Goal: Task Accomplishment & Management: Manage account settings

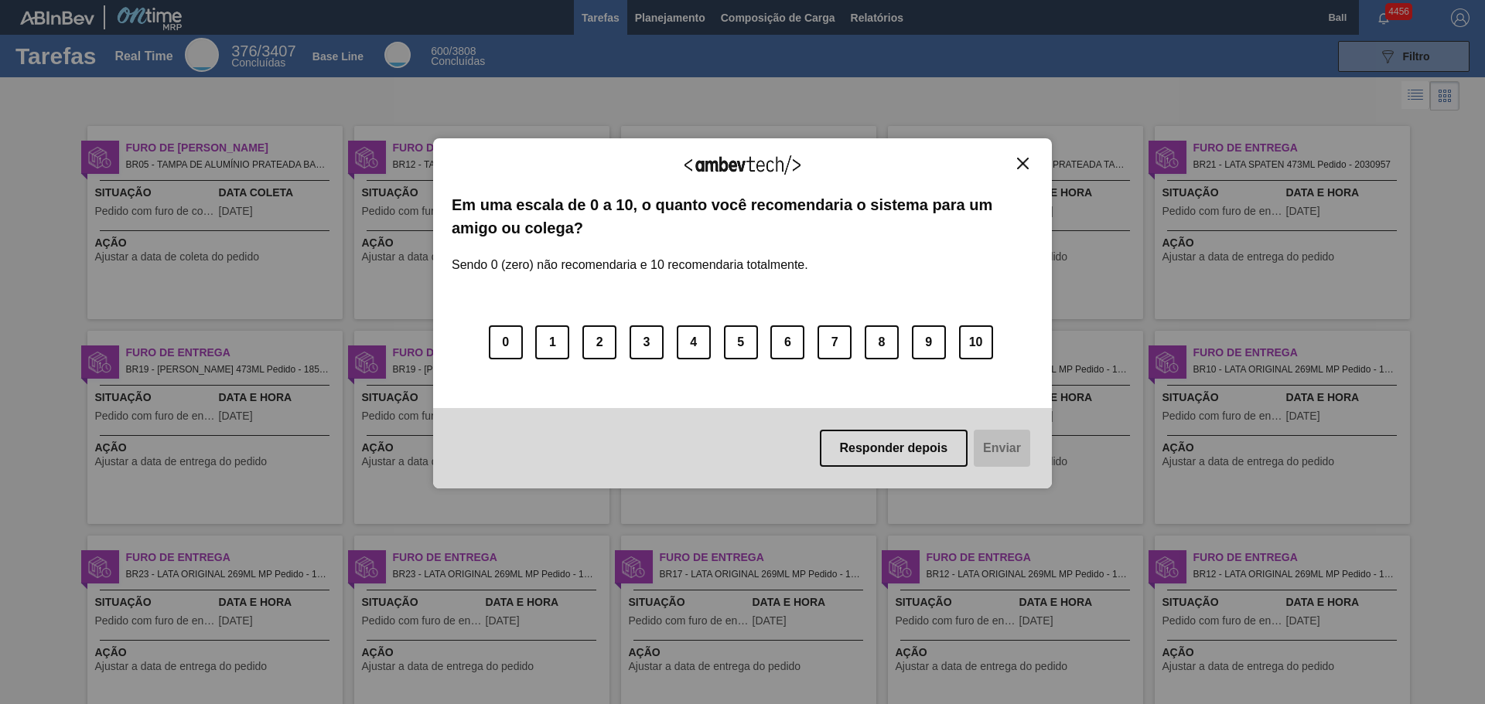
click at [1028, 163] on button "Close" at bounding box center [1022, 163] width 21 height 13
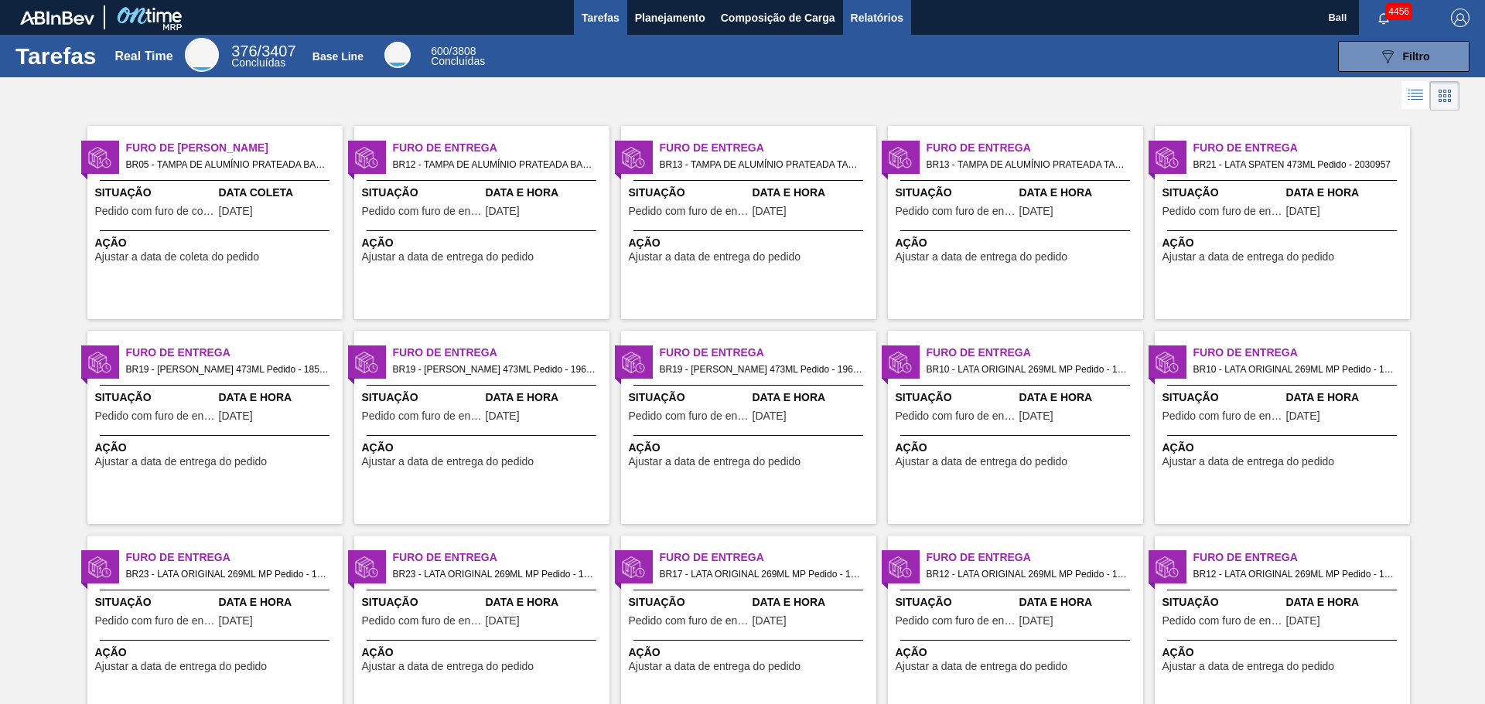
click at [858, 9] on span "Relatórios" at bounding box center [877, 18] width 53 height 19
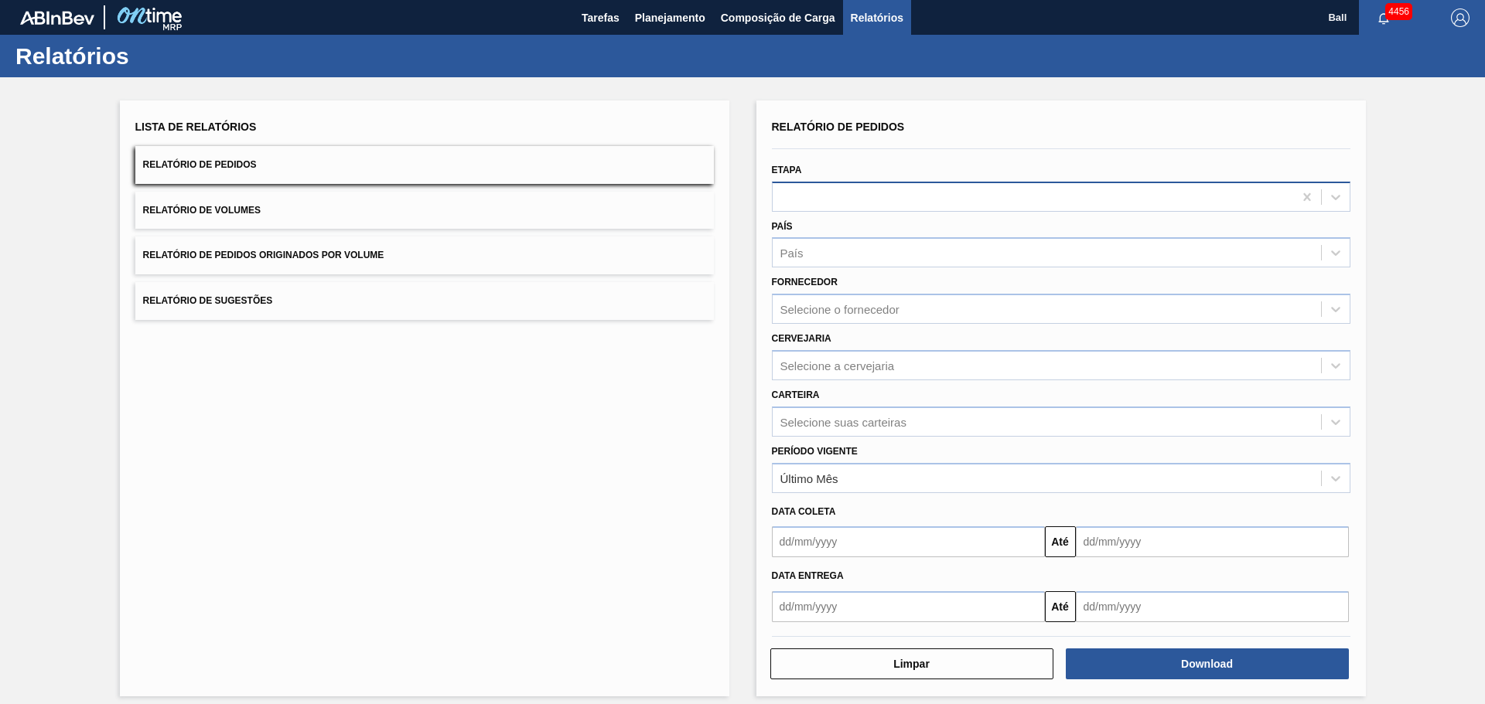
click at [833, 194] on div at bounding box center [1032, 197] width 520 height 22
click at [910, 191] on div at bounding box center [1032, 197] width 520 height 22
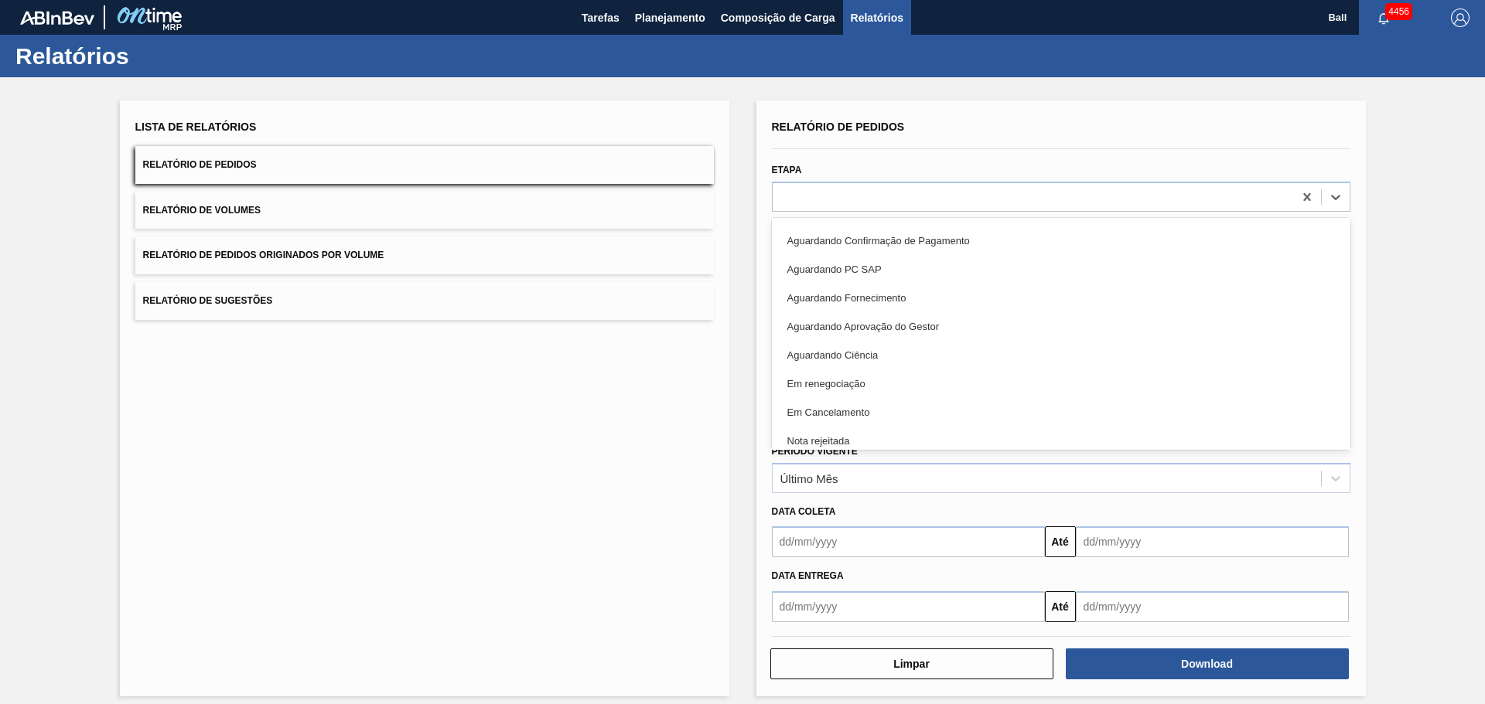
scroll to position [346, 0]
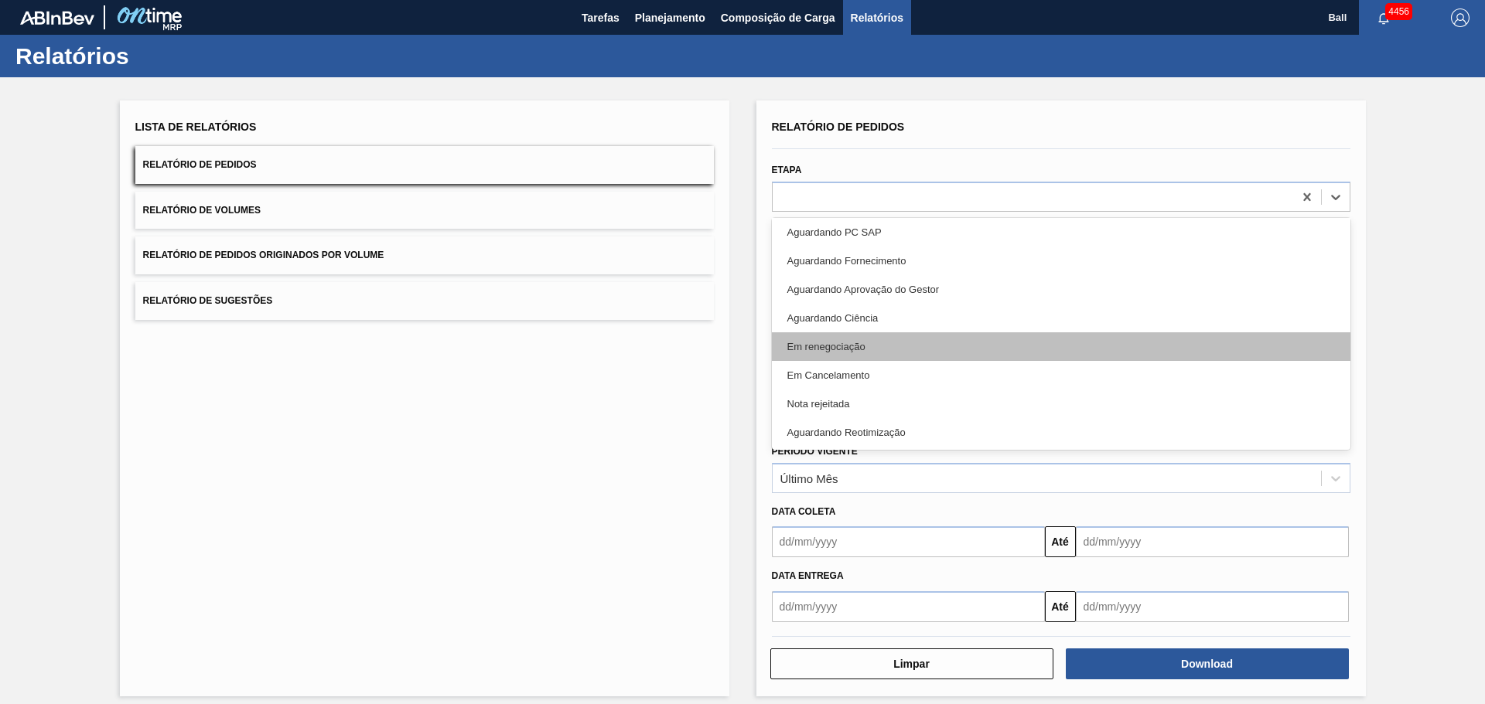
click at [854, 343] on div "Em renegociação" at bounding box center [1061, 346] width 578 height 29
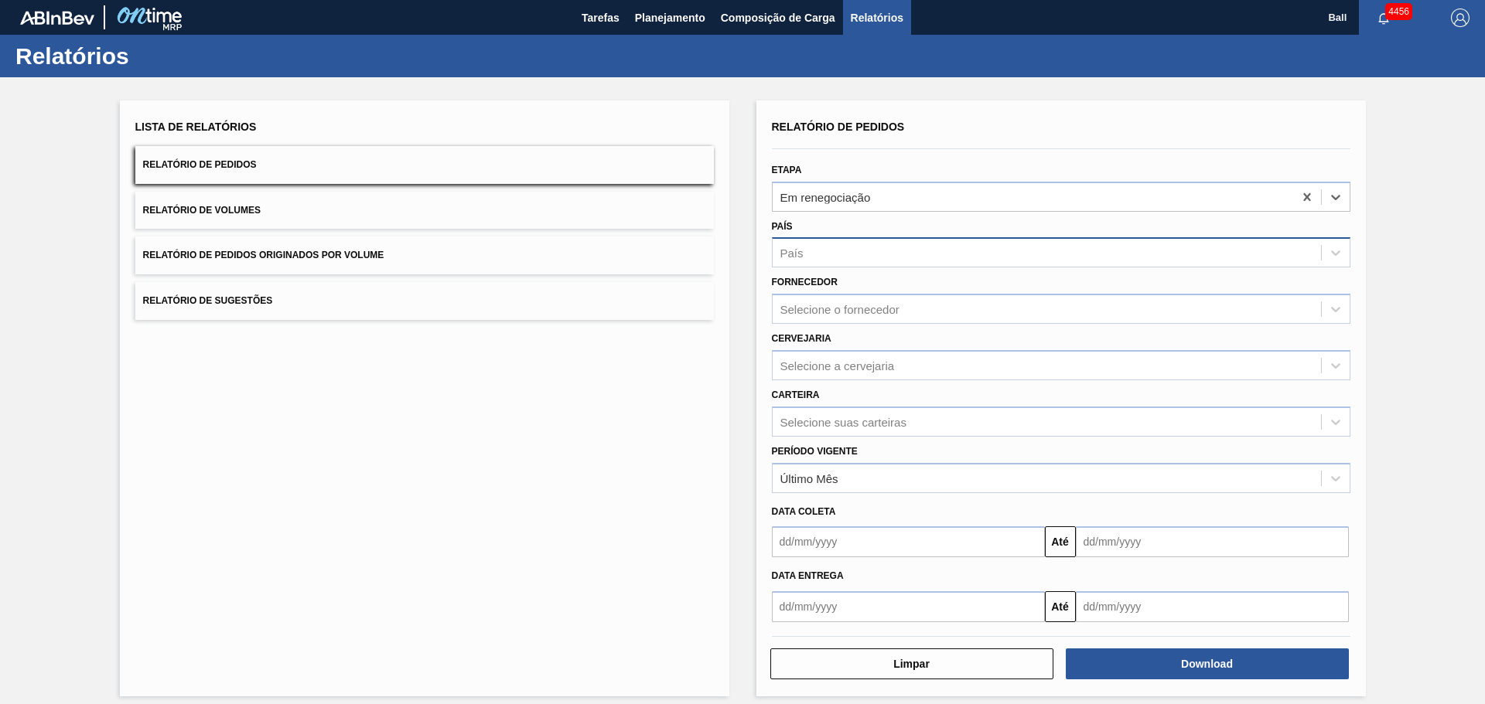
click at [830, 244] on div "País" at bounding box center [1046, 253] width 548 height 22
click at [828, 275] on div "BR - Brasil" at bounding box center [1061, 291] width 578 height 35
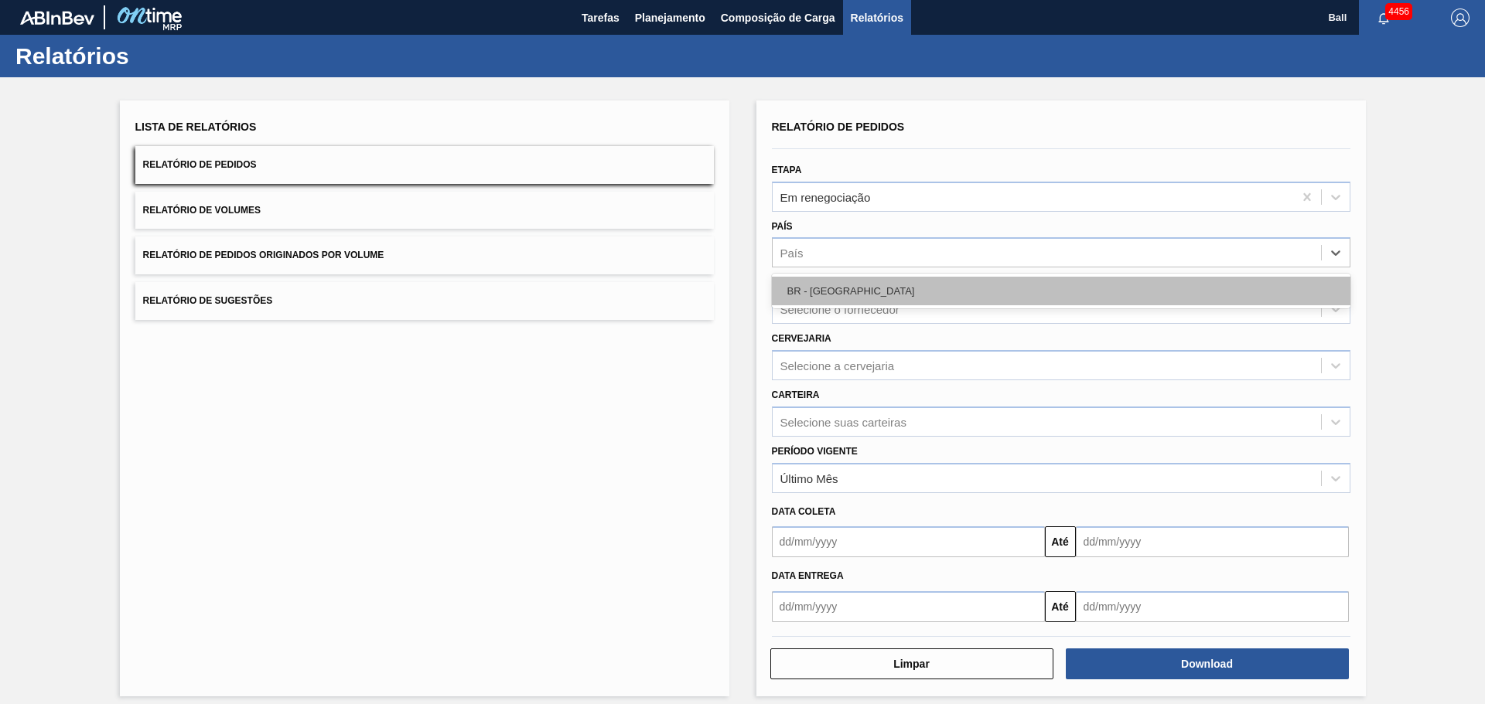
click at [832, 284] on div "BR - Brasil" at bounding box center [1061, 291] width 578 height 29
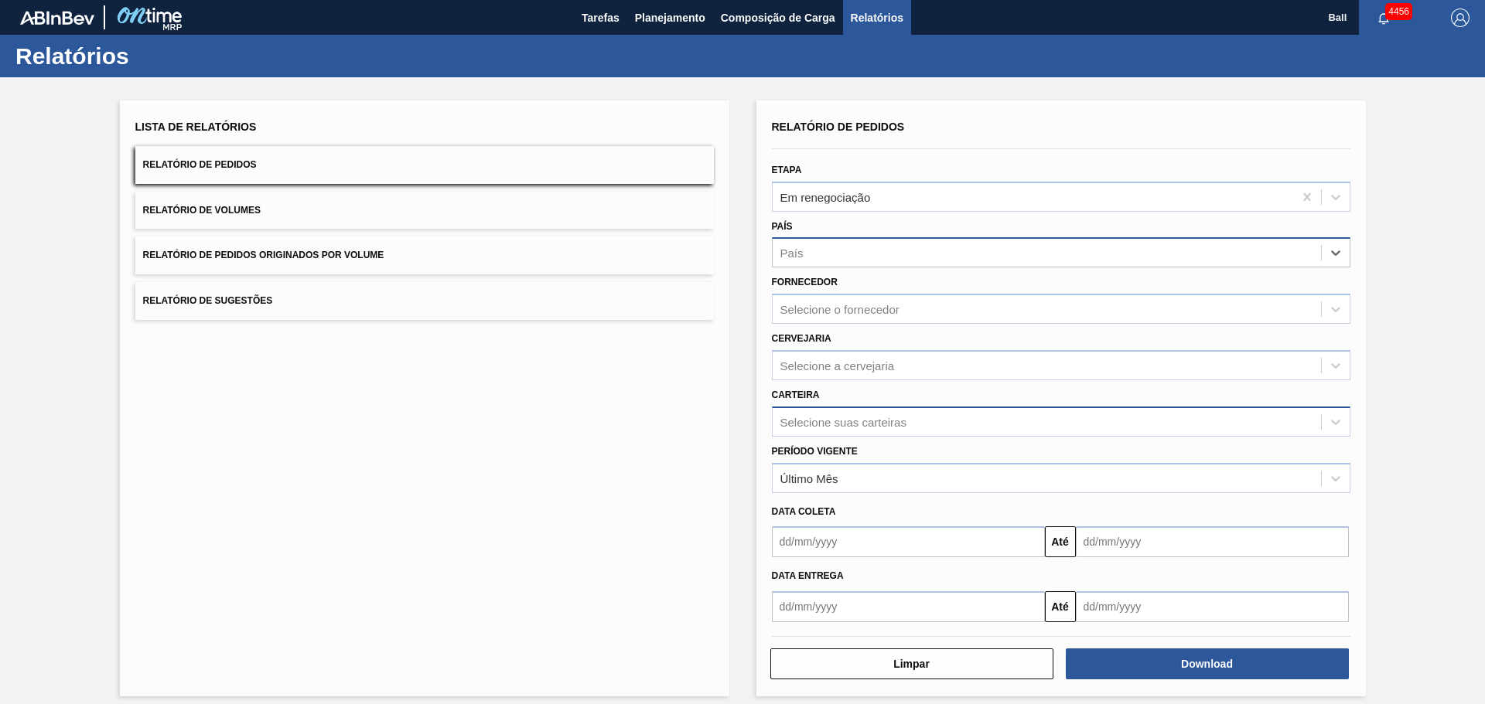
click at [881, 431] on div "Selecione suas carteiras" at bounding box center [1046, 422] width 548 height 22
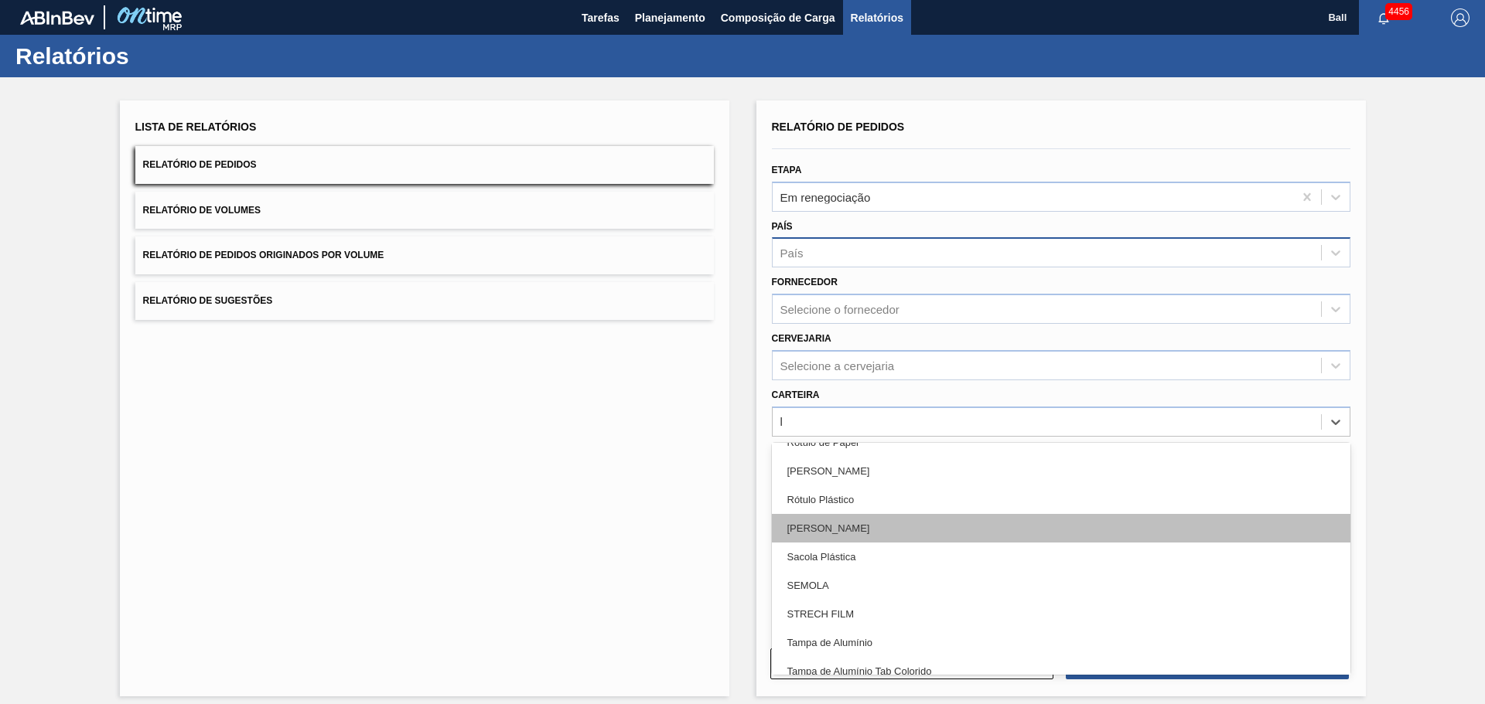
scroll to position [2088, 0]
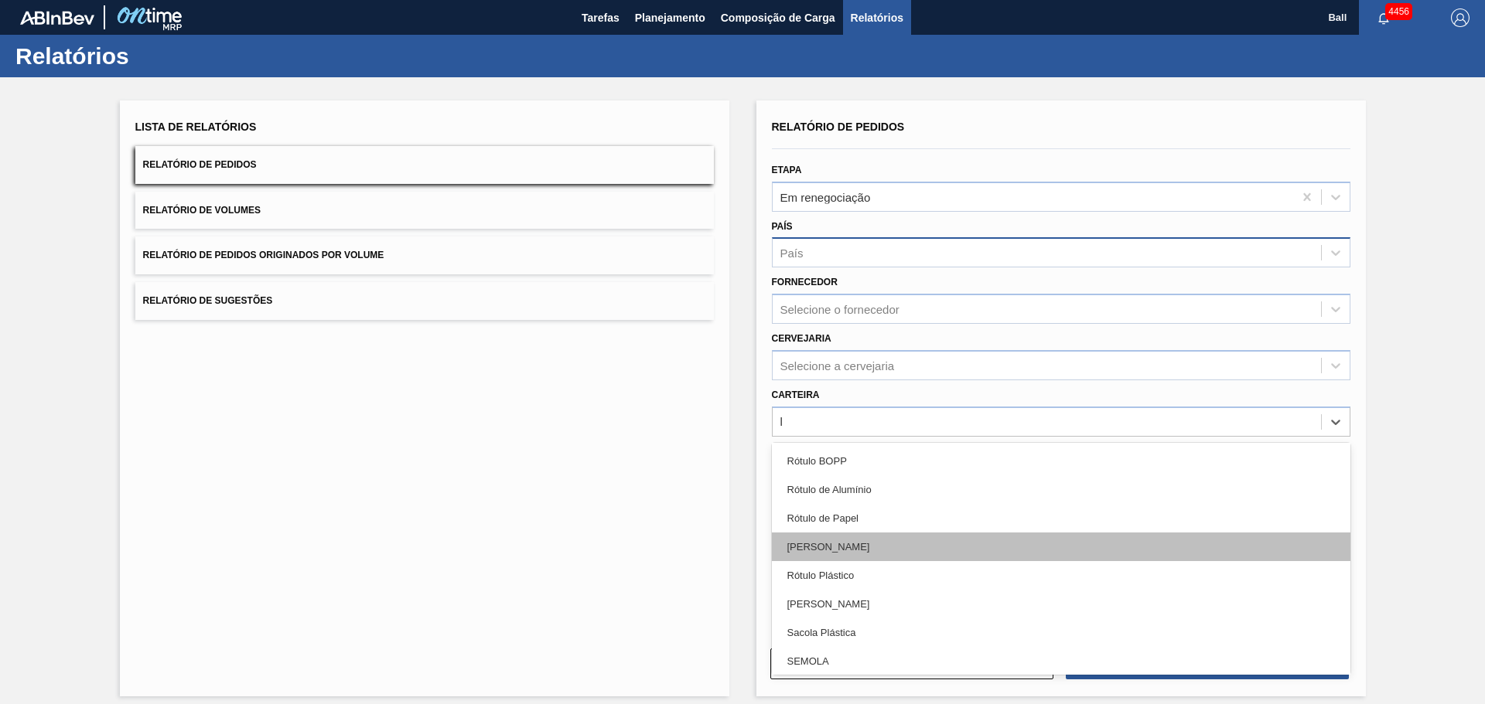
type input "l"
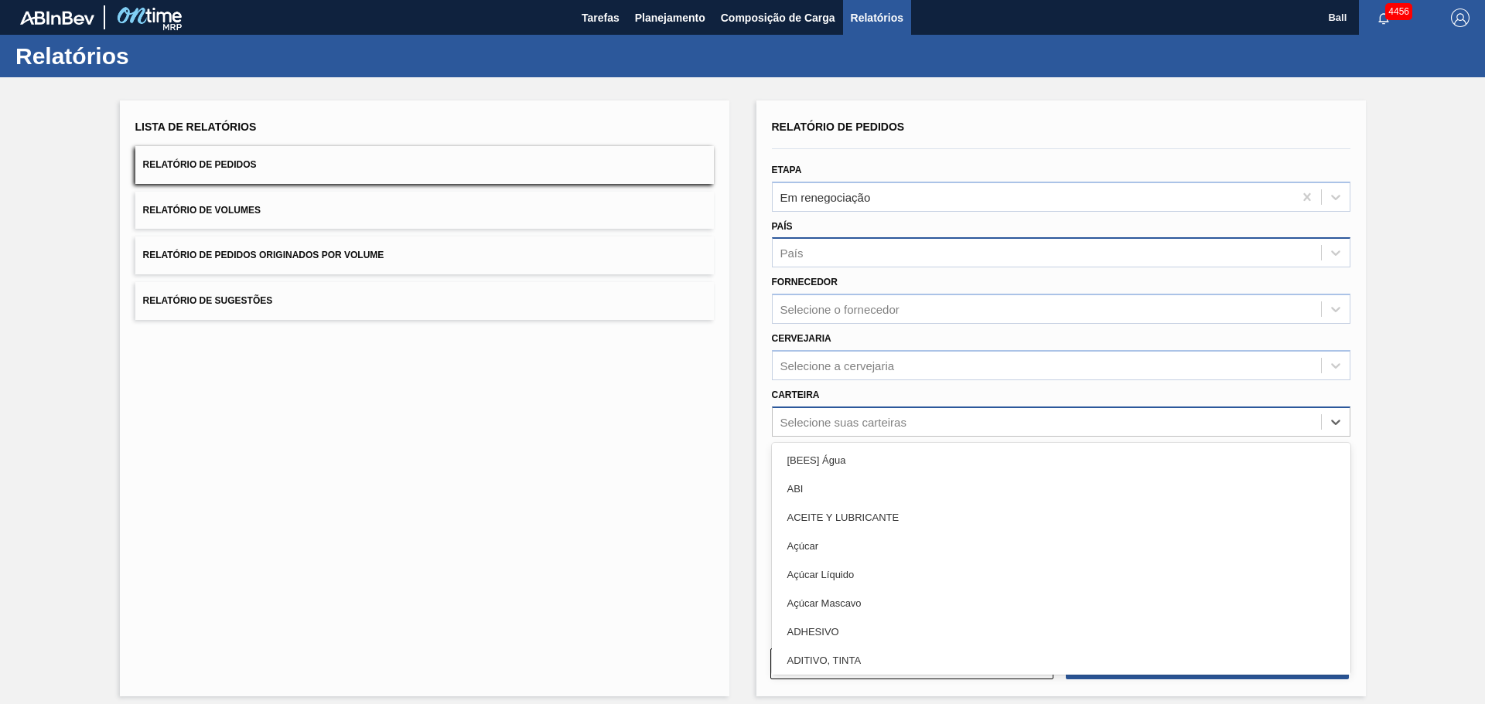
click at [828, 414] on div "Selecione suas carteiras" at bounding box center [1046, 422] width 548 height 22
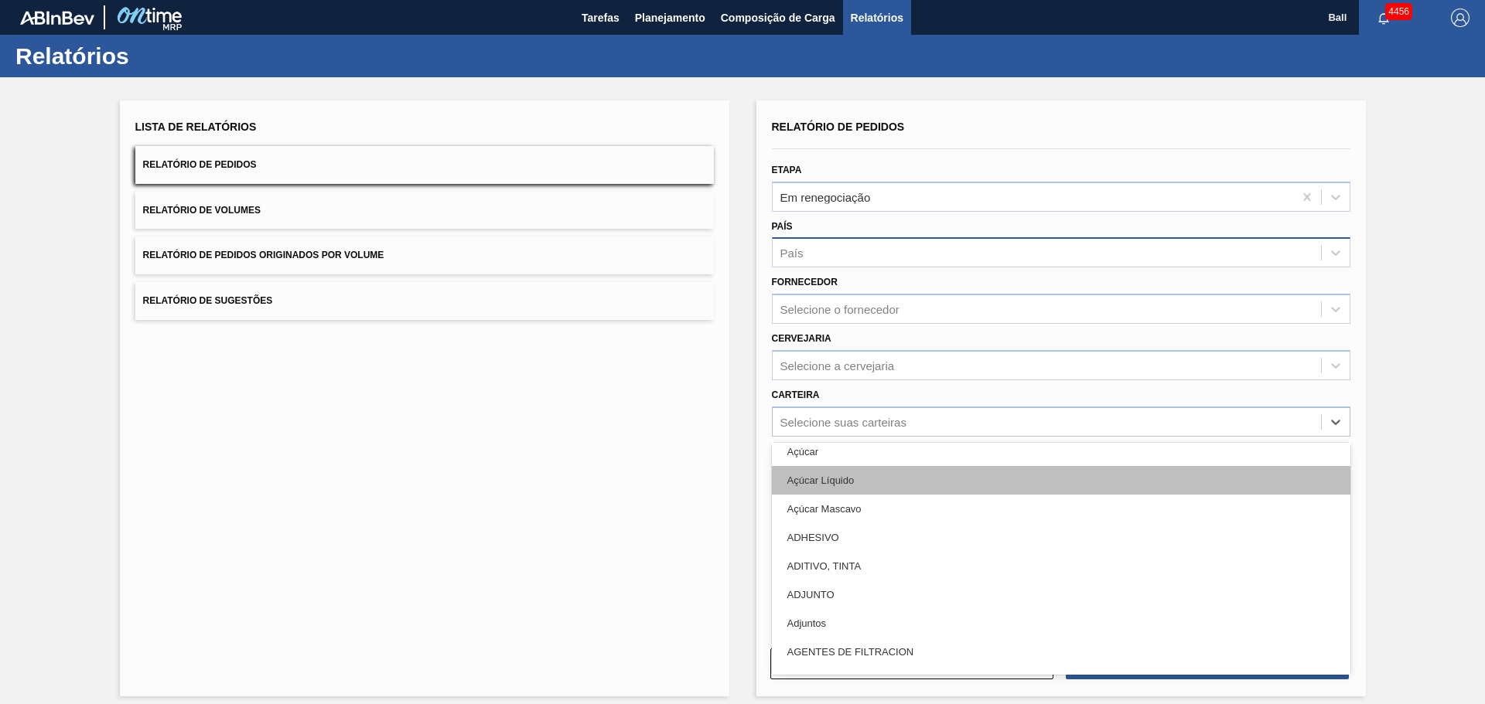
scroll to position [387, 0]
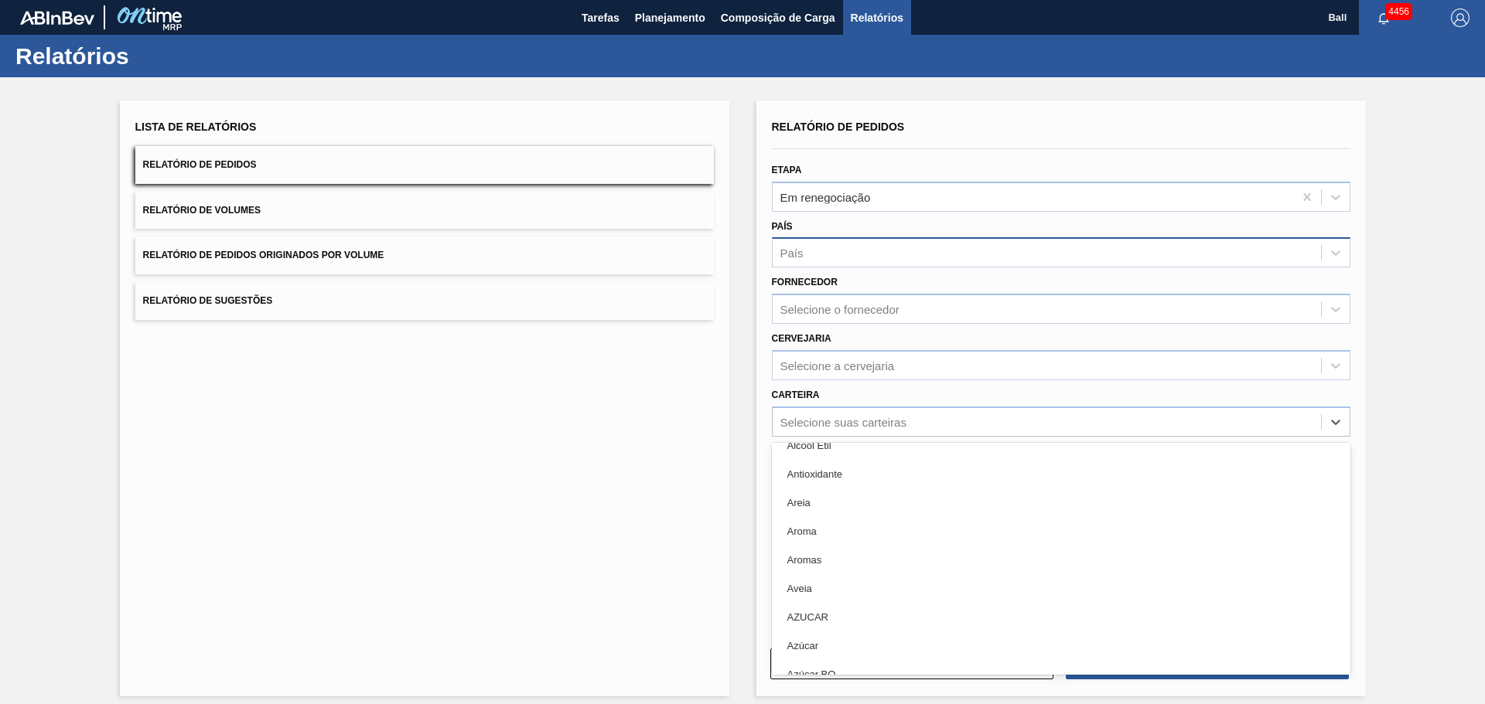
click at [845, 253] on div "País" at bounding box center [1046, 253] width 548 height 22
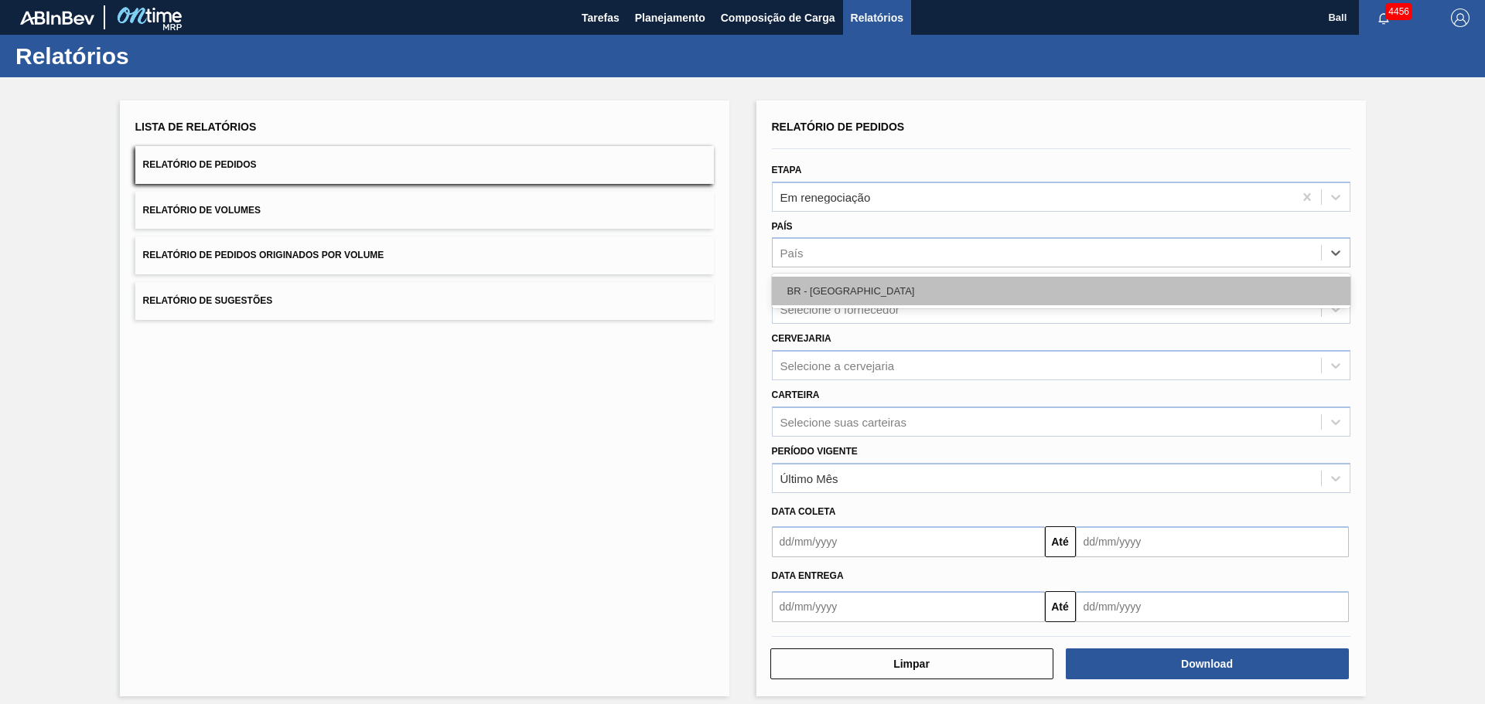
click at [834, 283] on div "BR - Brasil" at bounding box center [1061, 291] width 578 height 29
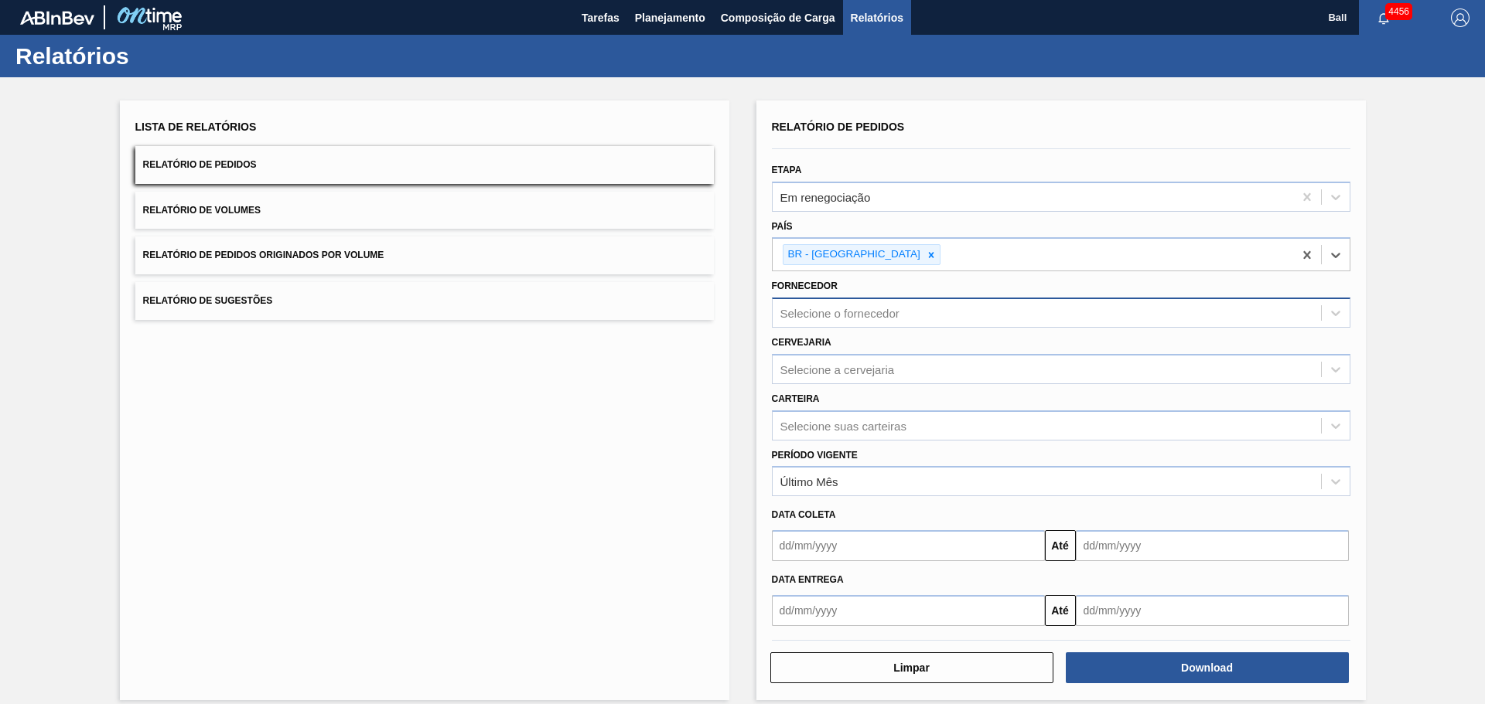
click at [859, 320] on div "Selecione o fornecedor" at bounding box center [1046, 313] width 548 height 22
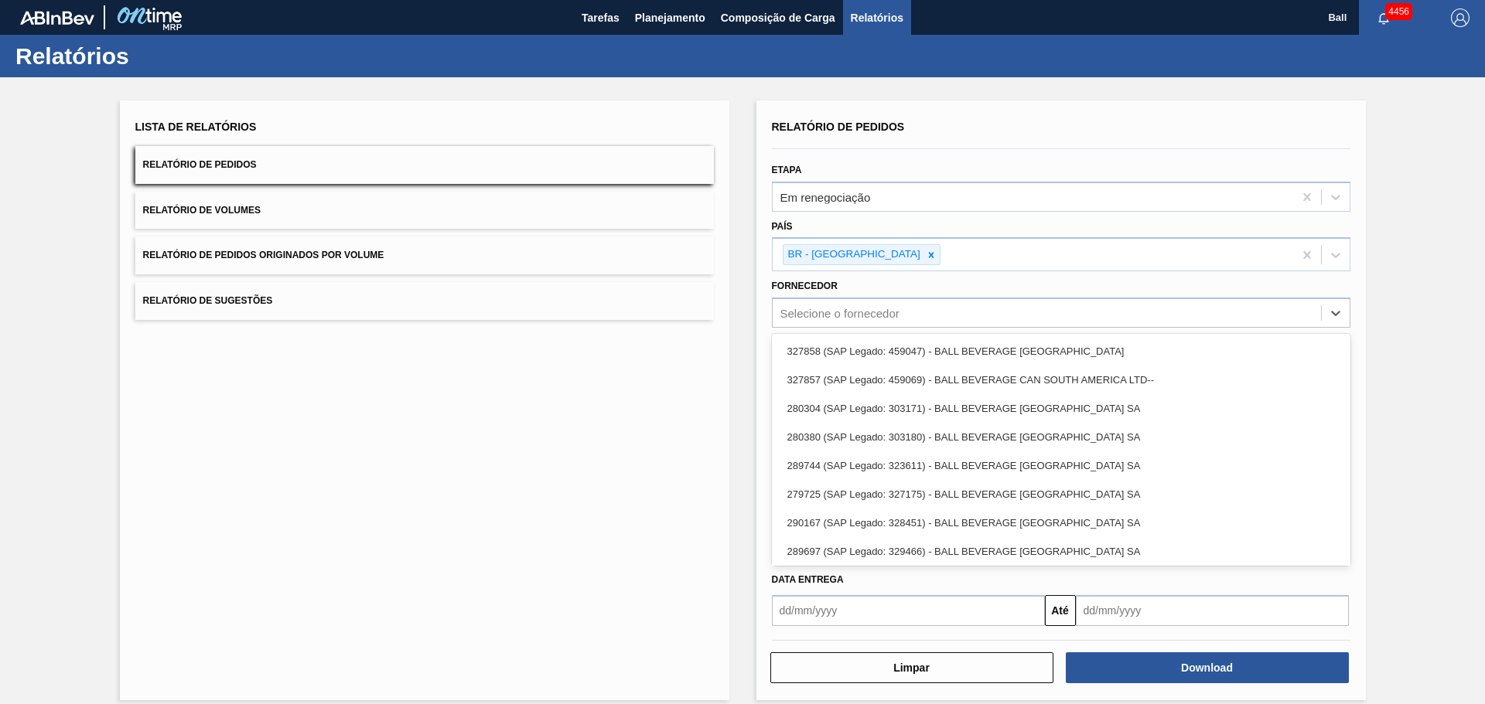
click at [678, 379] on div "Lista de Relatórios Relatório de Pedidos Relatório de Volumes Relatório de Pedi…" at bounding box center [424, 401] width 609 height 600
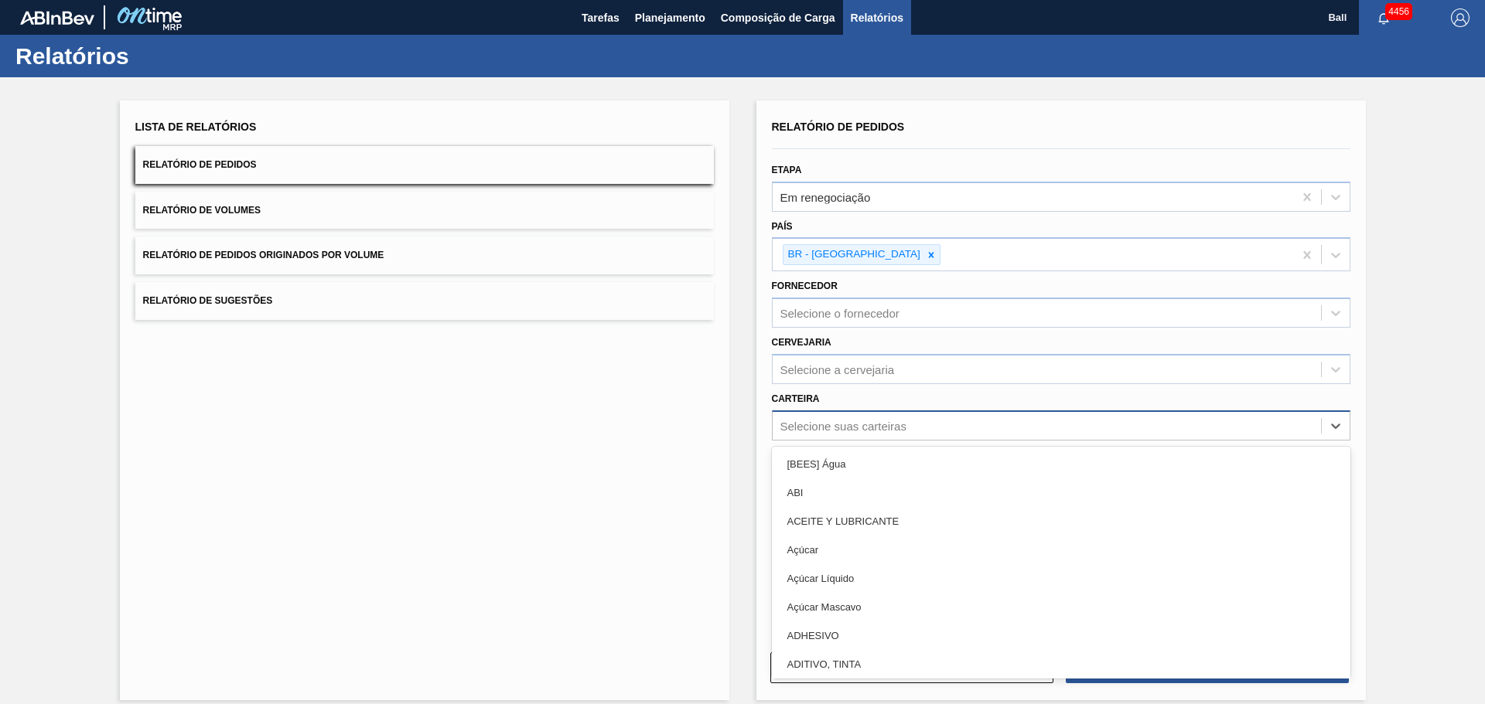
click at [880, 428] on div "Selecione suas carteiras" at bounding box center [843, 425] width 126 height 13
type input "l"
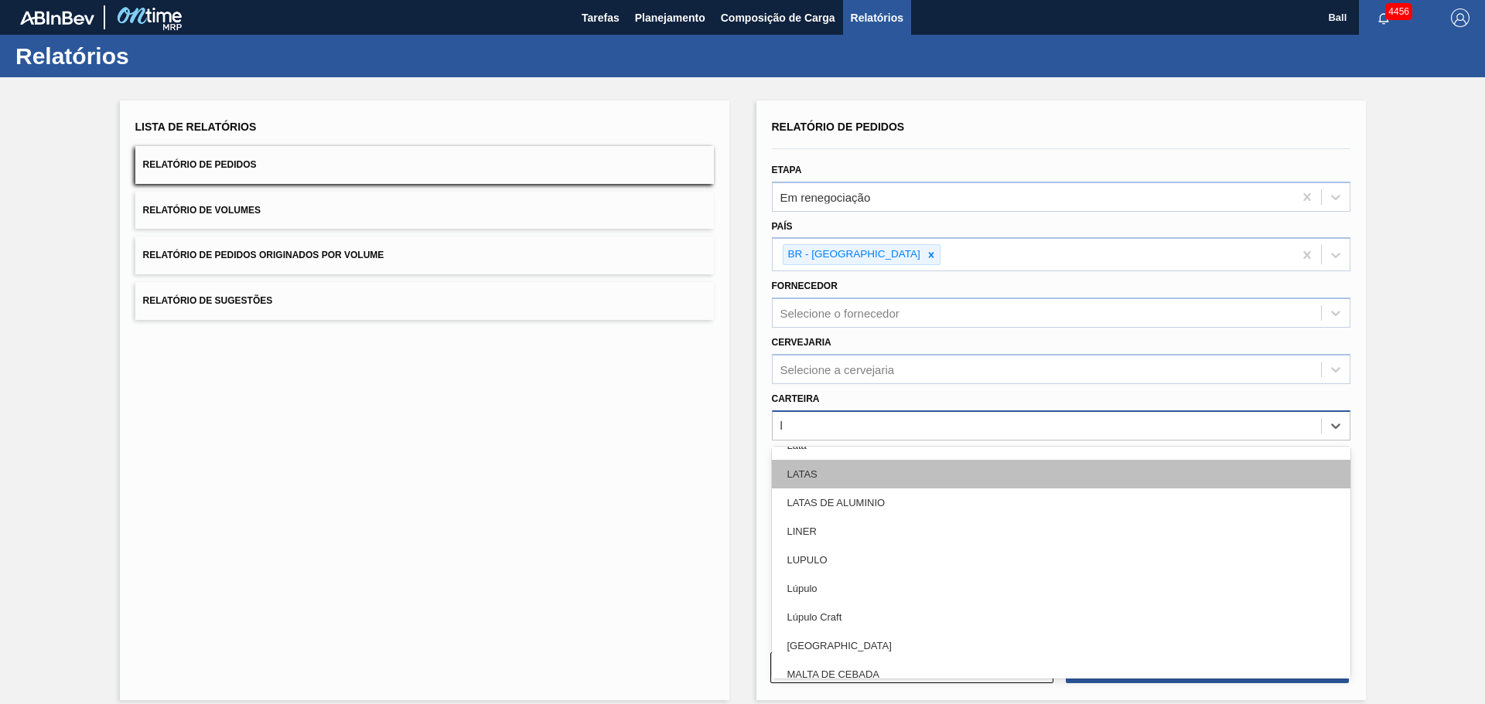
click at [861, 476] on div "LATAS" at bounding box center [1061, 474] width 578 height 29
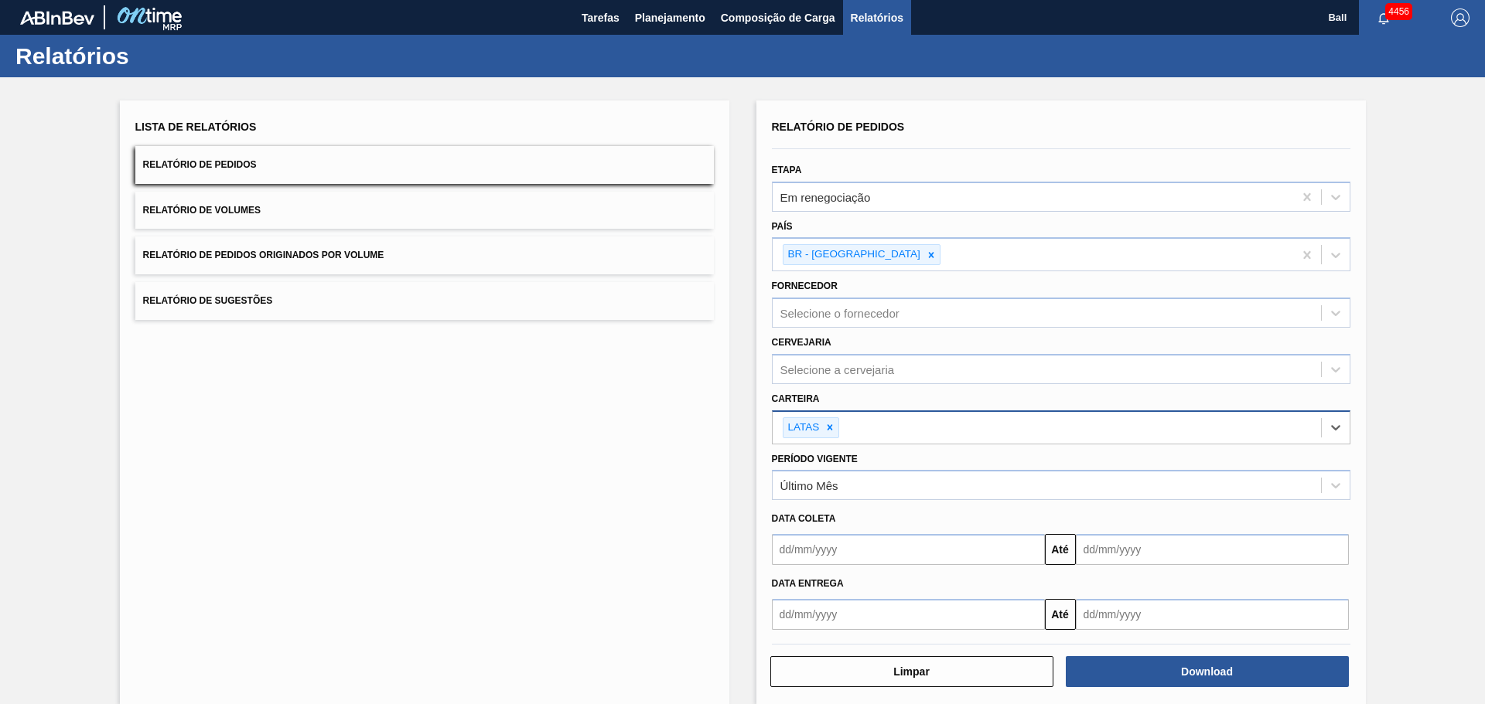
click at [865, 430] on div "LATAS" at bounding box center [1046, 428] width 548 height 32
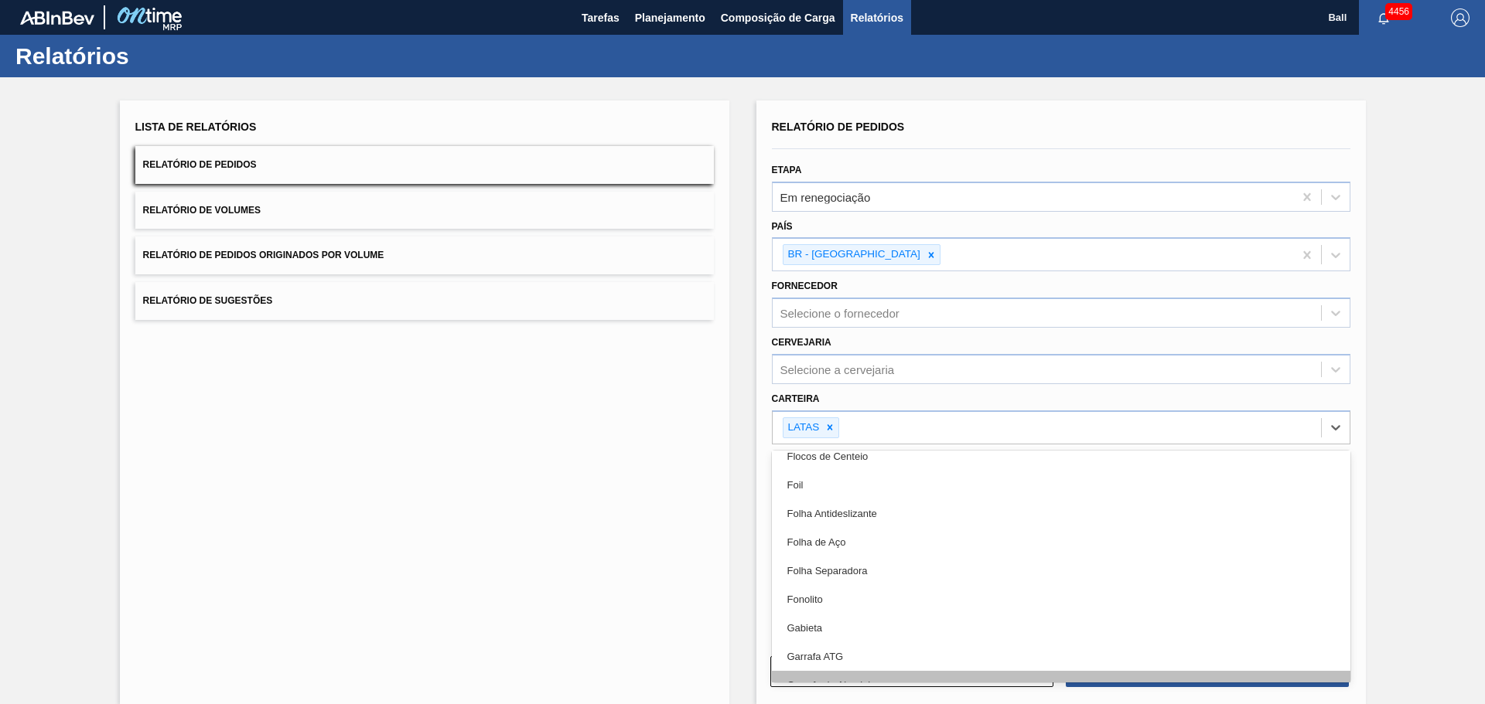
scroll to position [2664, 0]
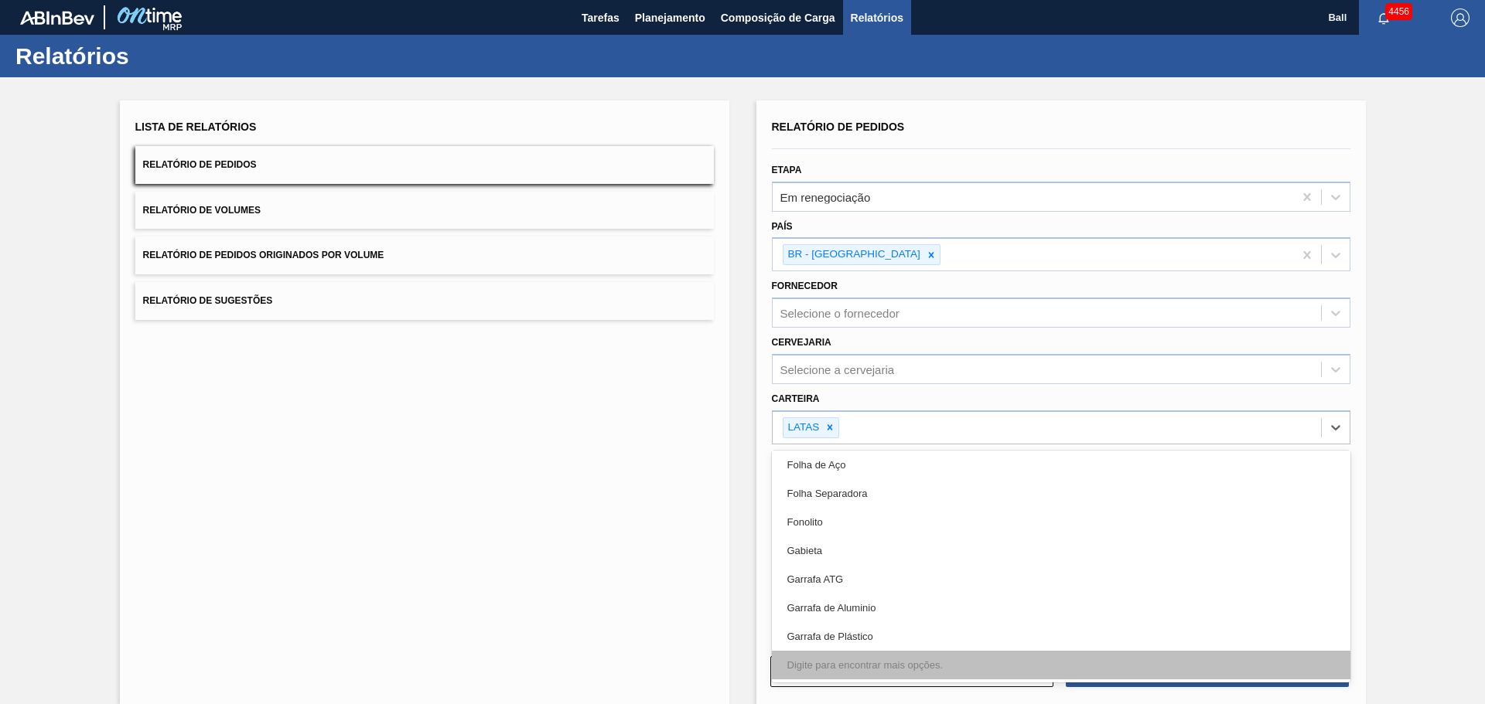
type input "l"
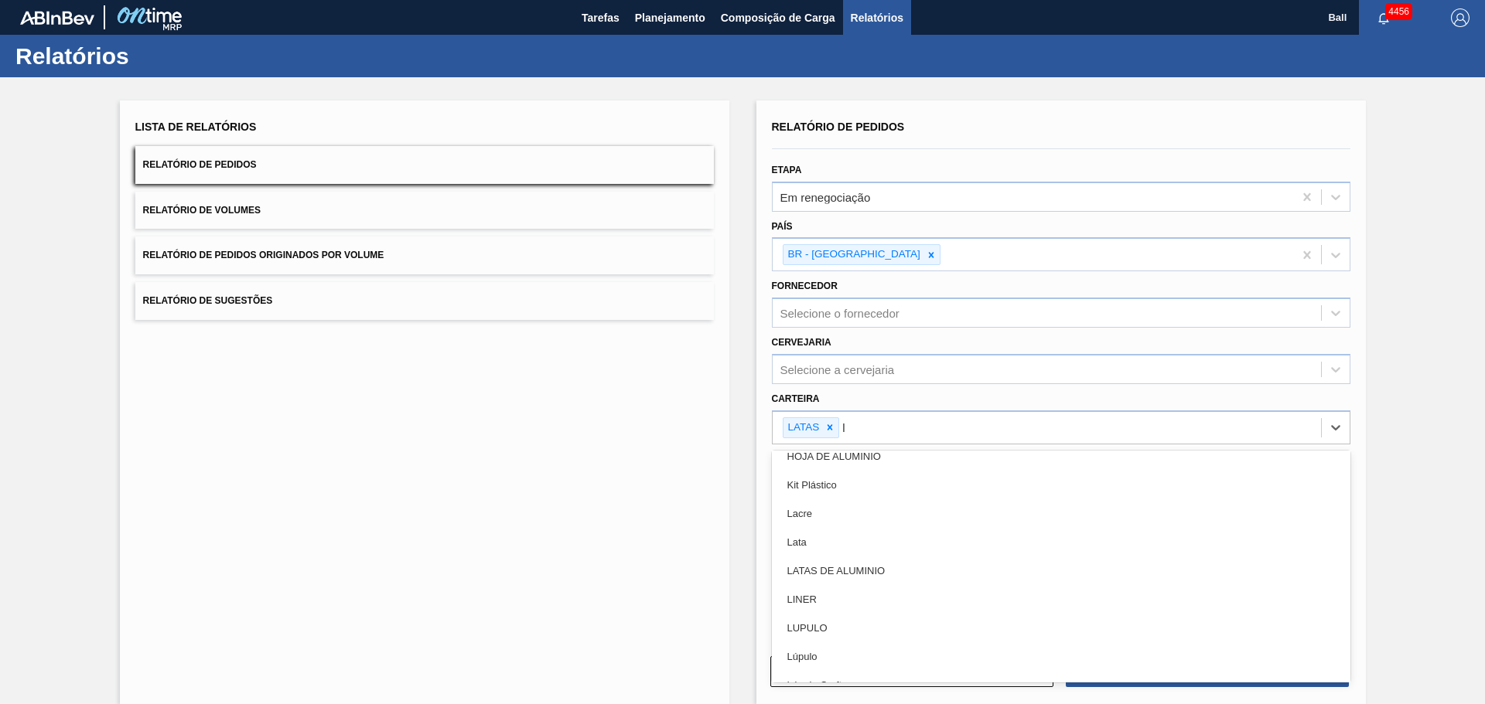
scroll to position [1235, 0]
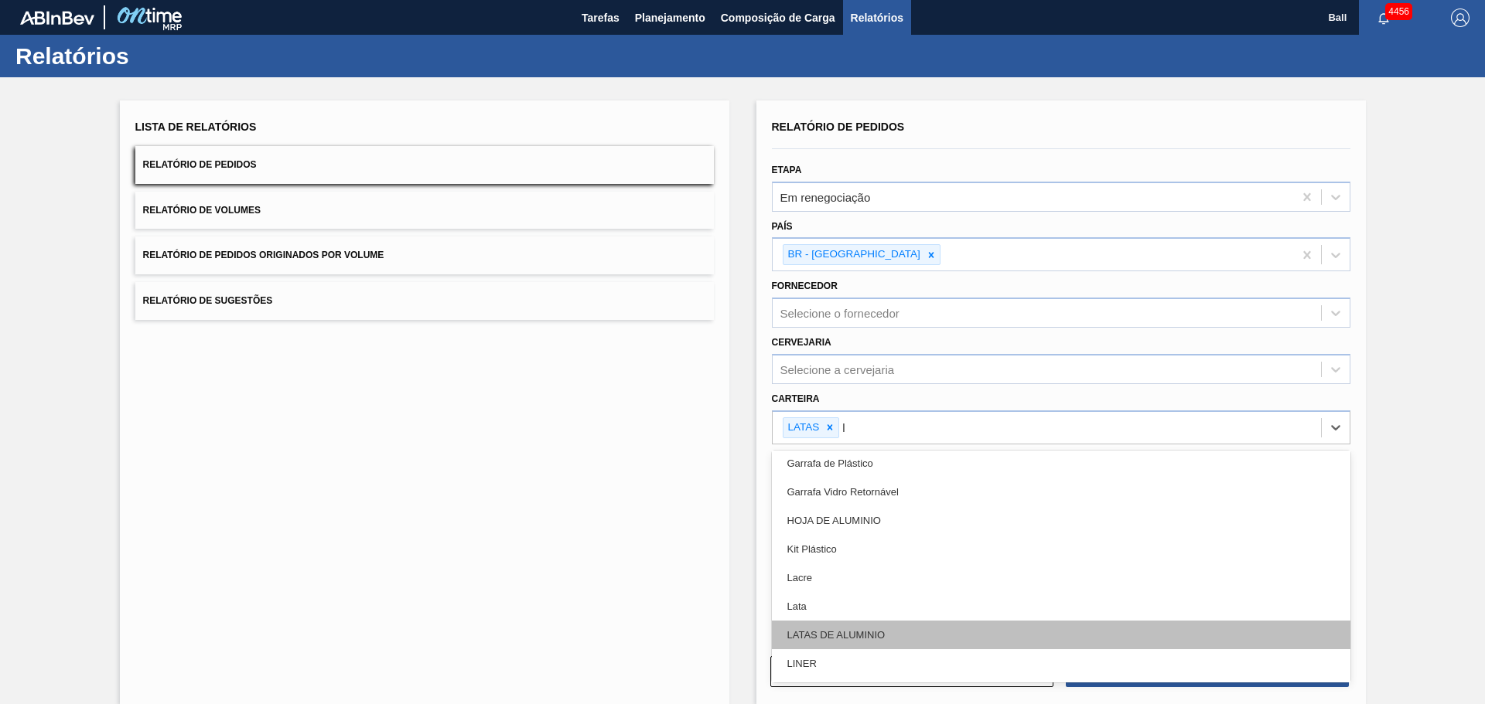
click at [860, 627] on div "LATAS DE ALUMINIO" at bounding box center [1061, 635] width 578 height 29
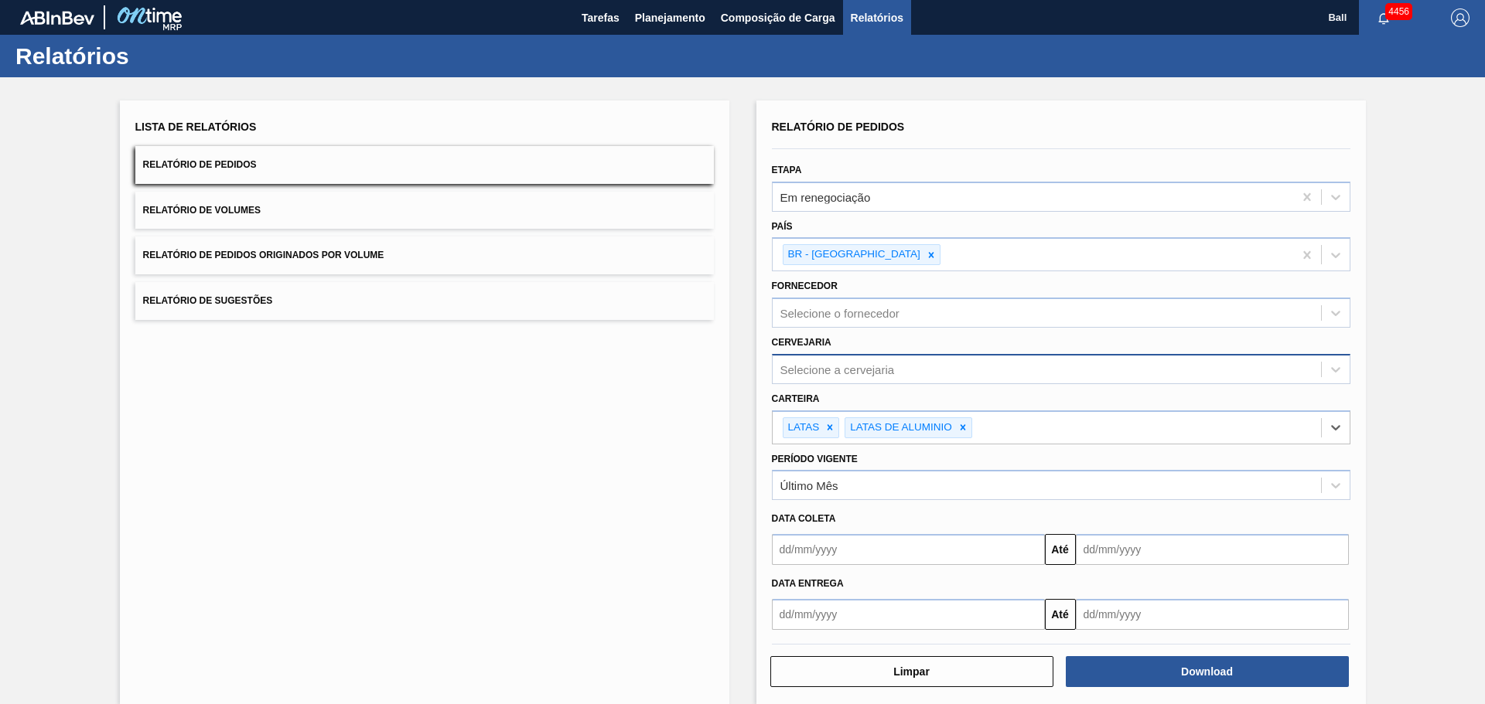
click at [844, 373] on div "Selecione a cervejaria" at bounding box center [837, 369] width 114 height 13
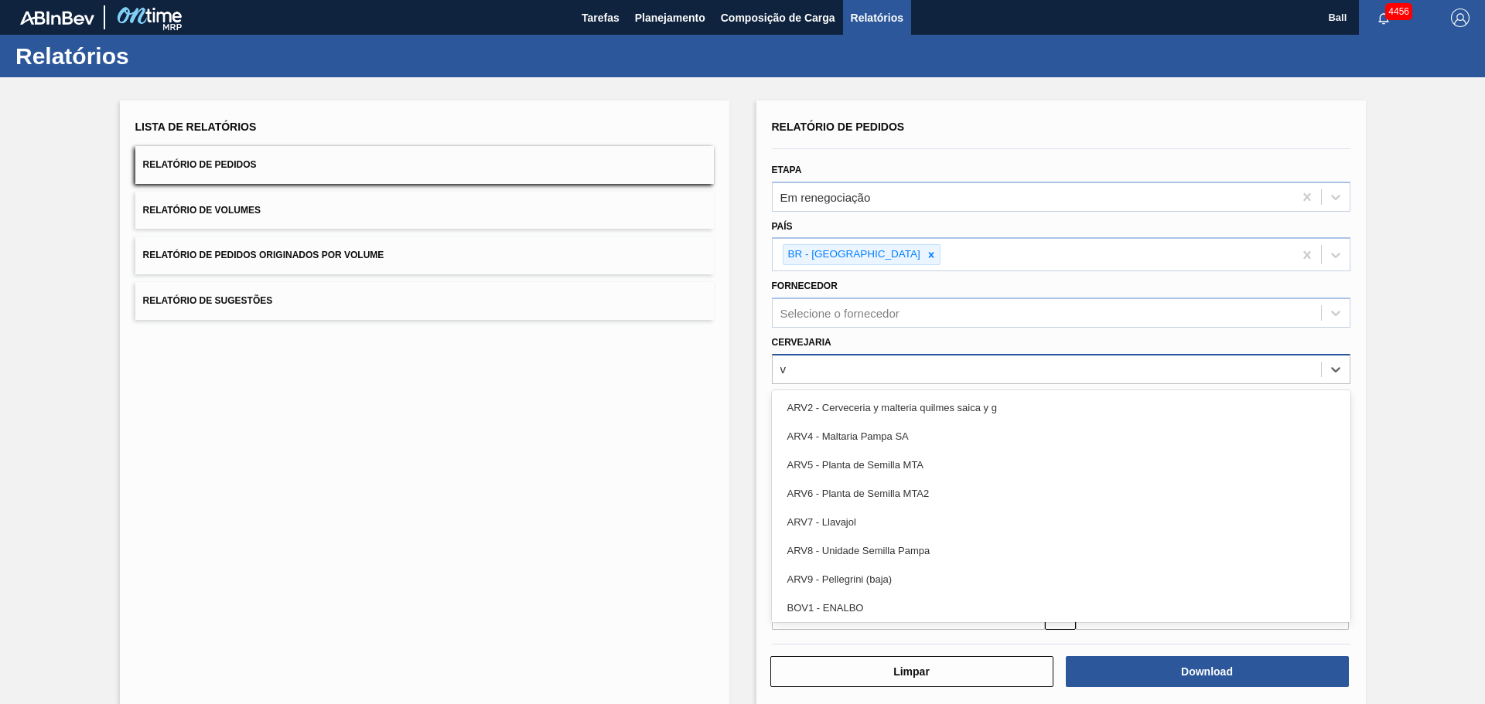
type input "vi"
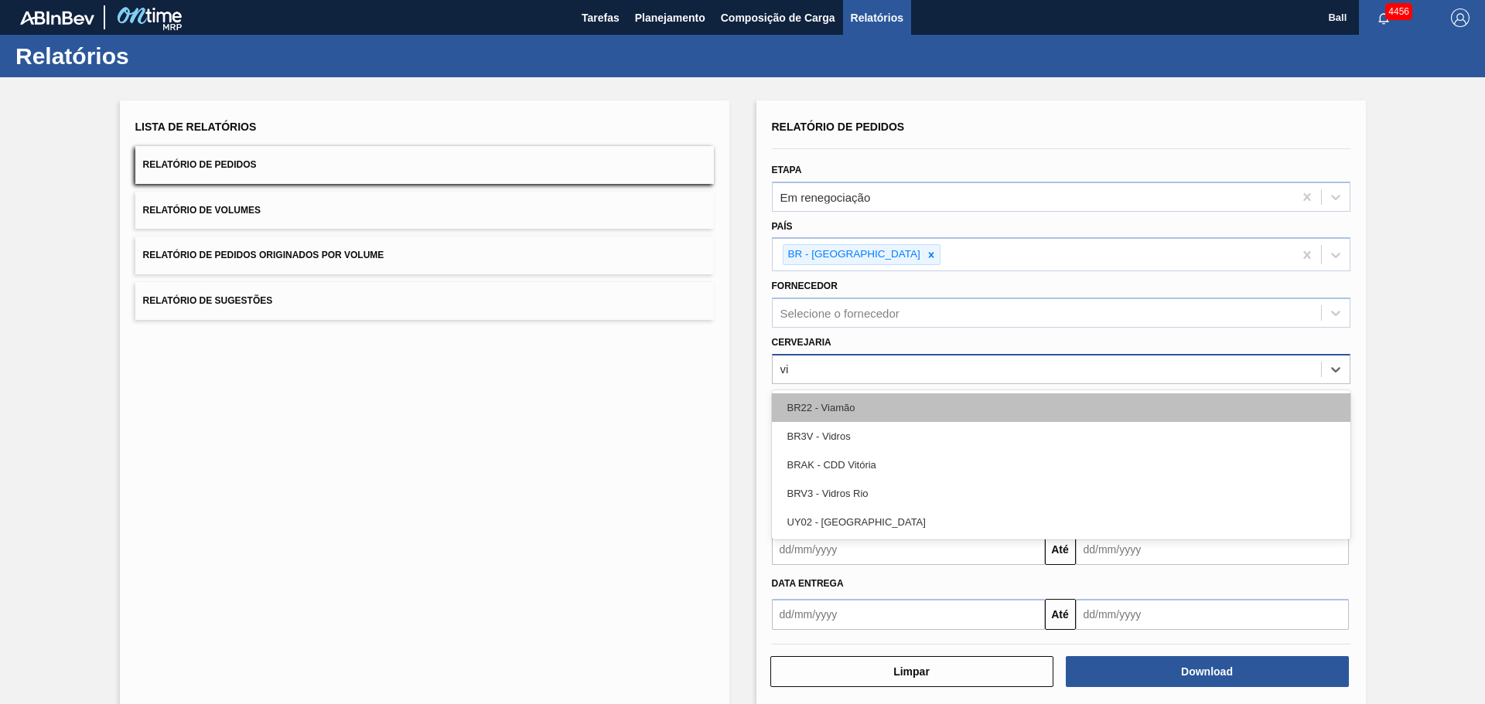
click at [853, 399] on div "BR22 - Viamão" at bounding box center [1061, 408] width 578 height 29
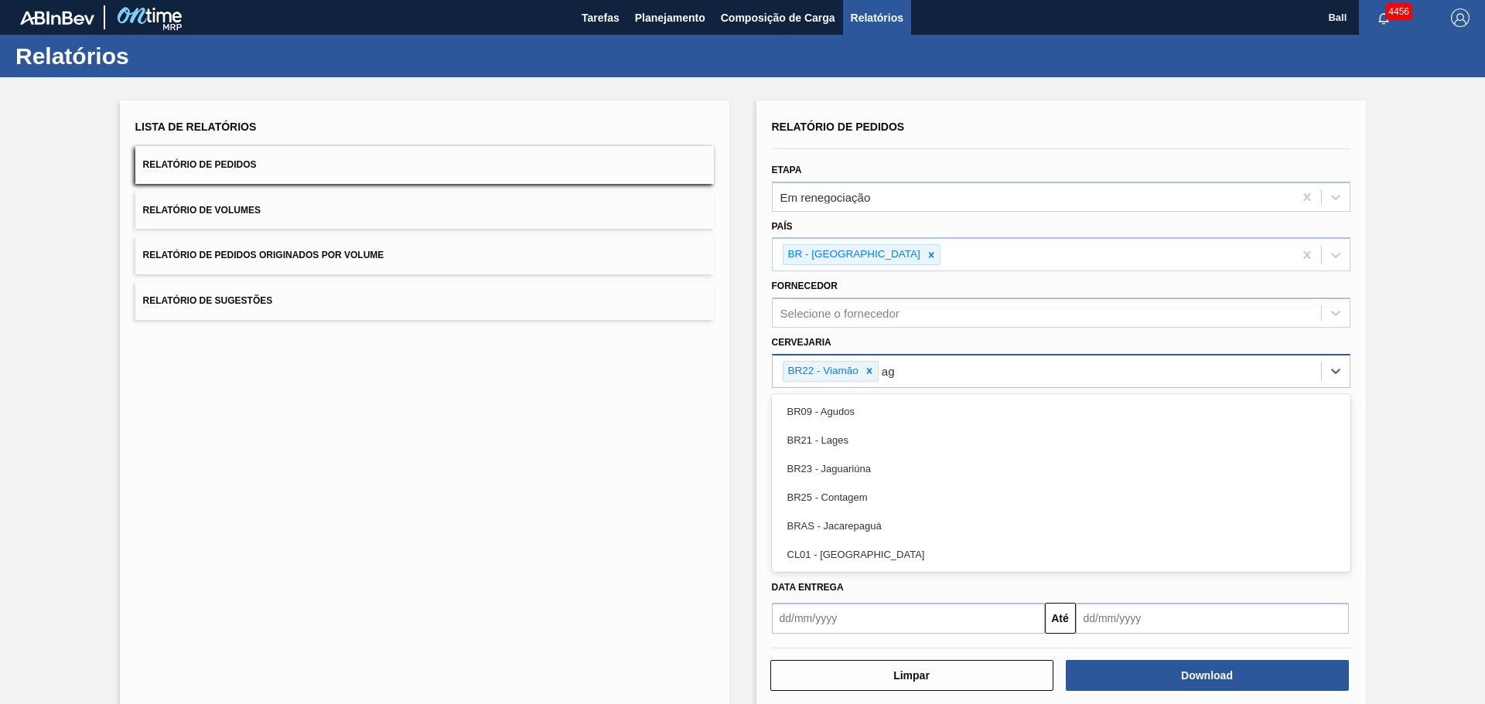
type input "agu"
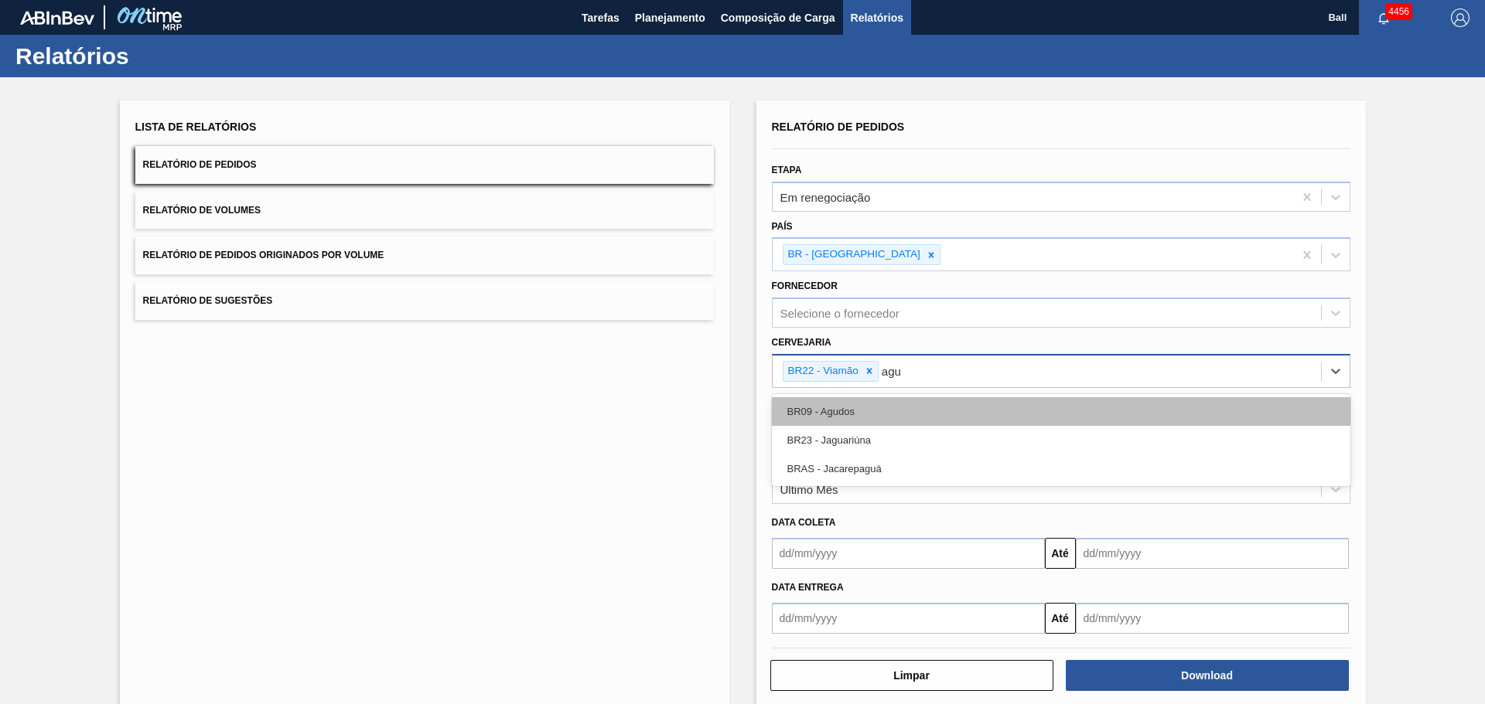
click at [854, 399] on div "BR09 - Agudos" at bounding box center [1061, 411] width 578 height 29
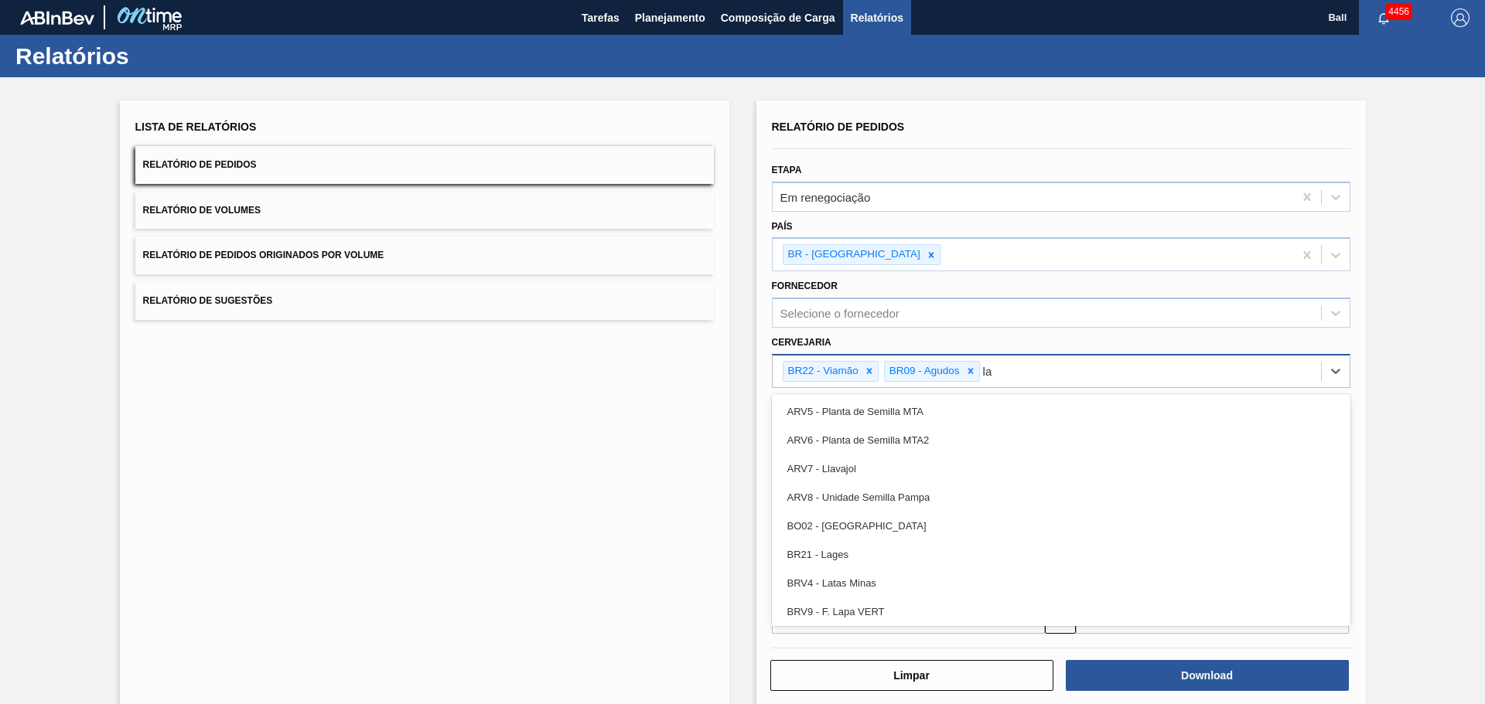
type input "lag"
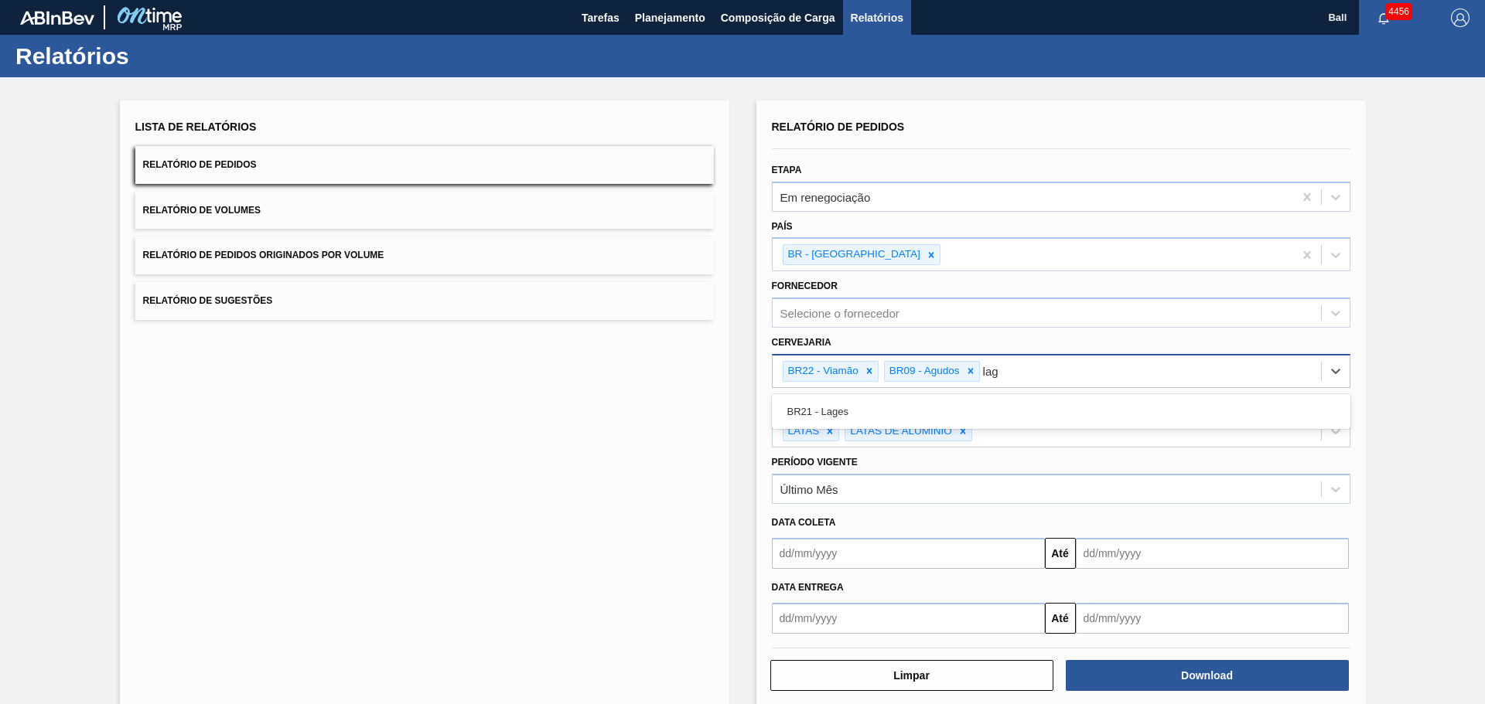
click at [854, 399] on div "BR21 - Lages" at bounding box center [1061, 411] width 578 height 29
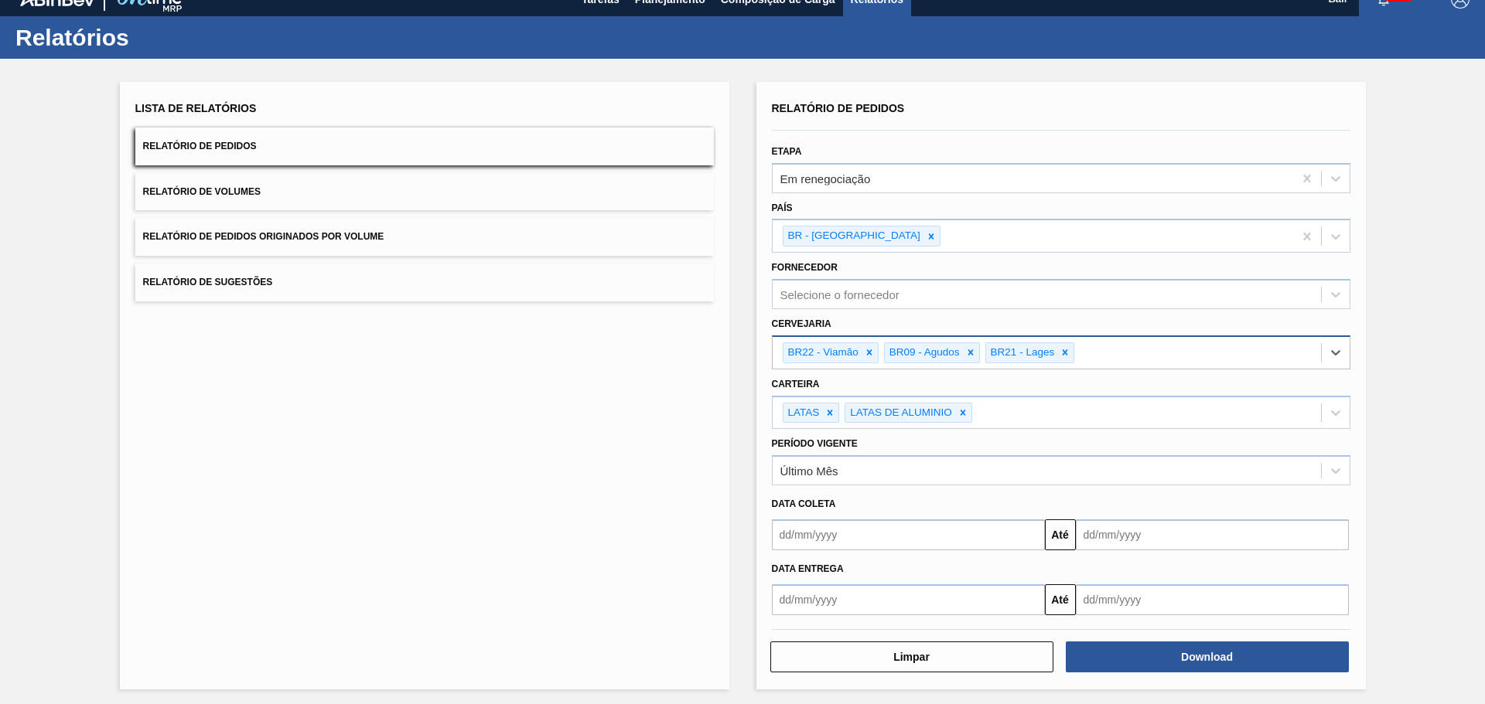
scroll to position [23, 0]
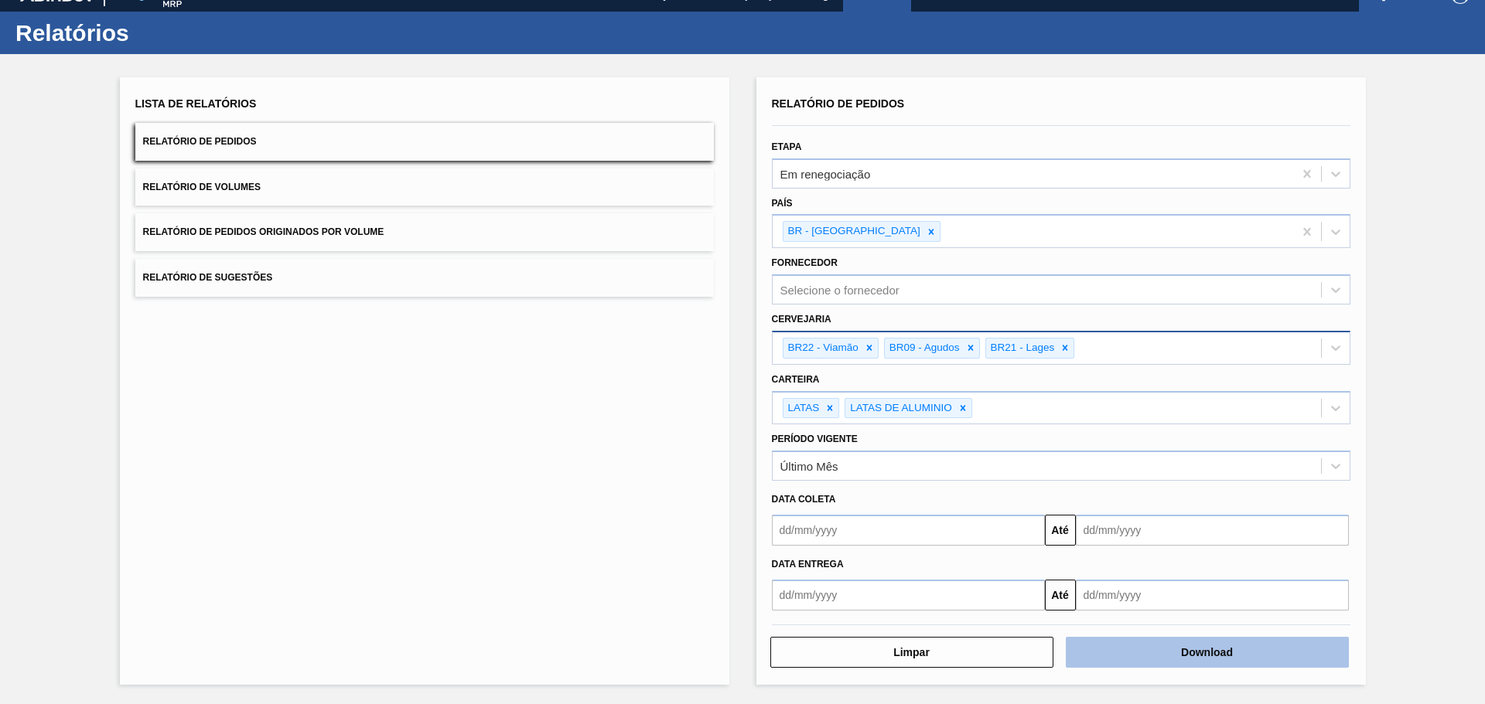
click at [1213, 652] on button "Download" at bounding box center [1206, 652] width 283 height 31
click at [926, 231] on icon at bounding box center [931, 232] width 11 height 11
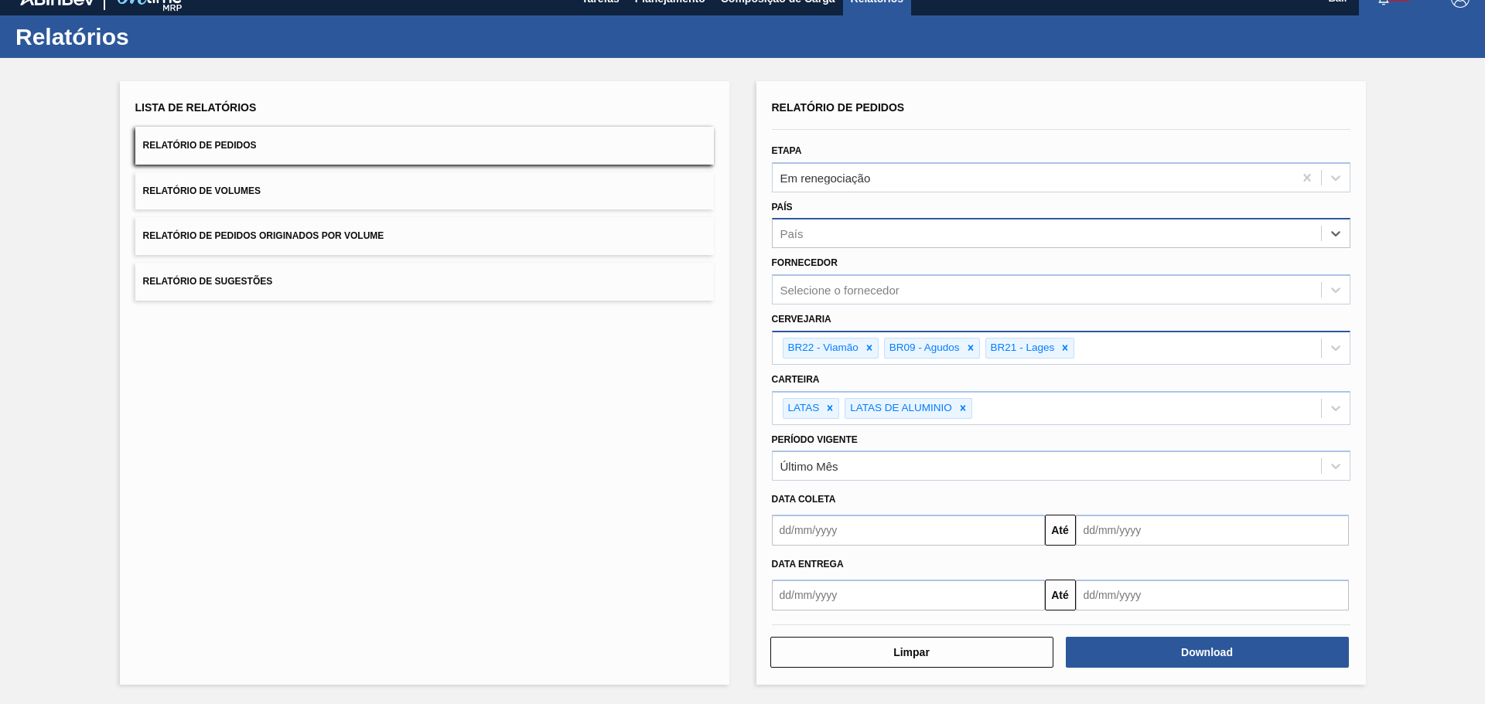
scroll to position [19, 0]
click at [851, 478] on div "Último Mês" at bounding box center [1061, 466] width 578 height 30
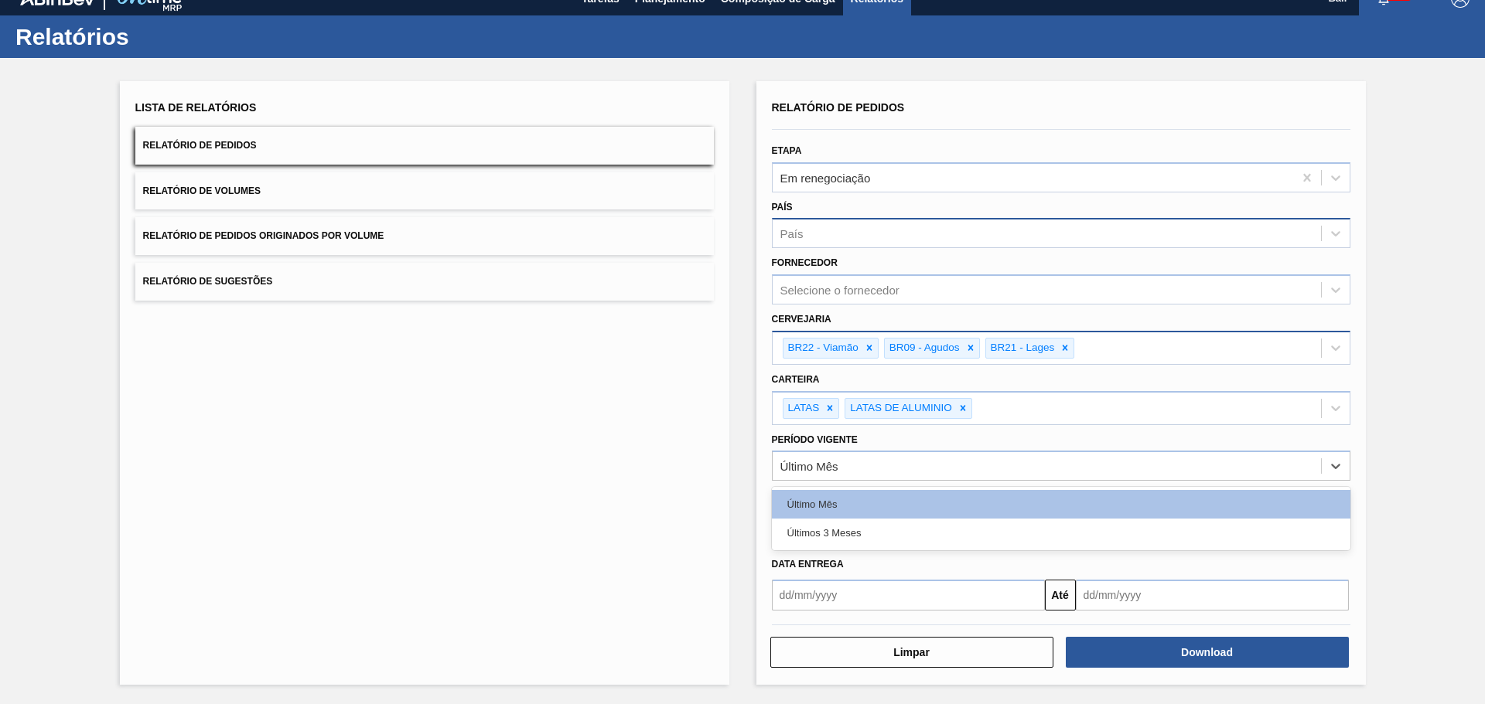
click at [704, 476] on div "Lista de Relatórios Relatório de Pedidos Relatório de Volumes Relatório de Pedi…" at bounding box center [424, 383] width 609 height 604
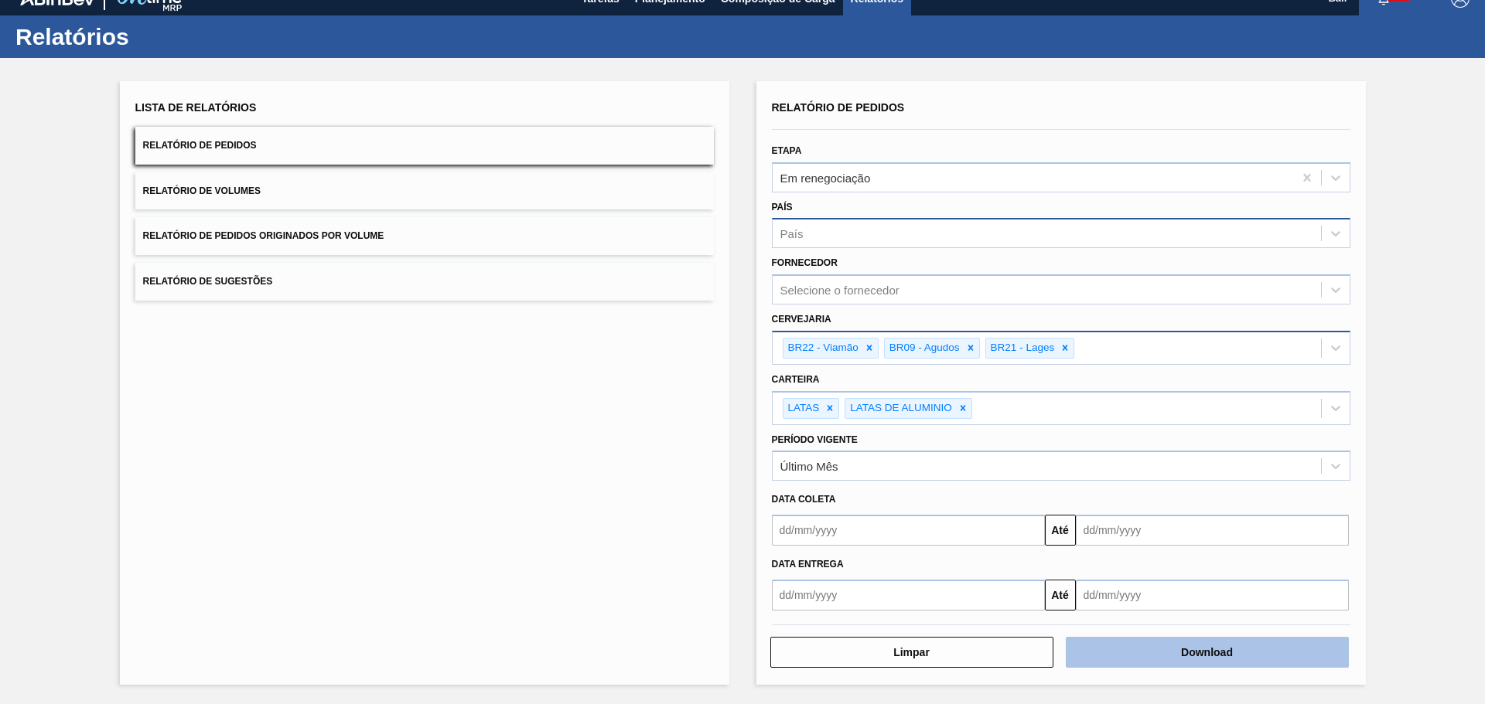
click at [1117, 638] on button "Download" at bounding box center [1206, 652] width 283 height 31
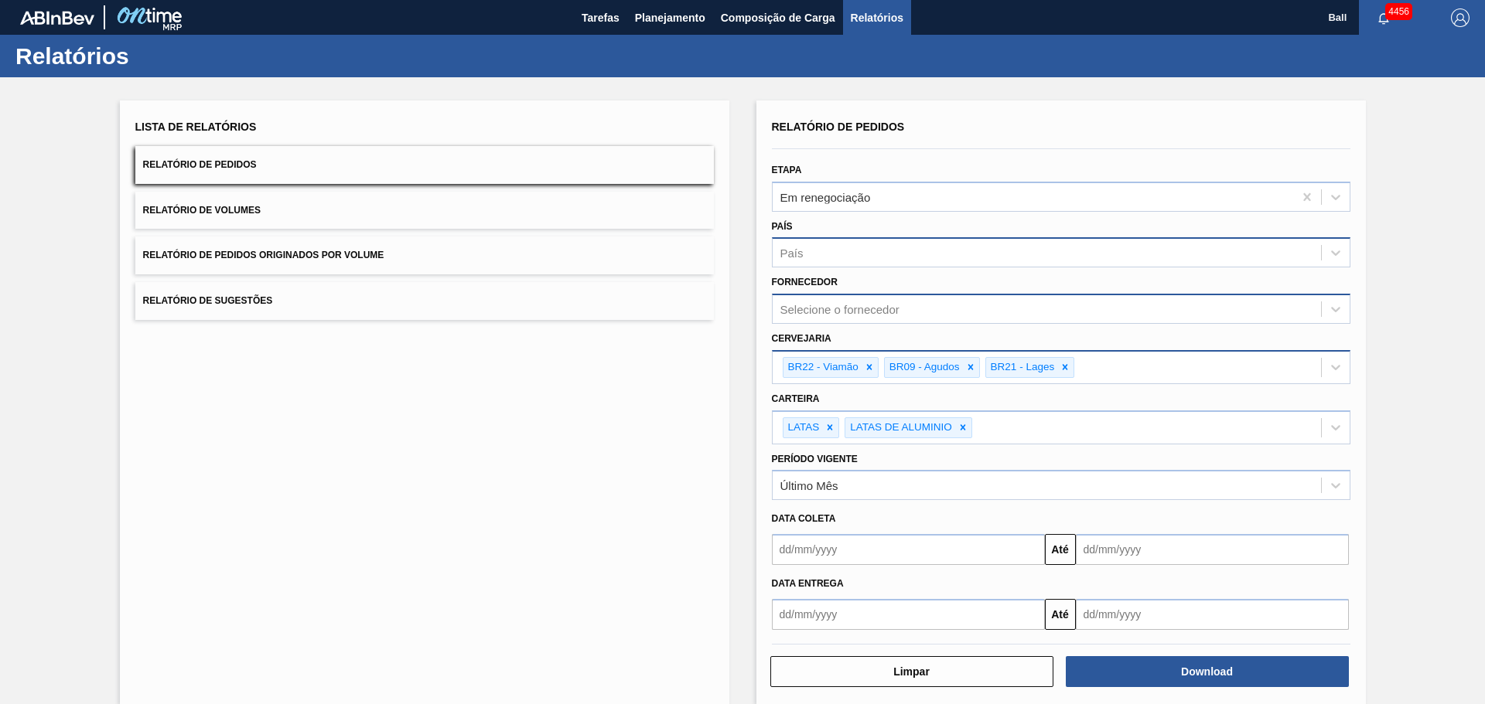
click at [844, 309] on div "Selecione o fornecedor" at bounding box center [839, 309] width 119 height 13
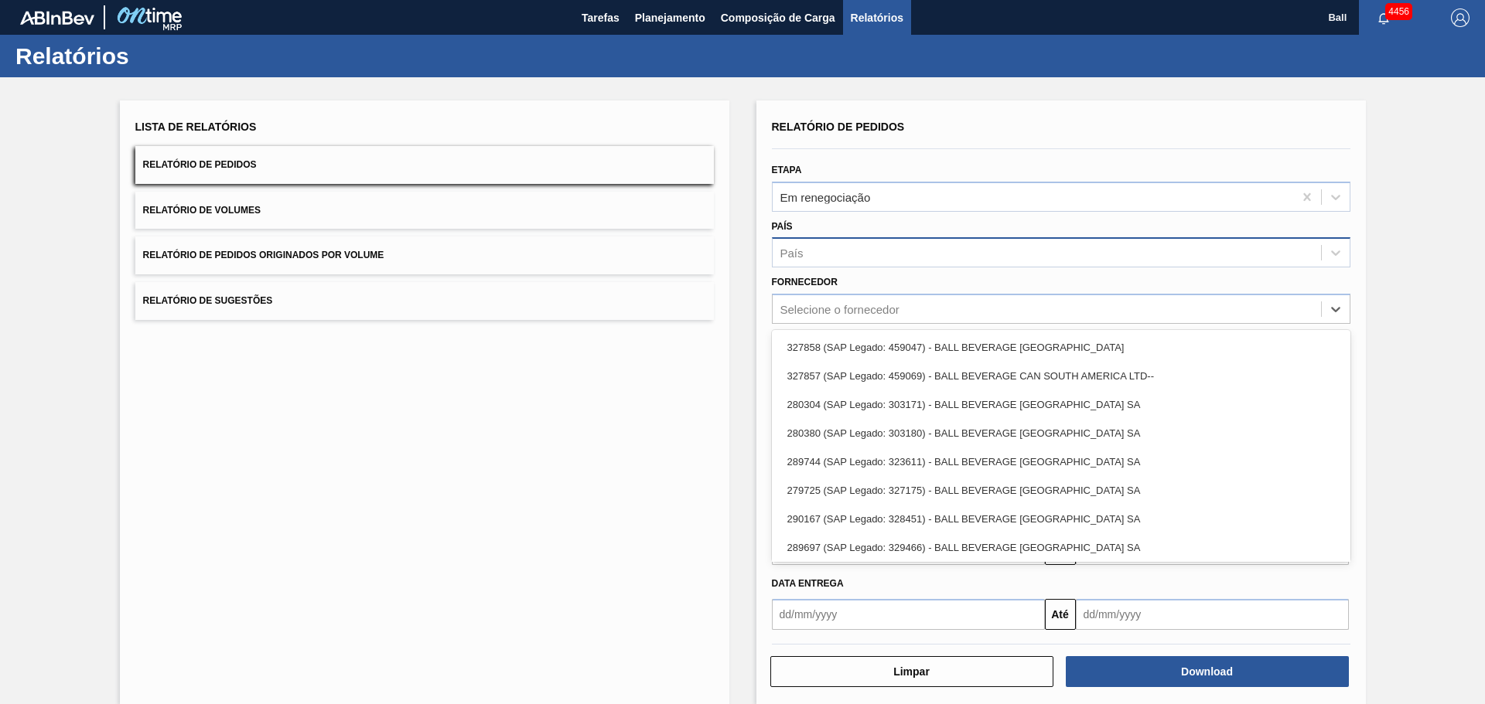
click at [677, 421] on div "Lista de Relatórios Relatório de Pedidos Relatório de Volumes Relatório de Pedi…" at bounding box center [424, 403] width 609 height 604
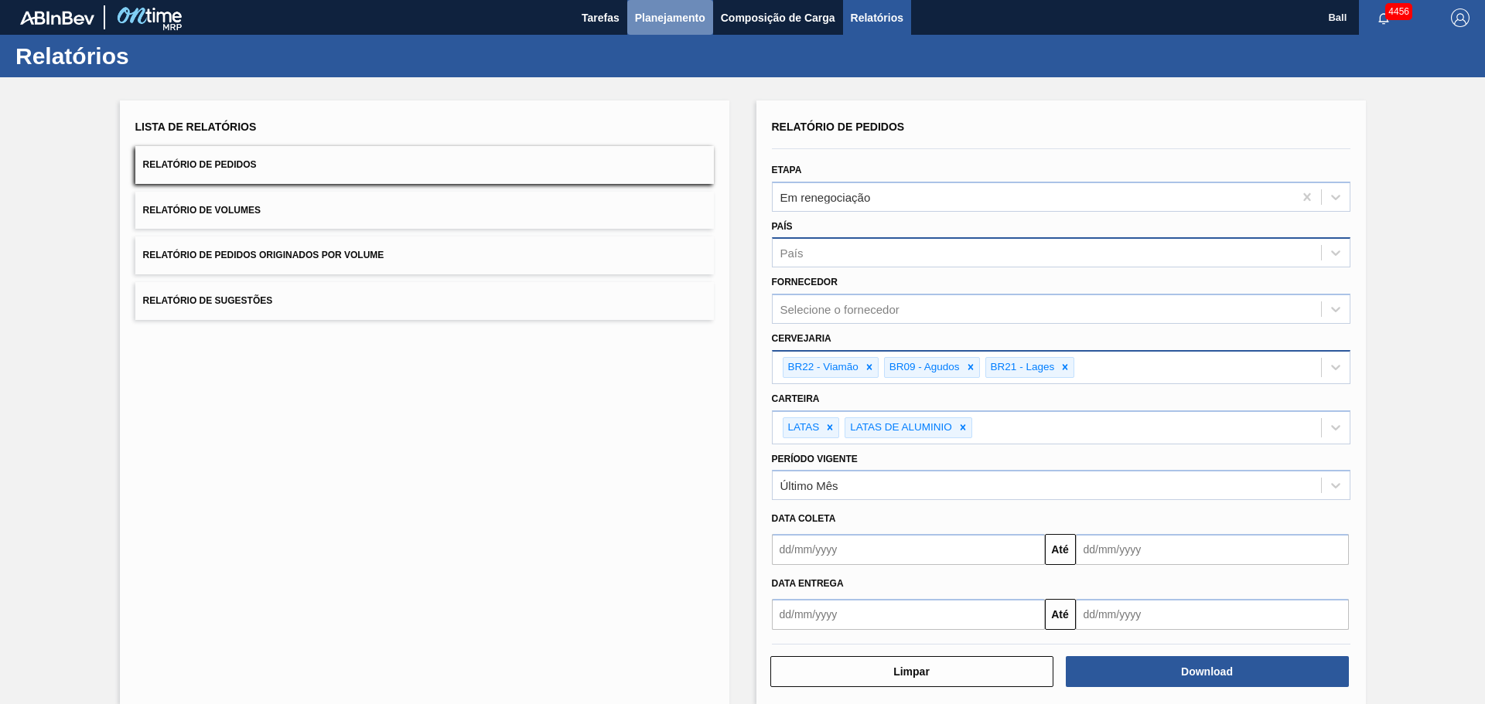
click at [674, 31] on button "Planejamento" at bounding box center [670, 17] width 86 height 35
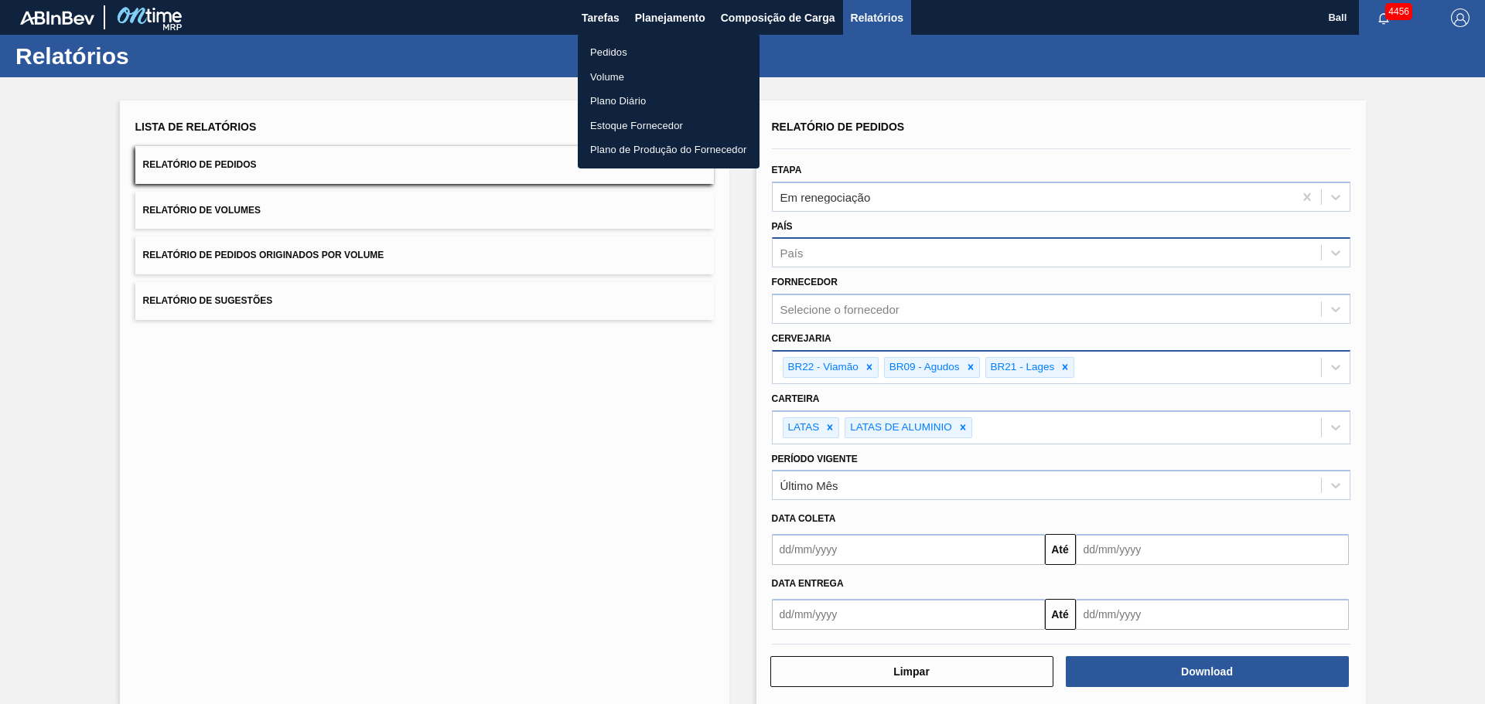
click at [615, 54] on li "Pedidos" at bounding box center [669, 52] width 182 height 25
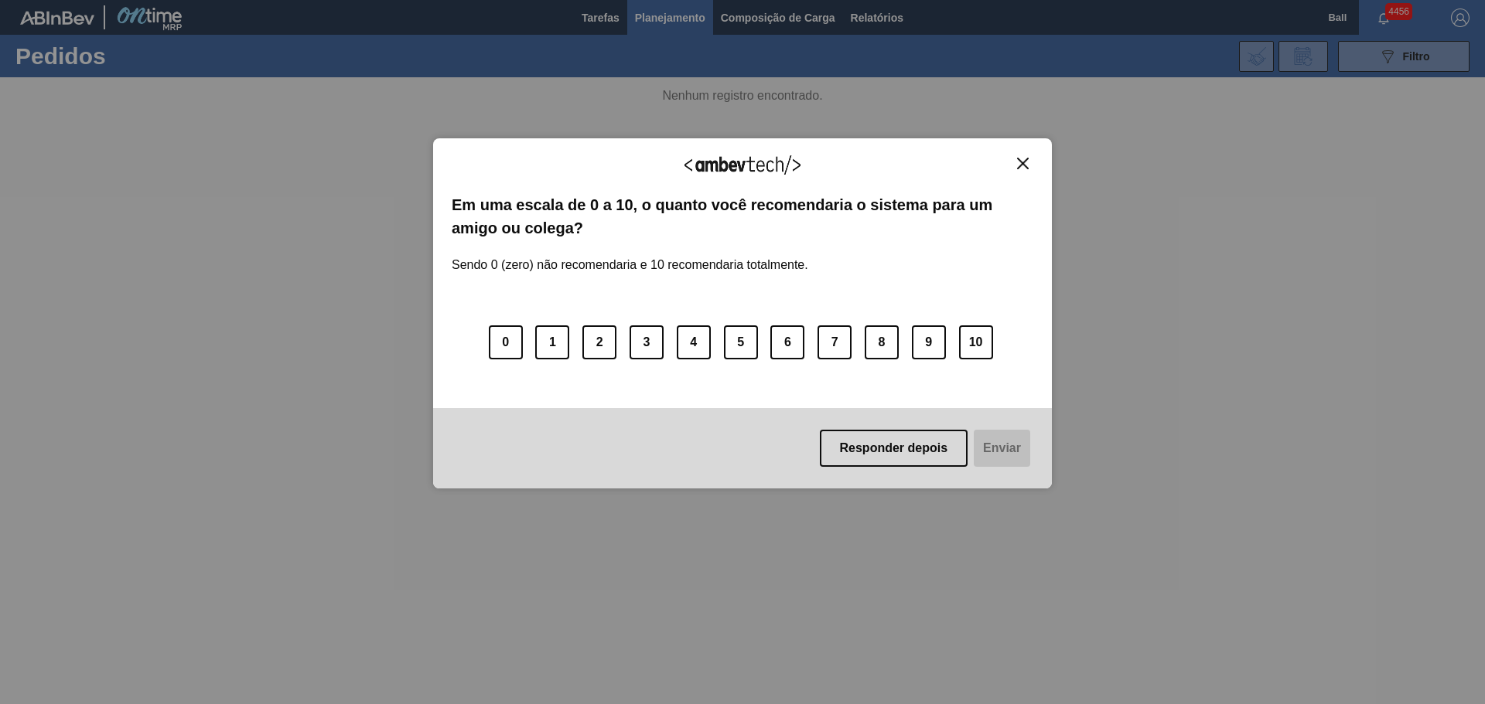
click at [1019, 167] on img "Close" at bounding box center [1023, 164] width 12 height 12
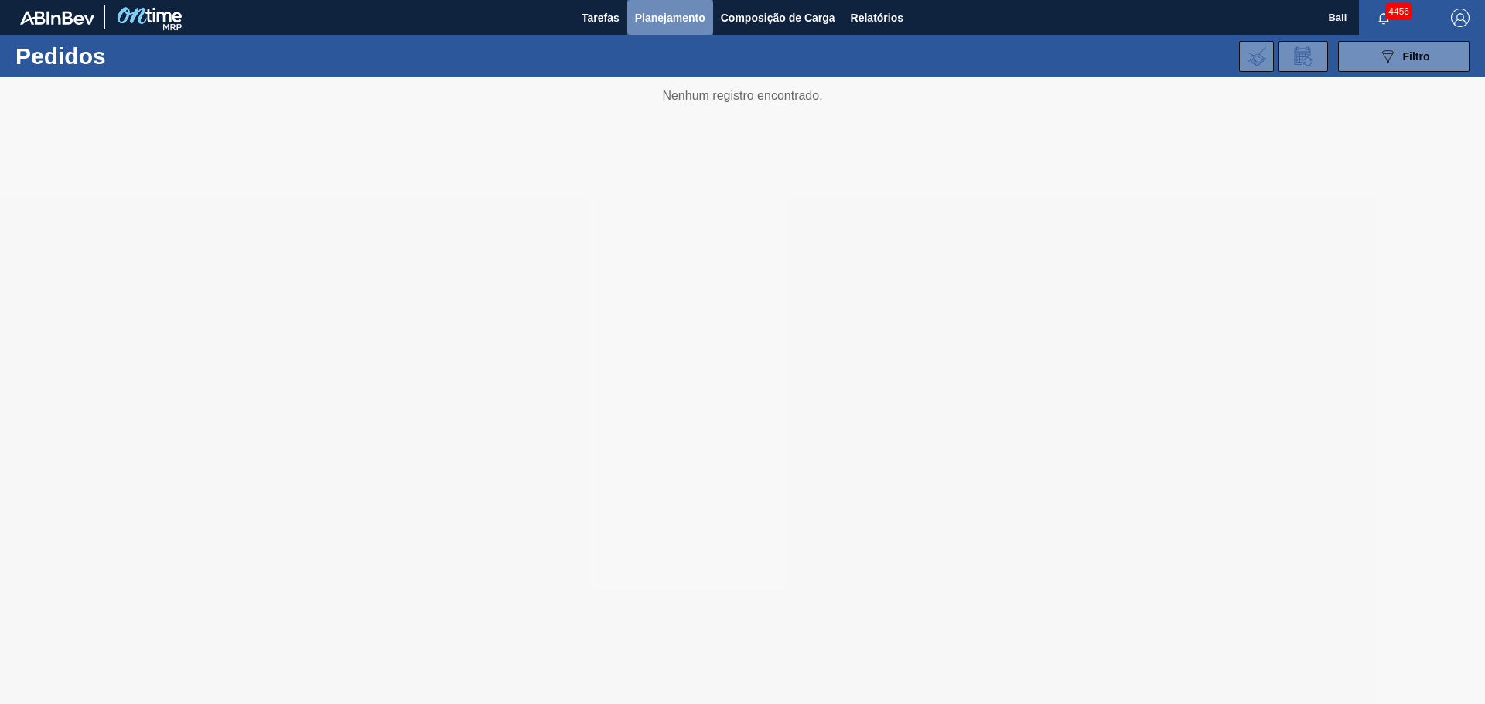
click at [662, 22] on span "Planejamento" at bounding box center [670, 18] width 70 height 19
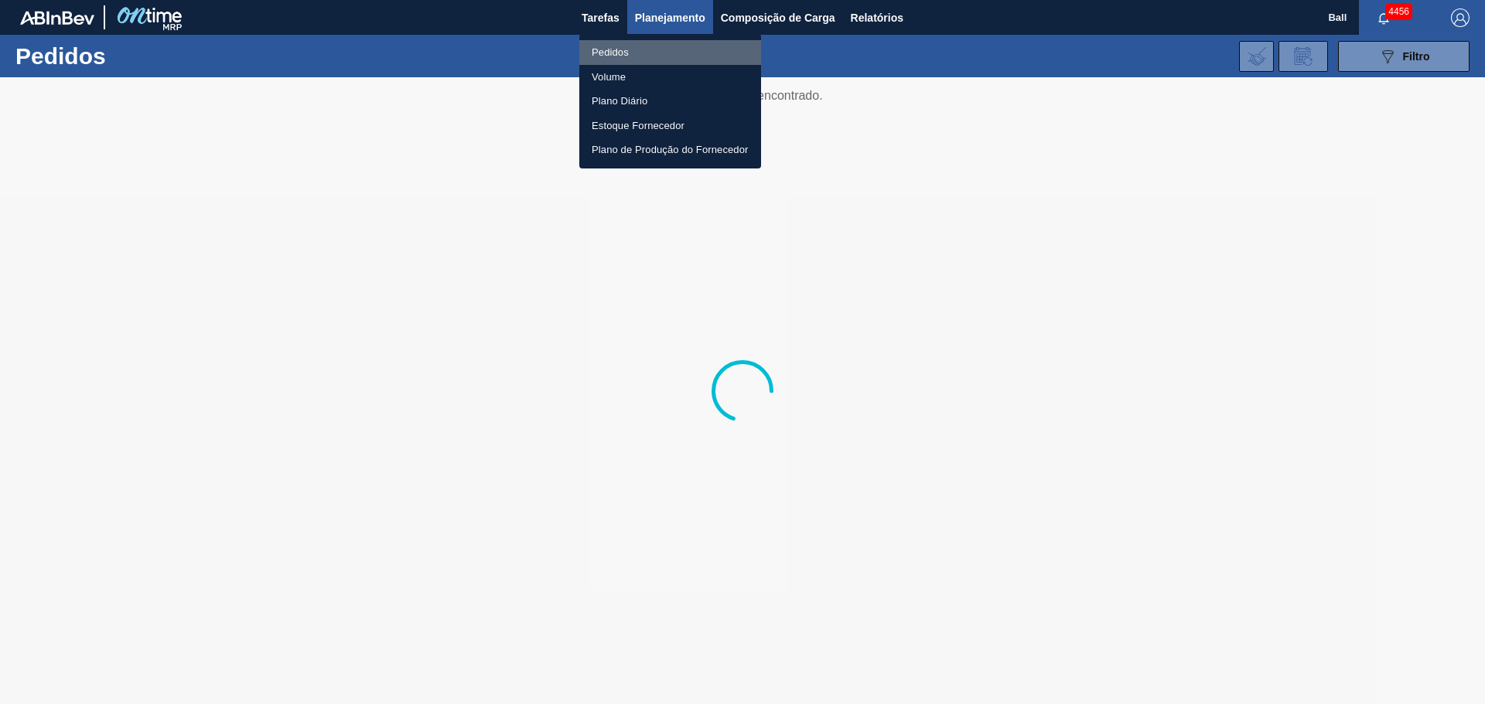
click at [615, 51] on li "Pedidos" at bounding box center [670, 52] width 182 height 25
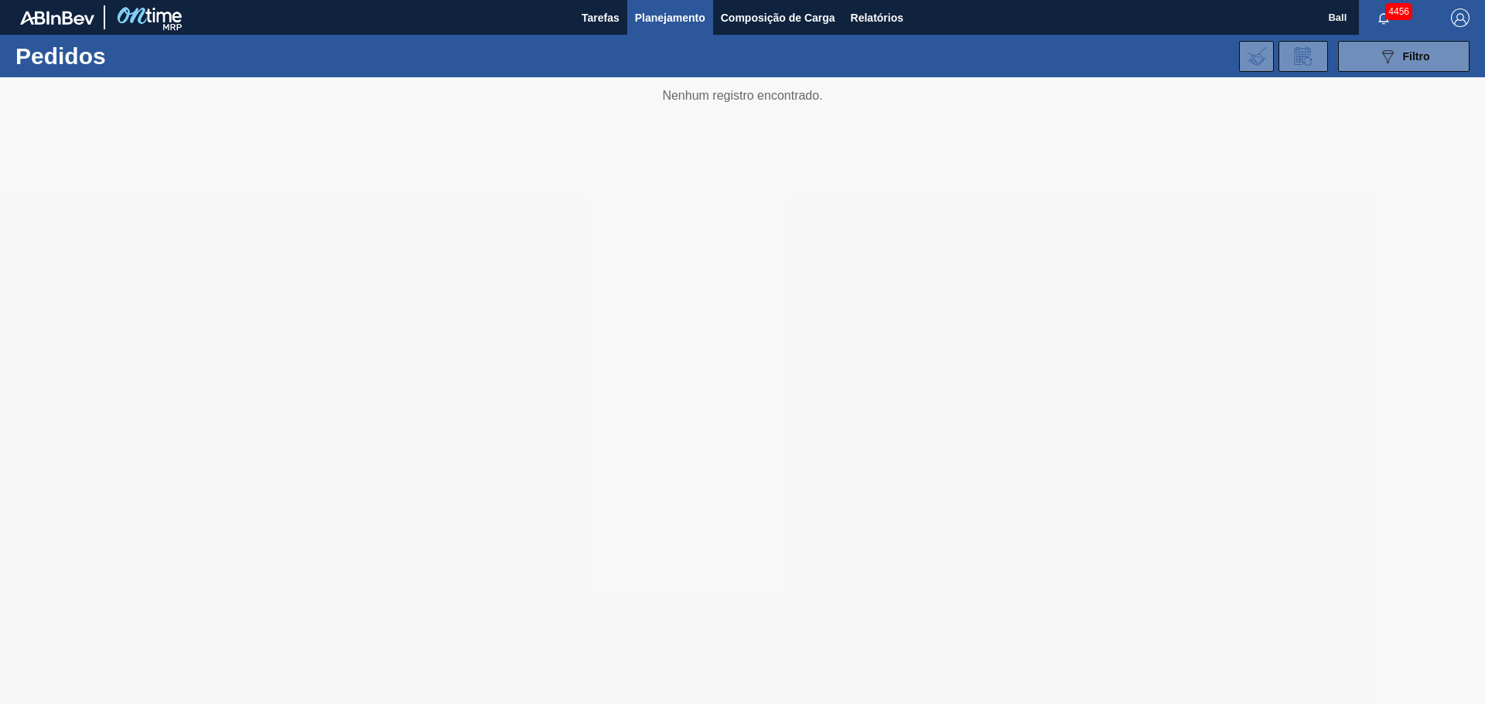
click at [160, 21] on img at bounding box center [148, 17] width 75 height 35
click at [71, 19] on img at bounding box center [57, 18] width 74 height 14
click at [606, 22] on span "Tarefas" at bounding box center [600, 18] width 38 height 19
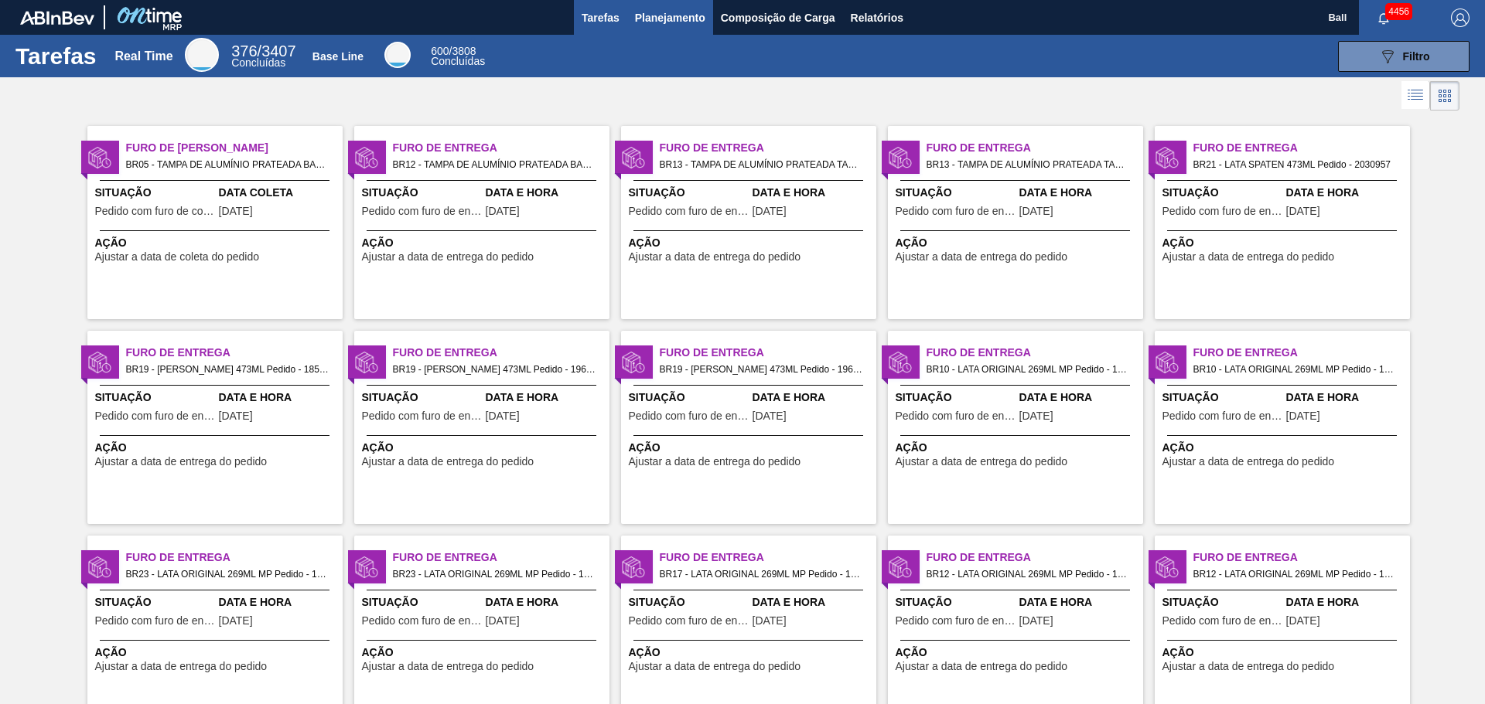
click at [688, 11] on span "Planejamento" at bounding box center [670, 18] width 70 height 19
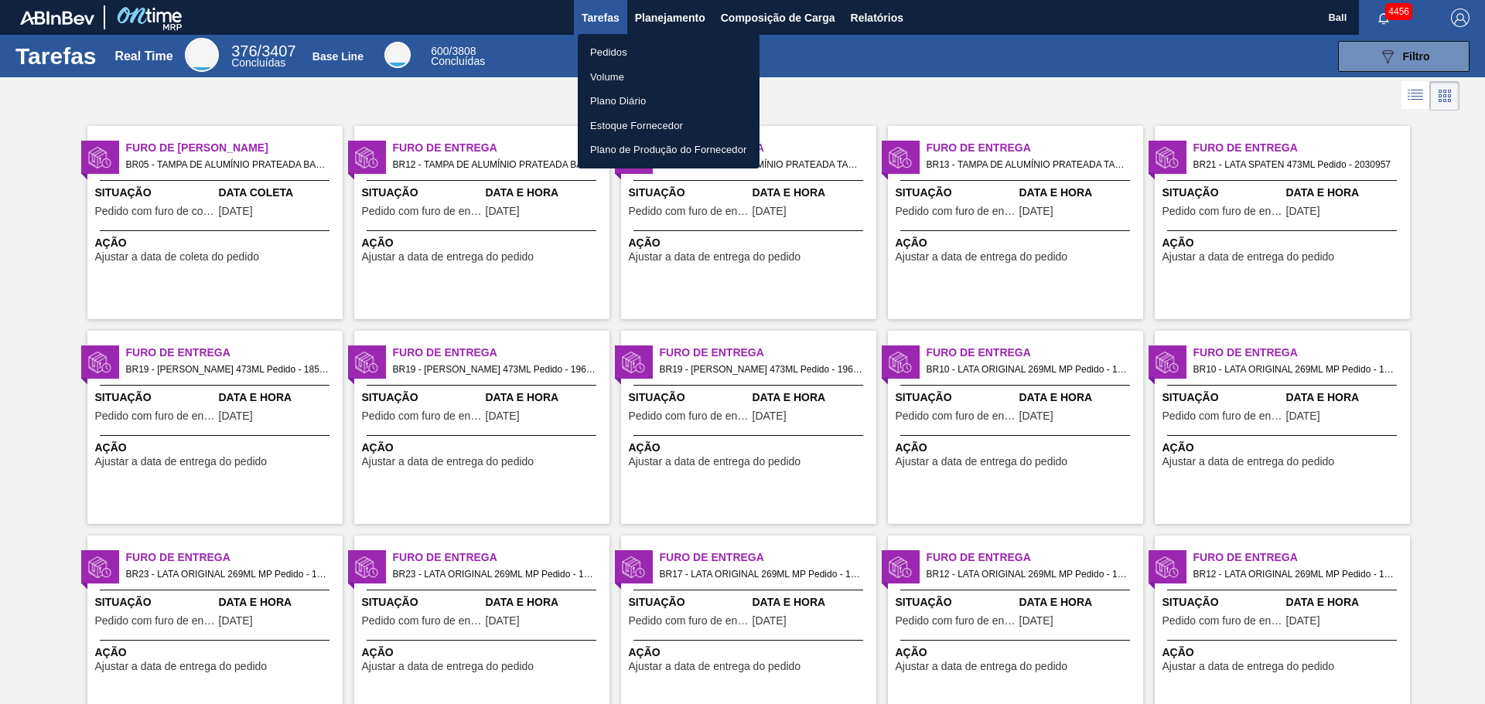
click at [616, 45] on li "Pedidos" at bounding box center [669, 52] width 182 height 25
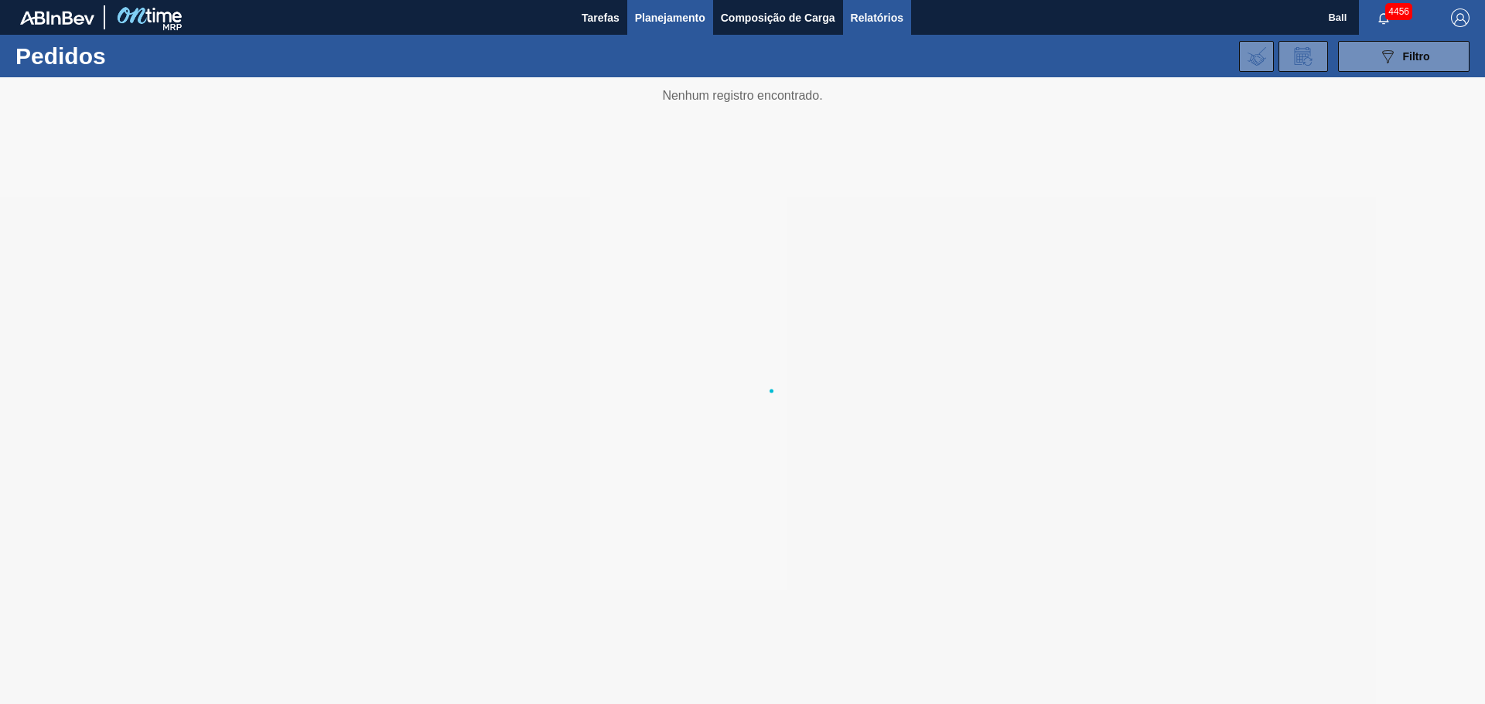
click at [899, 15] on span "Relatórios" at bounding box center [877, 18] width 53 height 19
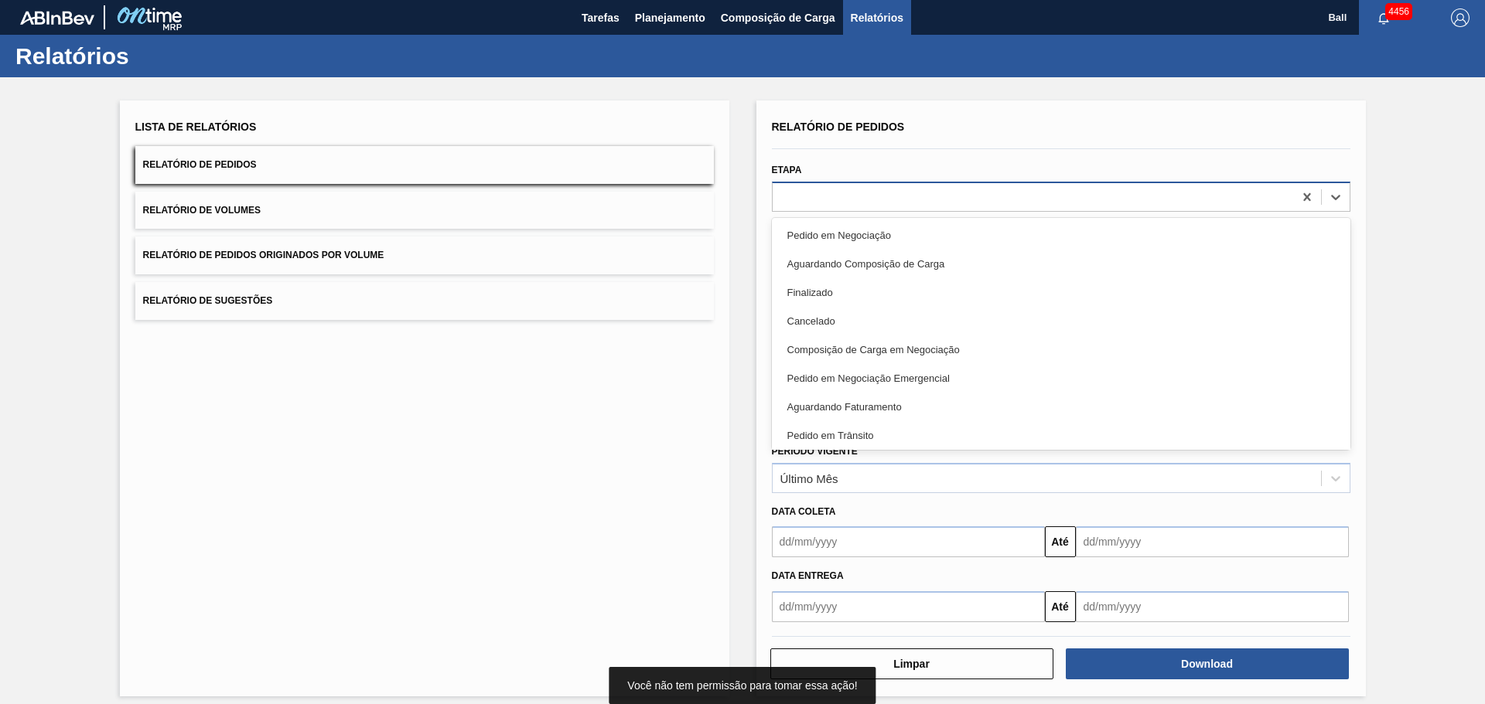
click at [823, 199] on div at bounding box center [1032, 197] width 520 height 22
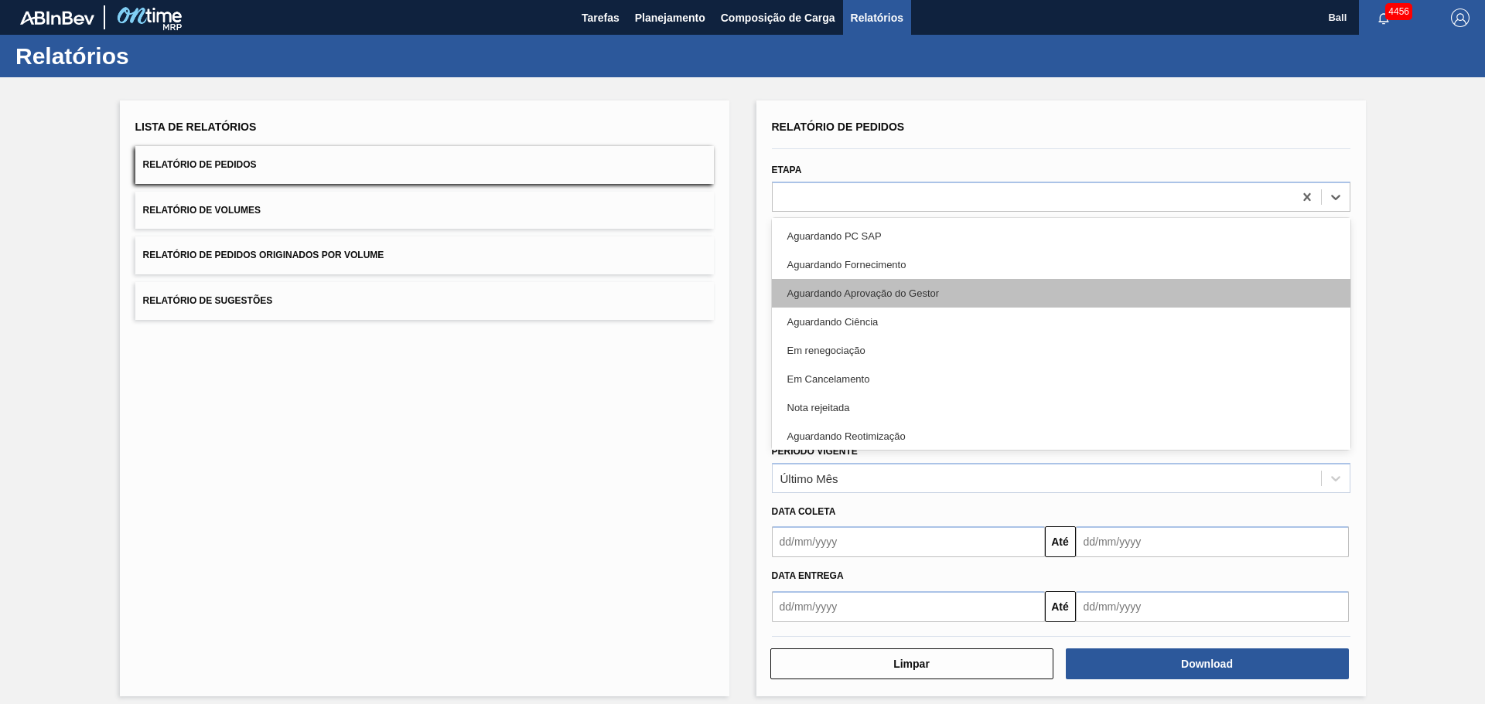
scroll to position [346, 0]
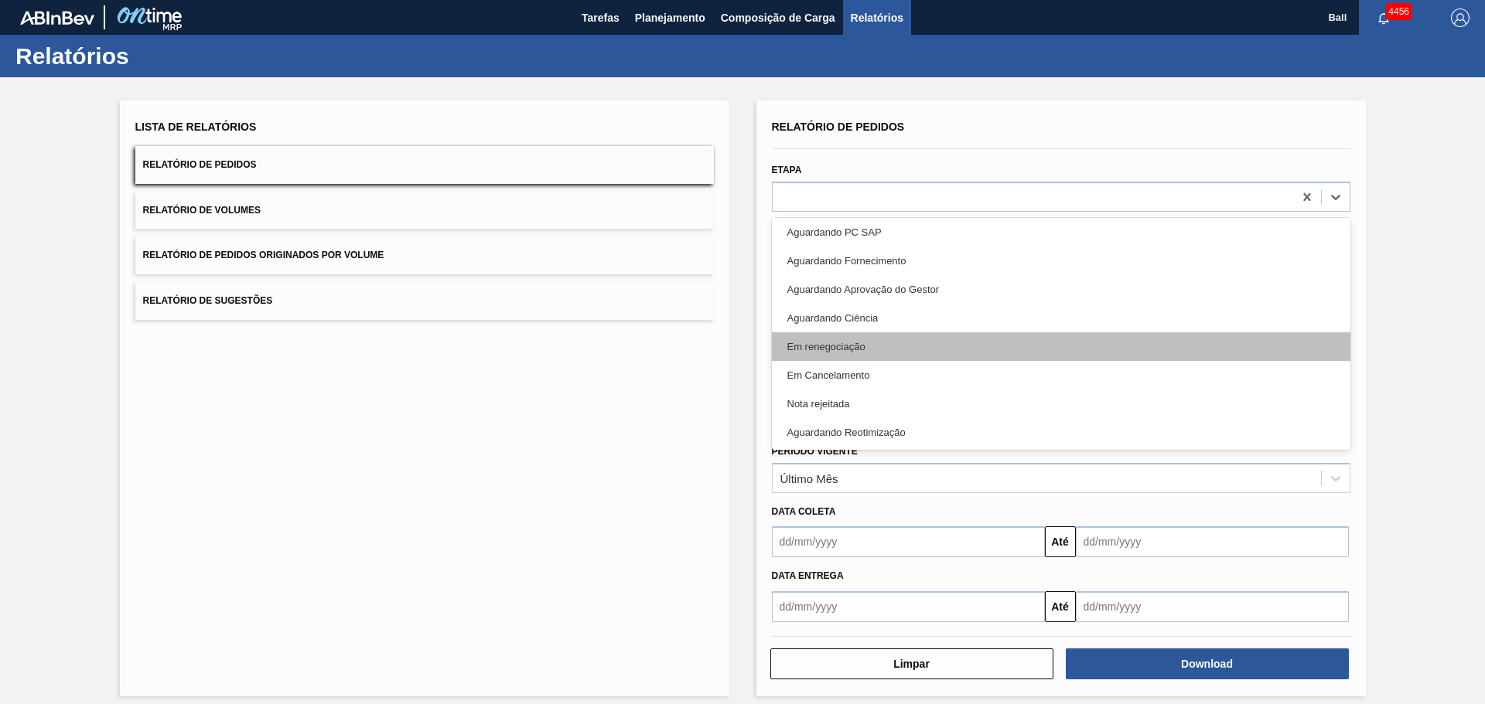
click at [895, 340] on div "Em renegociação" at bounding box center [1061, 346] width 578 height 29
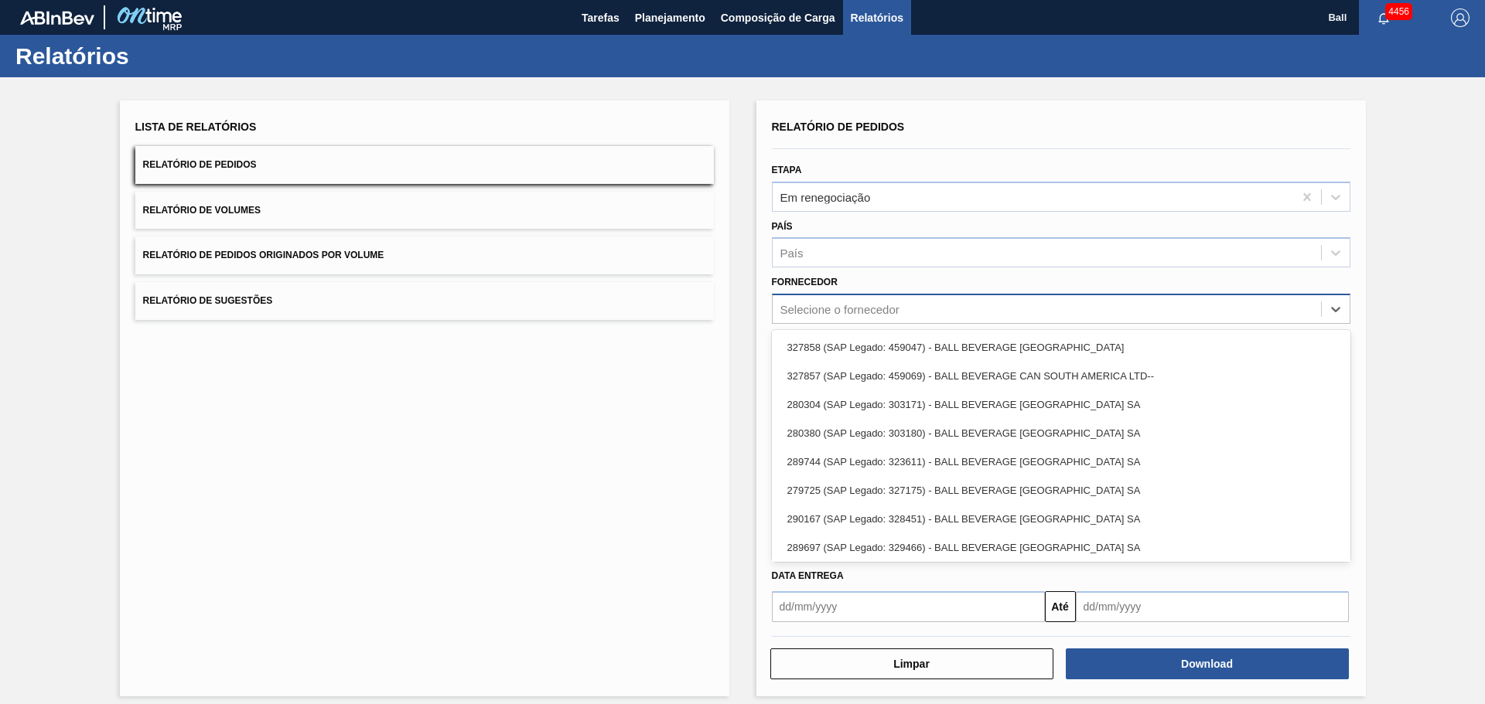
click at [821, 308] on div "Selecione o fornecedor" at bounding box center [839, 309] width 119 height 13
click at [725, 342] on div "Lista de Relatórios Relatório de Pedidos Relatório de Volumes Relatório de Pedi…" at bounding box center [424, 399] width 609 height 596
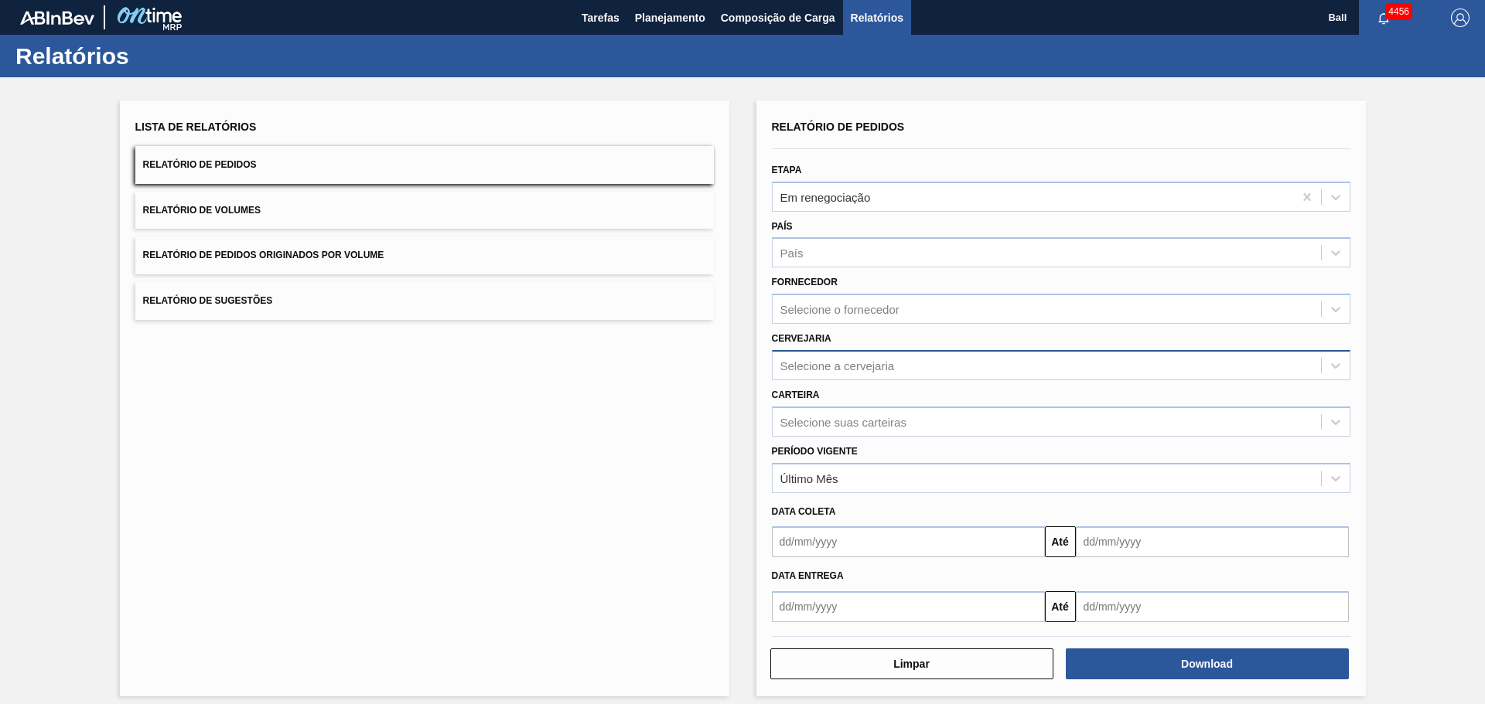
click at [859, 369] on div "Selecione a cervejaria" at bounding box center [837, 365] width 114 height 13
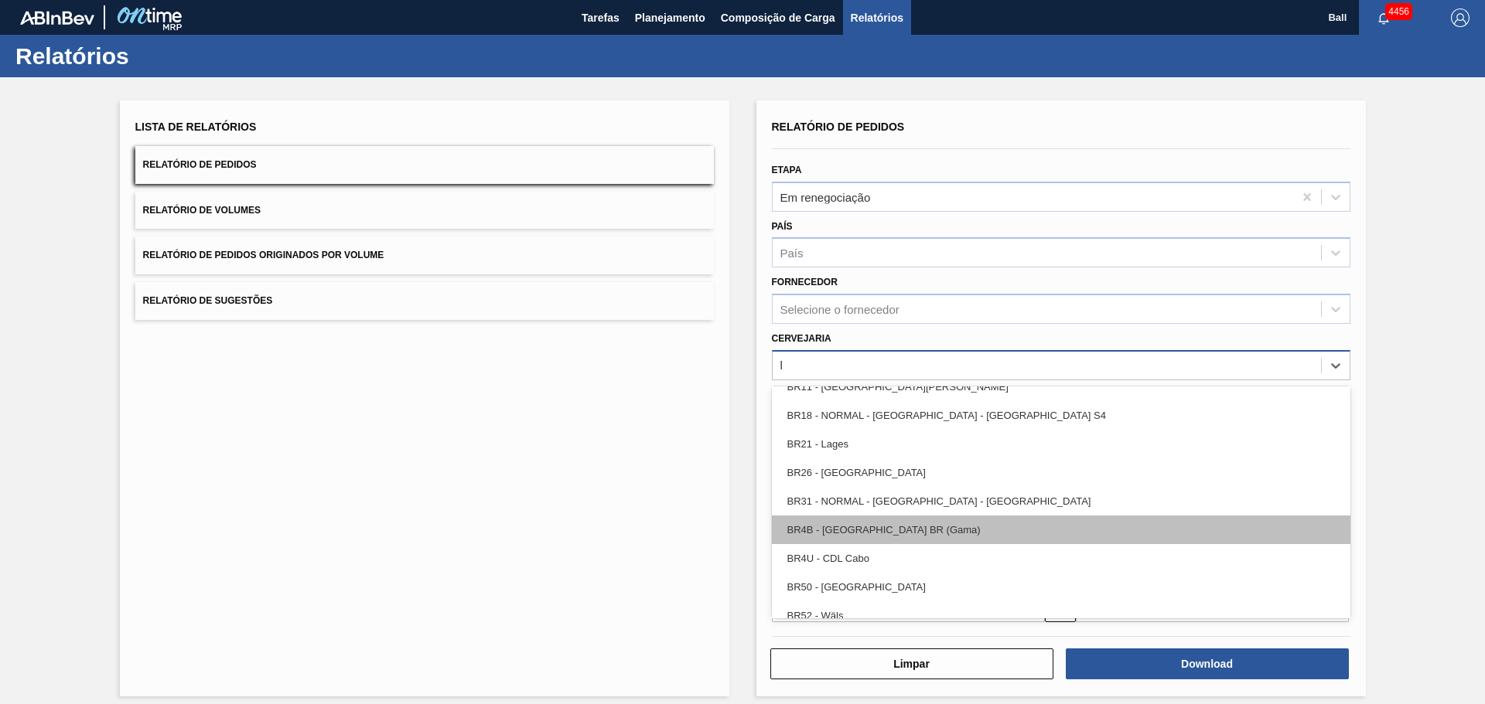
scroll to position [312, 0]
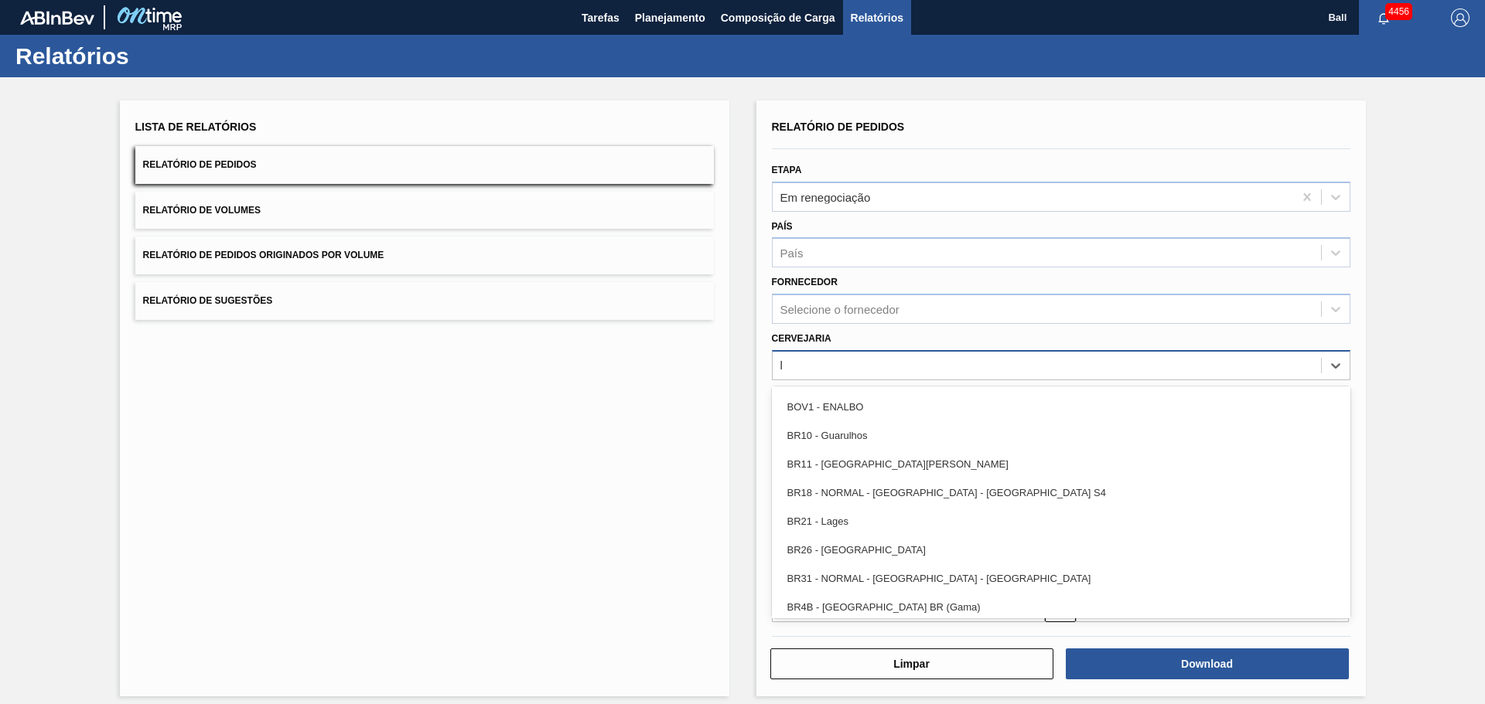
type input "l"
click at [670, 402] on div "Lista de Relatórios Relatório de Pedidos Relatório de Volumes Relatório de Pedi…" at bounding box center [424, 399] width 609 height 596
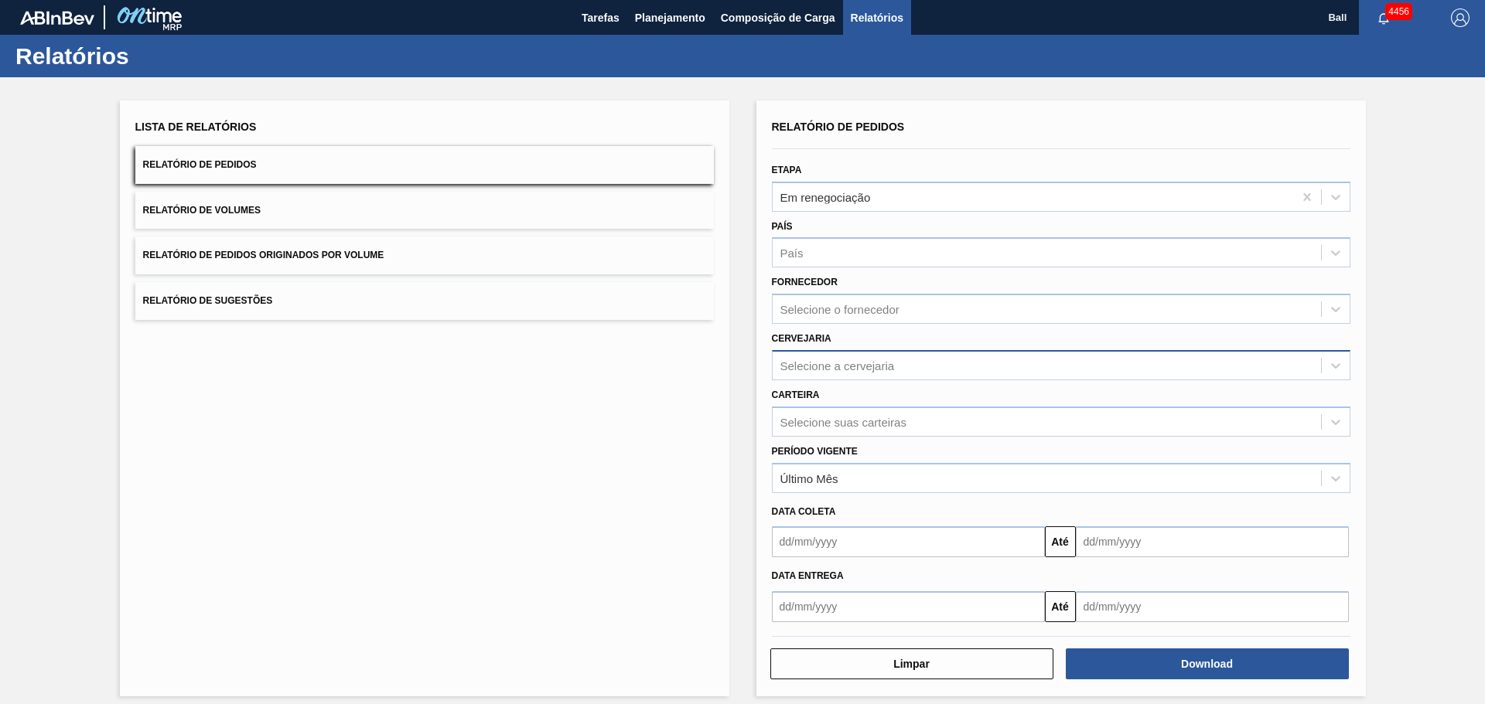
click at [834, 365] on div "Selecione a cervejaria" at bounding box center [837, 365] width 114 height 13
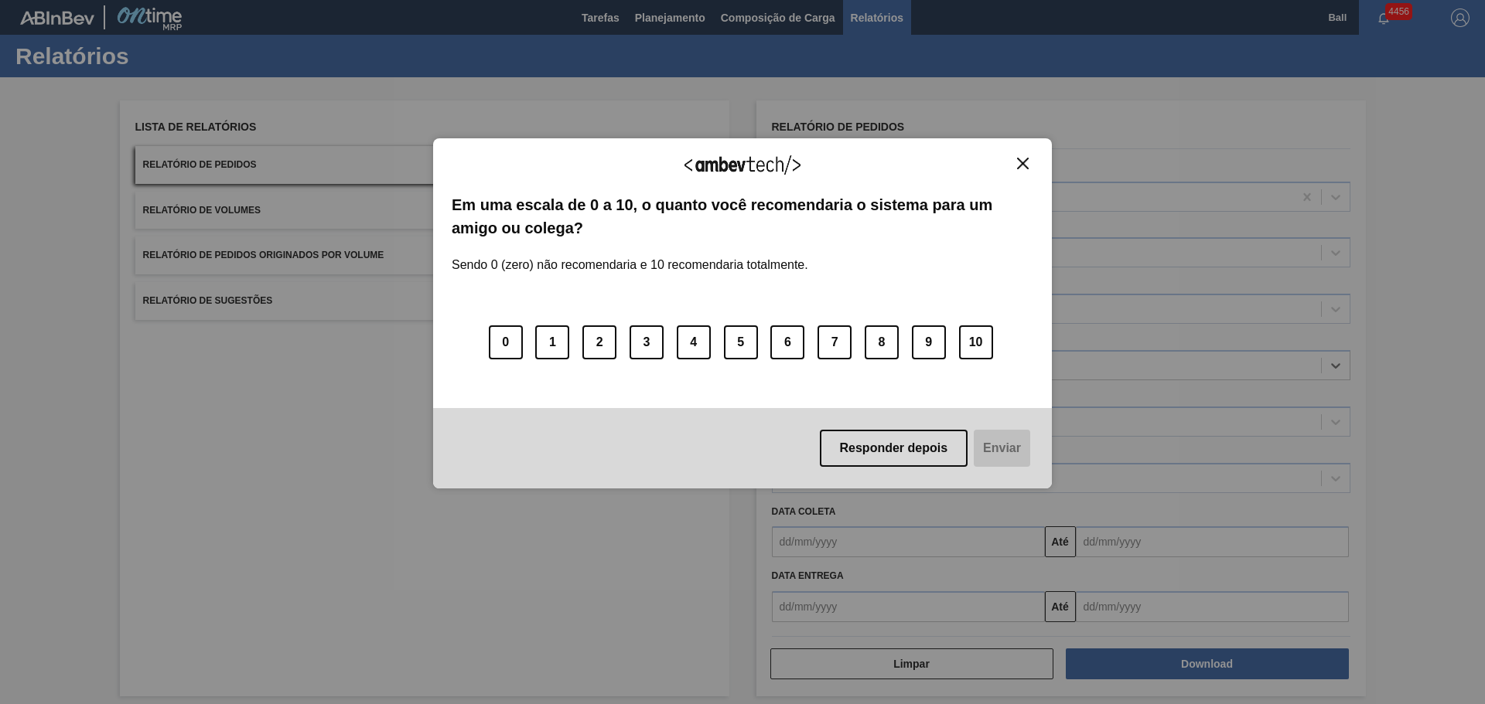
click at [1032, 166] on button "Close" at bounding box center [1022, 163] width 21 height 13
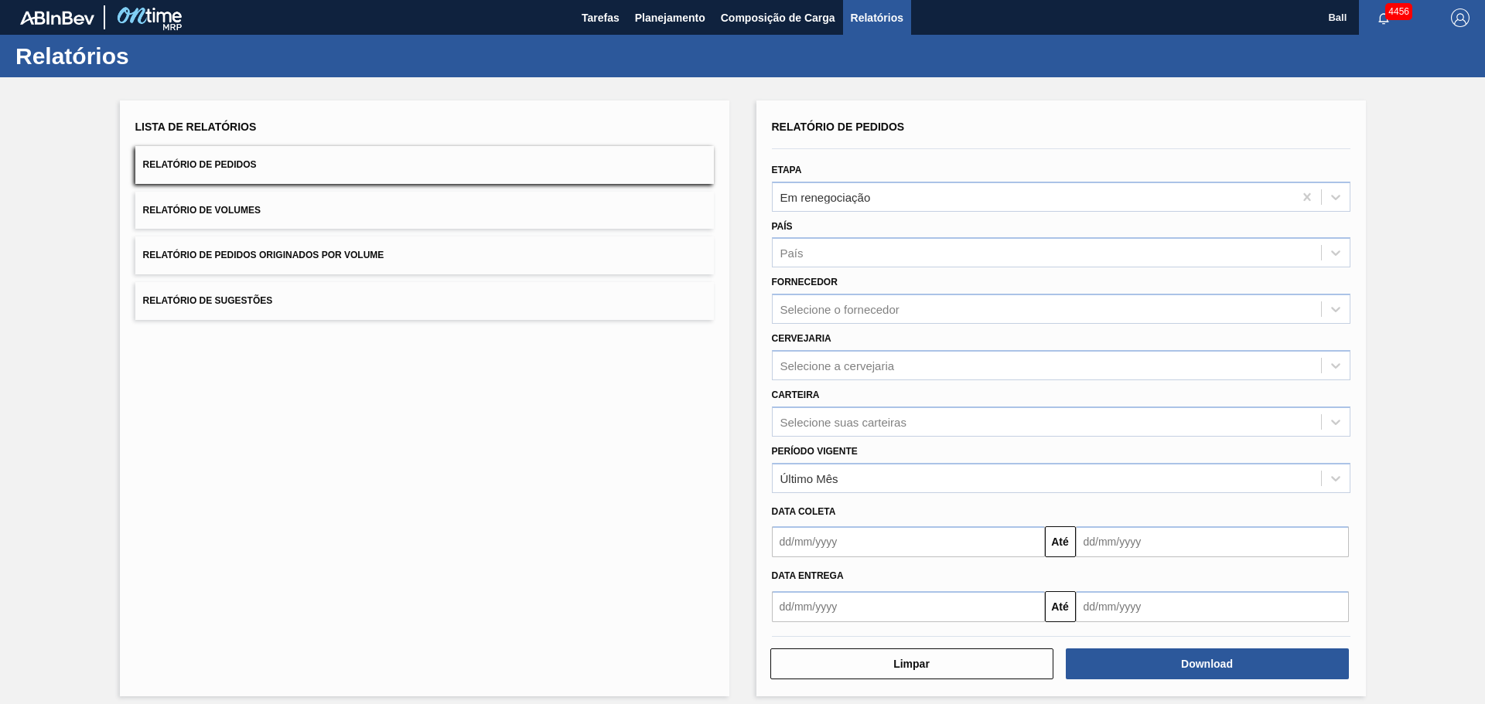
click at [344, 162] on button "Relatório de Pedidos" at bounding box center [424, 165] width 578 height 38
drag, startPoint x: 344, startPoint y: 162, endPoint x: 625, endPoint y: 581, distance: 504.4
click at [626, 581] on div "Lista de Relatórios Relatório de Pedidos Relatório de Volumes Relatório de Pedi…" at bounding box center [424, 399] width 609 height 596
click at [223, 148] on button "Relatório de Pedidos" at bounding box center [424, 165] width 578 height 38
click at [329, 211] on button "Relatório de Volumes" at bounding box center [424, 211] width 578 height 38
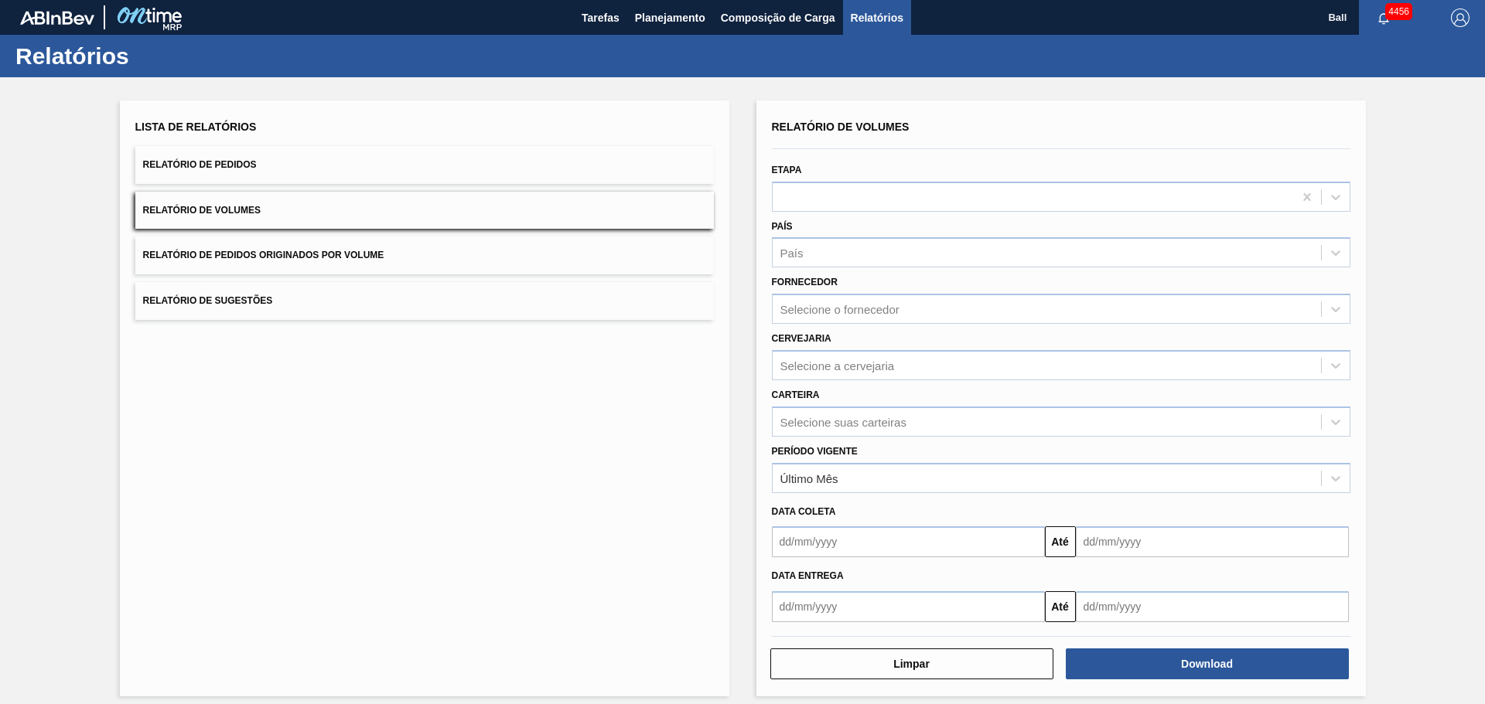
click at [336, 243] on button "Relatório de Pedidos Originados por Volume" at bounding box center [424, 256] width 578 height 38
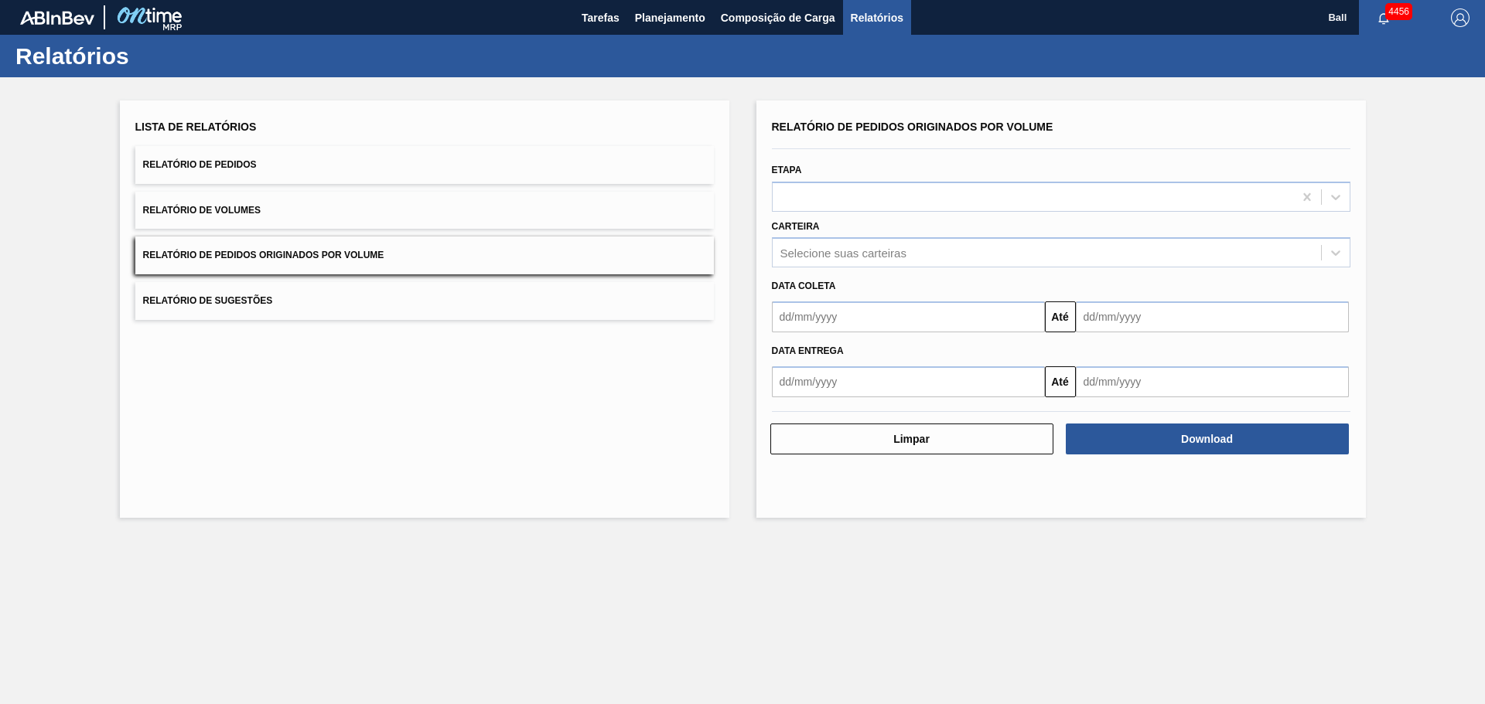
click at [356, 289] on button "Relatório de Sugestões" at bounding box center [424, 301] width 578 height 38
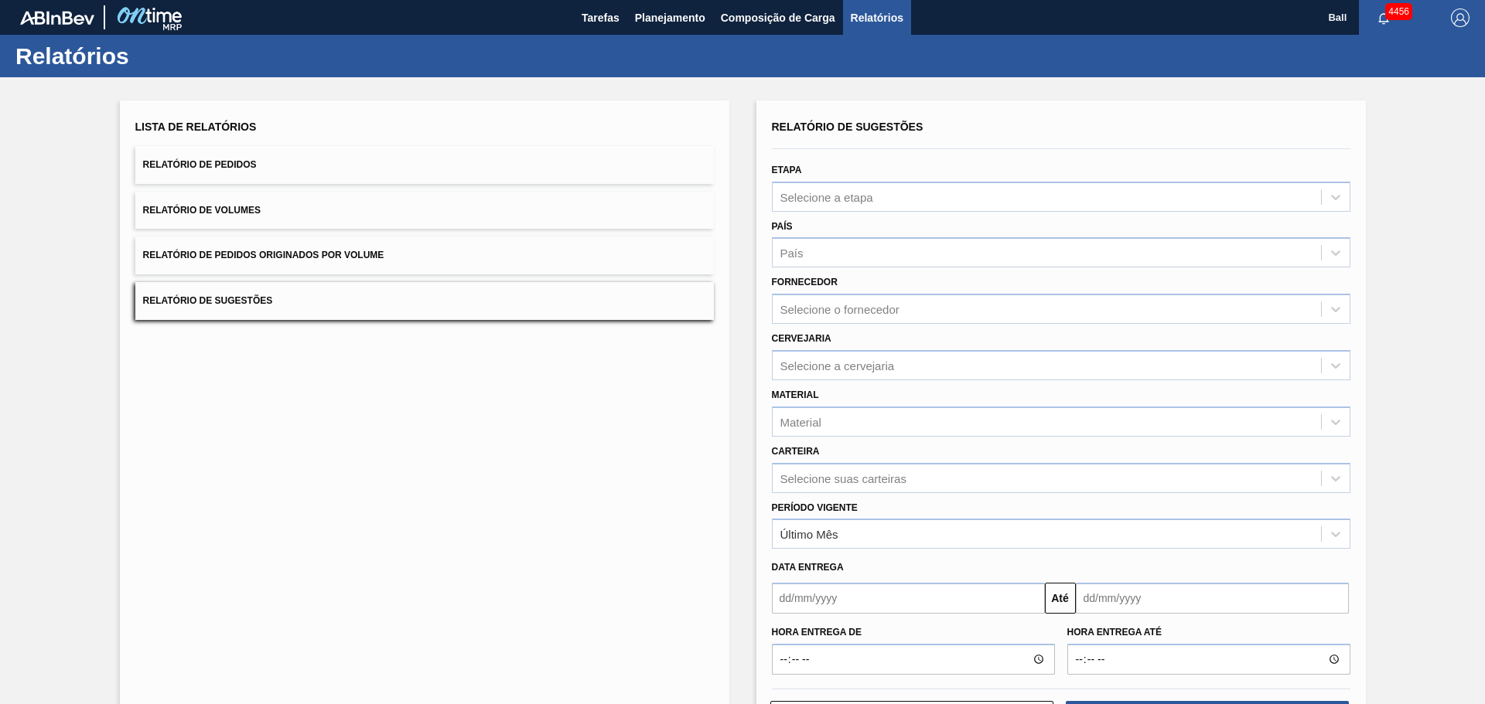
click at [326, 151] on button "Relatório de Pedidos" at bounding box center [424, 165] width 578 height 38
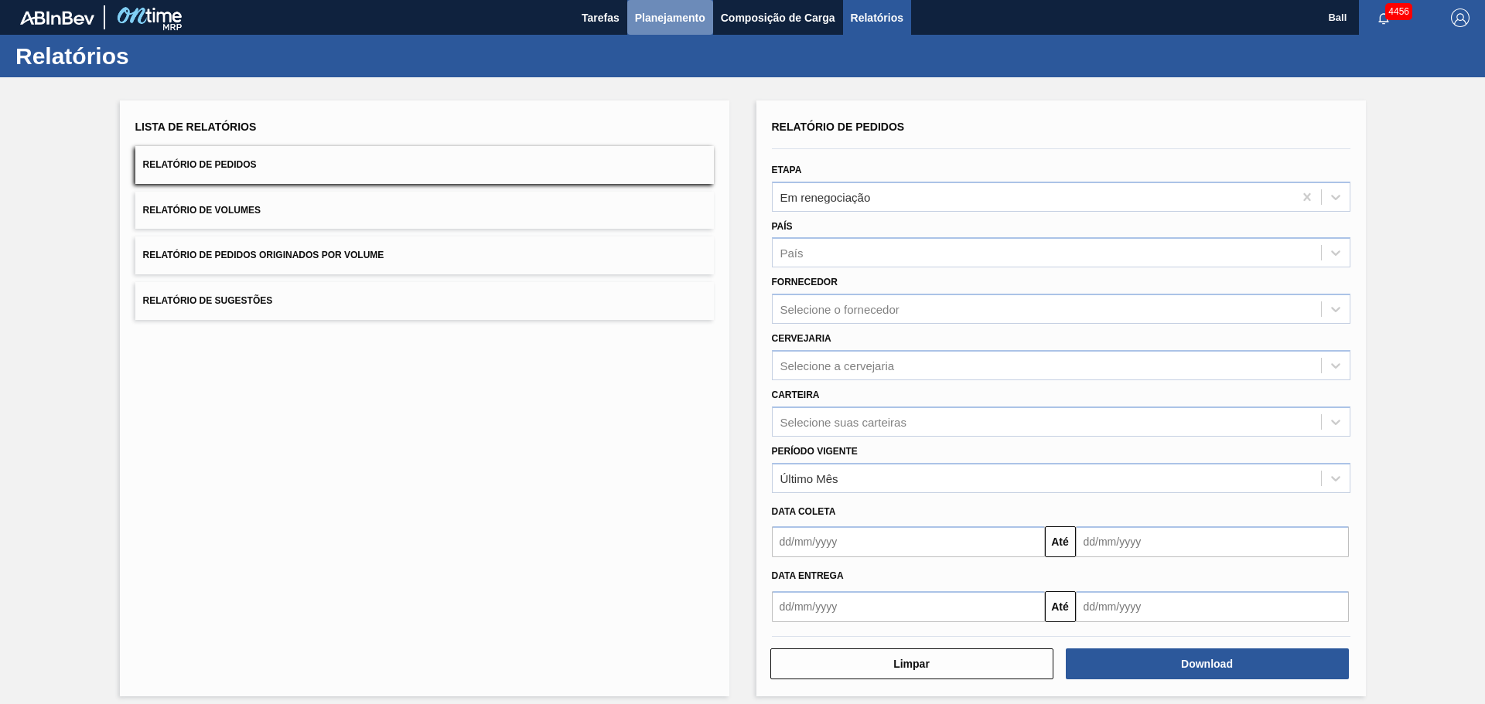
click at [662, 19] on span "Planejamento" at bounding box center [670, 18] width 70 height 19
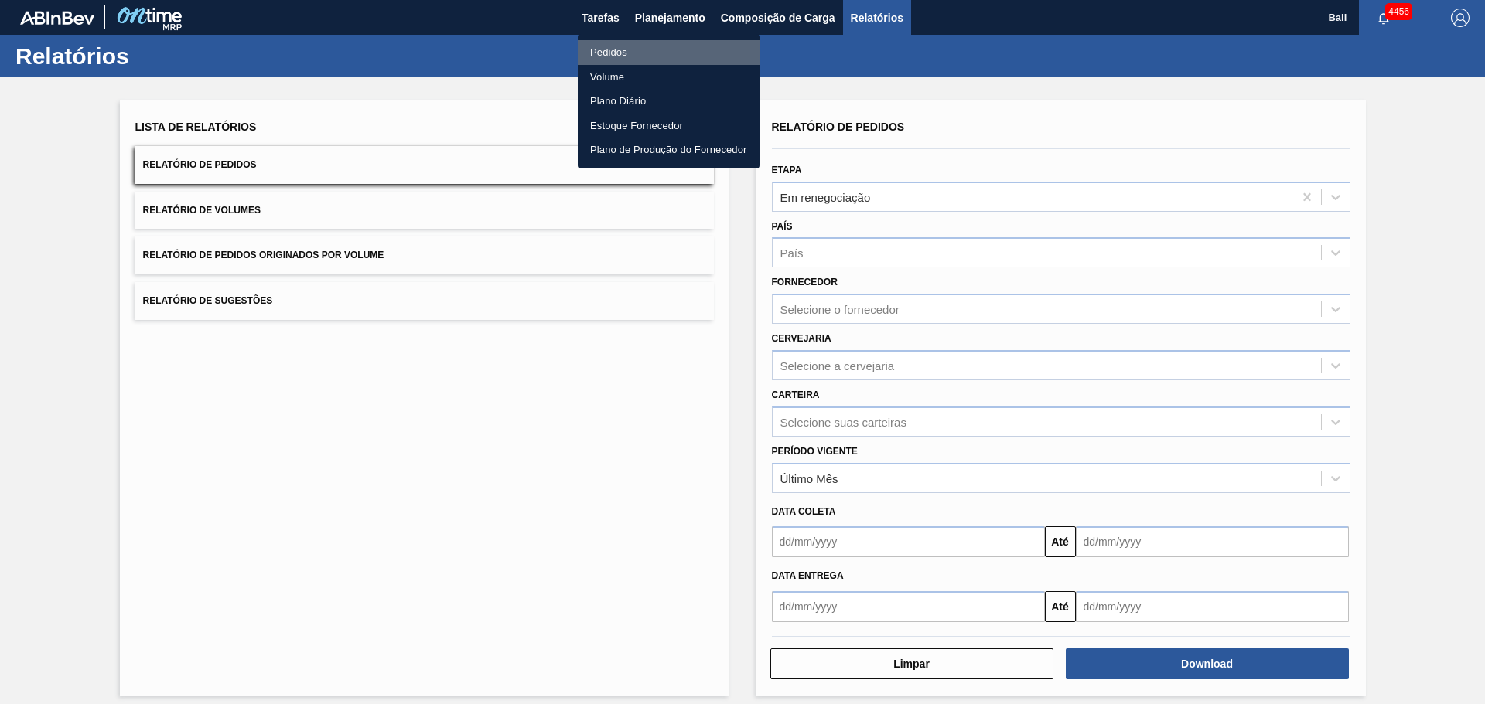
click at [615, 52] on li "Pedidos" at bounding box center [669, 52] width 182 height 25
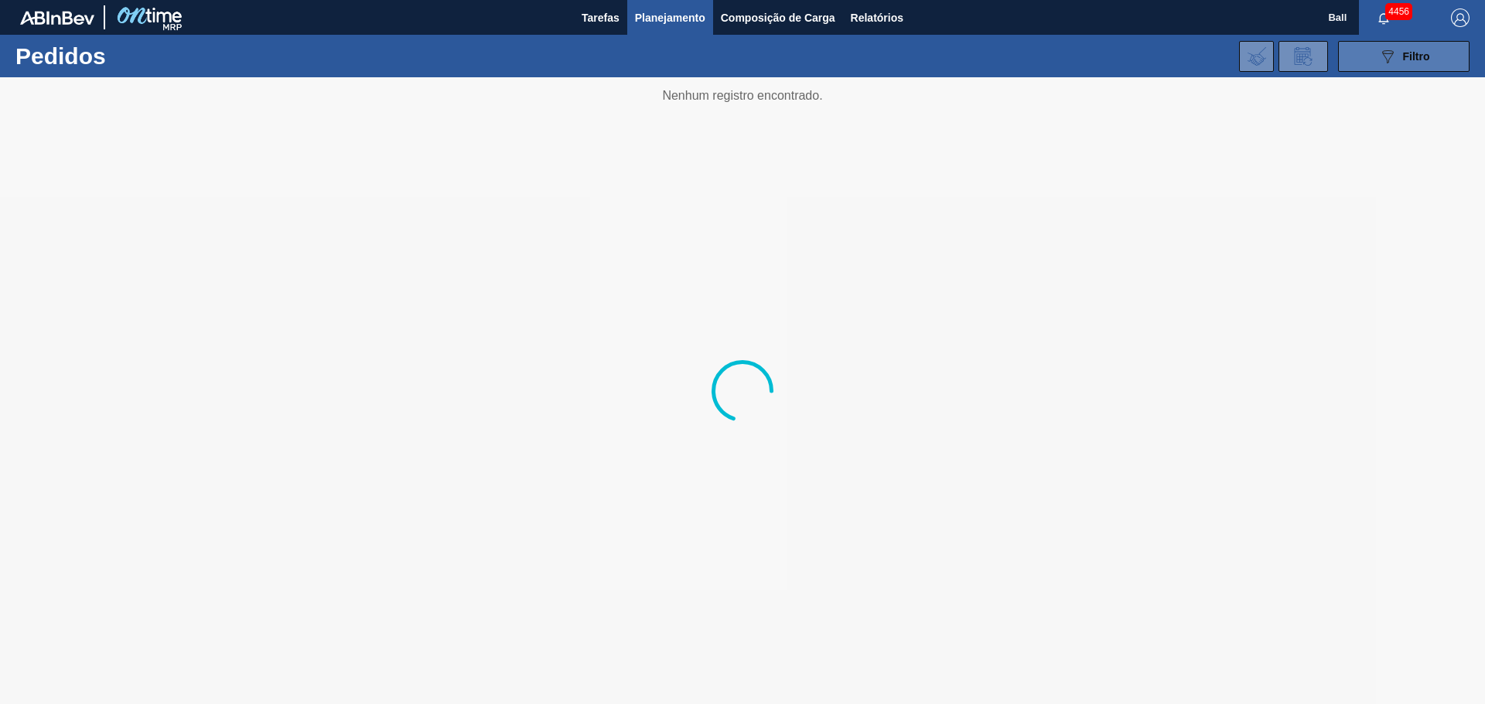
click at [1393, 51] on icon "089F7B8B-B2A5-4AFE-B5C0-19BA573D28AC" at bounding box center [1387, 56] width 19 height 19
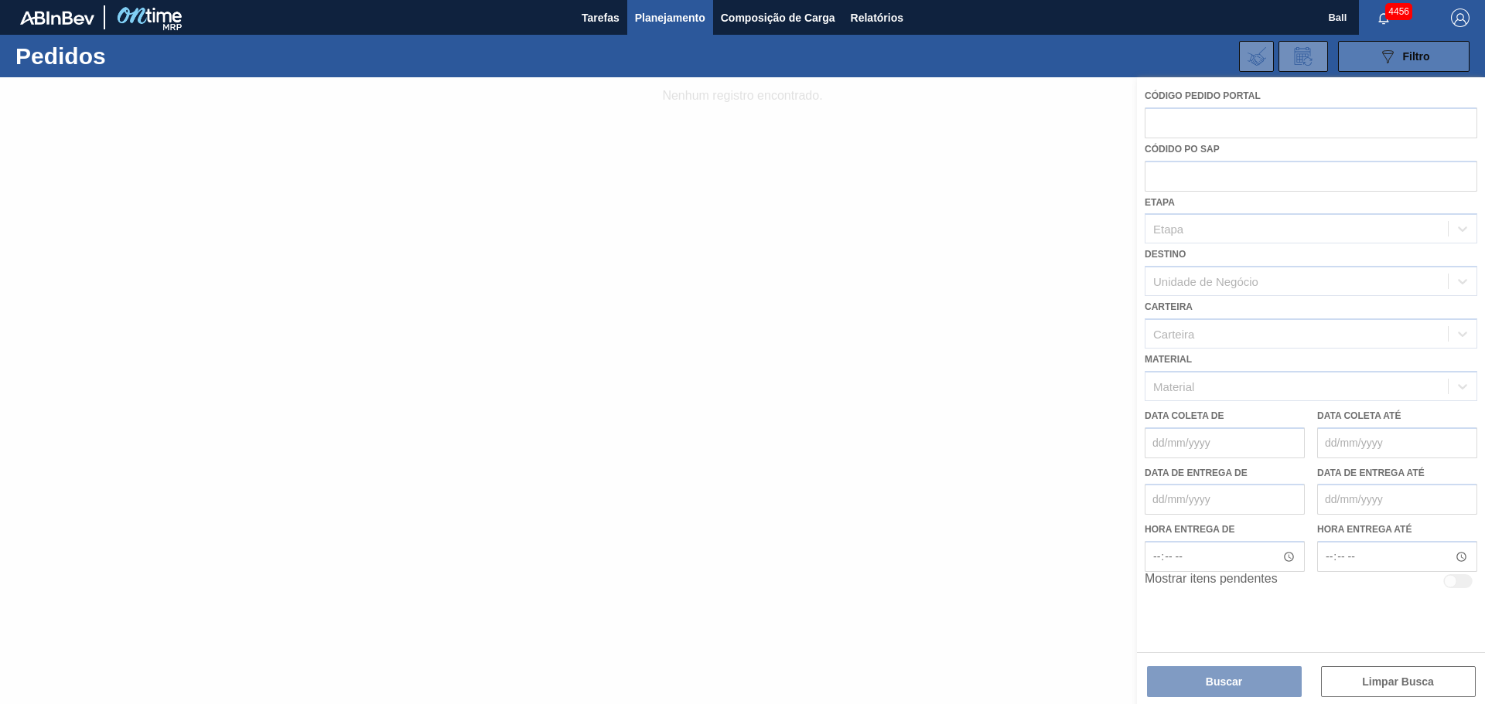
click at [1393, 51] on icon "089F7B8B-B2A5-4AFE-B5C0-19BA573D28AC" at bounding box center [1387, 56] width 19 height 19
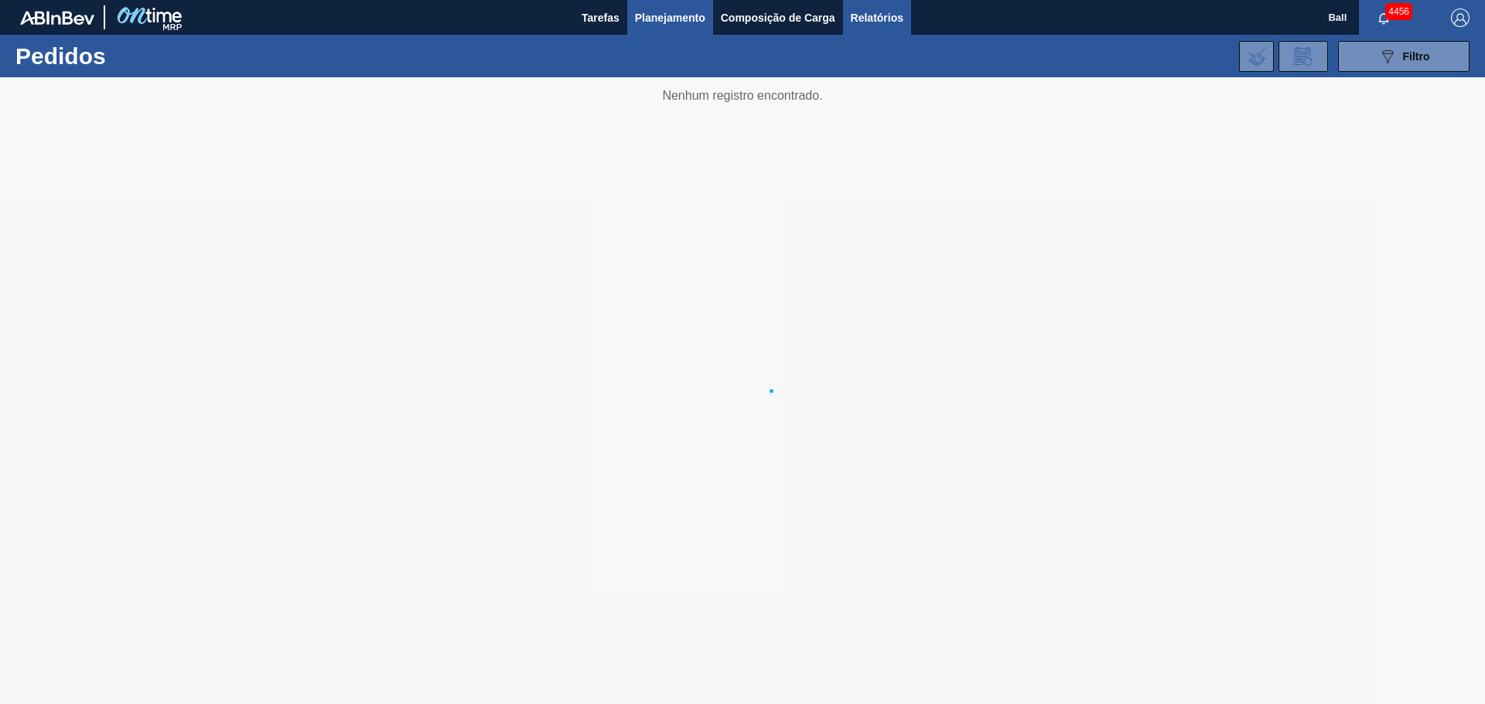
click at [890, 25] on span "Relatórios" at bounding box center [877, 18] width 53 height 19
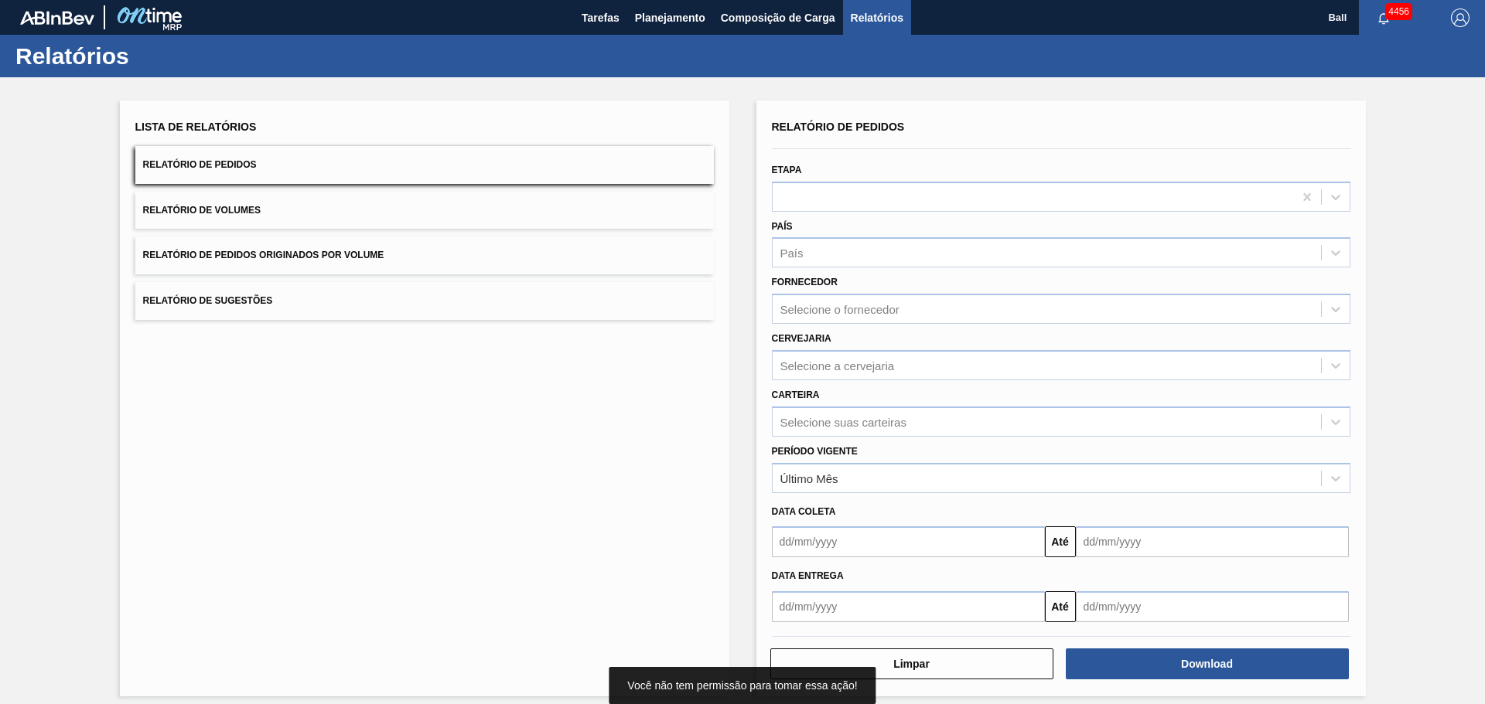
click at [428, 152] on button "Relatório de Pedidos" at bounding box center [424, 165] width 578 height 38
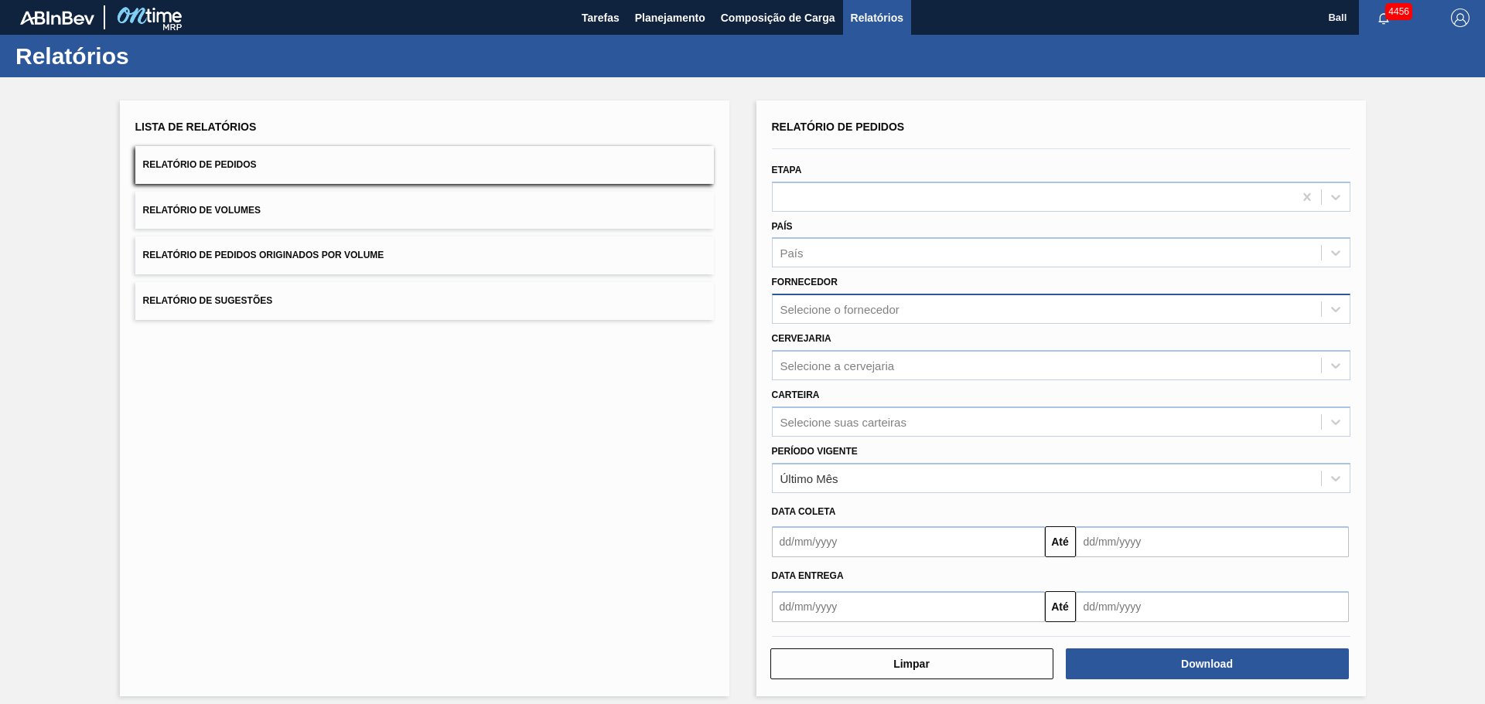
click at [848, 297] on div "Selecione o fornecedor" at bounding box center [1061, 309] width 578 height 30
click at [708, 350] on div "Lista de Relatórios Relatório de Pedidos Relatório de Volumes Relatório de Pedi…" at bounding box center [424, 399] width 609 height 596
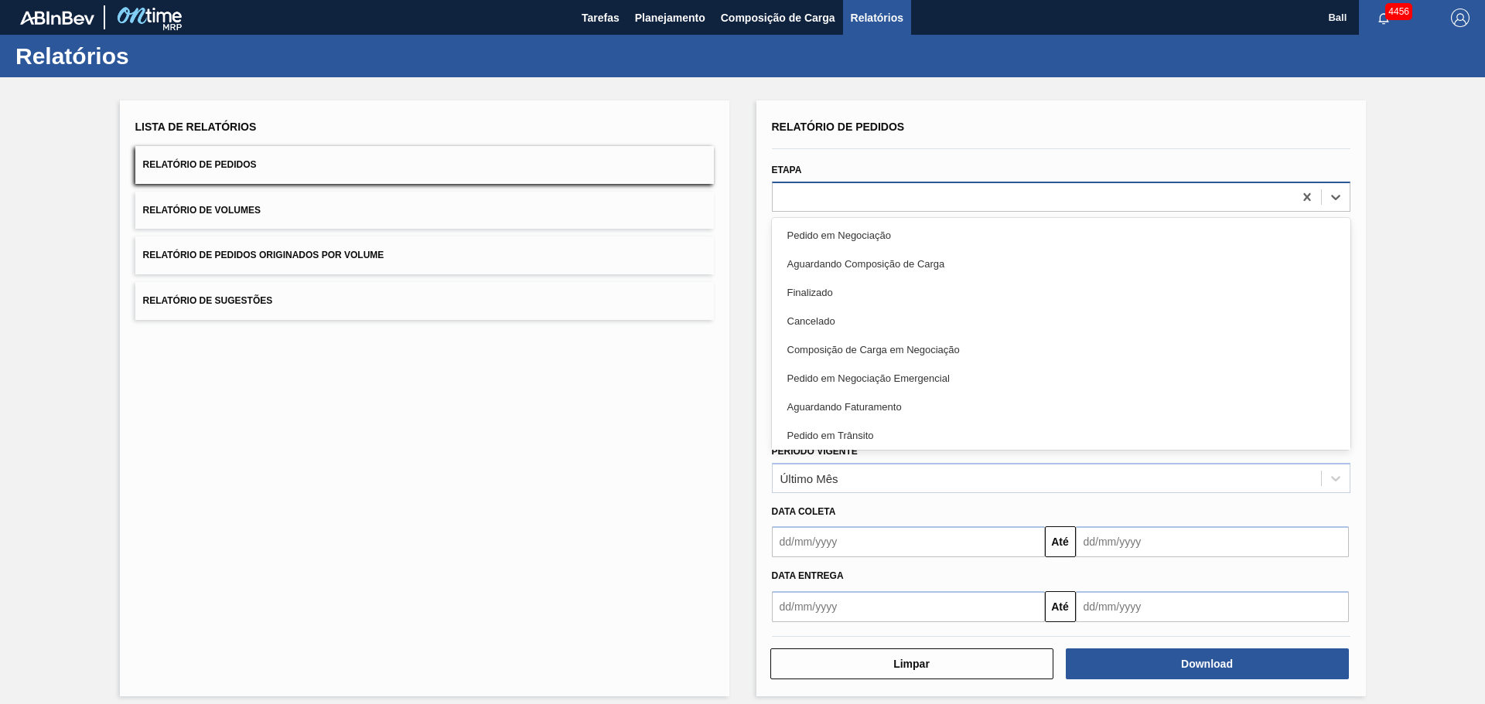
click at [831, 194] on div at bounding box center [1032, 197] width 520 height 22
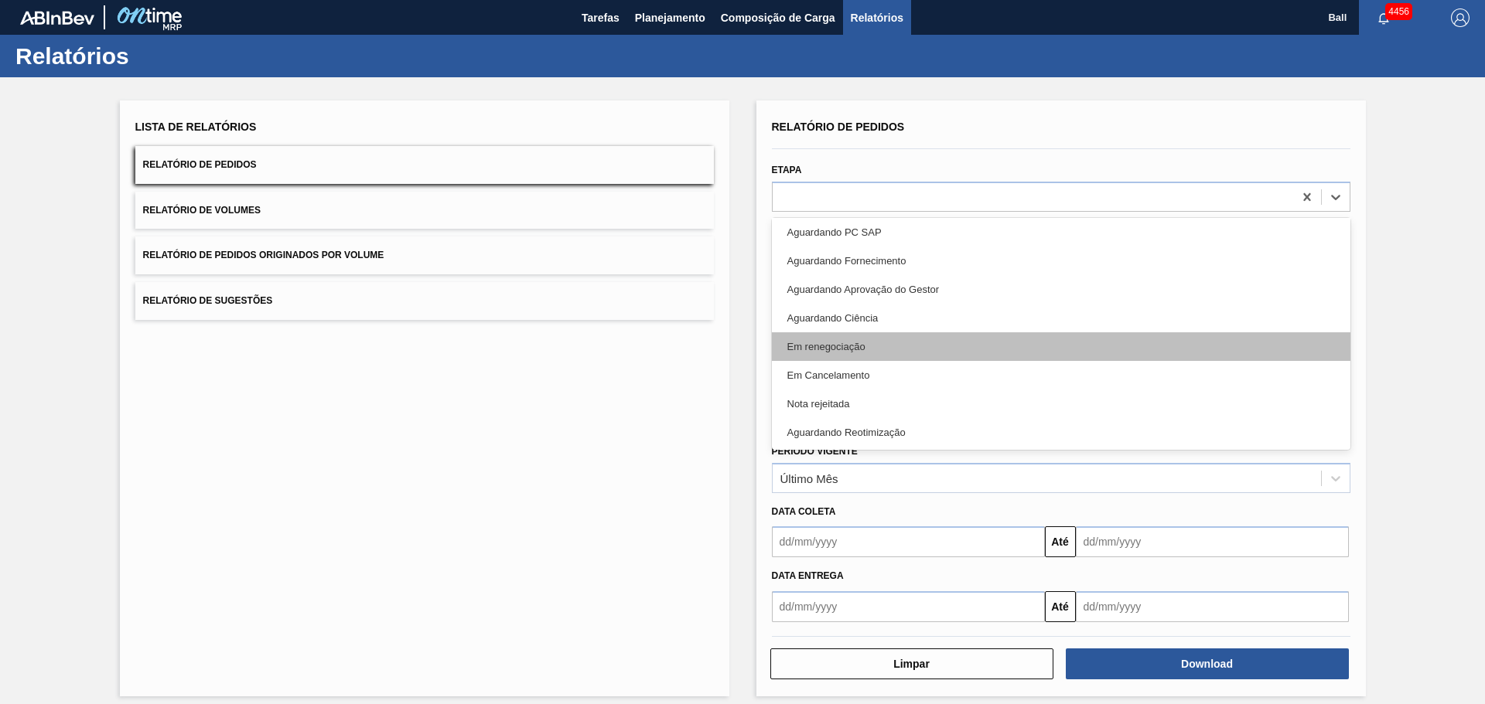
click at [847, 339] on div "Em renegociação" at bounding box center [1061, 346] width 578 height 29
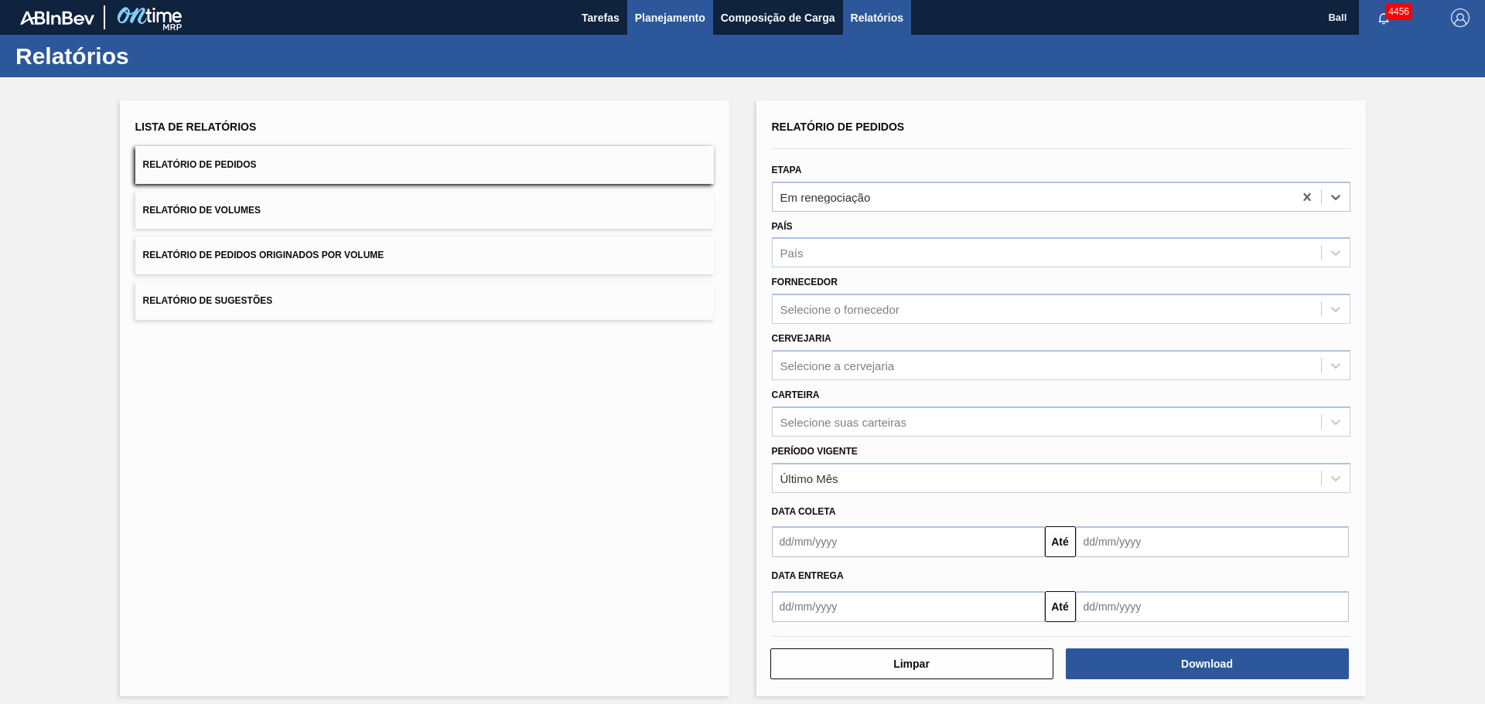
click at [691, 9] on span "Planejamento" at bounding box center [670, 18] width 70 height 19
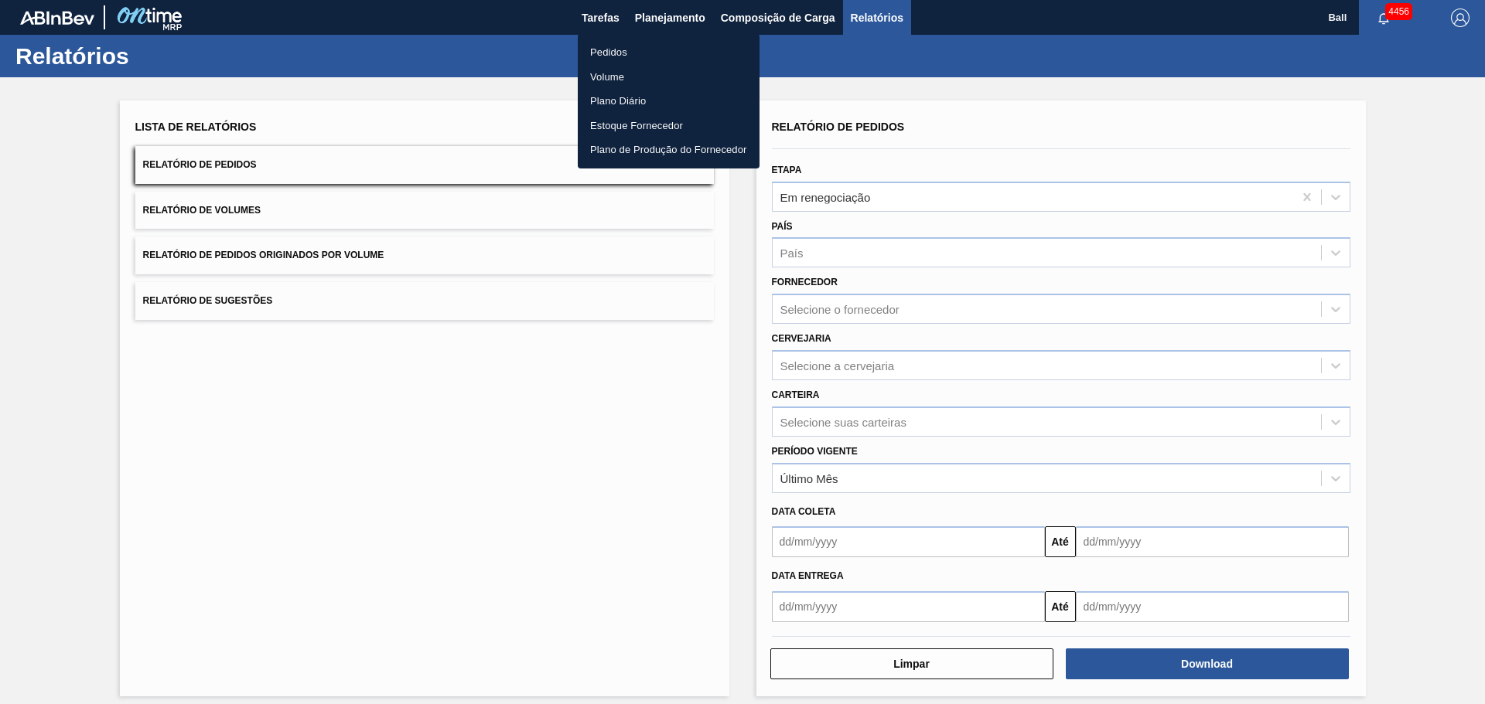
click at [884, 15] on div at bounding box center [742, 352] width 1485 height 704
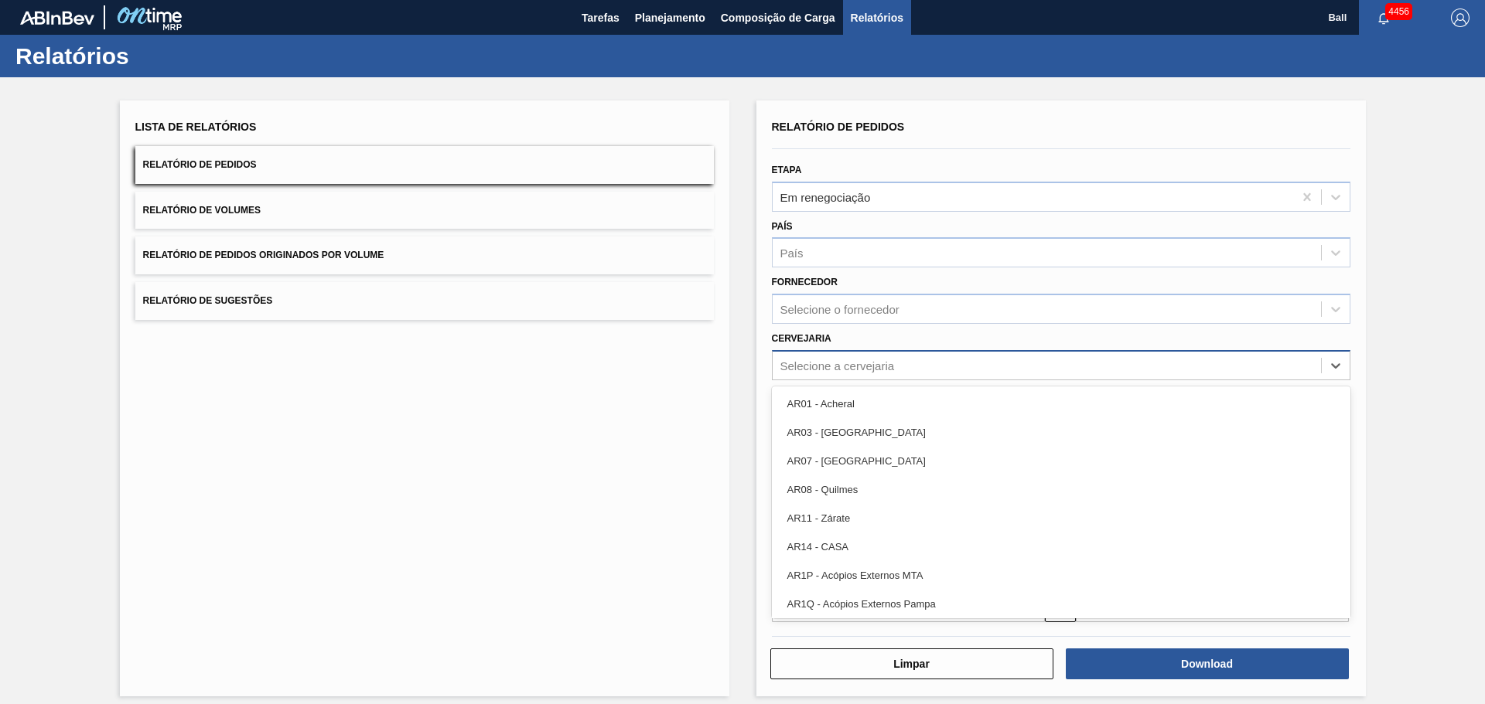
click at [832, 357] on div "Selecione a cervejaria" at bounding box center [1046, 365] width 548 height 22
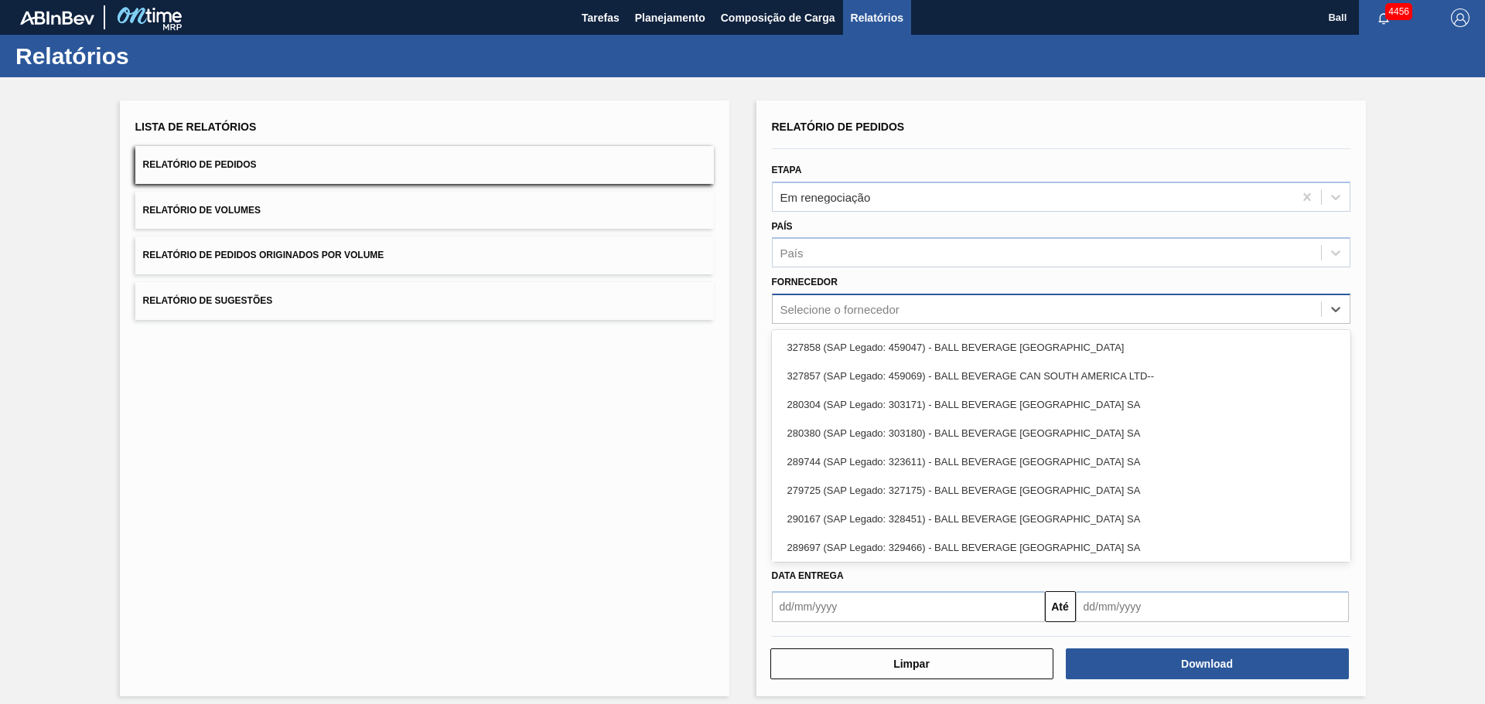
click at [827, 303] on div "Selecione o fornecedor" at bounding box center [839, 309] width 119 height 13
click at [721, 307] on div "Lista de Relatórios Relatório de Pedidos Relatório de Volumes Relatório de Pedi…" at bounding box center [424, 399] width 609 height 596
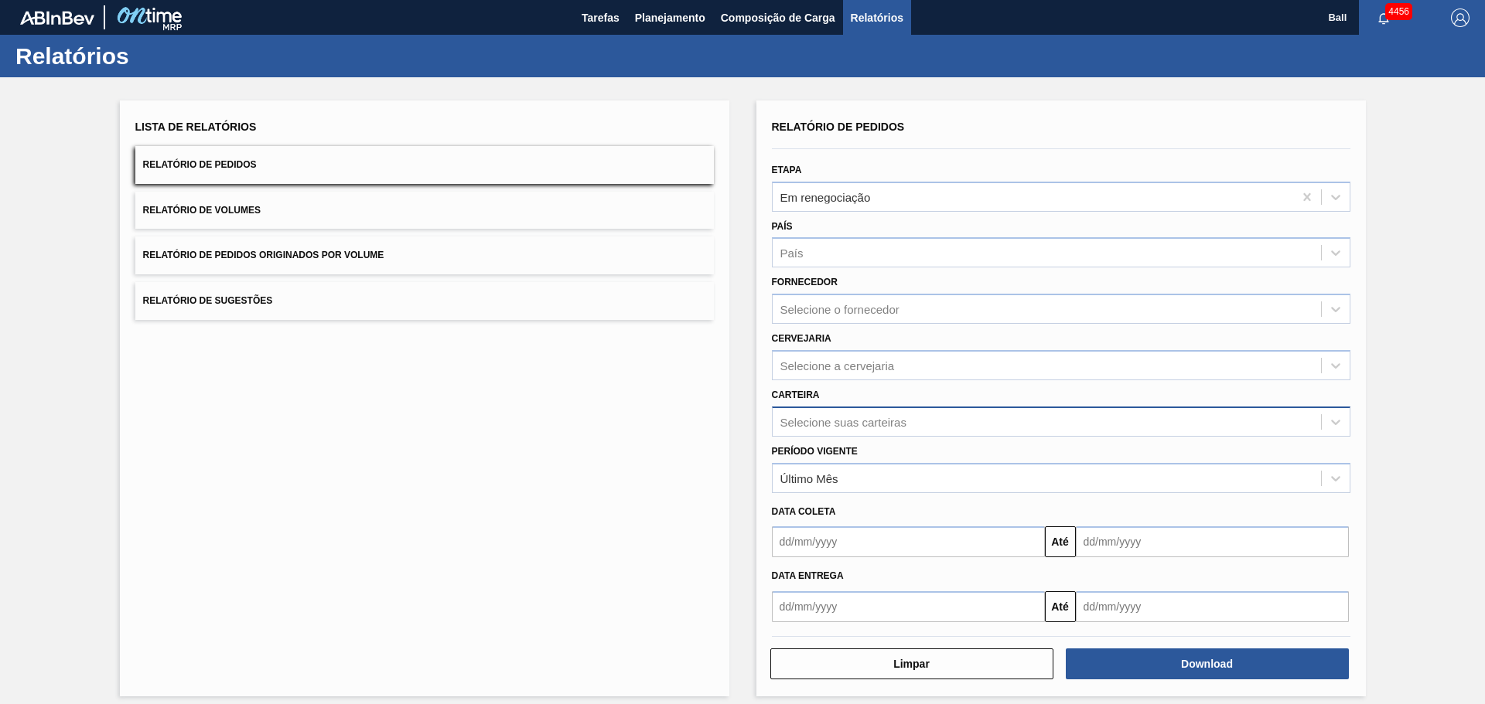
click at [843, 411] on div "Selecione suas carteiras" at bounding box center [1046, 422] width 548 height 22
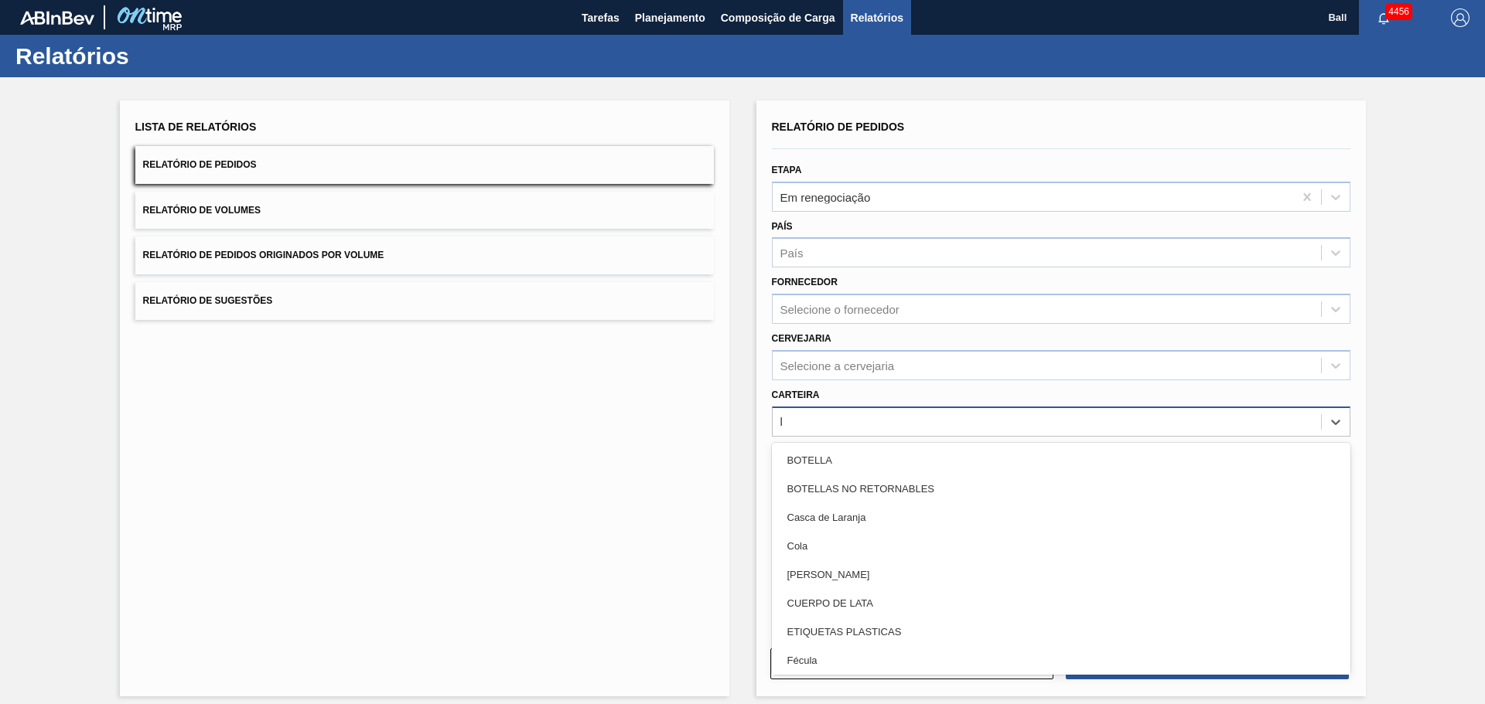
type input "la"
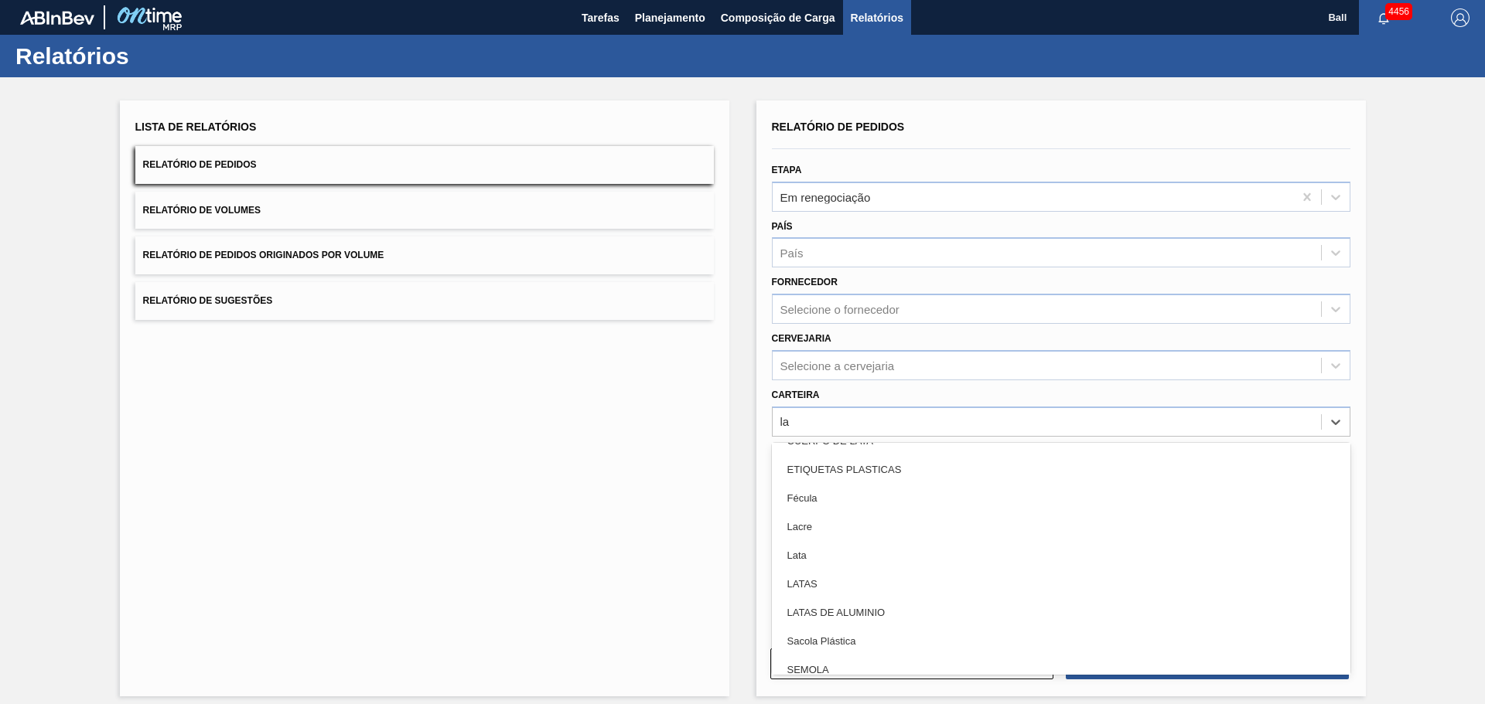
scroll to position [163, 0]
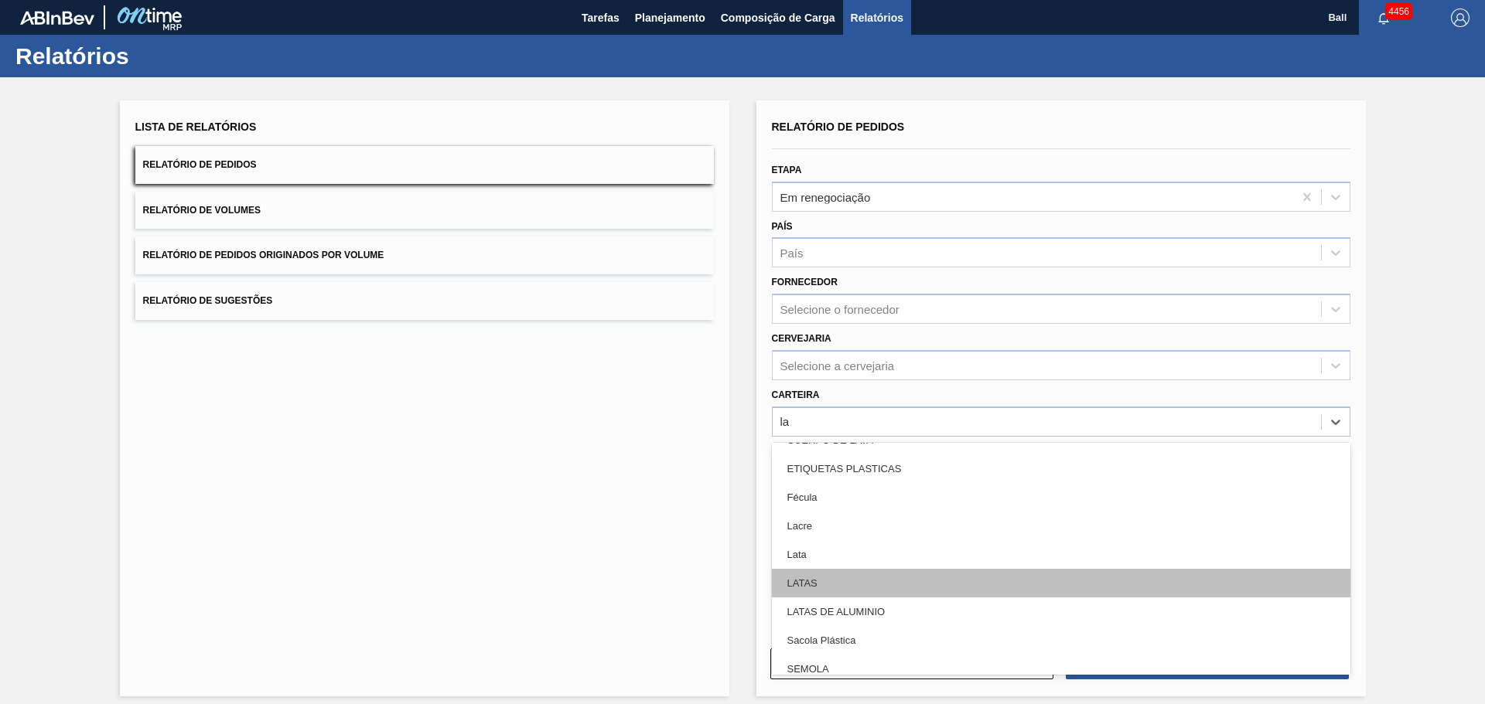
click at [837, 584] on div "LATAS" at bounding box center [1061, 583] width 578 height 29
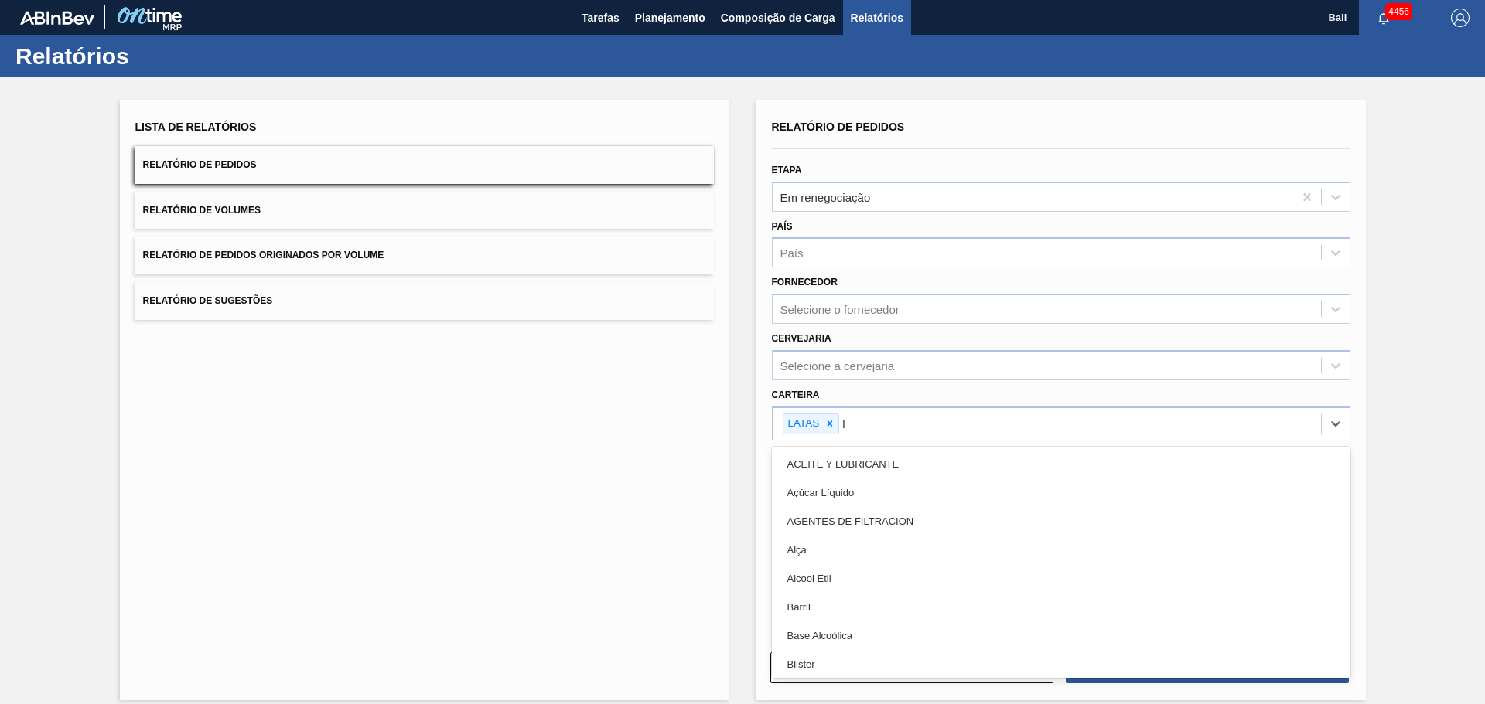
type input "la"
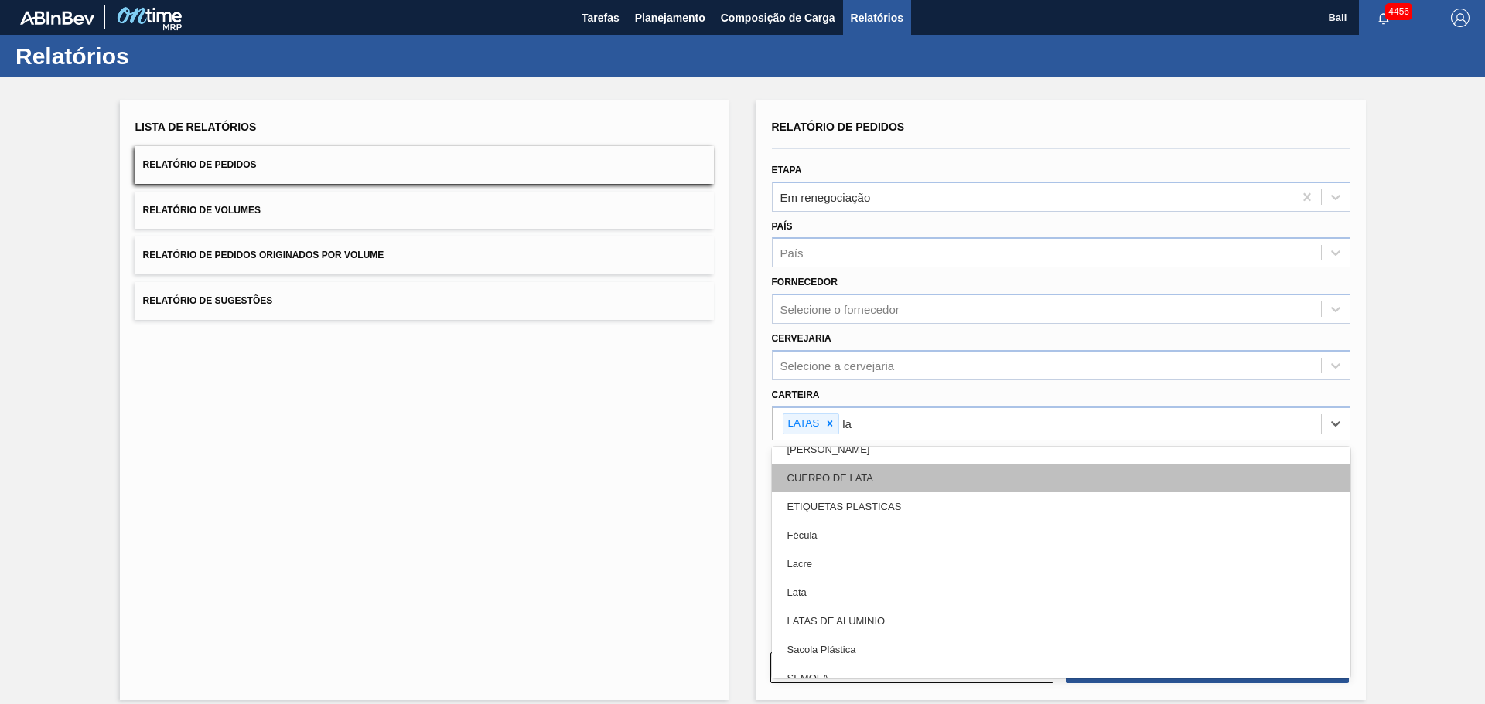
scroll to position [155, 0]
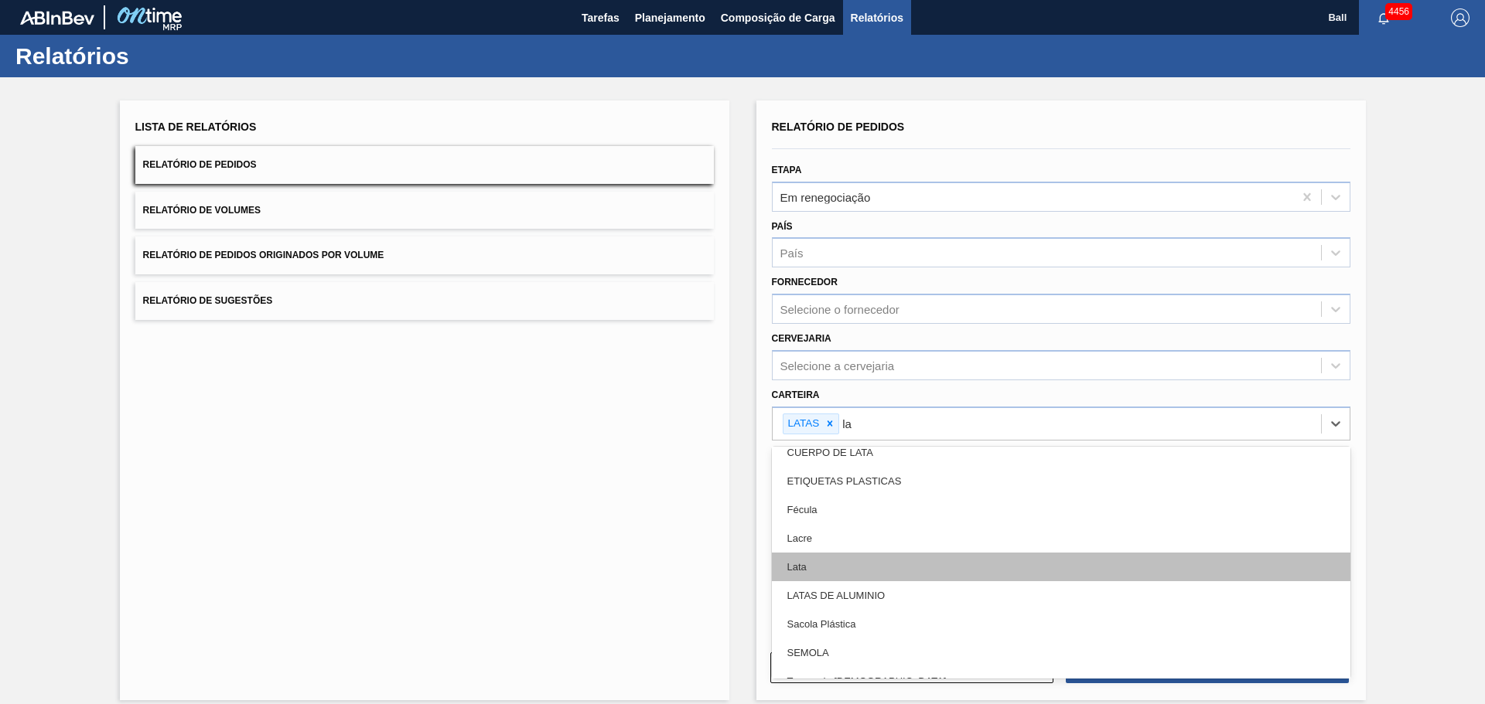
click at [799, 577] on div "Lata" at bounding box center [1061, 567] width 578 height 29
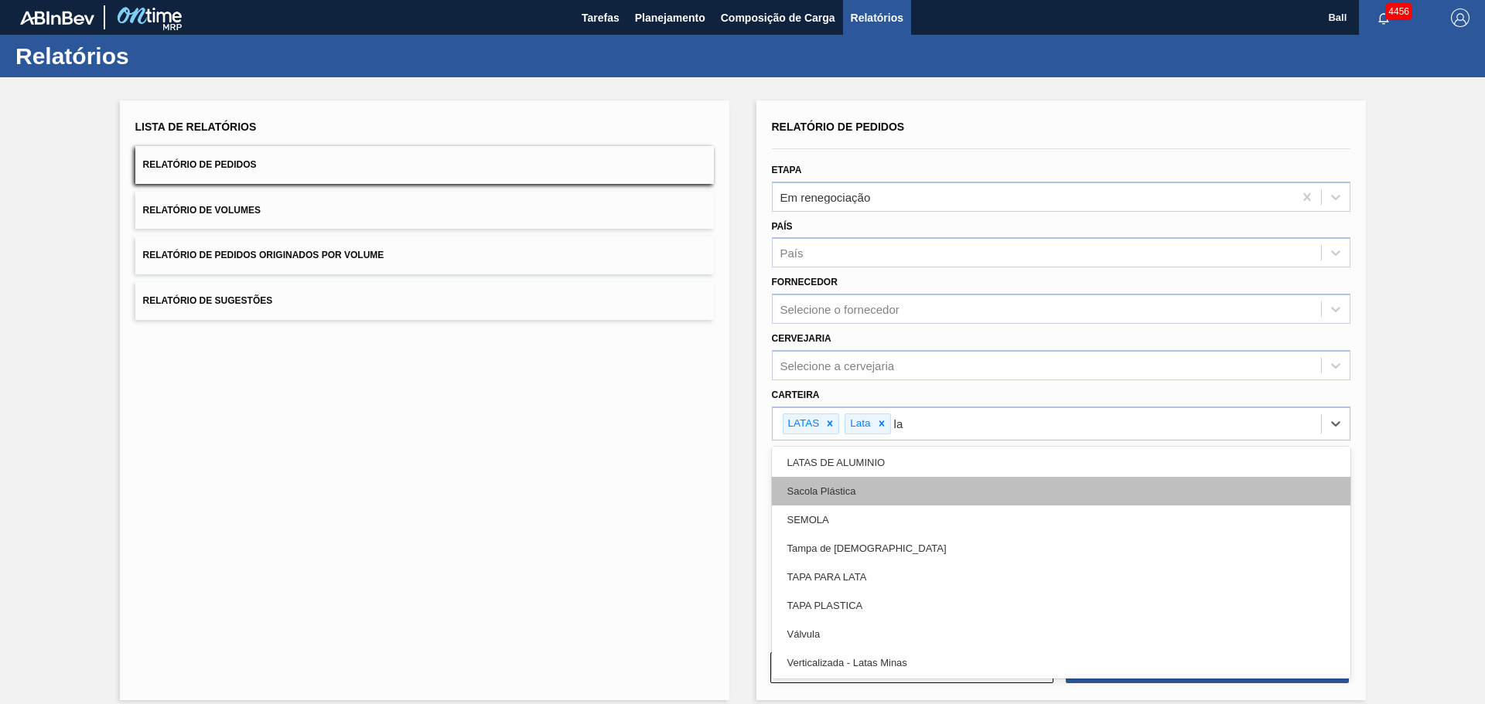
scroll to position [261, 0]
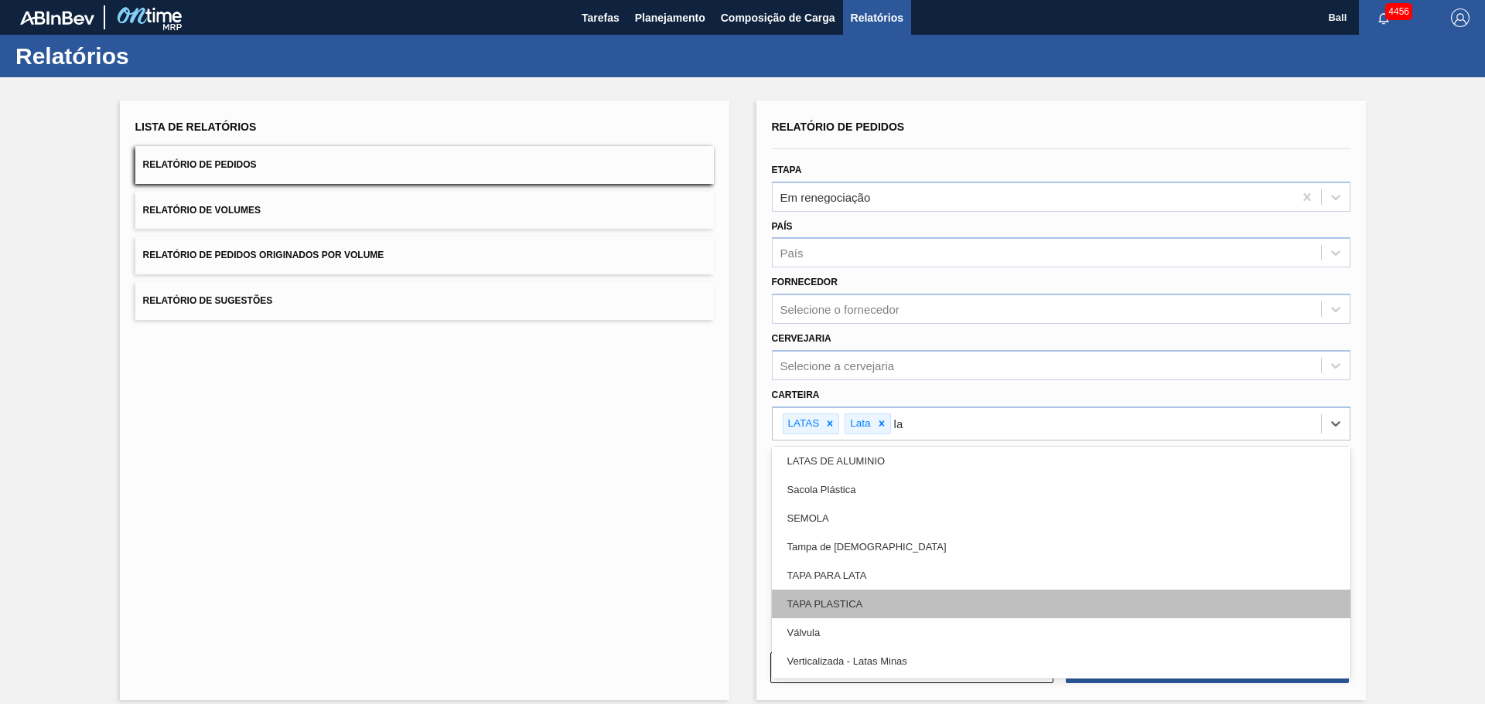
type input "l"
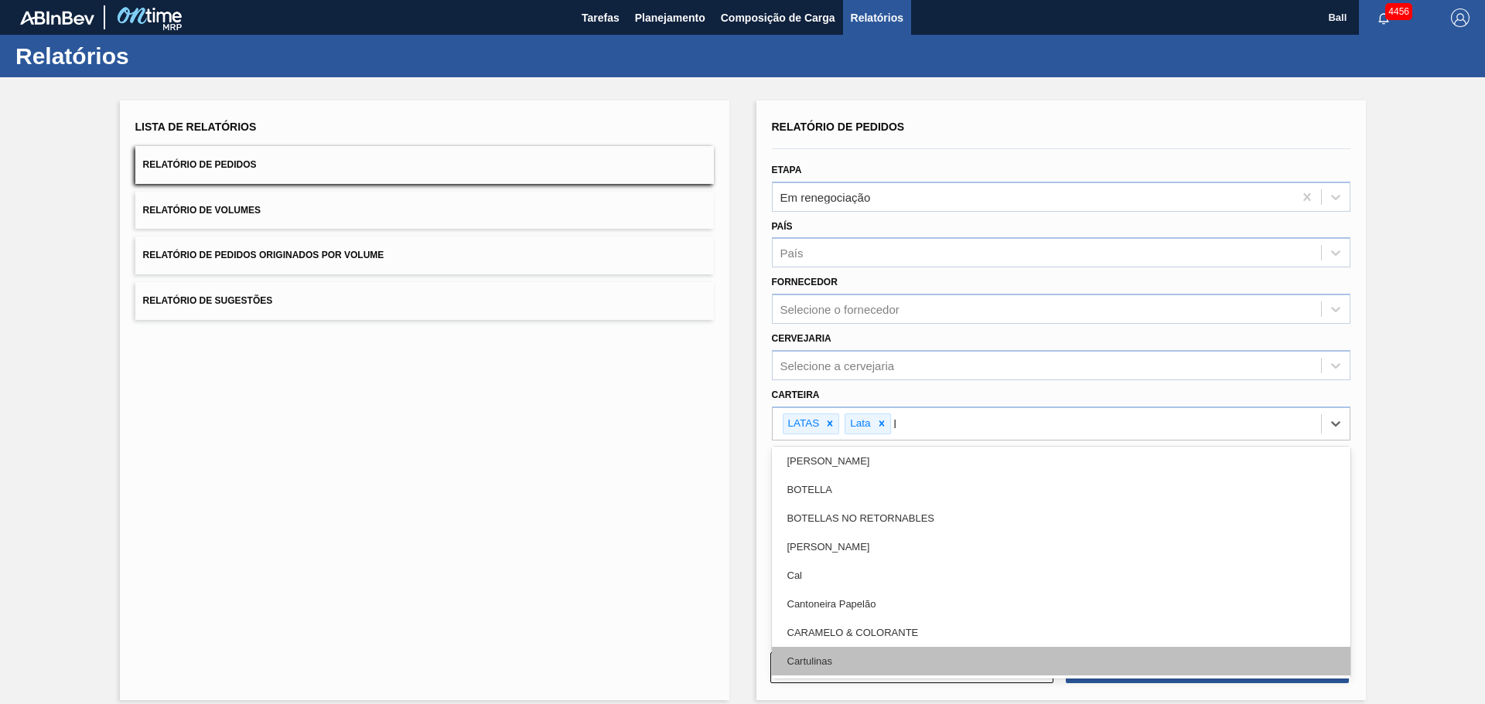
scroll to position [318, 0]
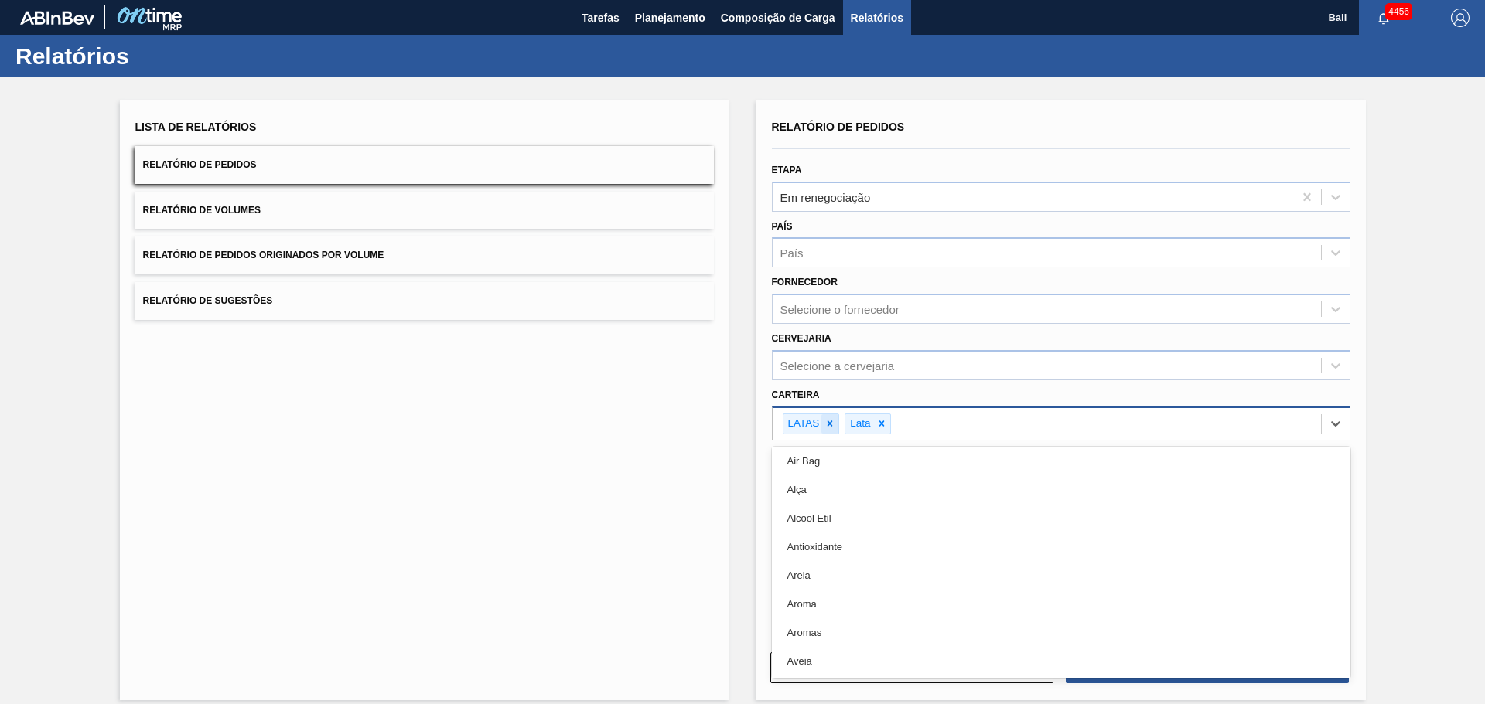
click at [827, 422] on icon at bounding box center [829, 423] width 5 height 5
click at [645, 459] on div "Lista de Relatórios Relatório de Pedidos Relatório de Volumes Relatório de Pedi…" at bounding box center [424, 401] width 609 height 600
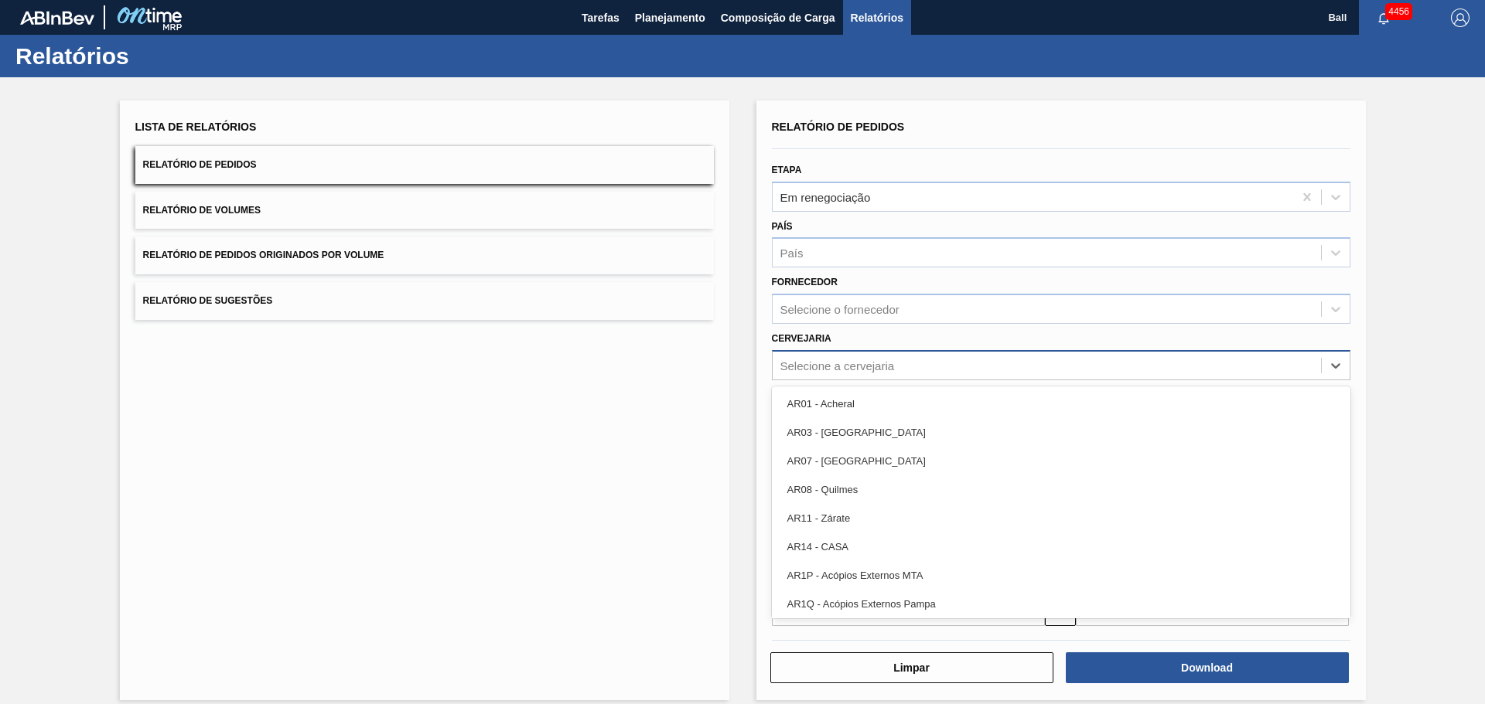
click at [832, 353] on div "Selecione a cervejaria" at bounding box center [1061, 365] width 578 height 30
type input "via"
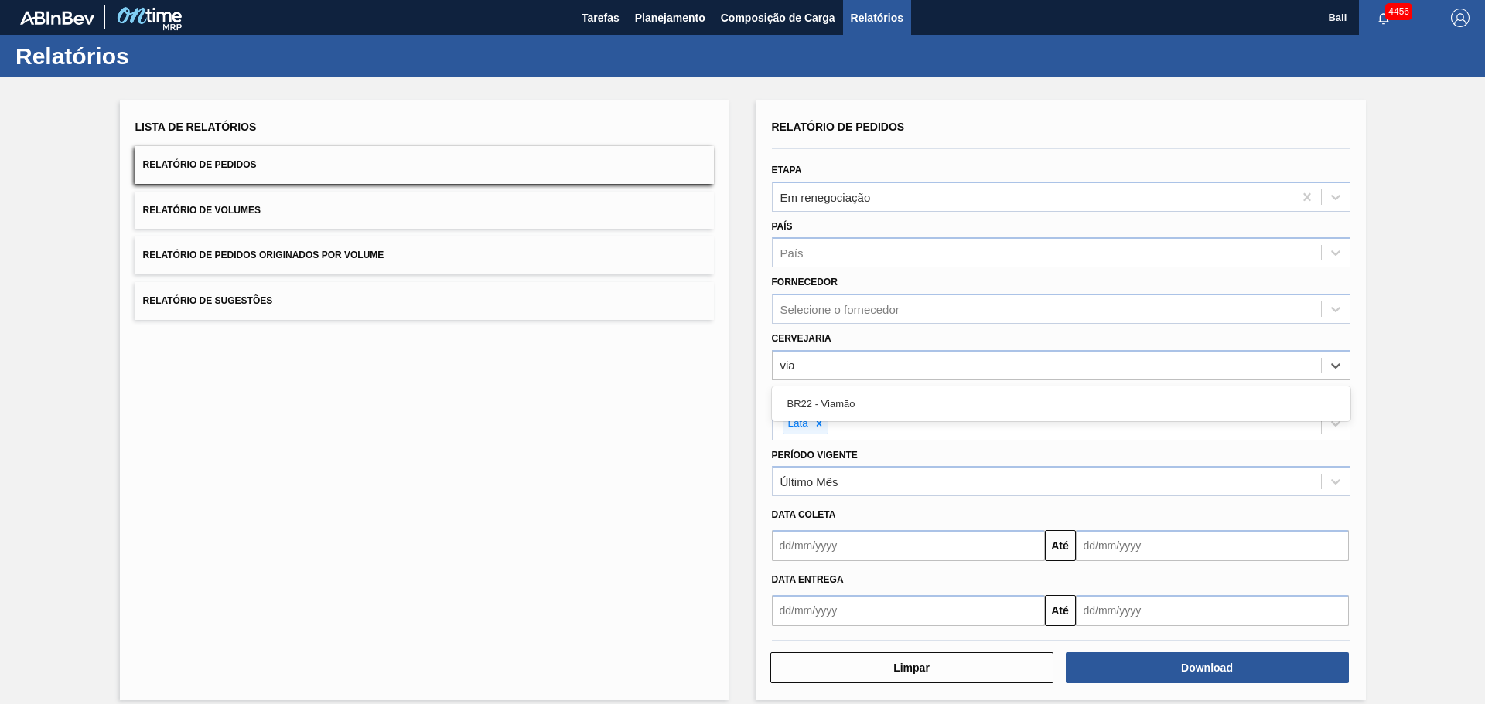
click at [837, 391] on div "BR22 - Viamão" at bounding box center [1061, 404] width 578 height 29
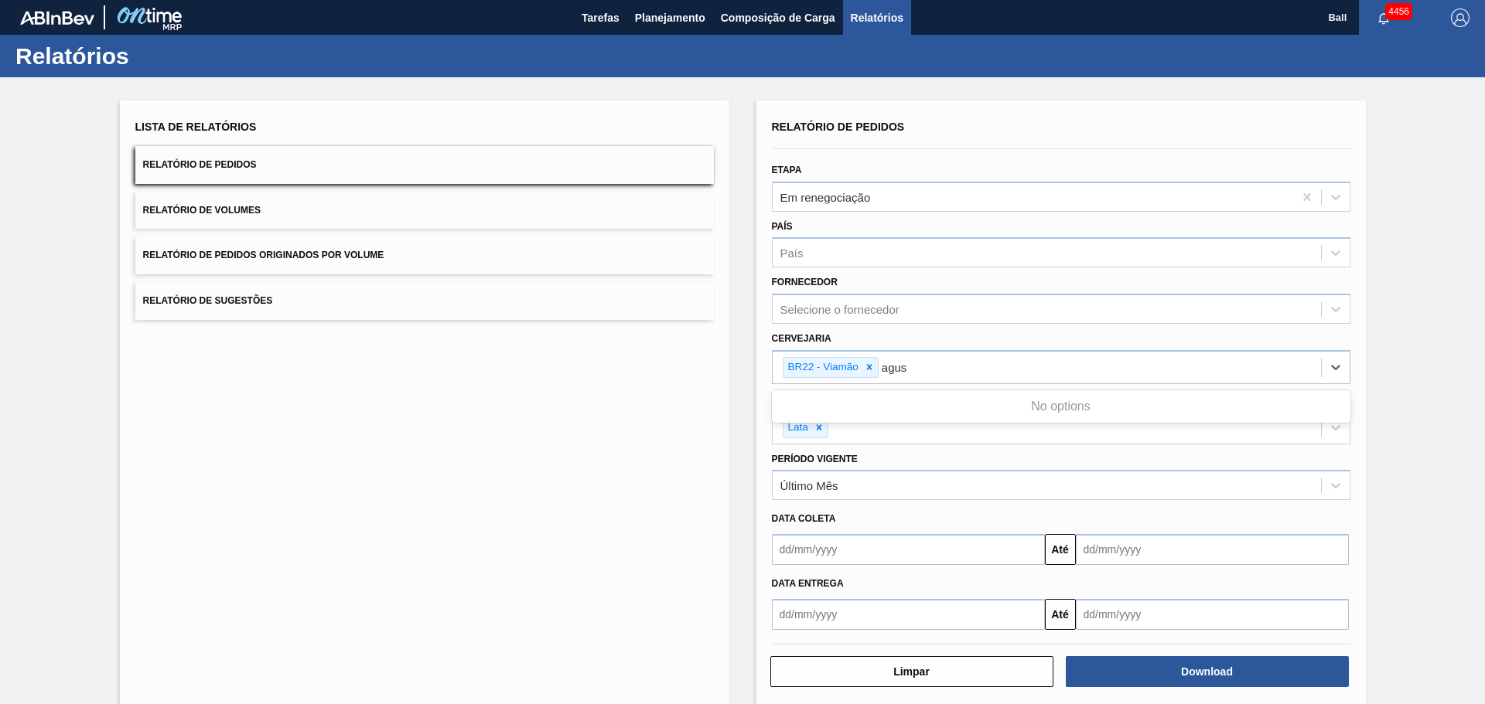
type input "agu"
click at [847, 402] on div "BR09 - Agudos" at bounding box center [1061, 408] width 578 height 29
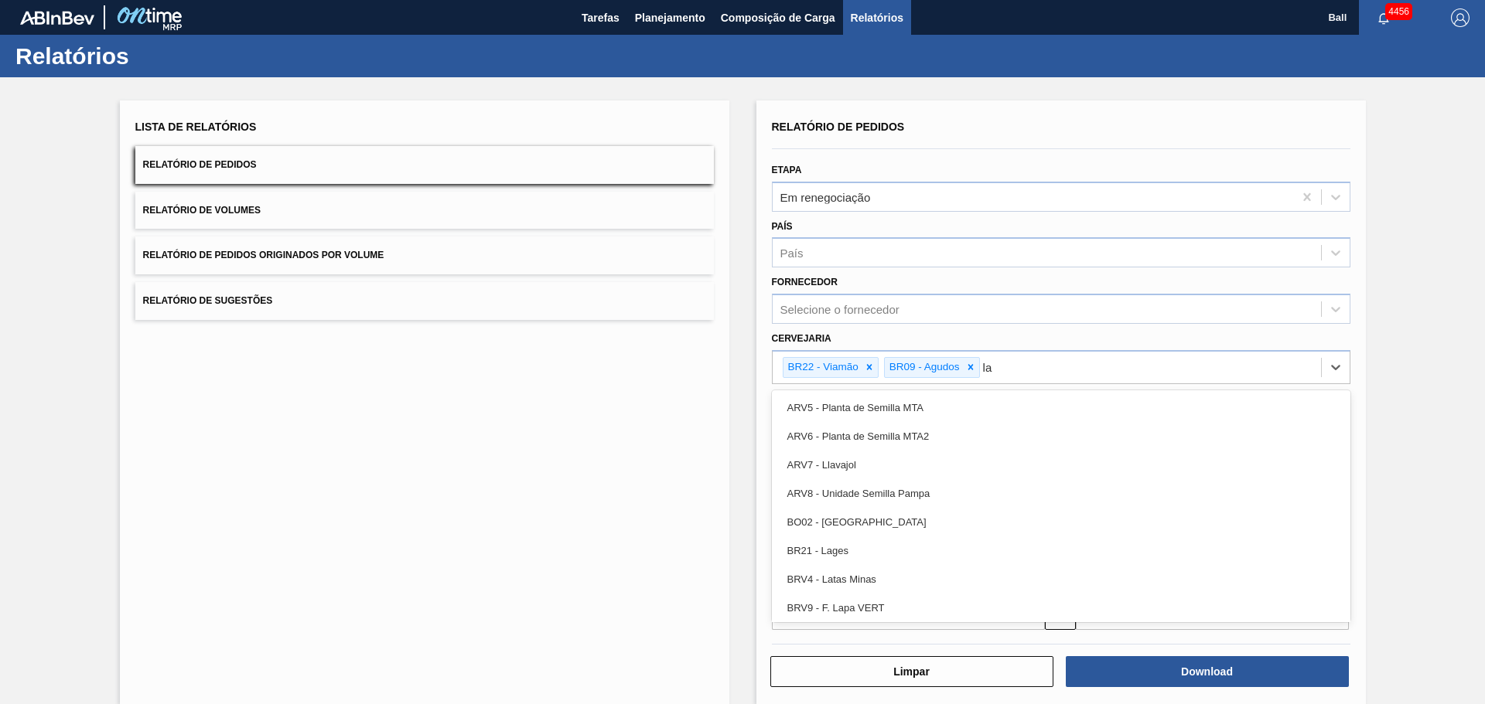
type input "lag"
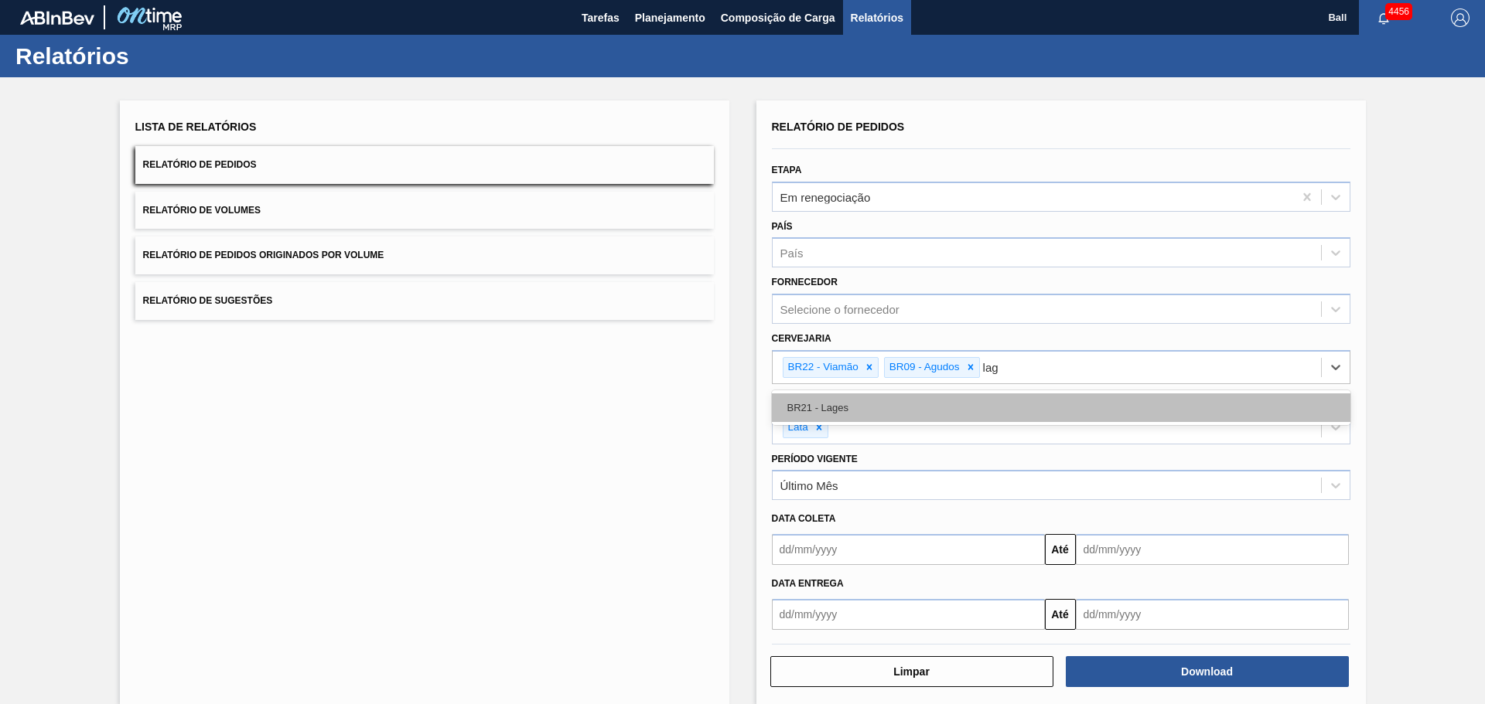
click at [851, 406] on div "BR21 - Lages" at bounding box center [1061, 408] width 578 height 29
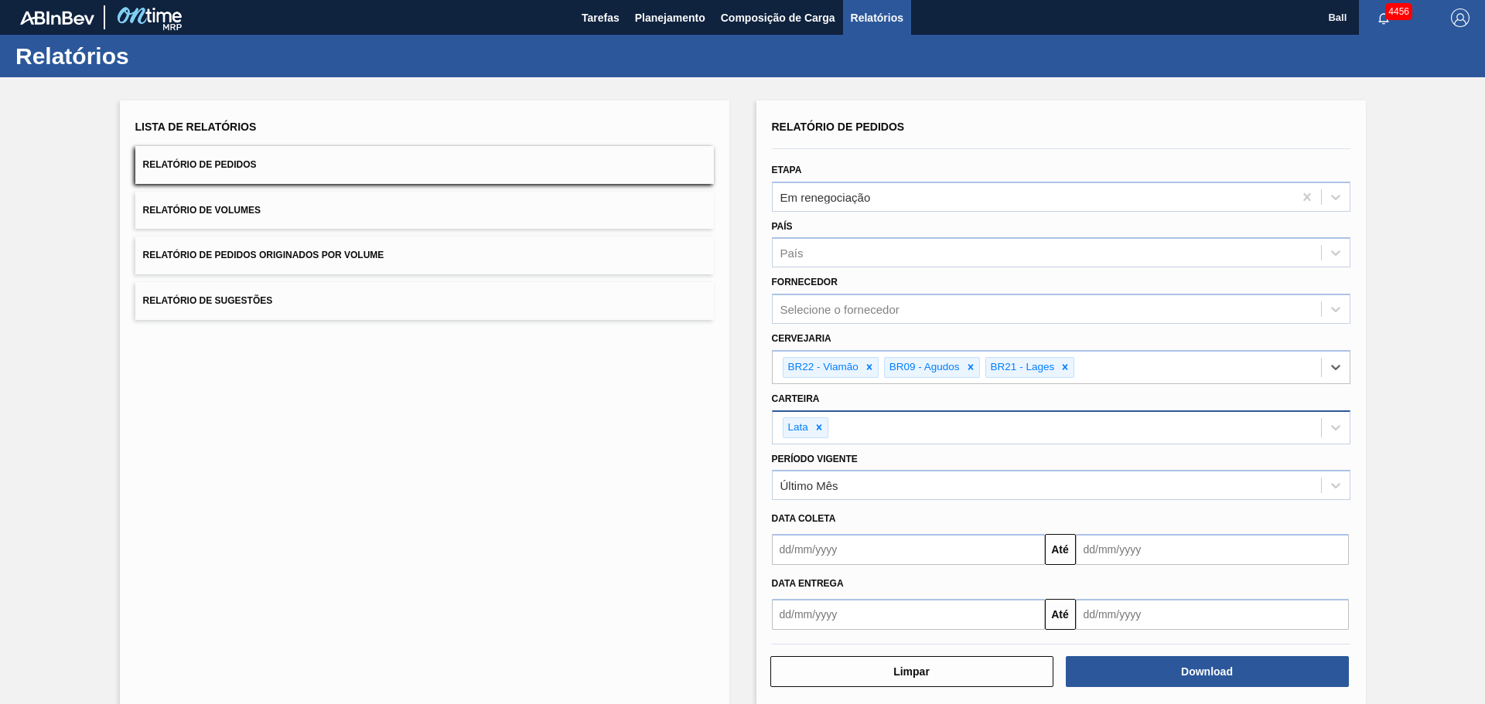
scroll to position [19, 0]
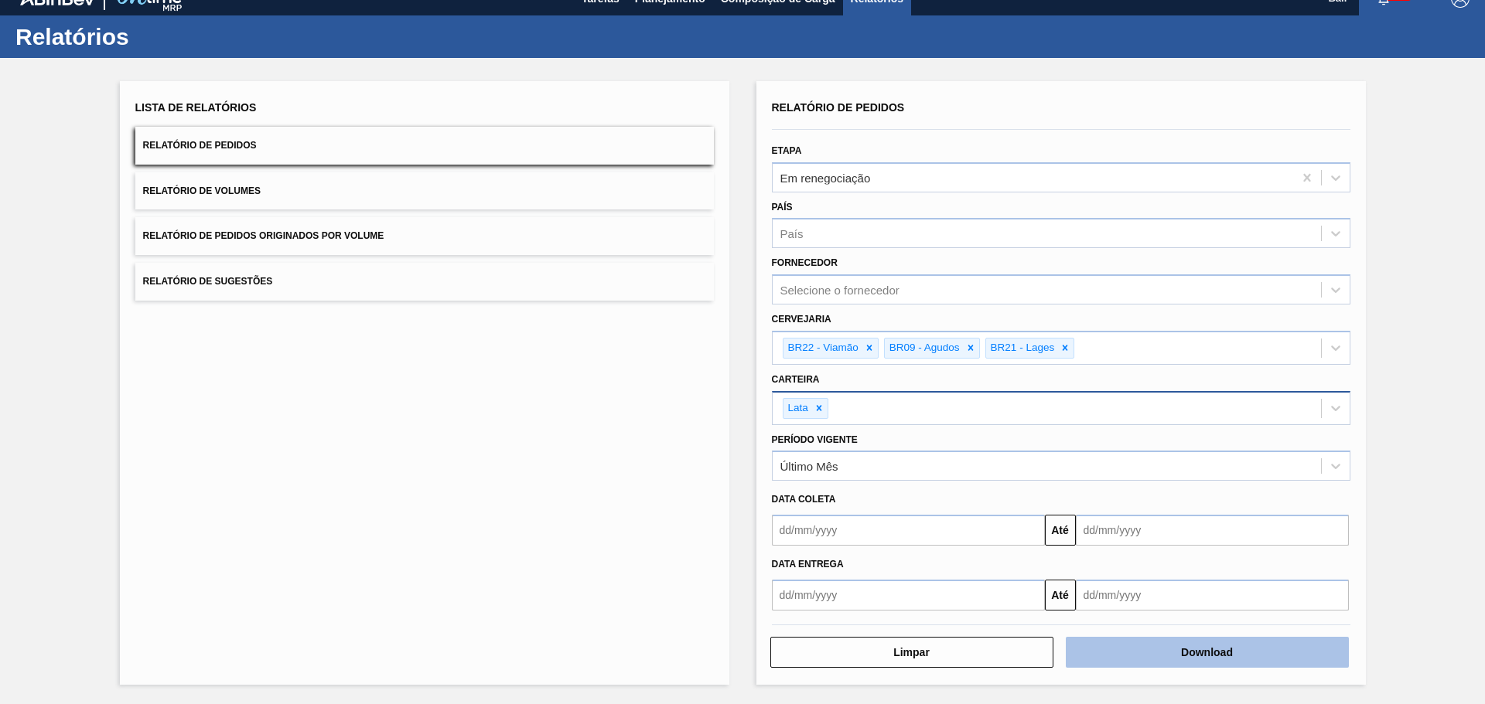
click at [1228, 656] on button "Download" at bounding box center [1206, 652] width 283 height 31
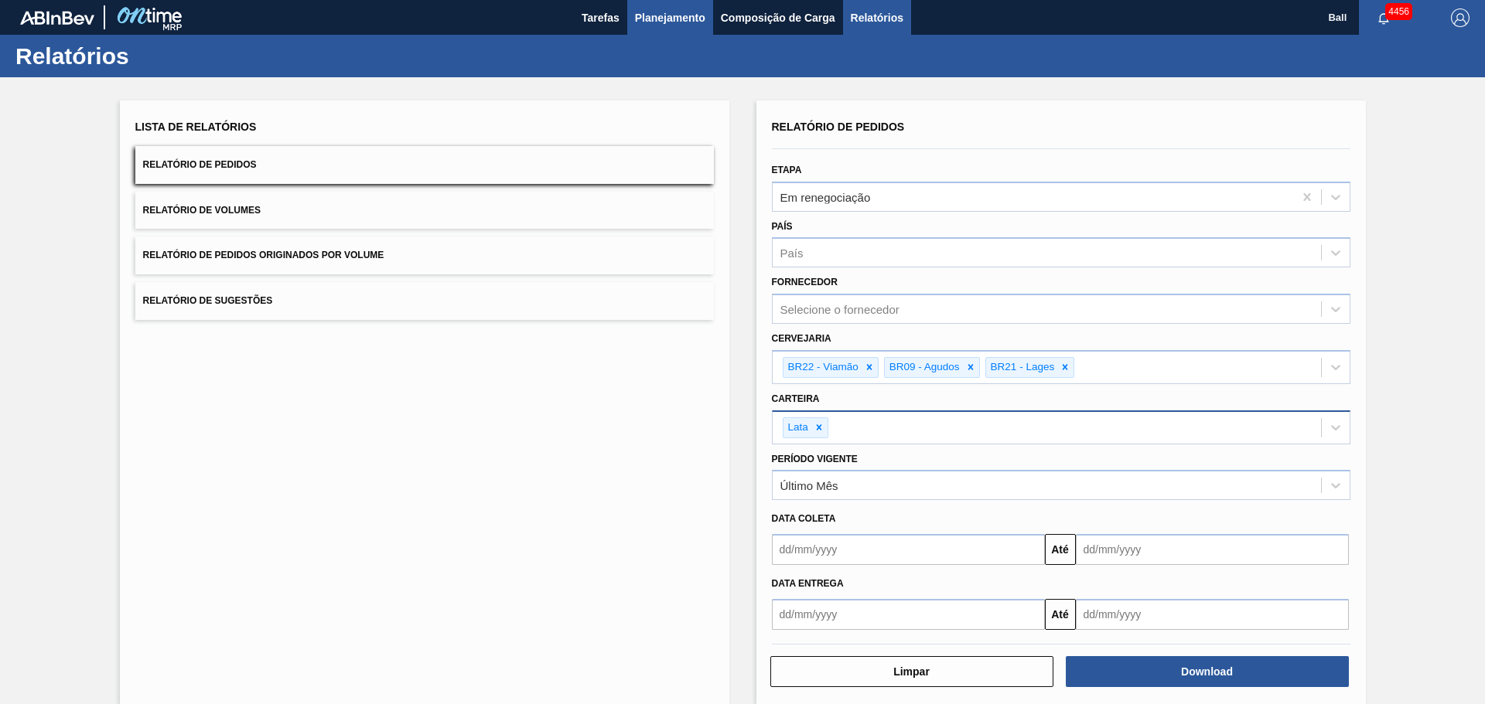
click at [660, 16] on span "Planejamento" at bounding box center [670, 18] width 70 height 19
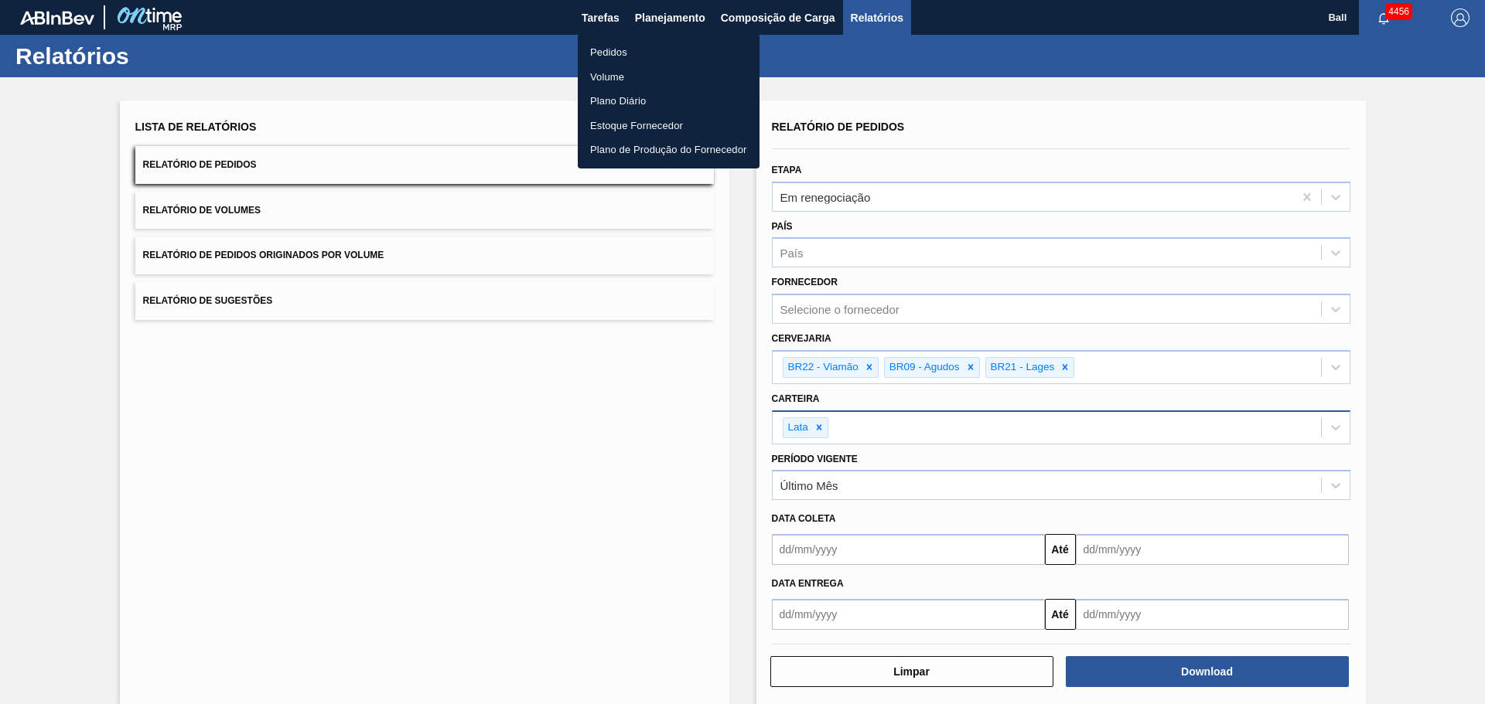
click at [618, 49] on li "Pedidos" at bounding box center [669, 52] width 182 height 25
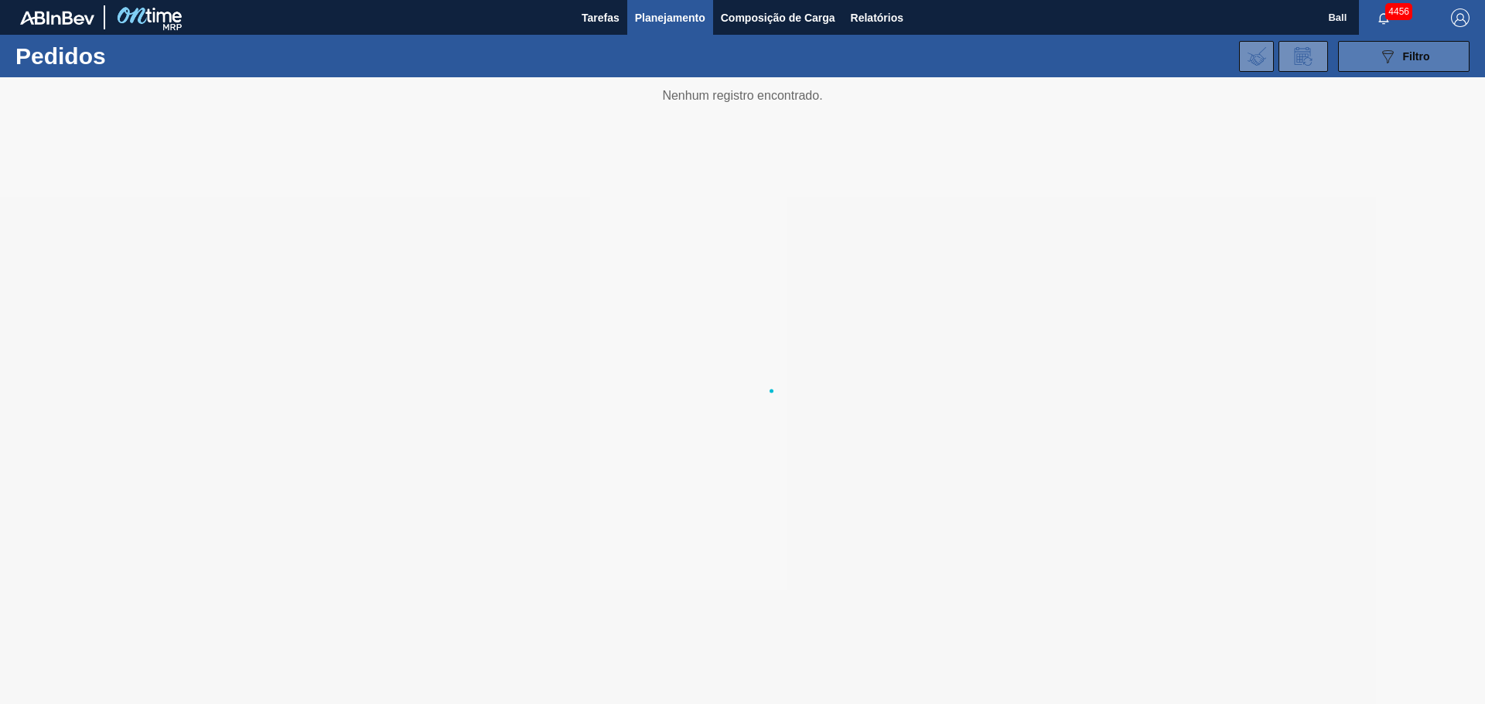
click at [1376, 56] on button "089F7B8B-B2A5-4AFE-B5C0-19BA573D28AC Filtro" at bounding box center [1403, 56] width 131 height 31
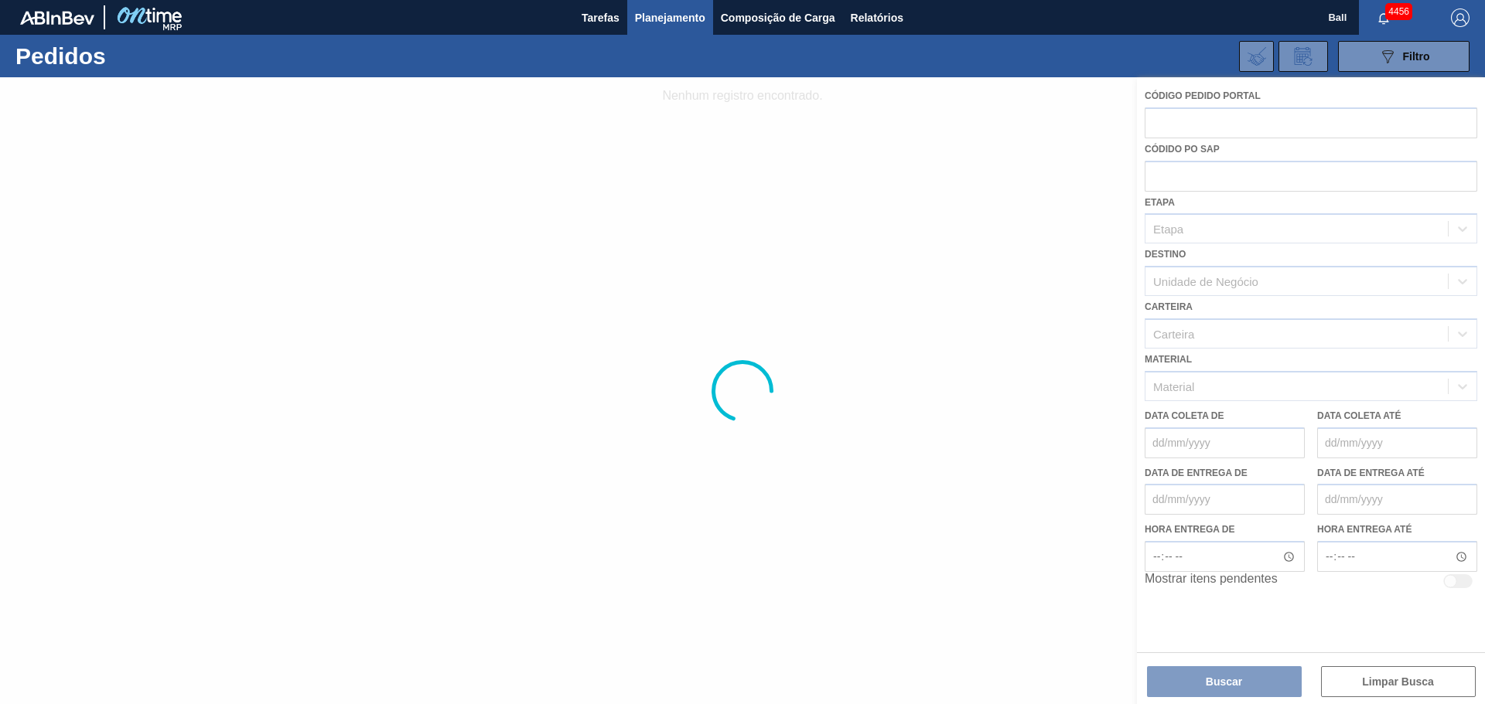
click at [1197, 172] on div at bounding box center [742, 390] width 1485 height 627
click at [1237, 107] on div at bounding box center [742, 390] width 1485 height 627
click at [1219, 219] on div at bounding box center [742, 390] width 1485 height 627
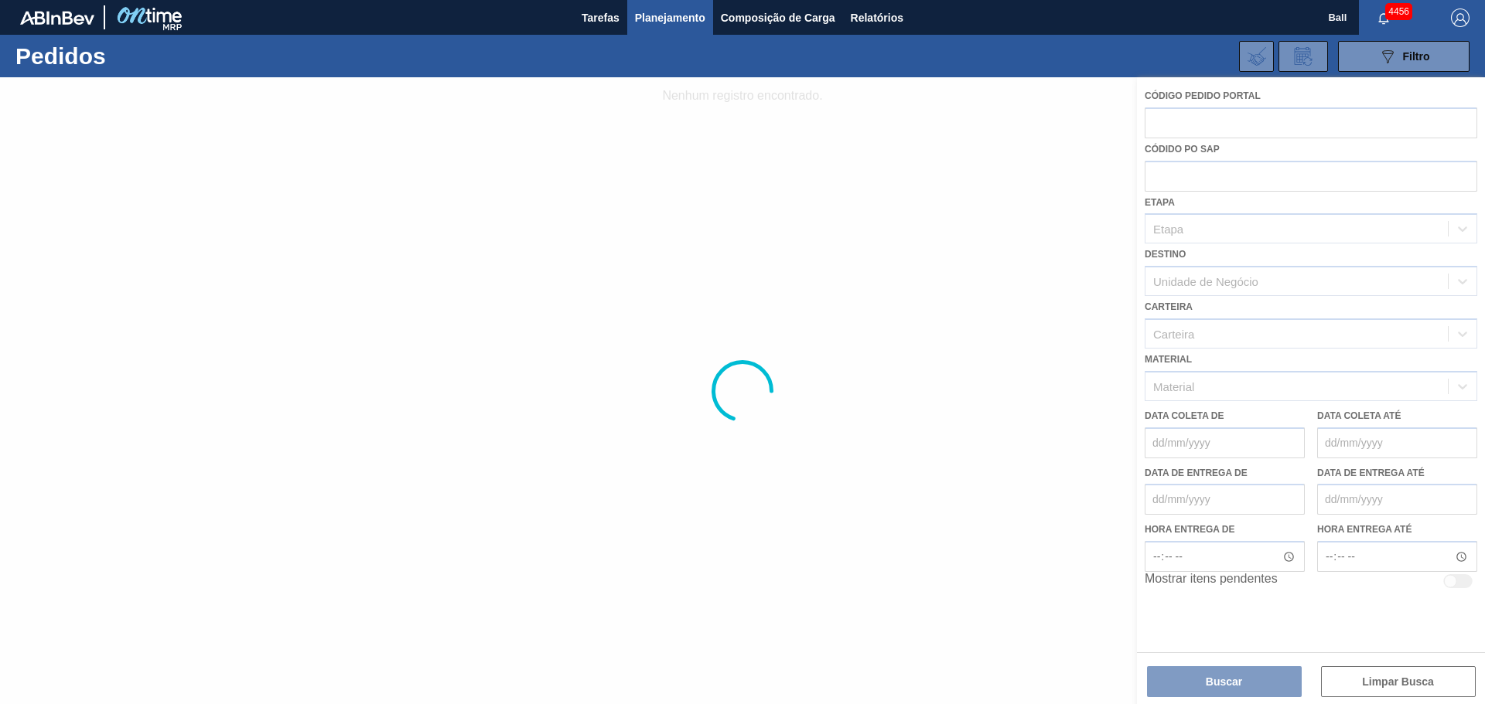
click at [1213, 266] on div at bounding box center [742, 390] width 1485 height 627
drag, startPoint x: 1221, startPoint y: 336, endPoint x: 1222, endPoint y: 358, distance: 22.4
click at [1222, 345] on div at bounding box center [742, 390] width 1485 height 627
drag, startPoint x: 1226, startPoint y: 450, endPoint x: 1229, endPoint y: 480, distance: 30.4
click at [1226, 461] on div at bounding box center [742, 390] width 1485 height 627
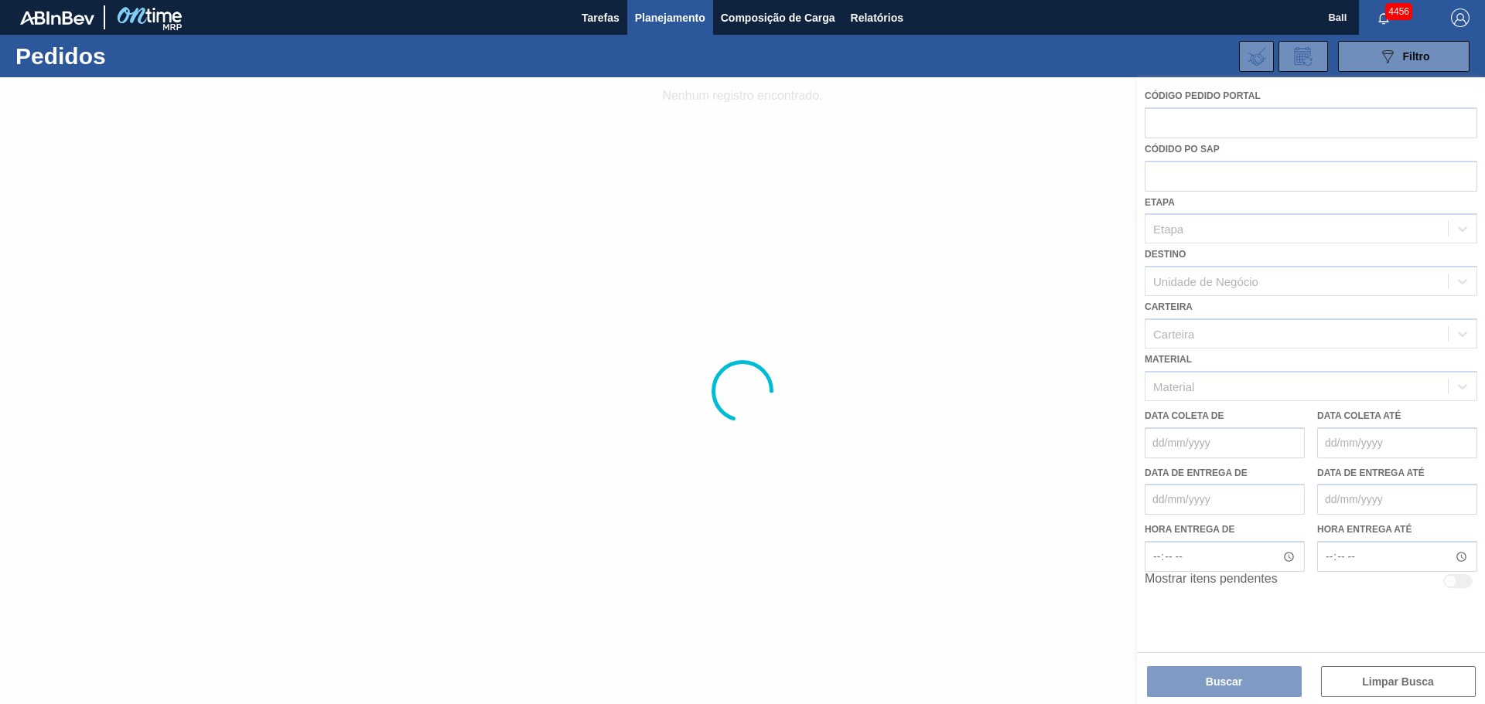
click at [1176, 115] on div at bounding box center [742, 390] width 1485 height 627
click at [1190, 220] on div at bounding box center [742, 390] width 1485 height 627
click at [1219, 270] on div at bounding box center [742, 390] width 1485 height 627
click at [1211, 148] on div at bounding box center [742, 390] width 1485 height 627
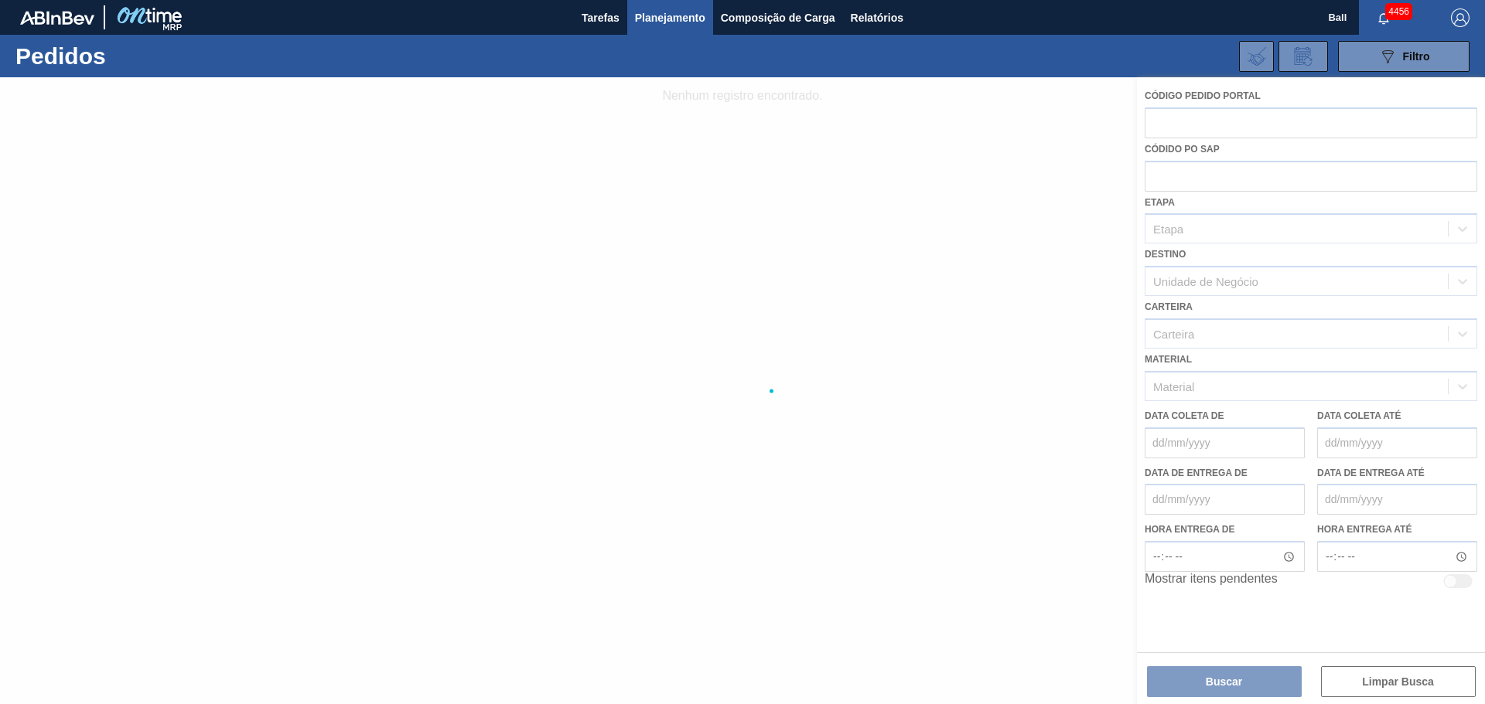
click at [1211, 148] on div at bounding box center [742, 390] width 1485 height 627
click at [1219, 118] on div at bounding box center [742, 390] width 1485 height 627
click at [1227, 201] on div at bounding box center [742, 390] width 1485 height 627
drag, startPoint x: 1227, startPoint y: 201, endPoint x: 1202, endPoint y: 260, distance: 64.1
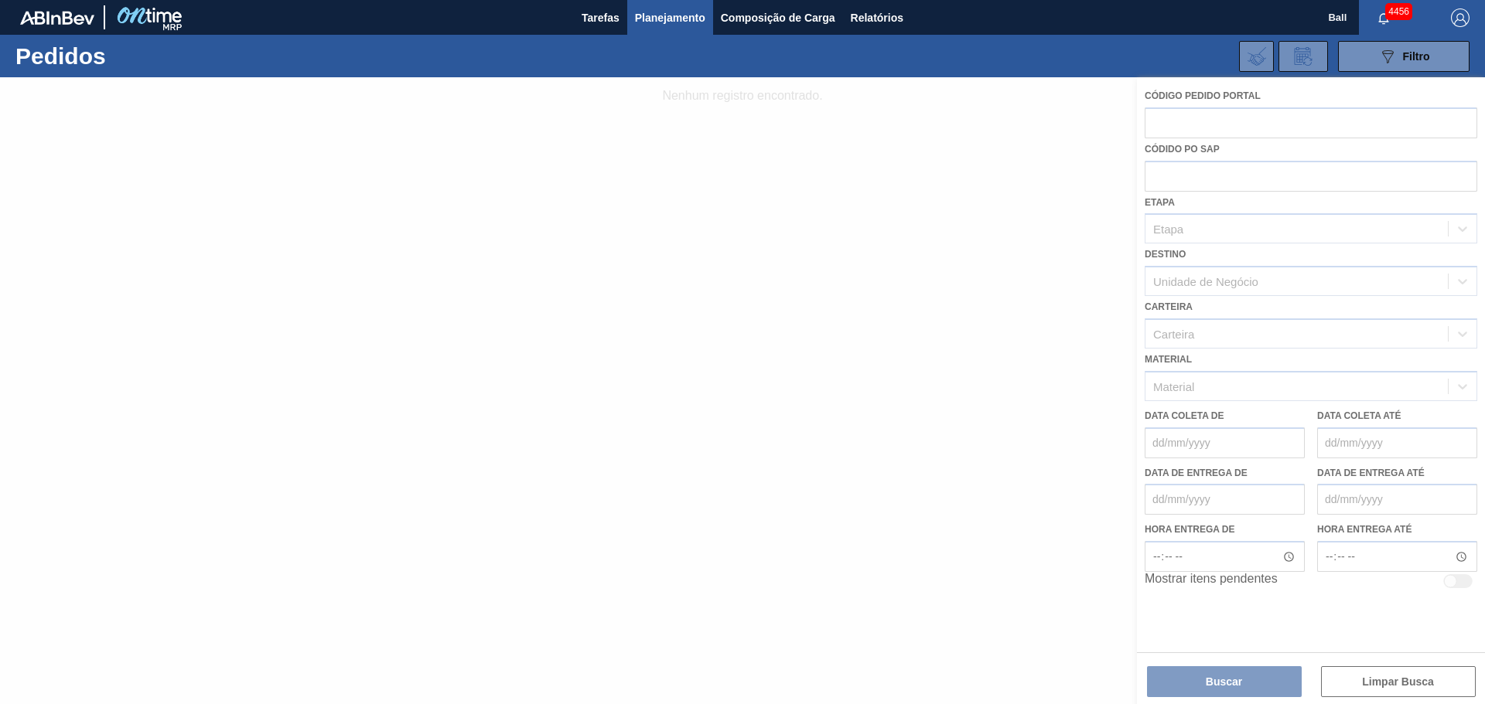
click at [1223, 213] on div at bounding box center [742, 390] width 1485 height 627
click at [1202, 260] on div at bounding box center [742, 390] width 1485 height 627
click at [1195, 282] on div at bounding box center [742, 390] width 1485 height 627
click at [1225, 344] on div at bounding box center [742, 390] width 1485 height 627
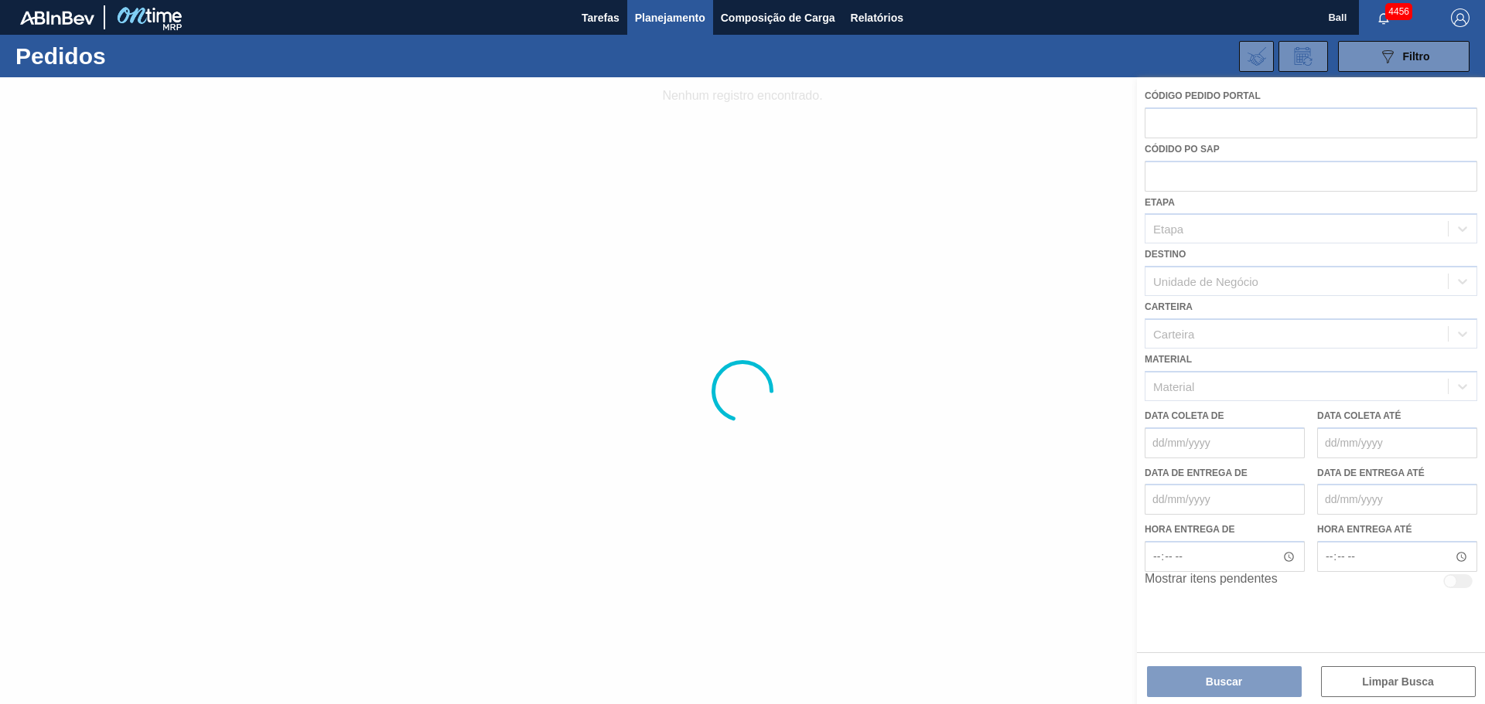
click at [1225, 344] on div at bounding box center [742, 390] width 1485 height 627
click at [1210, 394] on div at bounding box center [742, 390] width 1485 height 627
click at [1213, 394] on div at bounding box center [742, 390] width 1485 height 627
drag, startPoint x: 1212, startPoint y: 400, endPoint x: 1209, endPoint y: 420, distance: 20.2
click at [1211, 400] on div at bounding box center [742, 390] width 1485 height 627
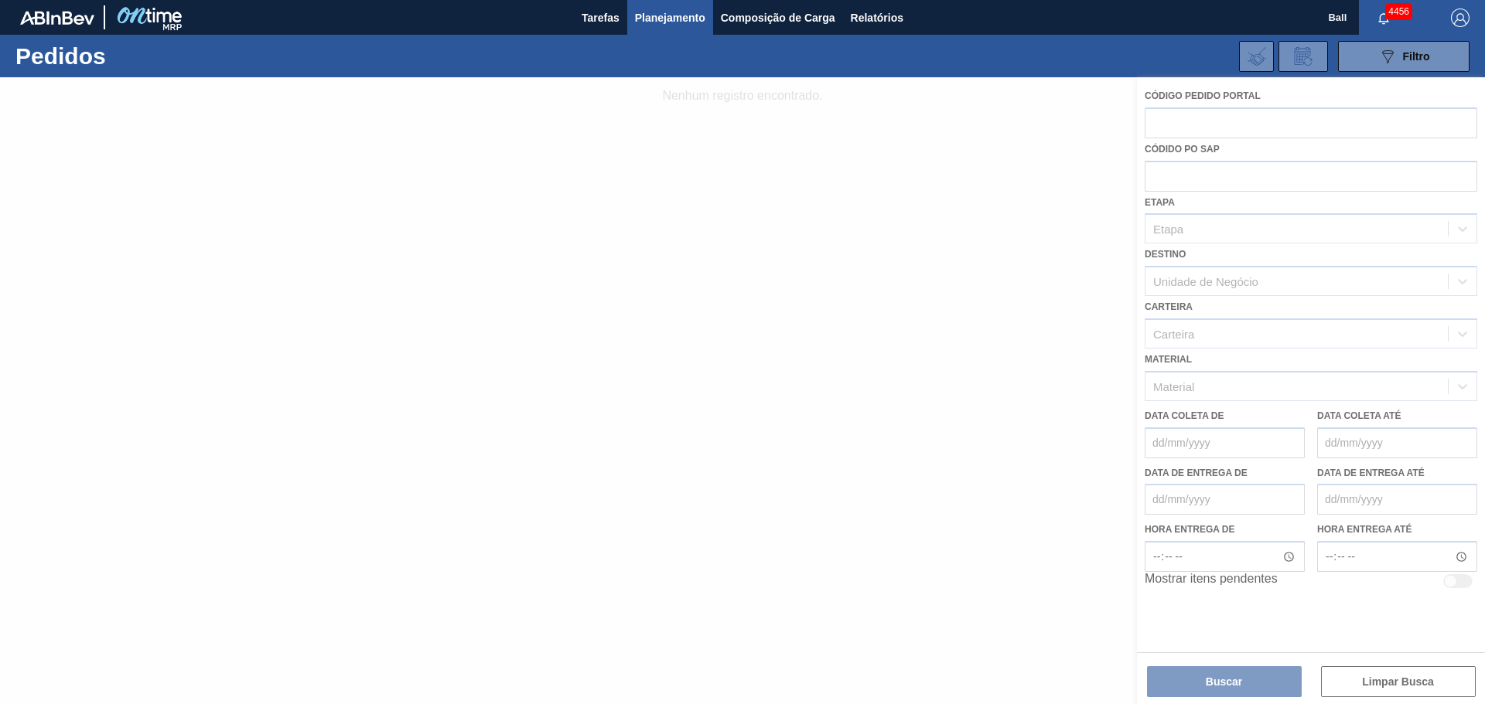
drag, startPoint x: 1209, startPoint y: 420, endPoint x: 1144, endPoint y: 406, distance: 67.2
click at [1209, 421] on div at bounding box center [742, 390] width 1485 height 627
click at [1207, 117] on div at bounding box center [742, 390] width 1485 height 627
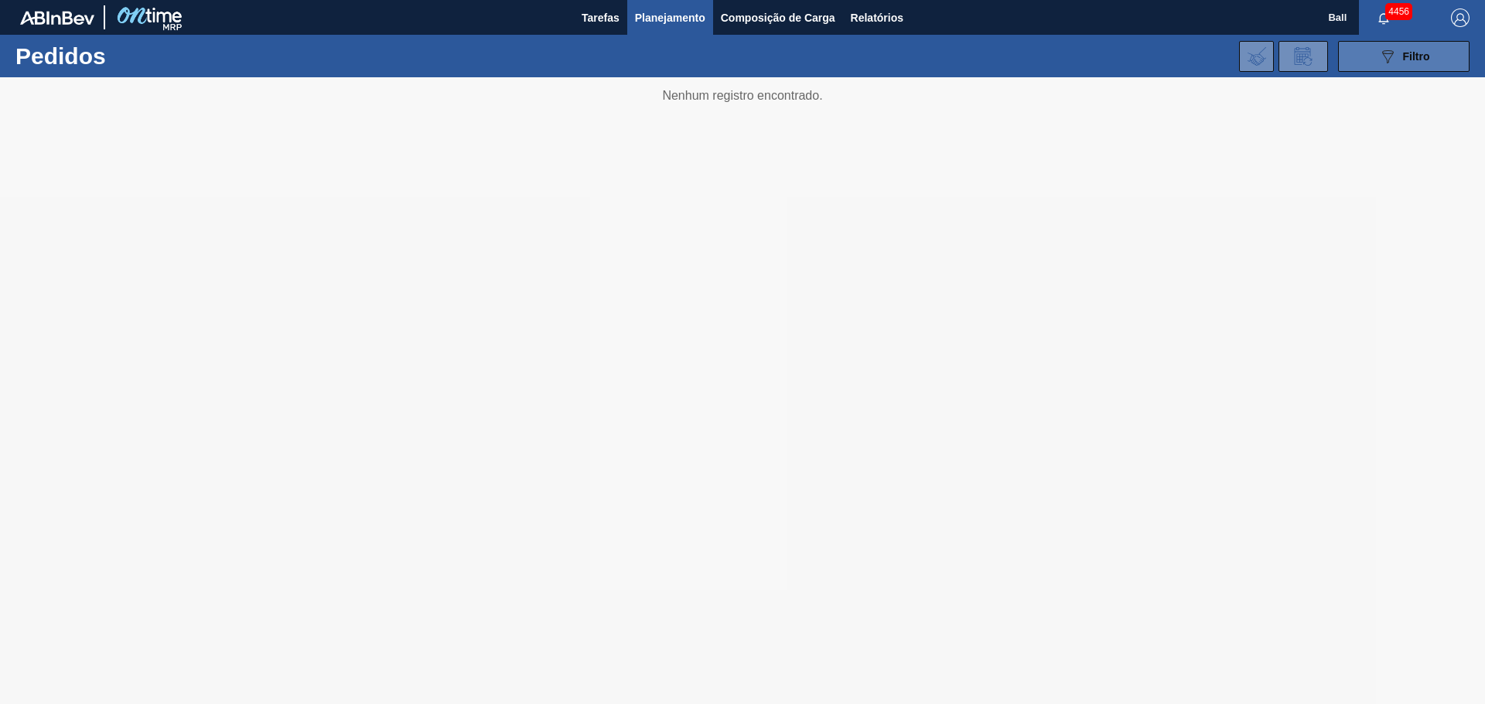
click at [1404, 54] on span "Filtro" at bounding box center [1416, 56] width 27 height 12
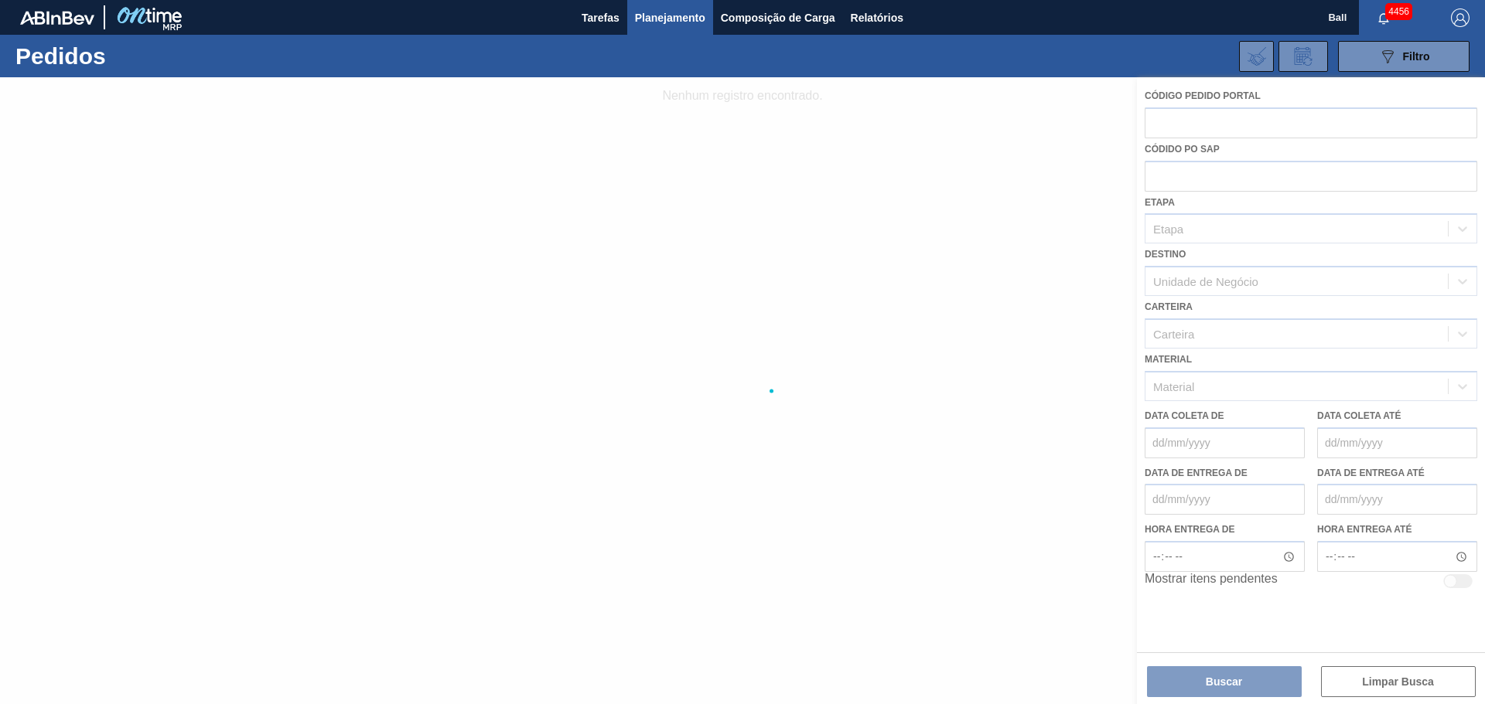
click at [1297, 135] on div at bounding box center [742, 390] width 1485 height 627
click at [1283, 116] on div at bounding box center [742, 390] width 1485 height 627
click at [1255, 180] on div at bounding box center [742, 390] width 1485 height 627
click at [1247, 215] on div at bounding box center [742, 390] width 1485 height 627
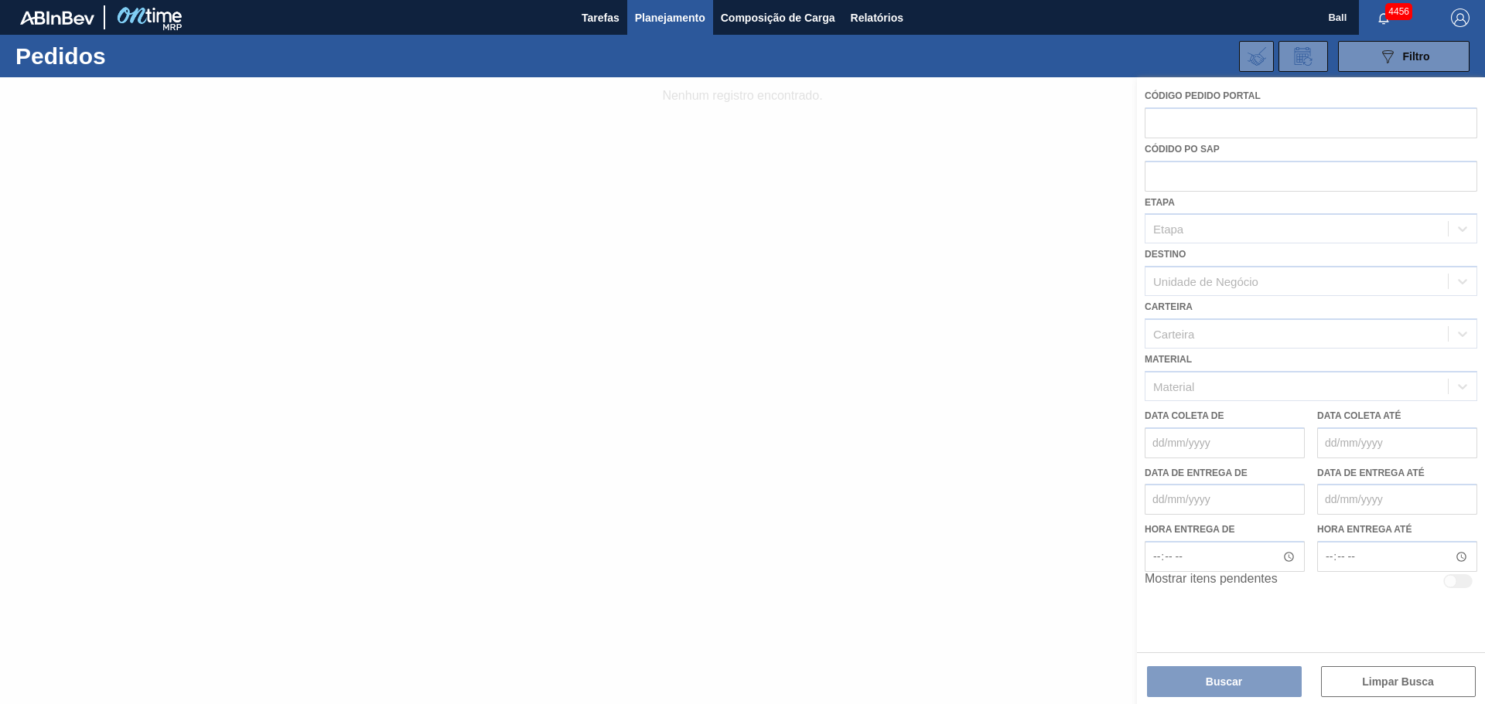
click at [1243, 249] on div at bounding box center [742, 390] width 1485 height 627
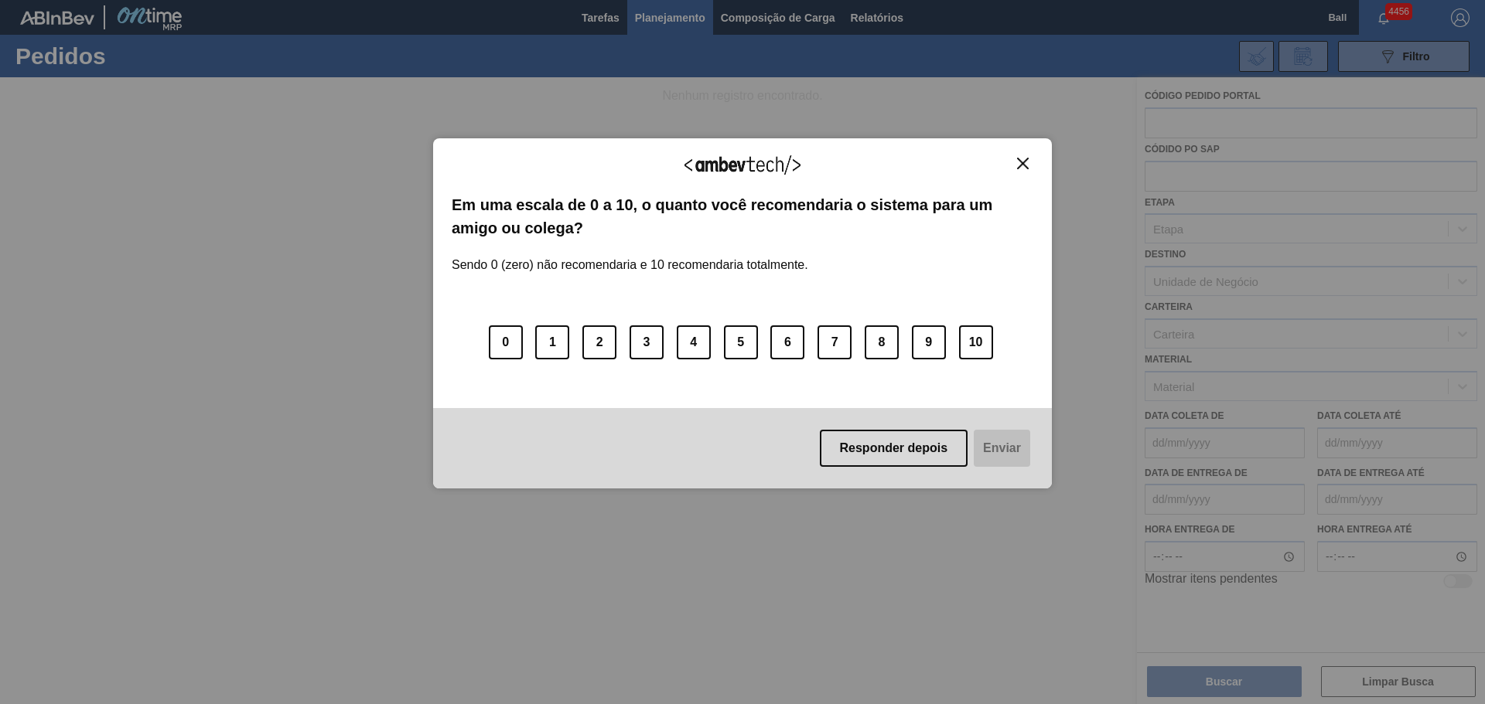
click at [1026, 148] on div "Agradecemos seu feedback! Em uma escala de 0 a 10, o quanto você recomendaria o…" at bounding box center [742, 313] width 619 height 351
click at [1025, 166] on img "Close" at bounding box center [1023, 164] width 12 height 12
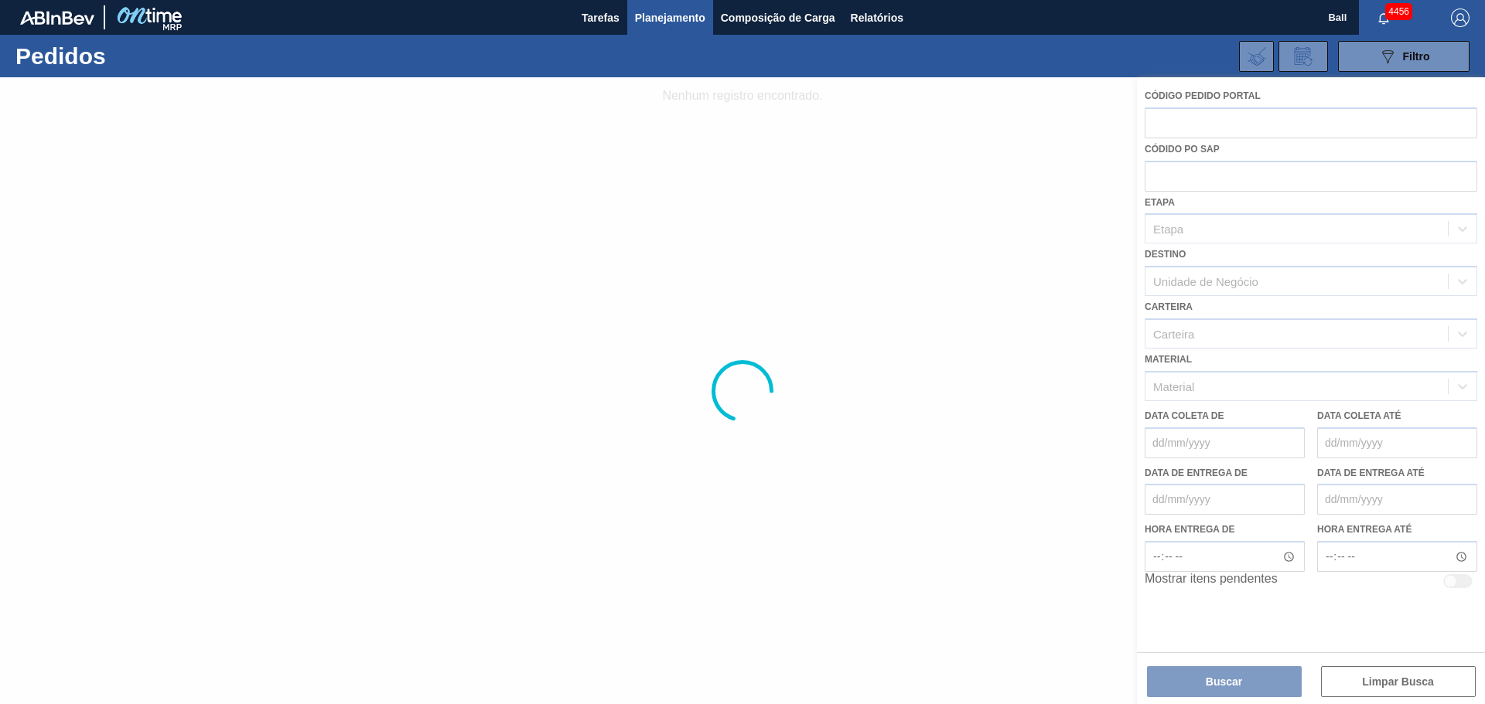
click at [1197, 131] on div at bounding box center [742, 390] width 1485 height 627
click at [1200, 179] on div at bounding box center [742, 390] width 1485 height 627
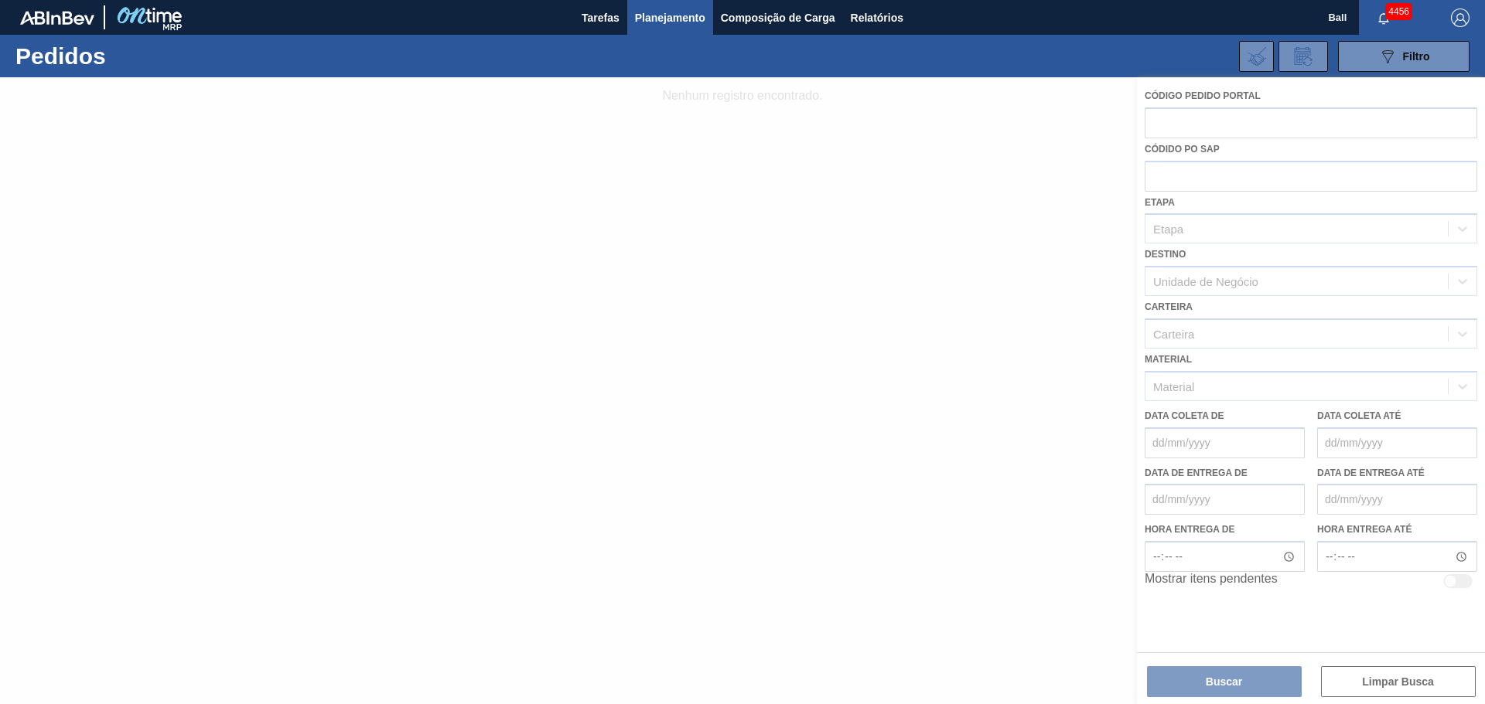
click at [1210, 250] on div at bounding box center [742, 390] width 1485 height 627
click at [1226, 258] on div at bounding box center [742, 390] width 1485 height 627
click at [1228, 259] on div at bounding box center [742, 390] width 1485 height 627
click at [1244, 365] on div at bounding box center [742, 390] width 1485 height 627
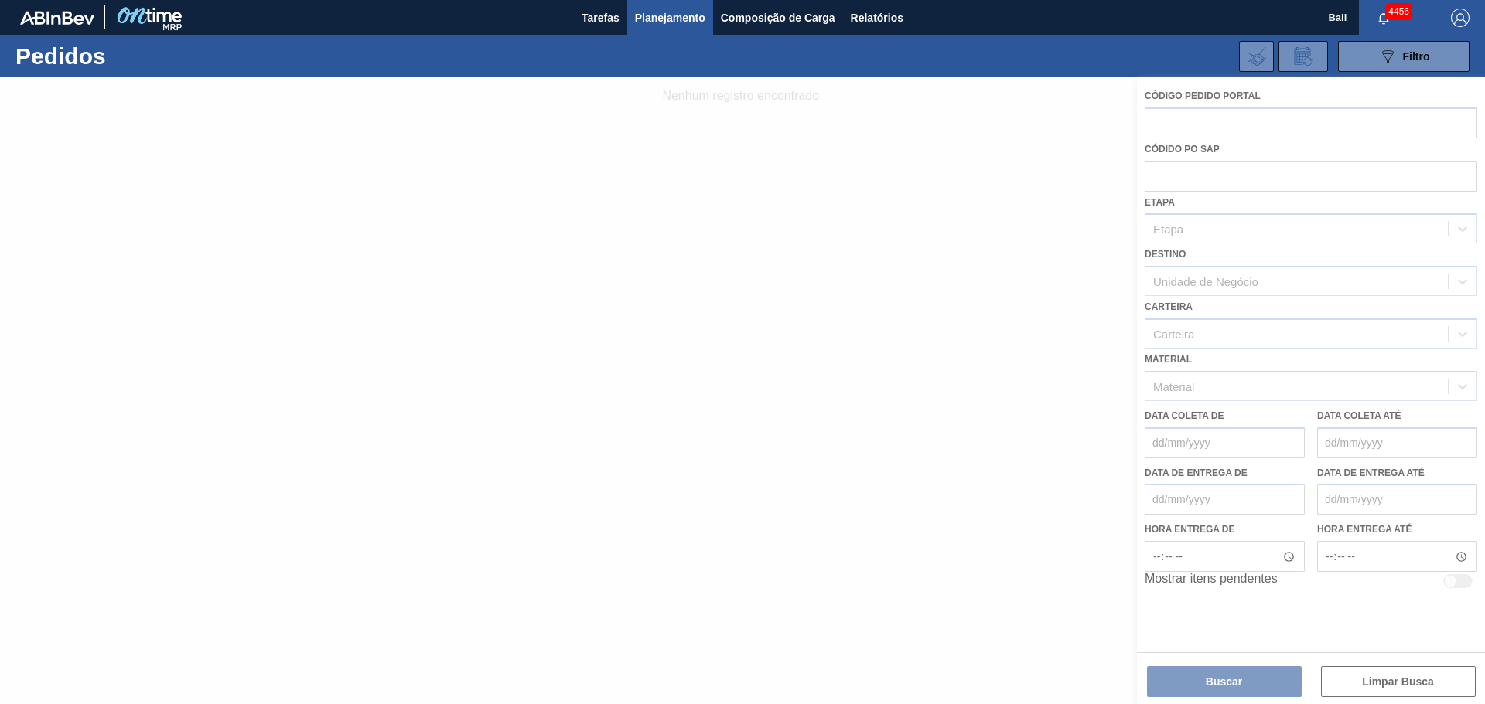
click at [1243, 416] on div at bounding box center [742, 390] width 1485 height 627
drag, startPoint x: 1241, startPoint y: 442, endPoint x: 1242, endPoint y: 492, distance: 49.5
click at [1241, 445] on div at bounding box center [742, 390] width 1485 height 627
drag, startPoint x: 1236, startPoint y: 520, endPoint x: 1236, endPoint y: 531, distance: 11.6
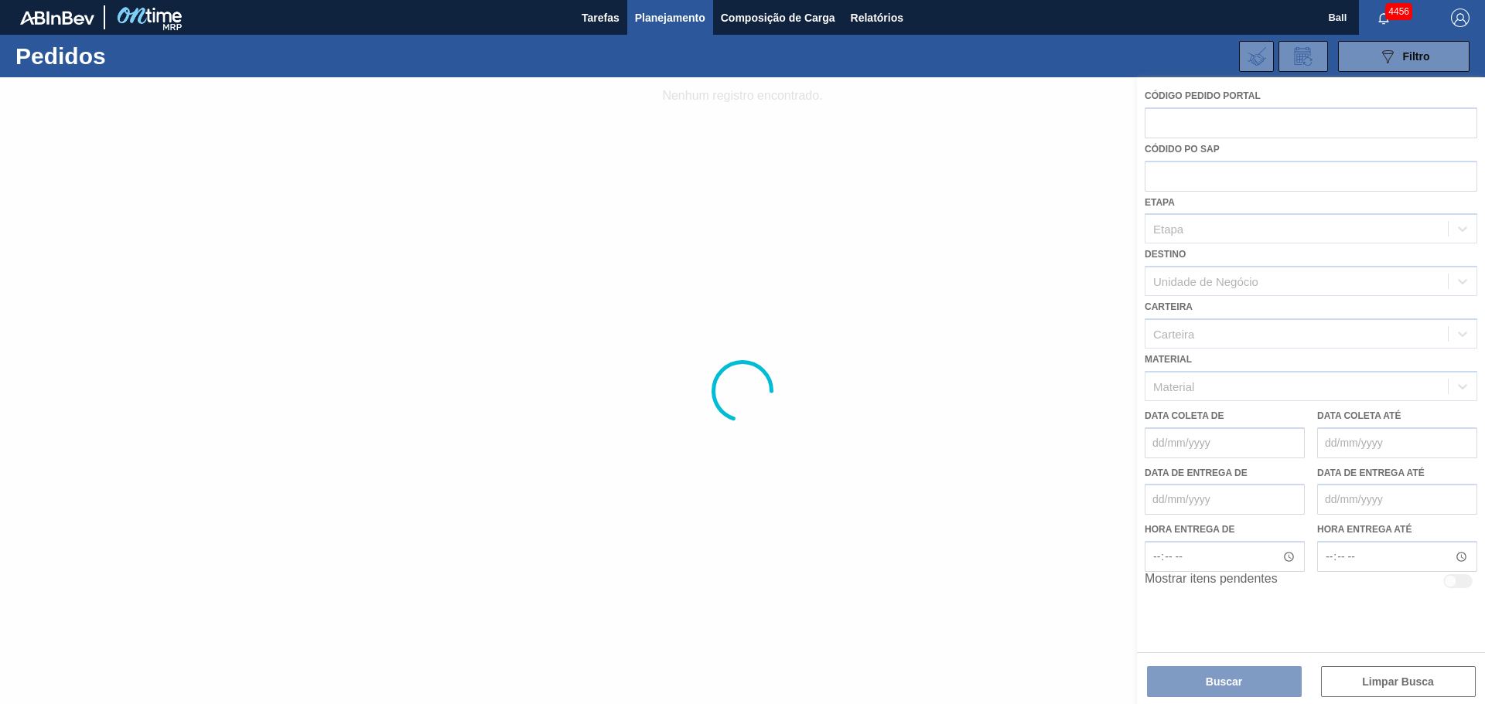
click at [1236, 520] on div at bounding box center [742, 390] width 1485 height 627
drag, startPoint x: 1236, startPoint y: 531, endPoint x: 1222, endPoint y: 537, distance: 14.9
click at [1235, 531] on div at bounding box center [742, 390] width 1485 height 627
click at [1389, 680] on div at bounding box center [742, 390] width 1485 height 627
click at [1389, 677] on div at bounding box center [742, 390] width 1485 height 627
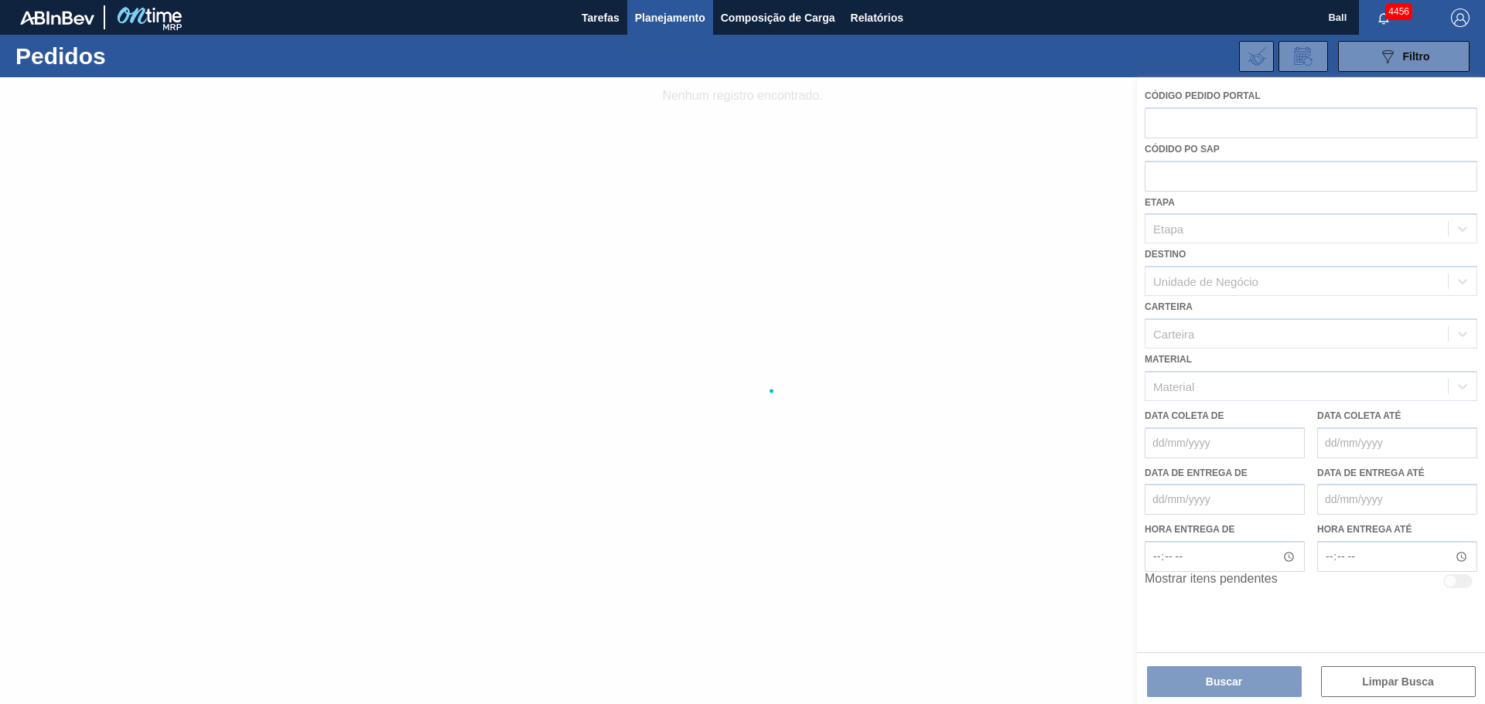
click at [1389, 677] on div at bounding box center [742, 390] width 1485 height 627
click at [1256, 53] on icon at bounding box center [1256, 56] width 19 height 19
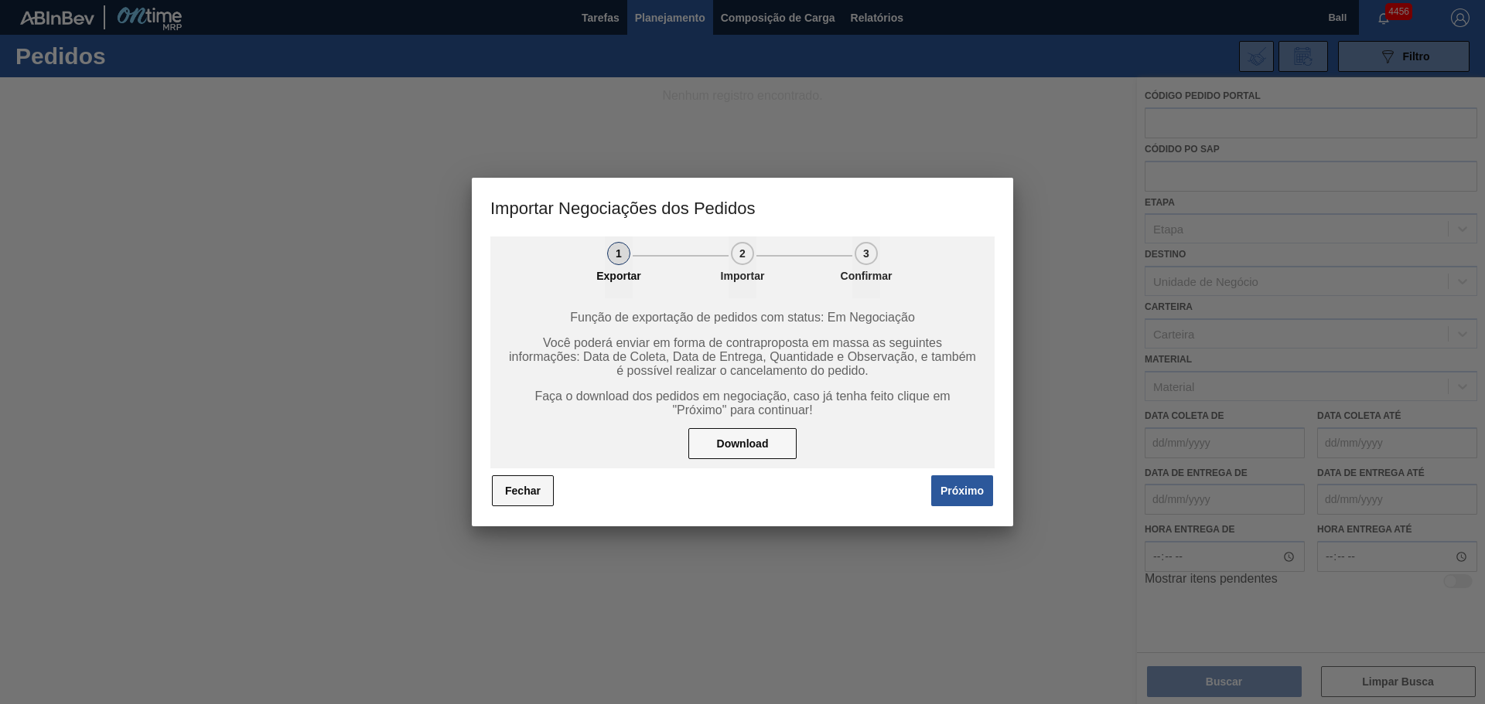
click at [530, 478] on button "Fechar" at bounding box center [523, 491] width 62 height 31
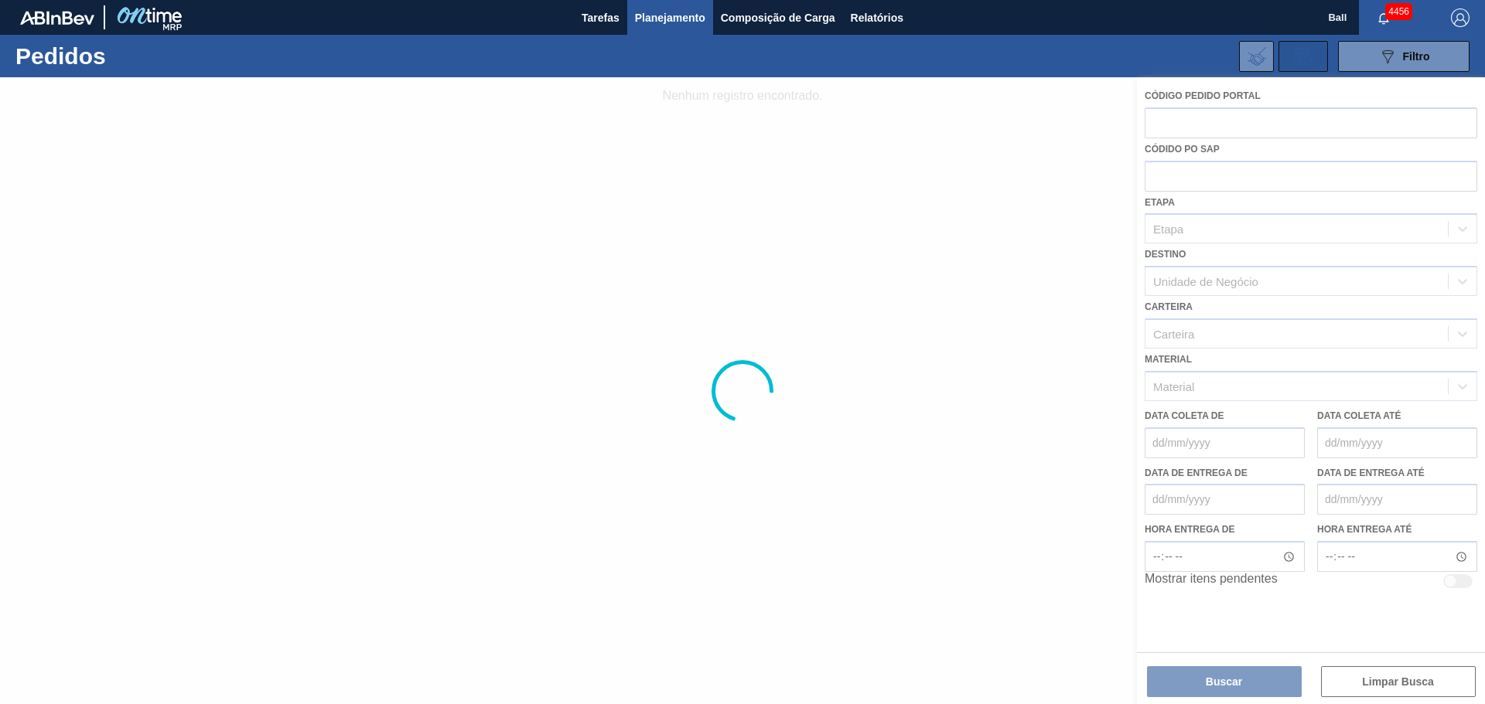
click at [1315, 64] on button at bounding box center [1302, 56] width 49 height 31
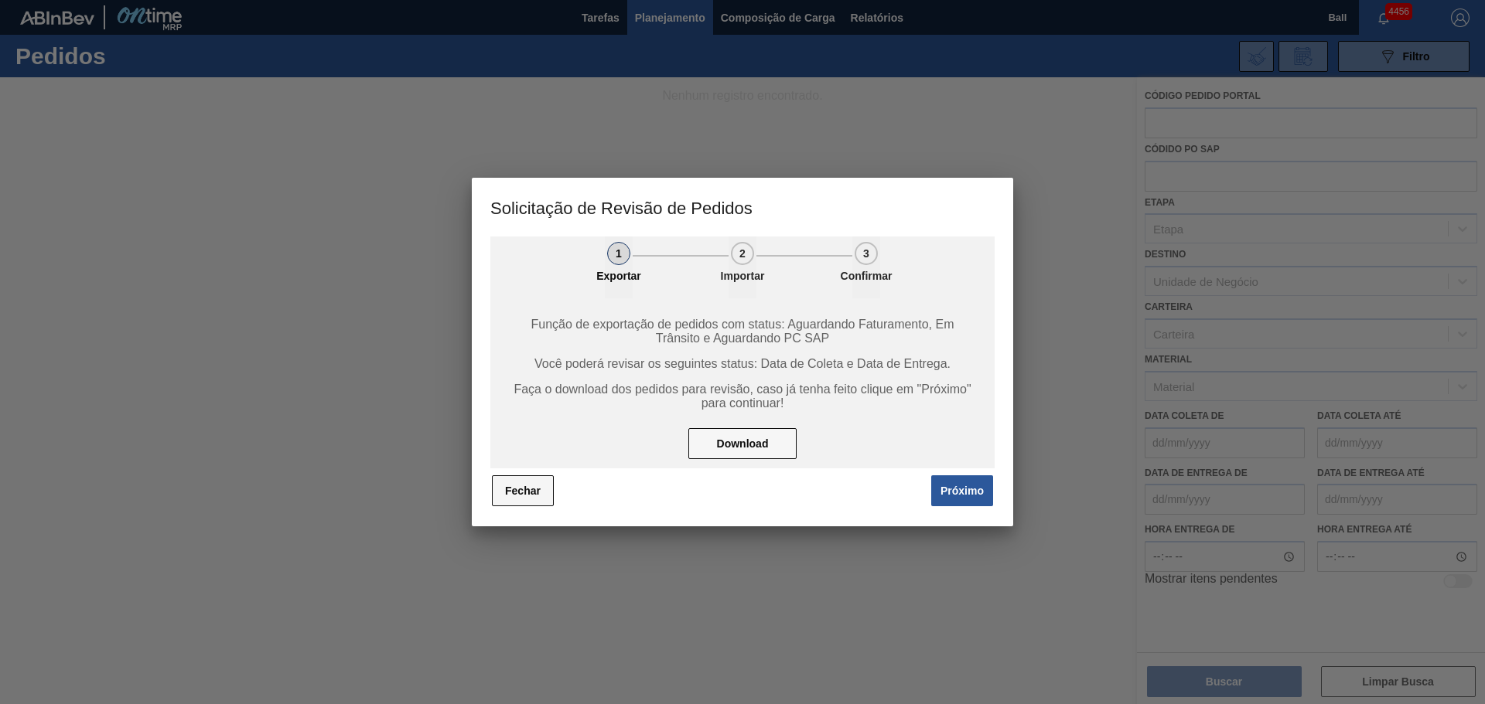
click at [531, 484] on button "Fechar" at bounding box center [523, 491] width 62 height 31
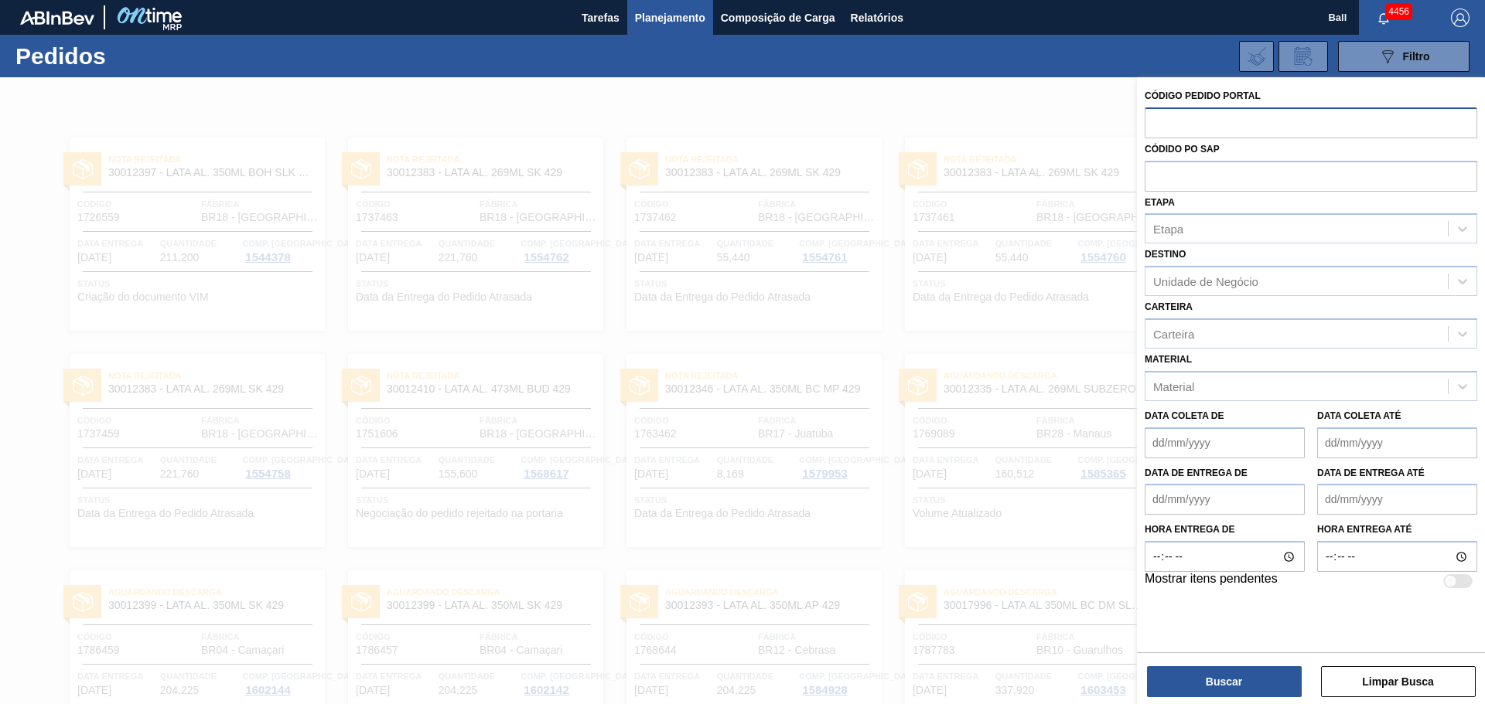
click at [1186, 121] on input "text" at bounding box center [1310, 121] width 332 height 29
click at [1253, 177] on input "text" at bounding box center [1310, 175] width 332 height 29
paste input "text"
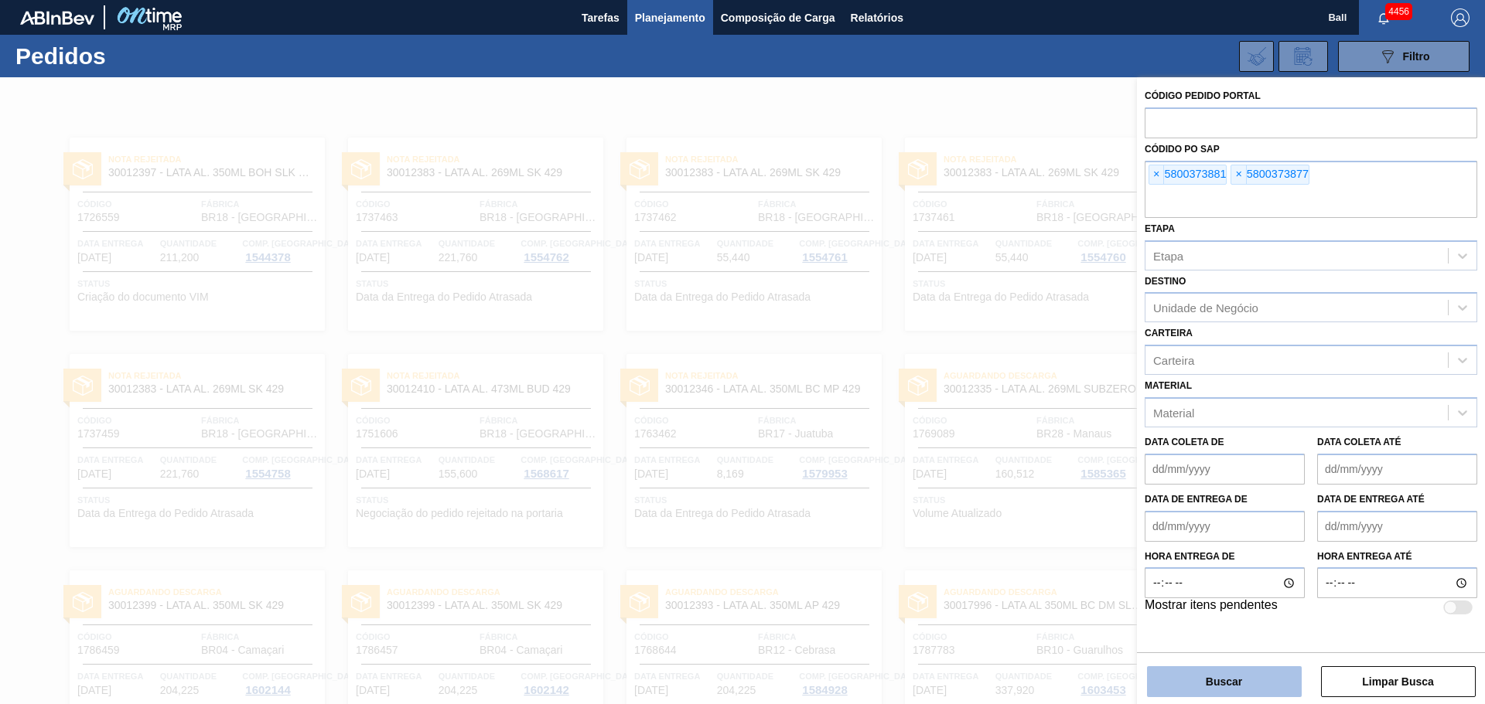
click at [1257, 677] on button "Buscar" at bounding box center [1224, 682] width 155 height 31
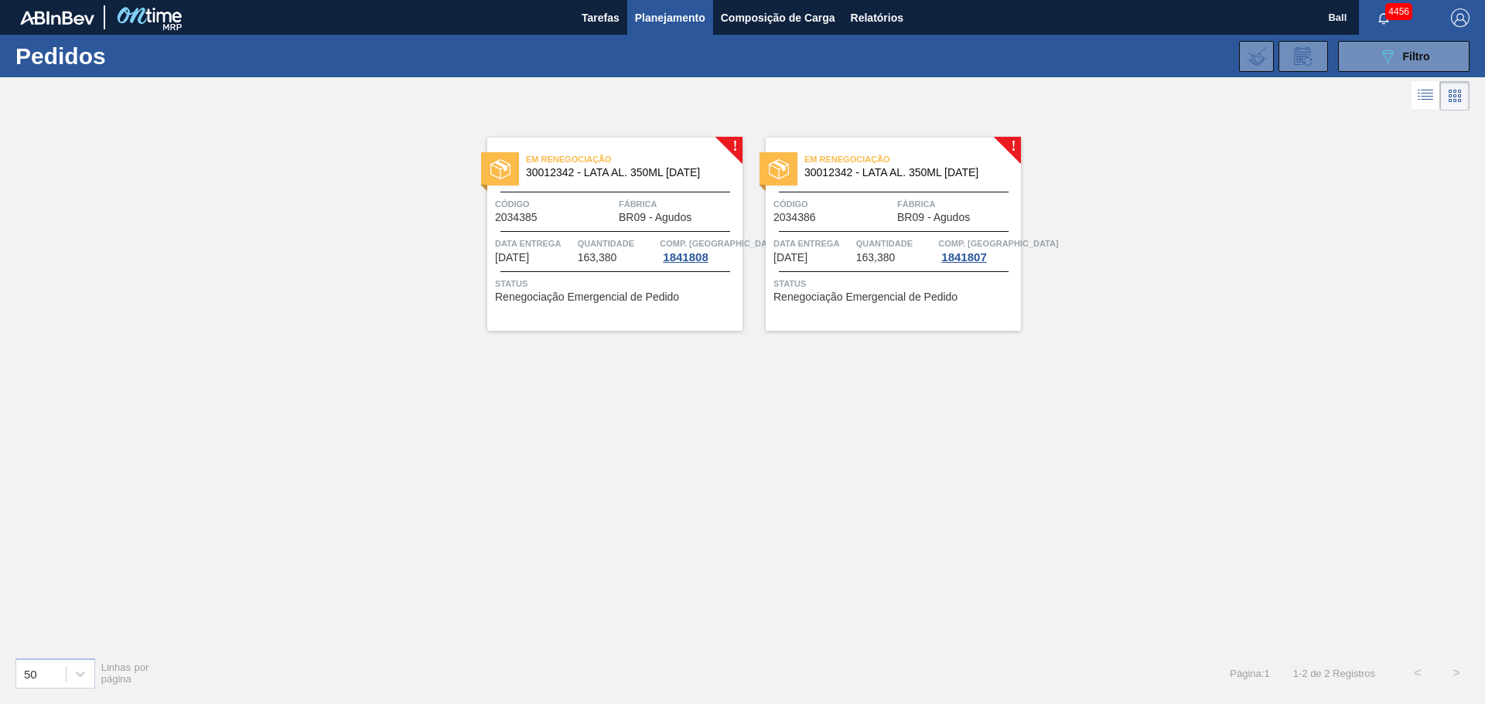
click at [542, 159] on span "Em renegociação" at bounding box center [634, 159] width 217 height 15
click at [834, 159] on span "Em renegociação" at bounding box center [912, 159] width 217 height 15
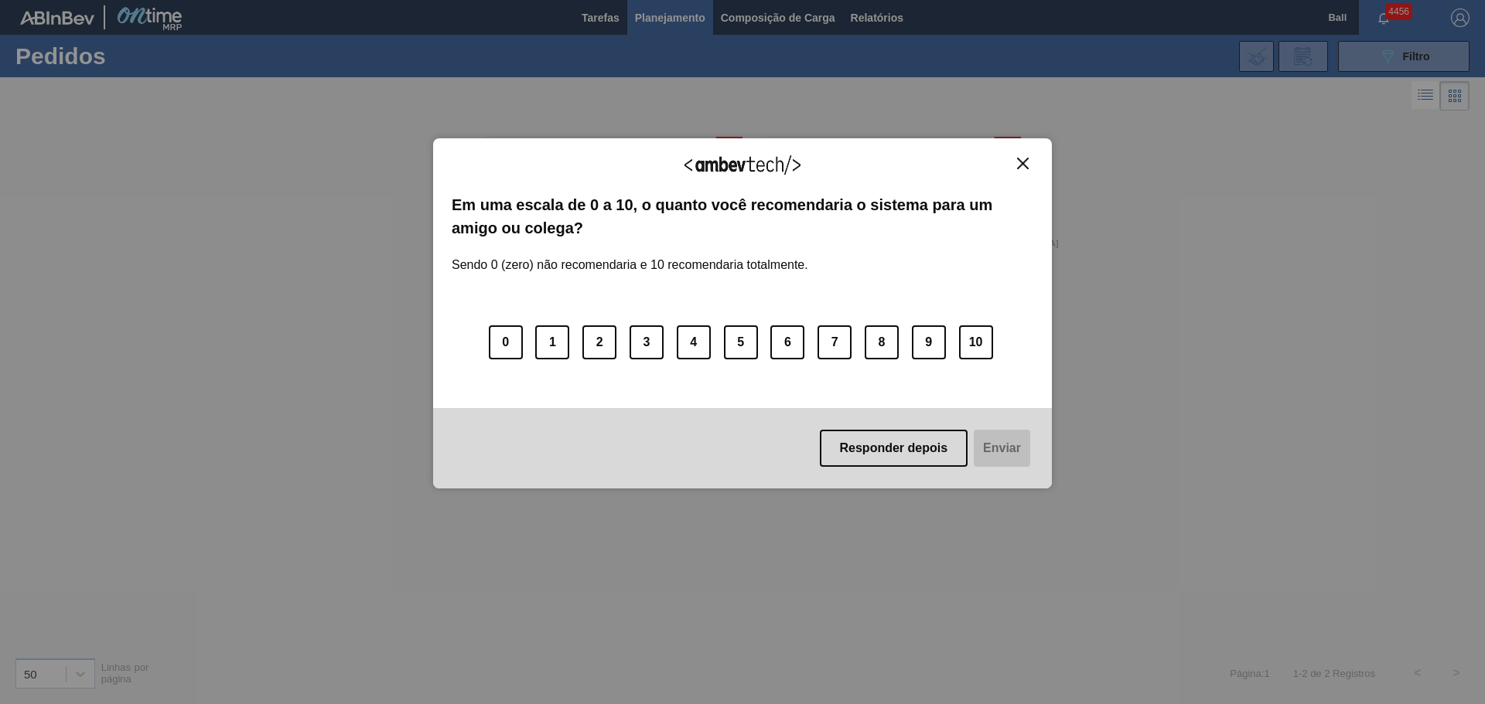
click at [1016, 165] on button "Close" at bounding box center [1022, 163] width 21 height 13
click at [1020, 168] on img "Close" at bounding box center [1023, 164] width 12 height 12
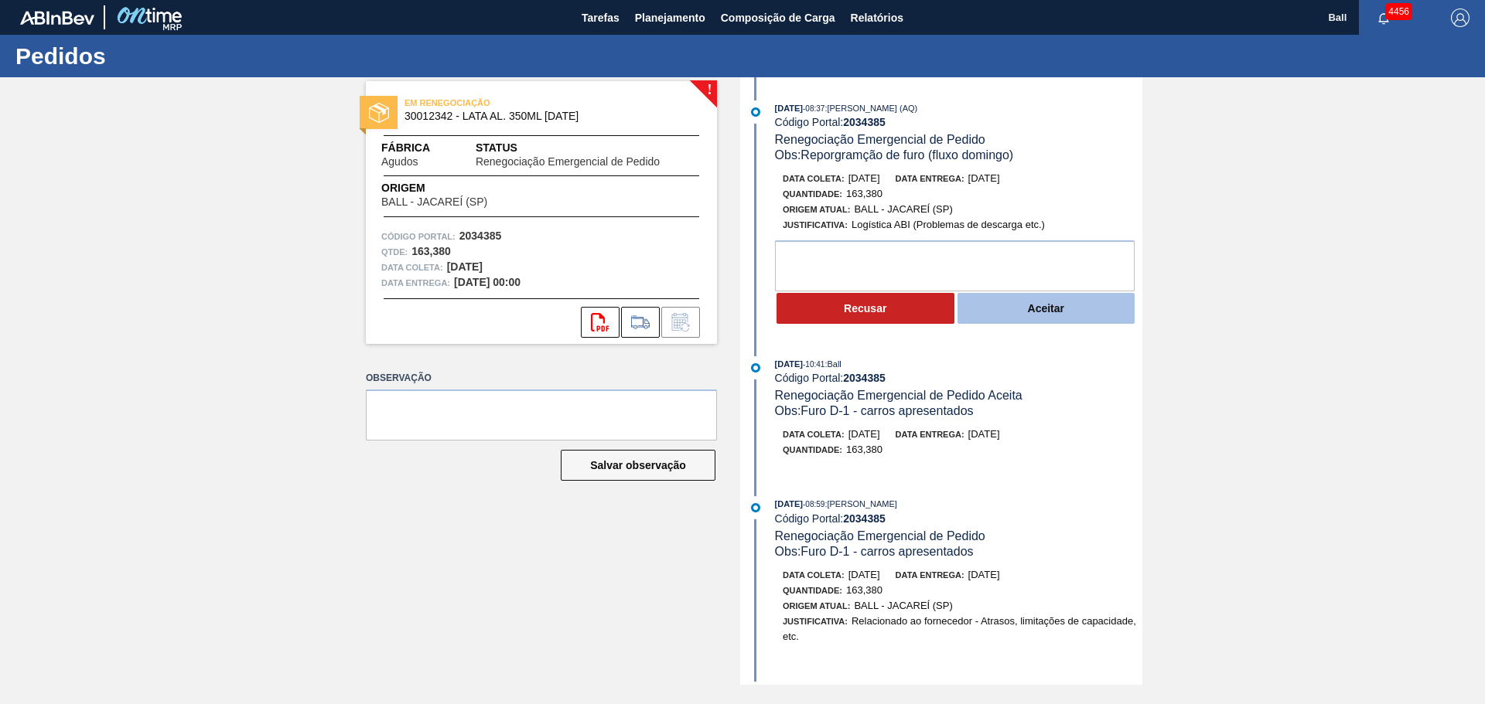
click at [1069, 309] on button "Aceitar" at bounding box center [1046, 308] width 178 height 31
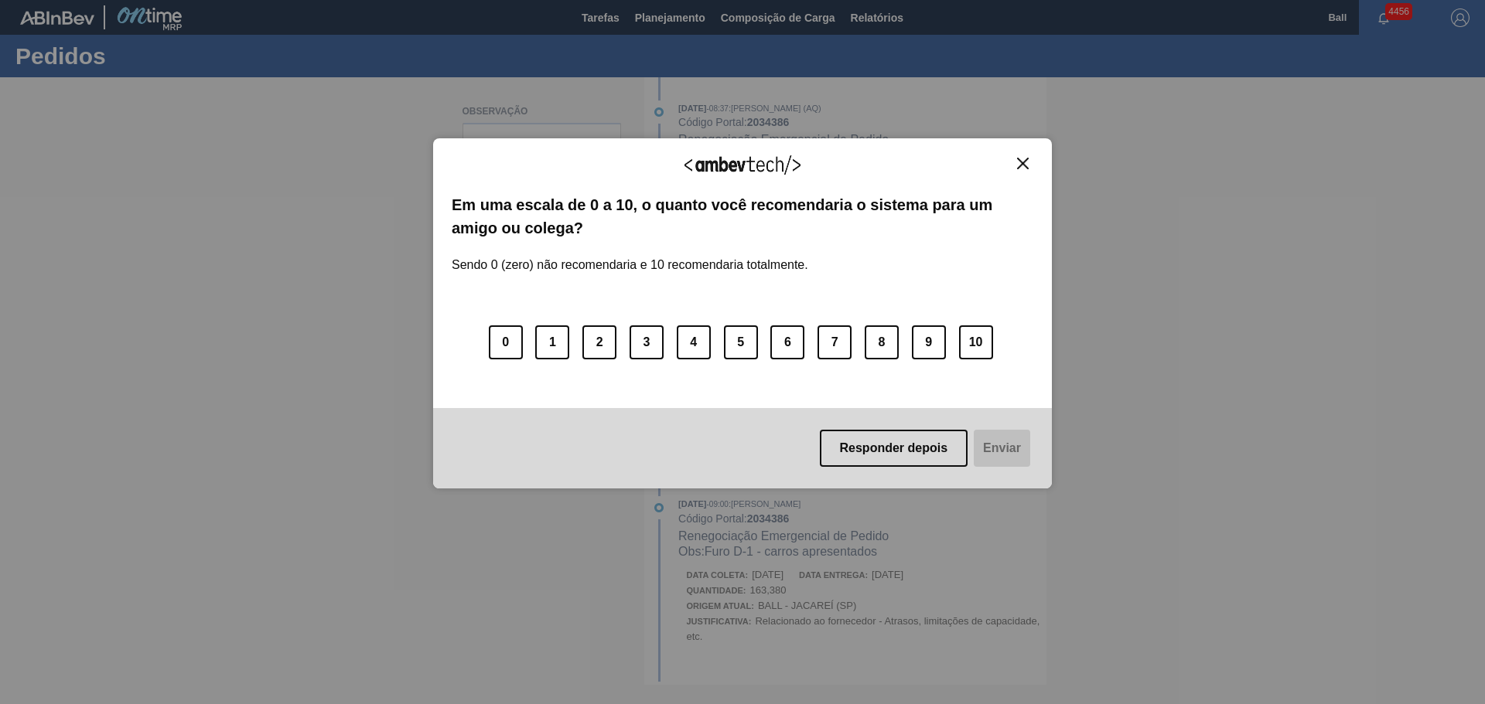
click at [1021, 165] on img "Close" at bounding box center [1023, 164] width 12 height 12
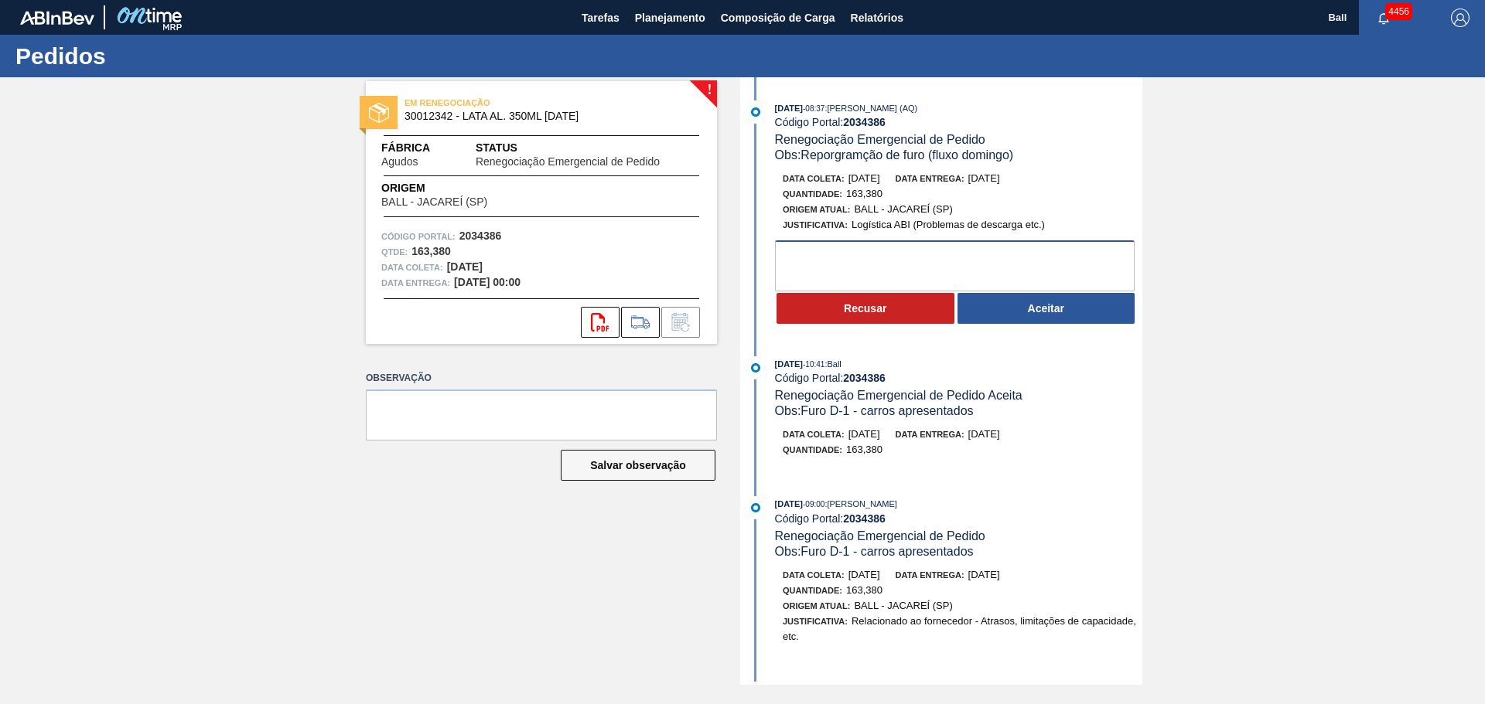
click at [956, 262] on textarea at bounding box center [955, 265] width 360 height 51
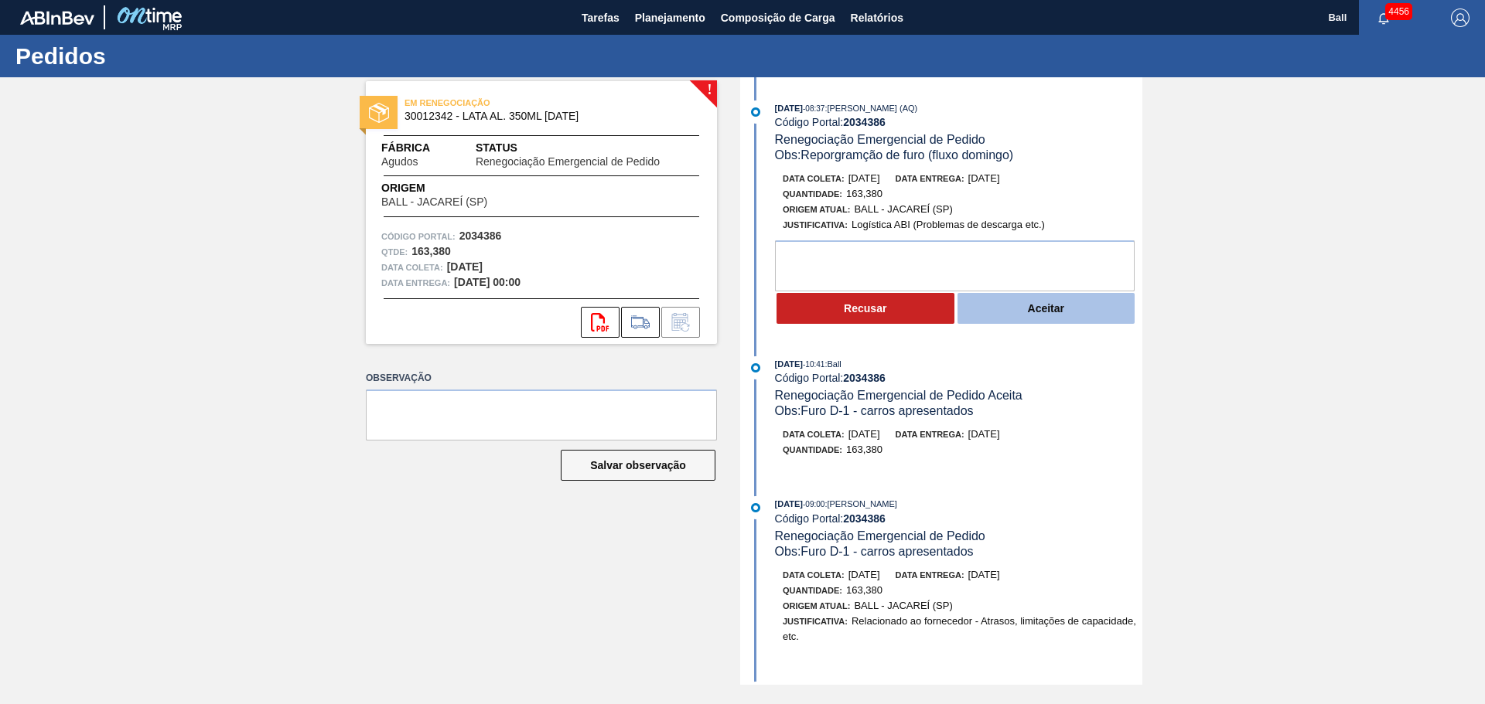
click at [1062, 308] on button "Aceitar" at bounding box center [1046, 308] width 178 height 31
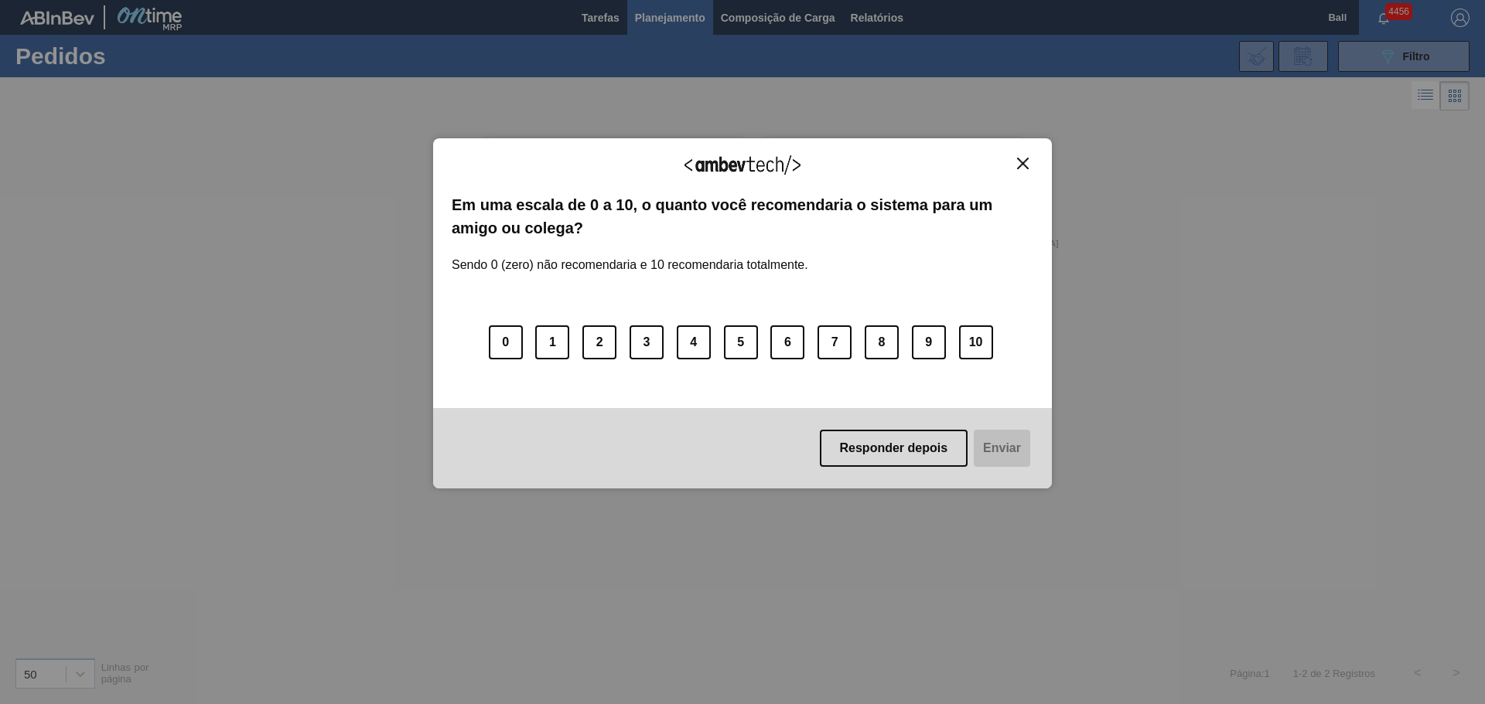
click at [1020, 155] on div "Agradecemos seu feedback! Em uma escala de 0 a 10, o quanto você recomendaria o…" at bounding box center [742, 313] width 619 height 351
click at [1020, 159] on img "Close" at bounding box center [1023, 164] width 12 height 12
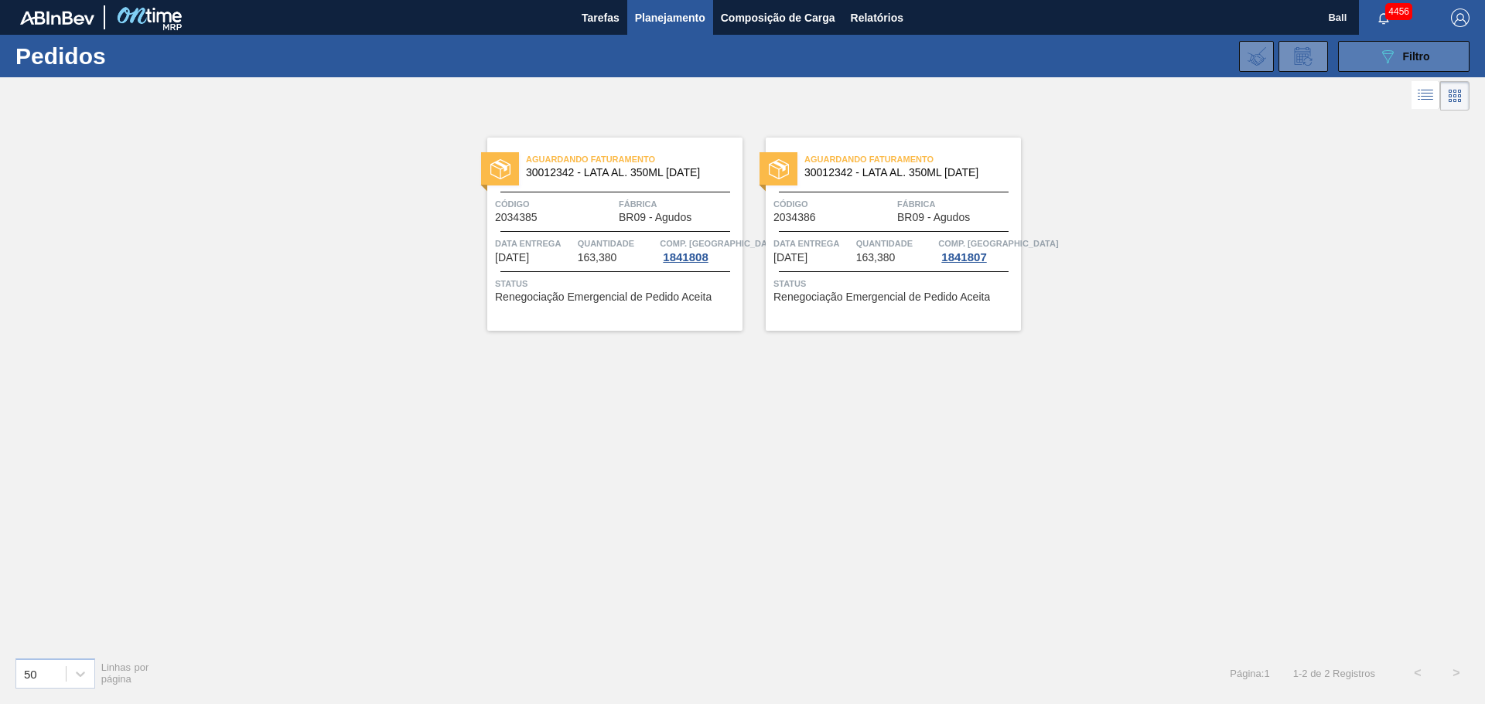
click at [1364, 61] on button "089F7B8B-B2A5-4AFE-B5C0-19BA573D28AC Filtro" at bounding box center [1403, 56] width 131 height 31
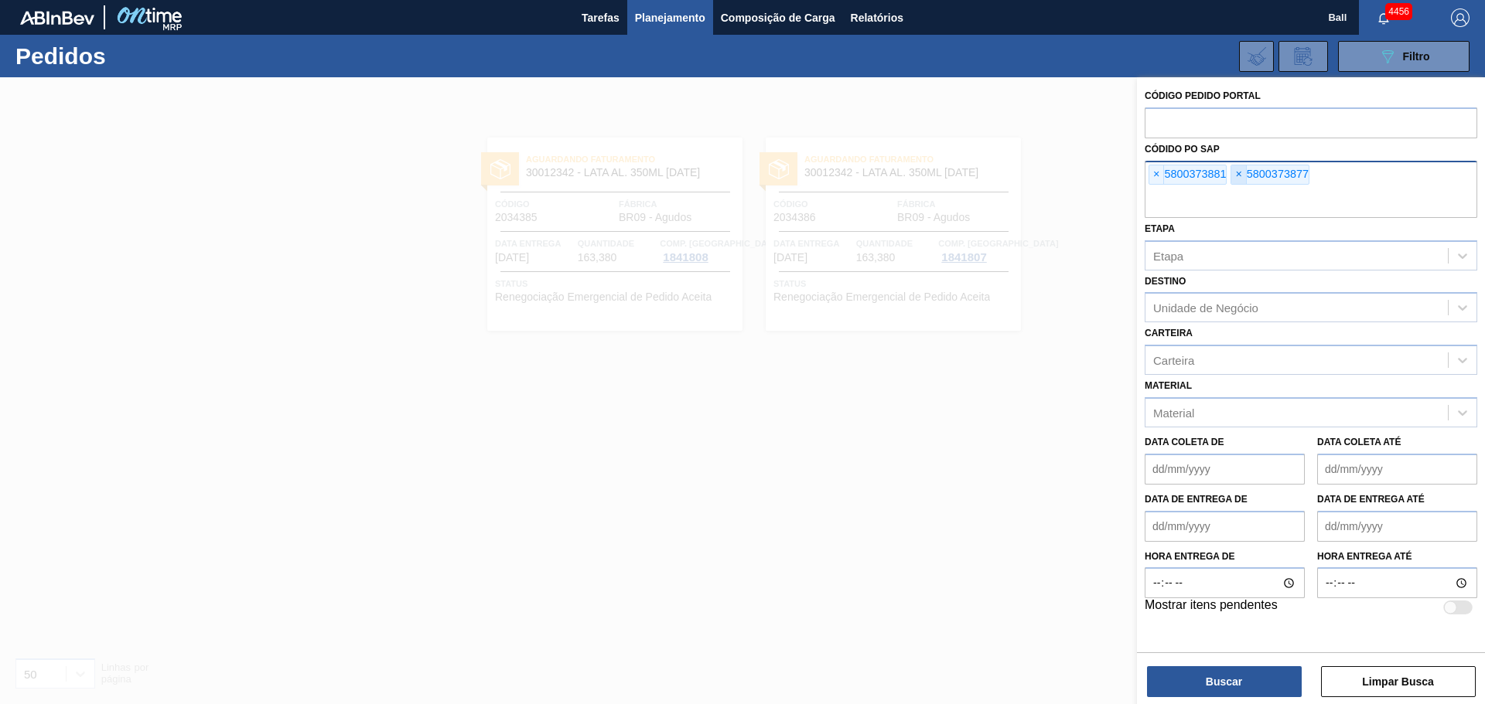
click at [1235, 179] on span "×" at bounding box center [1238, 174] width 15 height 19
click at [1161, 176] on span "×" at bounding box center [1156, 174] width 15 height 19
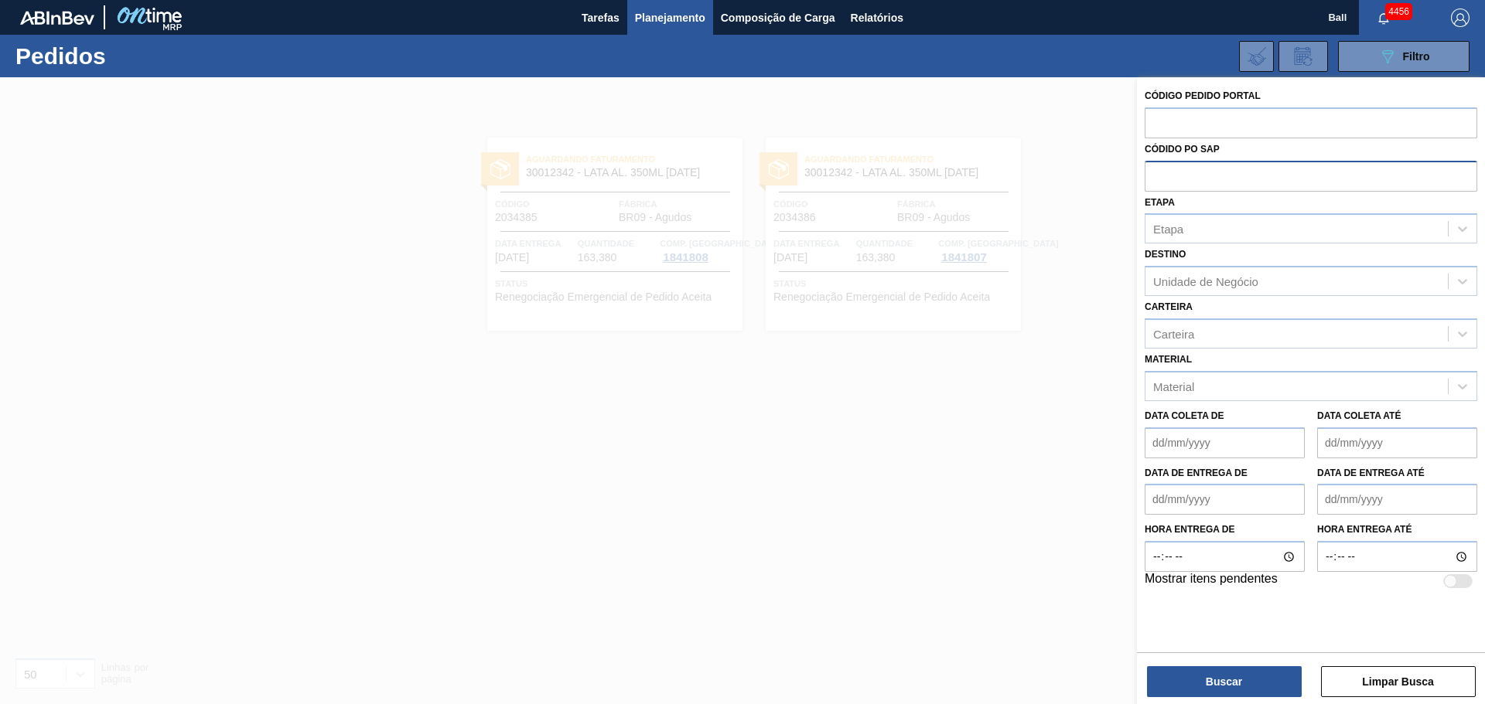
paste input "text"
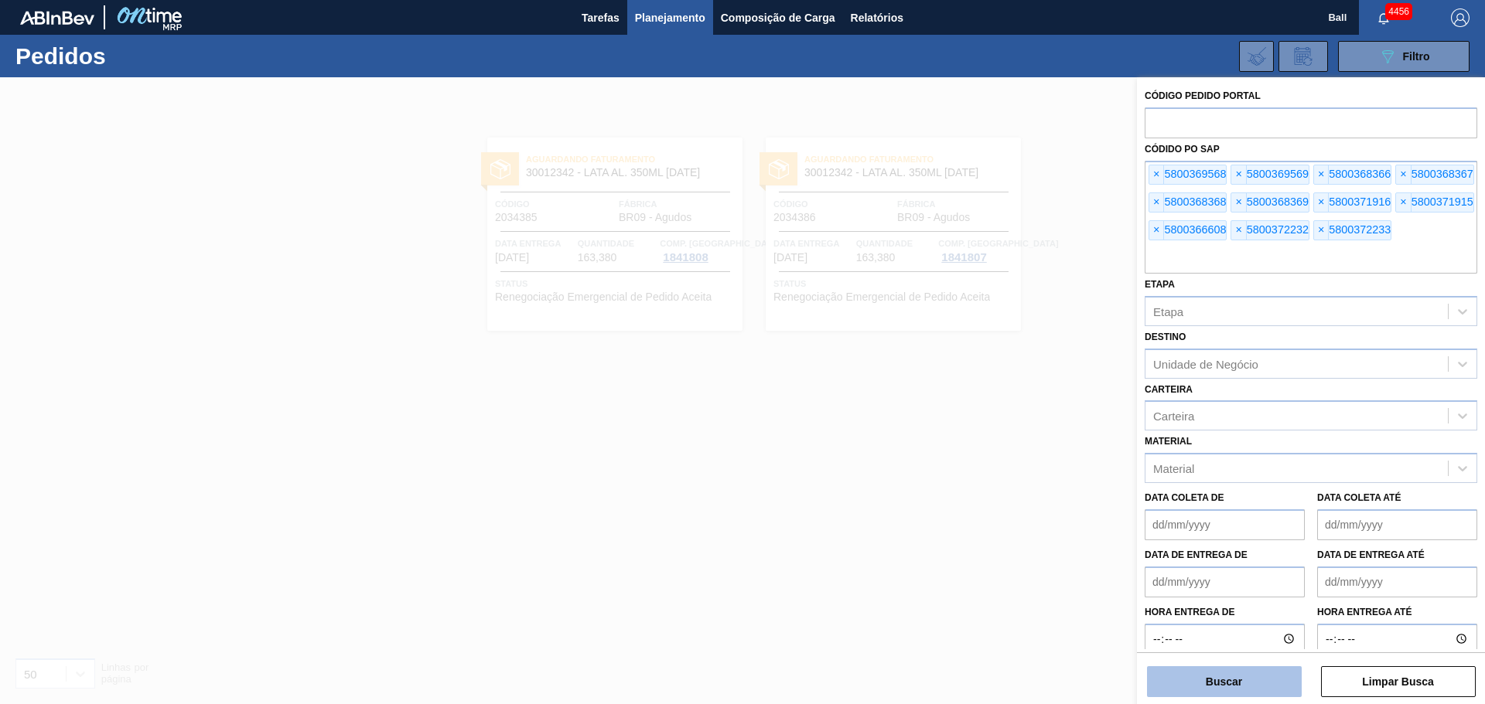
click at [1236, 669] on button "Buscar" at bounding box center [1224, 682] width 155 height 31
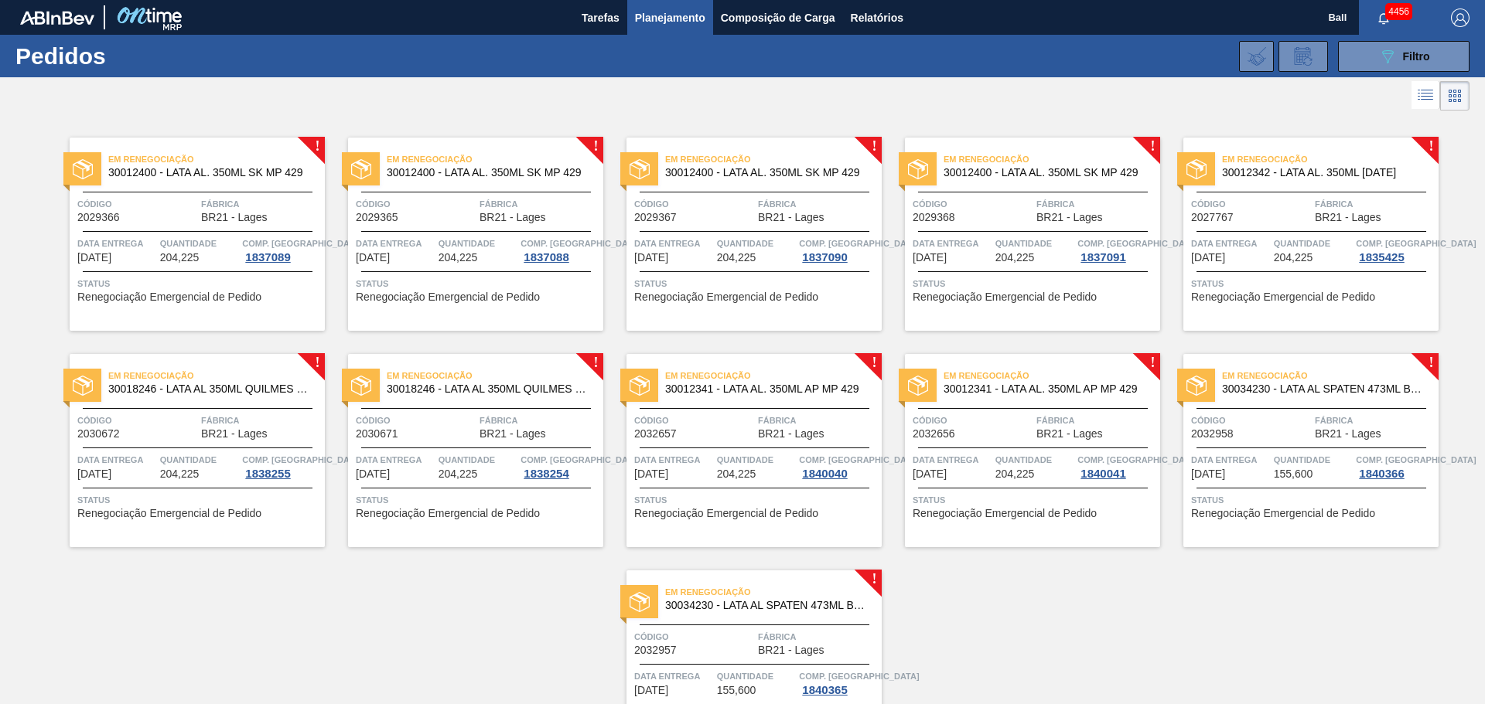
click at [226, 169] on span "30012400 - LATA AL. 350ML SK MP 429" at bounding box center [210, 173] width 204 height 12
click at [486, 173] on span "30012400 - LATA AL. 350ML SK MP 429" at bounding box center [489, 173] width 204 height 12
click at [762, 169] on span "30012400 - LATA AL. 350ML SK MP 429" at bounding box center [767, 173] width 204 height 12
click at [986, 163] on span "Em renegociação" at bounding box center [1051, 159] width 217 height 15
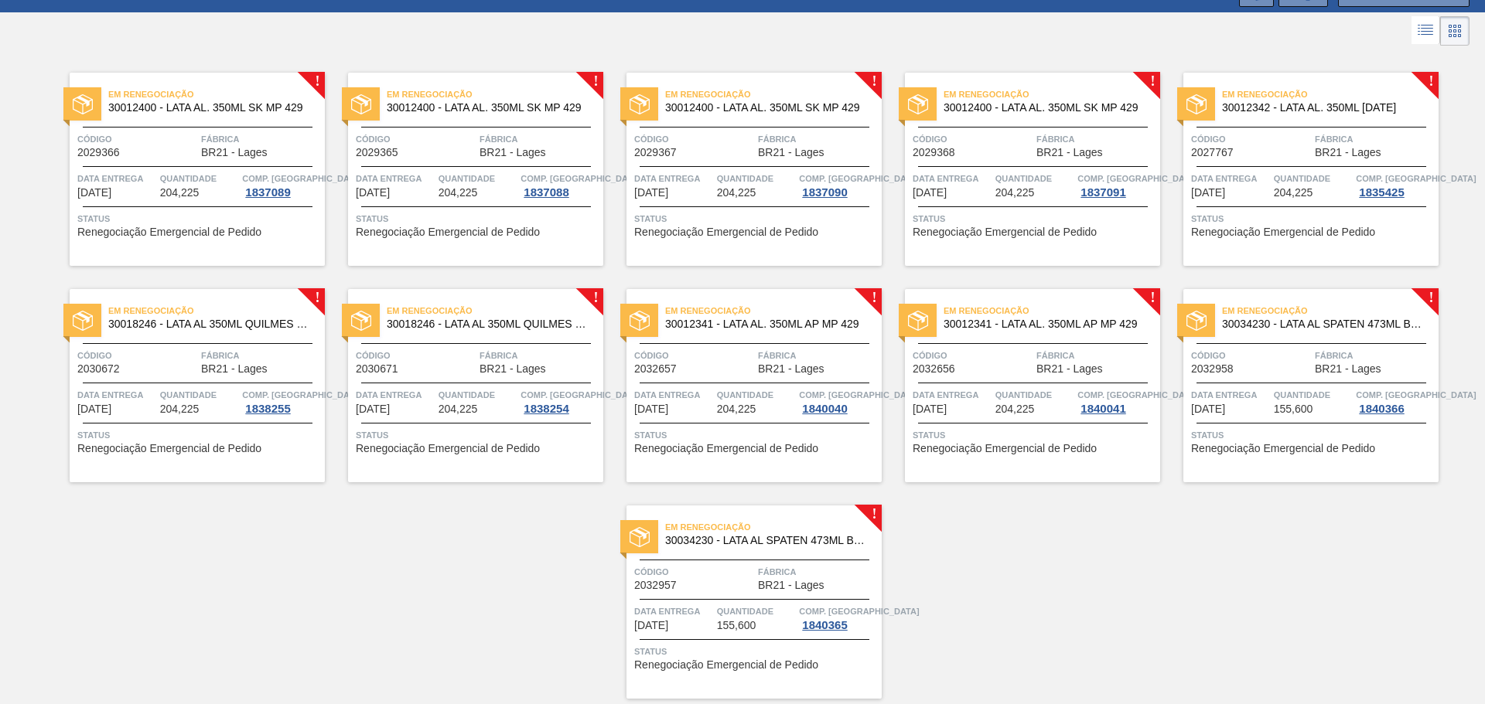
scroll to position [39, 0]
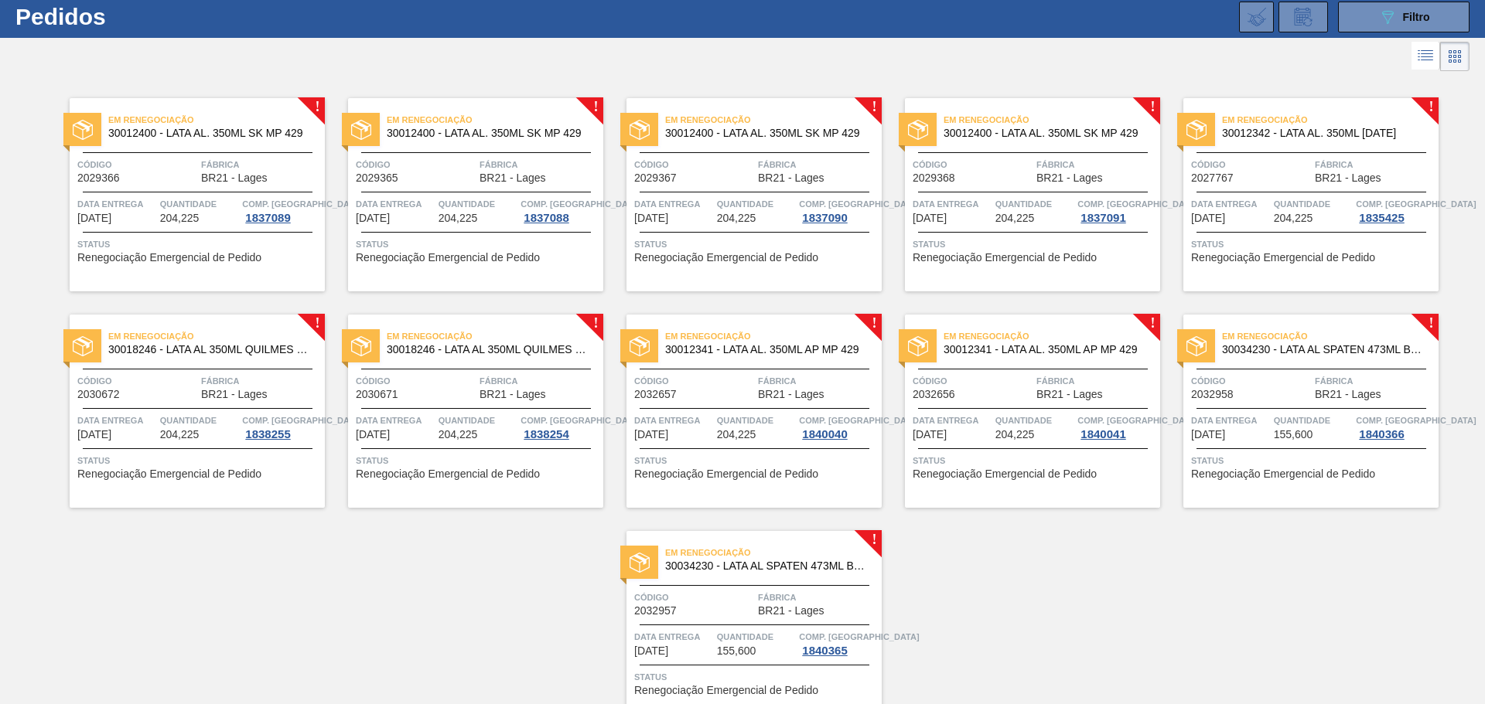
click at [206, 355] on span "30018246 - LATA AL 350ML QUILMES 429" at bounding box center [210, 350] width 204 height 12
click at [487, 350] on span "30018246 - LATA AL 350ML QUILMES 429" at bounding box center [489, 350] width 204 height 12
click at [738, 354] on span "30012341 - LATA AL. 350ML AP MP 429" at bounding box center [767, 350] width 204 height 12
click at [1004, 346] on span "30012341 - LATA AL. 350ML AP MP 429" at bounding box center [1045, 350] width 204 height 12
click at [1327, 345] on span "30034230 - LATA AL SPATEN 473ML BRILHO" at bounding box center [1324, 350] width 204 height 12
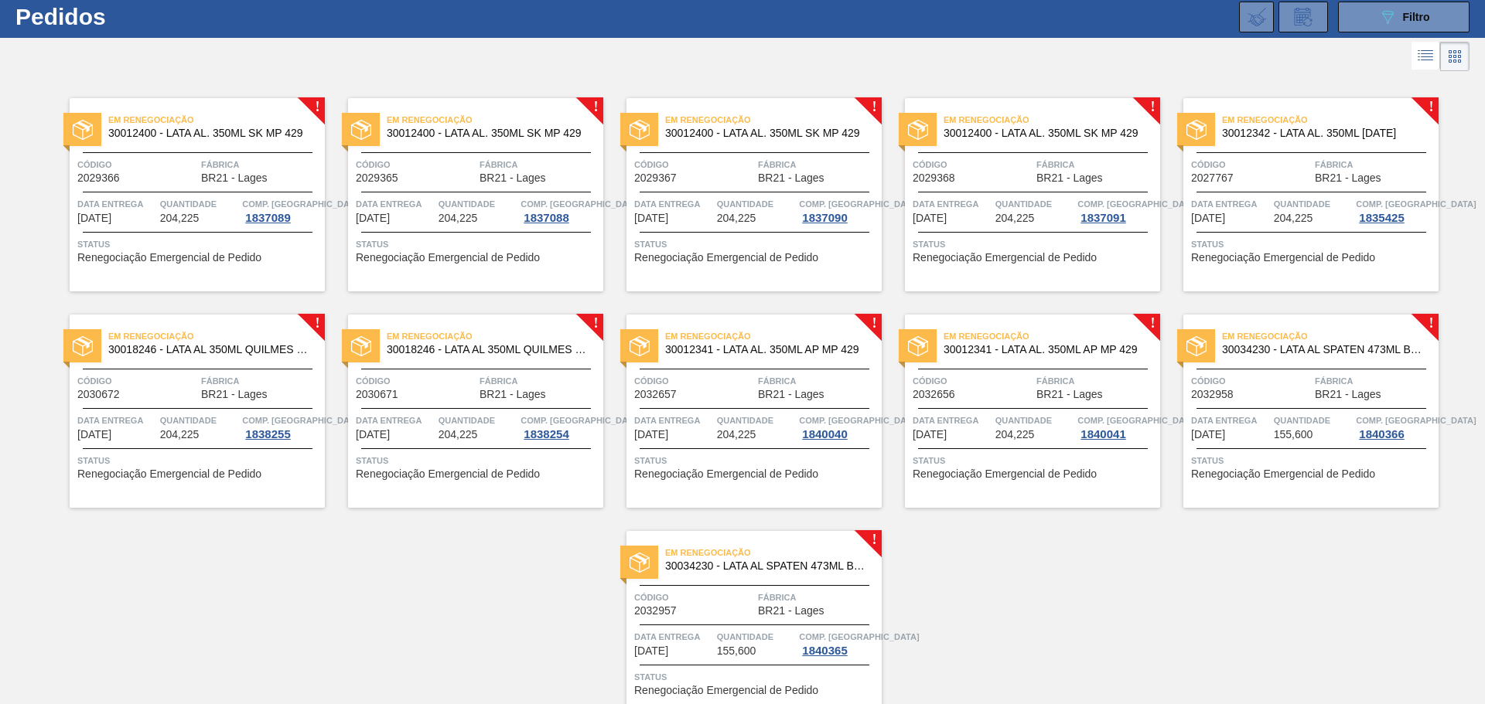
click at [789, 567] on span "30034230 - LATA AL SPATEN 473ML BRILHO" at bounding box center [767, 567] width 204 height 12
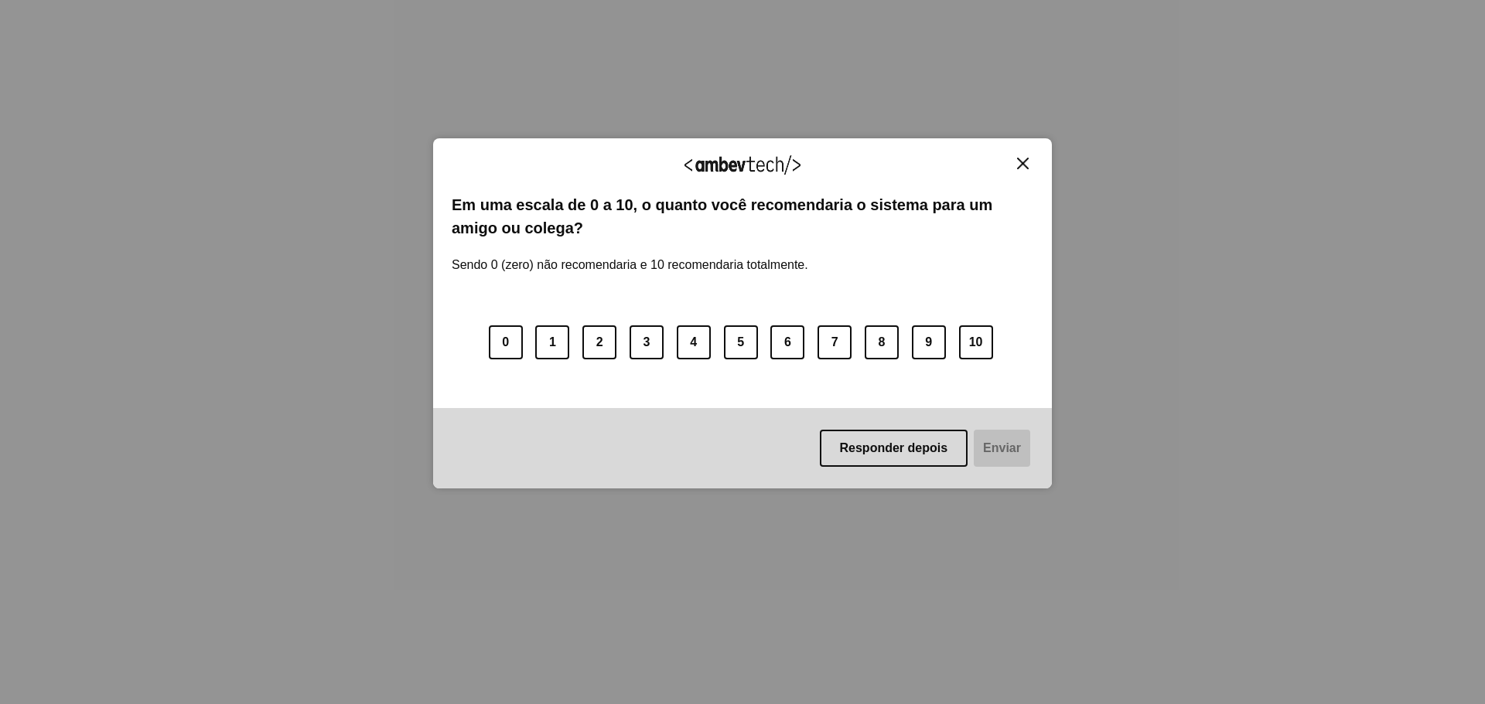
click at [1021, 158] on img "Close" at bounding box center [1023, 164] width 12 height 12
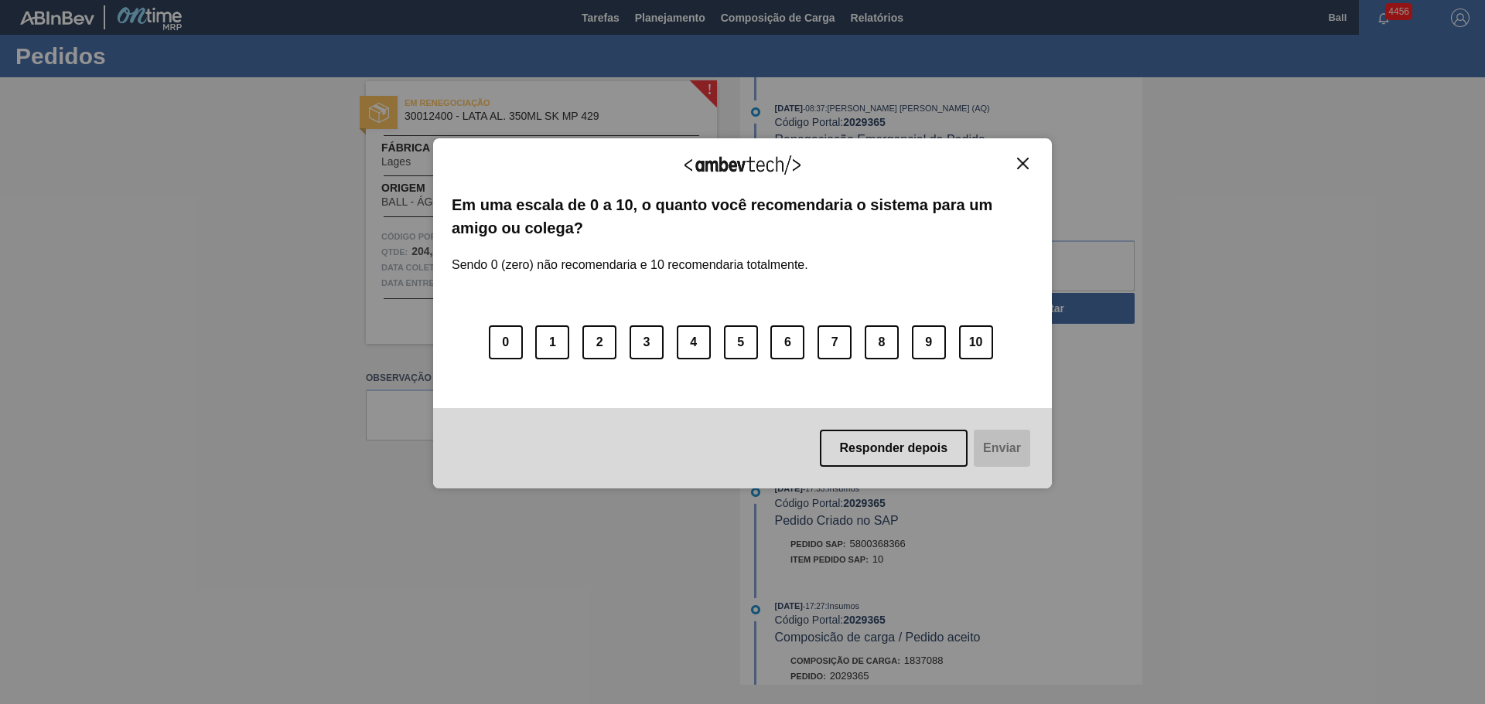
click at [1025, 163] on img "Close" at bounding box center [1023, 164] width 12 height 12
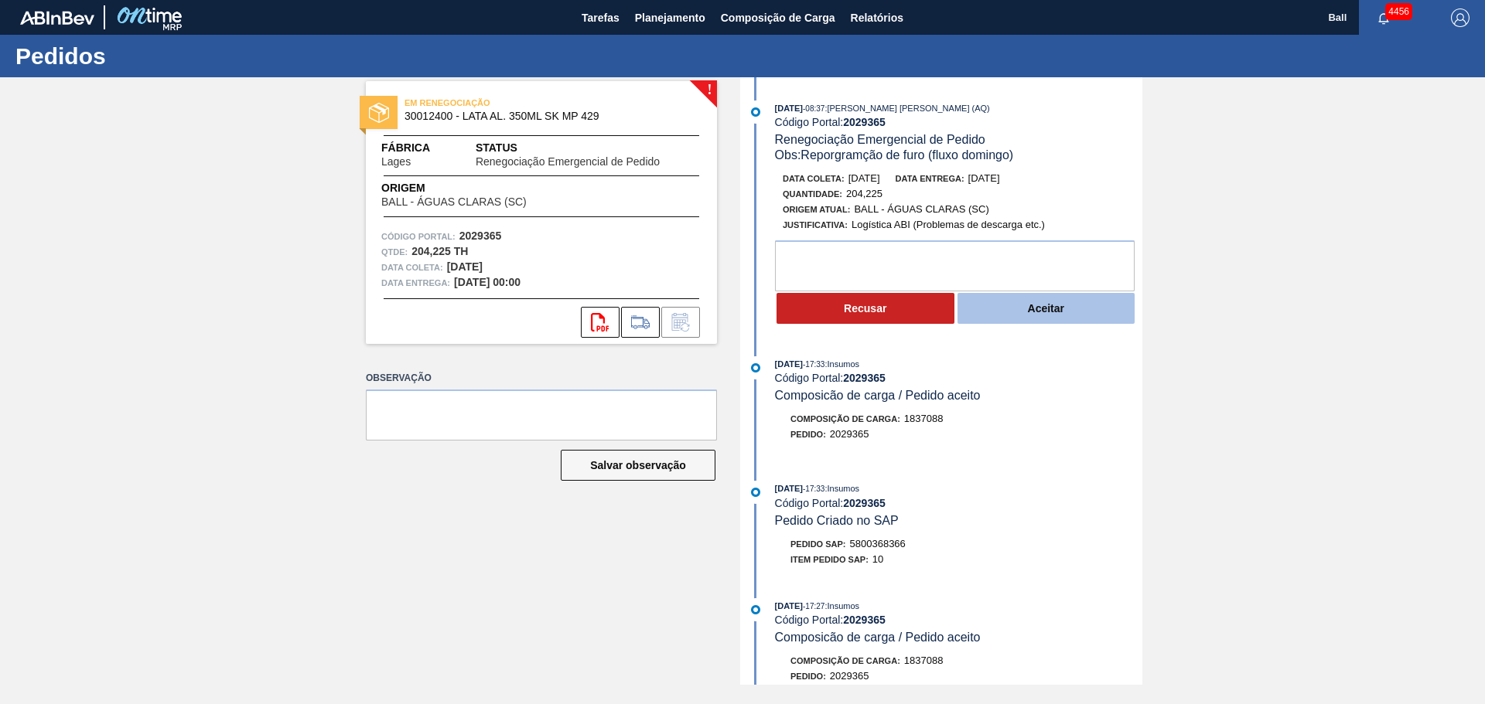
click at [1016, 316] on button "Aceitar" at bounding box center [1046, 308] width 178 height 31
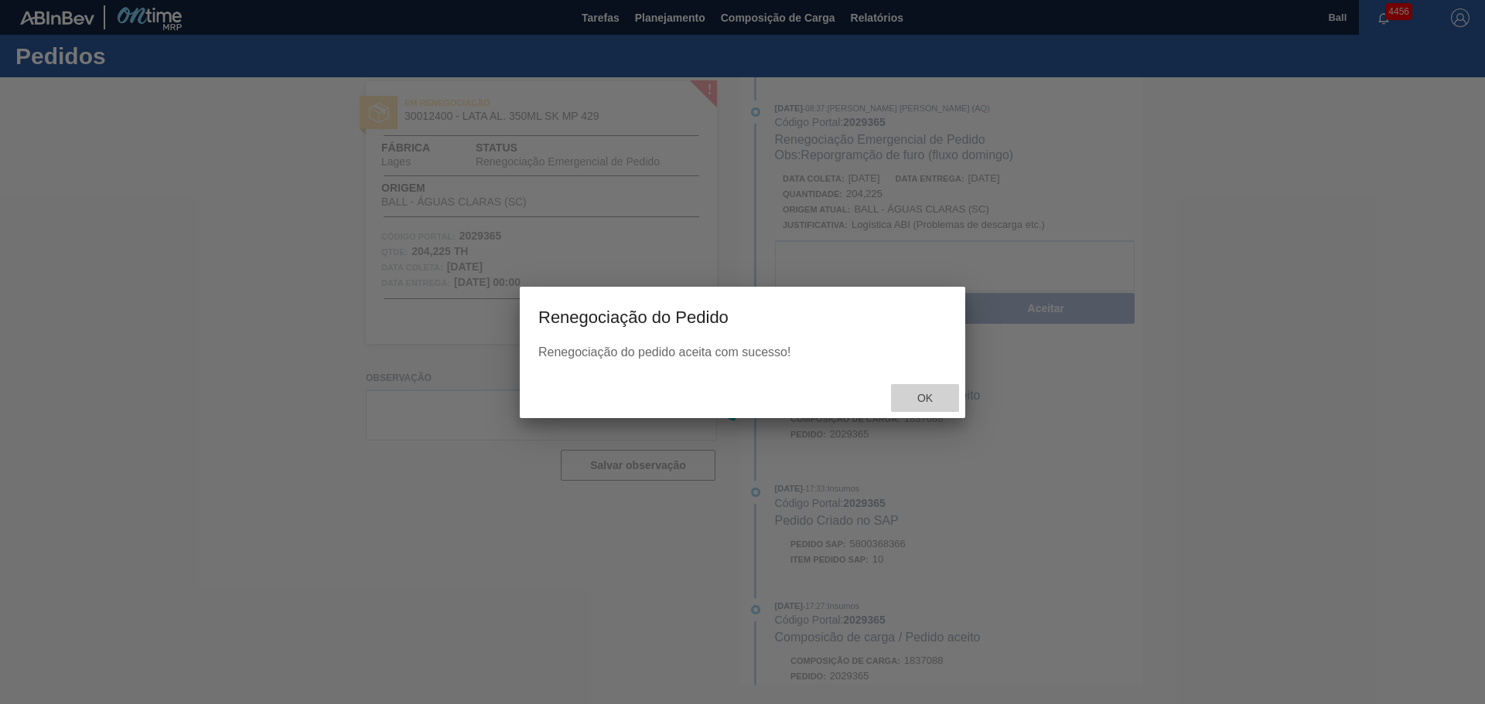
click at [925, 391] on div "Ok" at bounding box center [925, 398] width 68 height 29
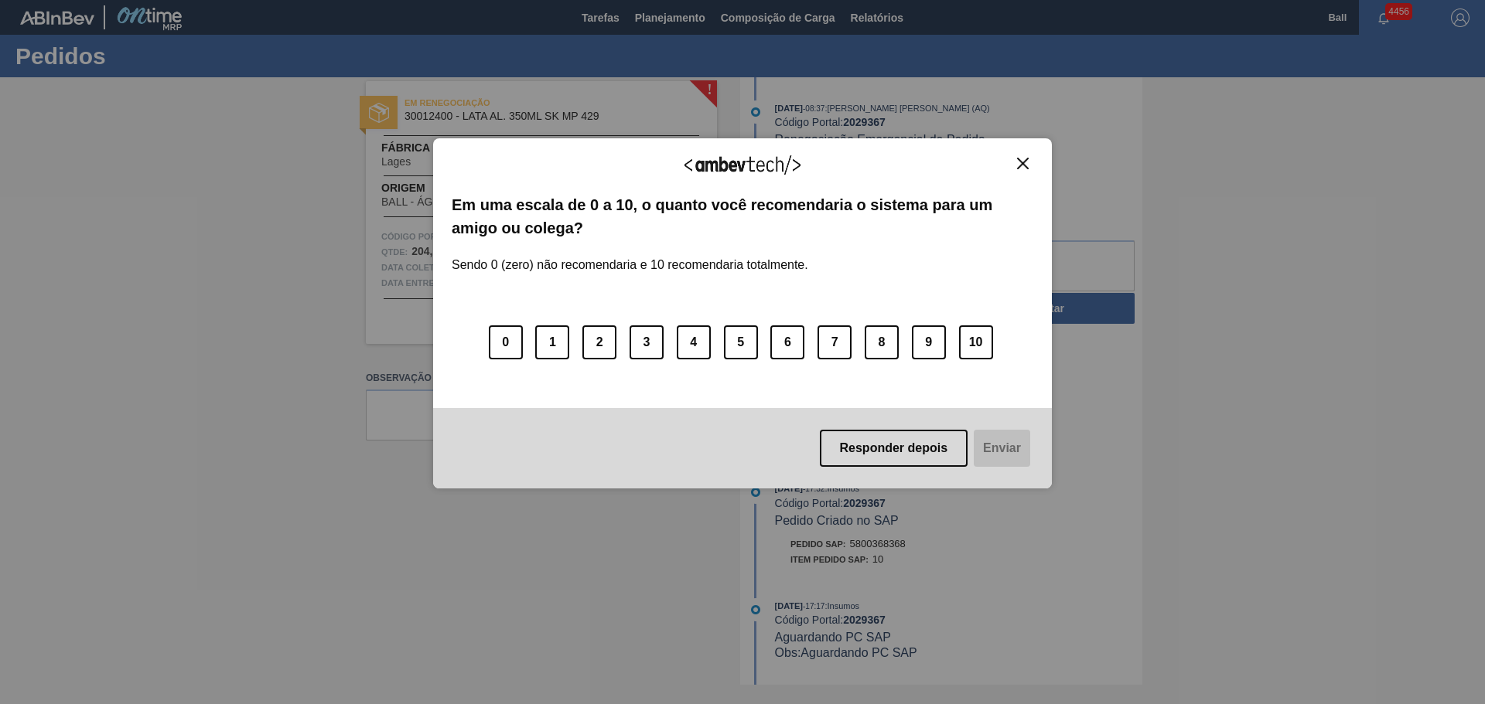
click at [1018, 153] on div "Agradecemos seu feedback! Em uma escala de 0 a 10, o quanto você recomendaria o…" at bounding box center [742, 313] width 619 height 351
click at [1024, 162] on img "Close" at bounding box center [1023, 164] width 12 height 12
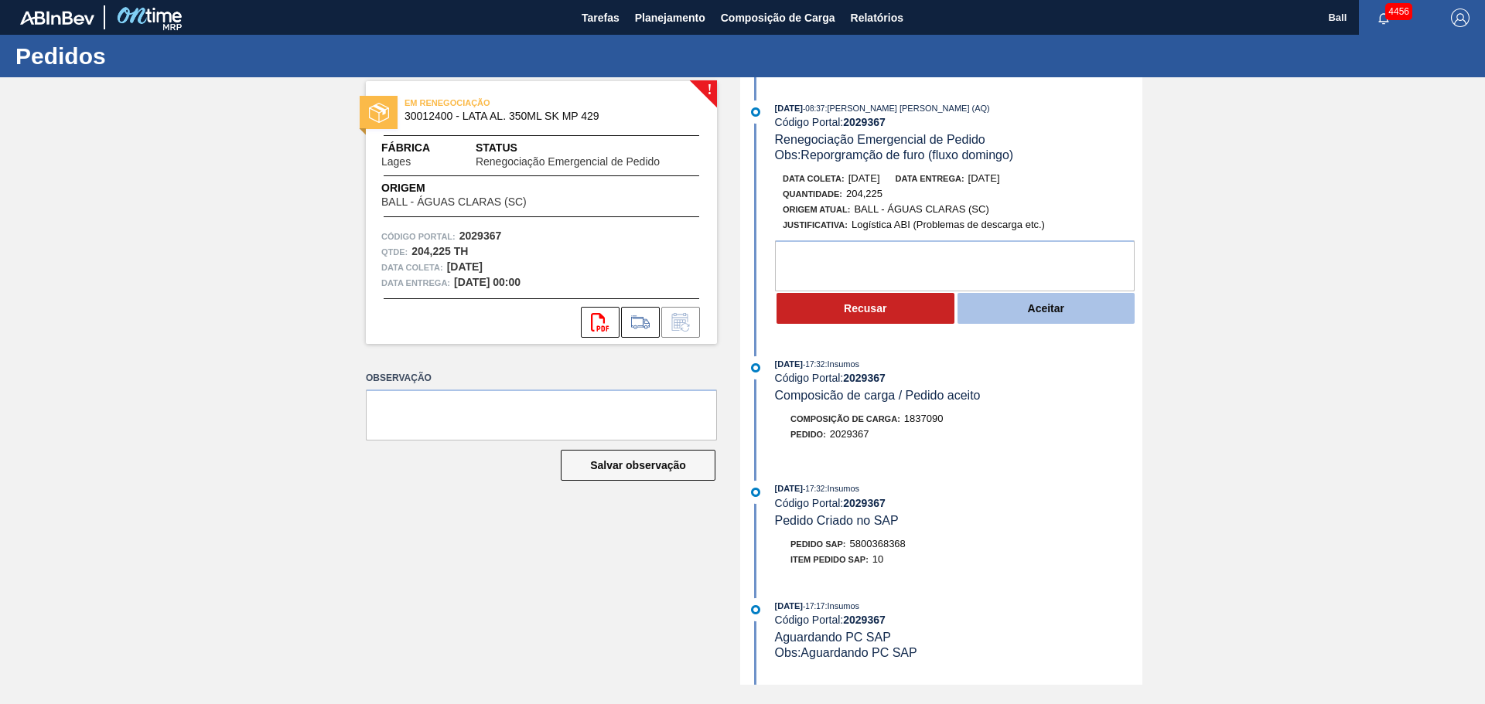
click at [1029, 311] on button "Aceitar" at bounding box center [1046, 308] width 178 height 31
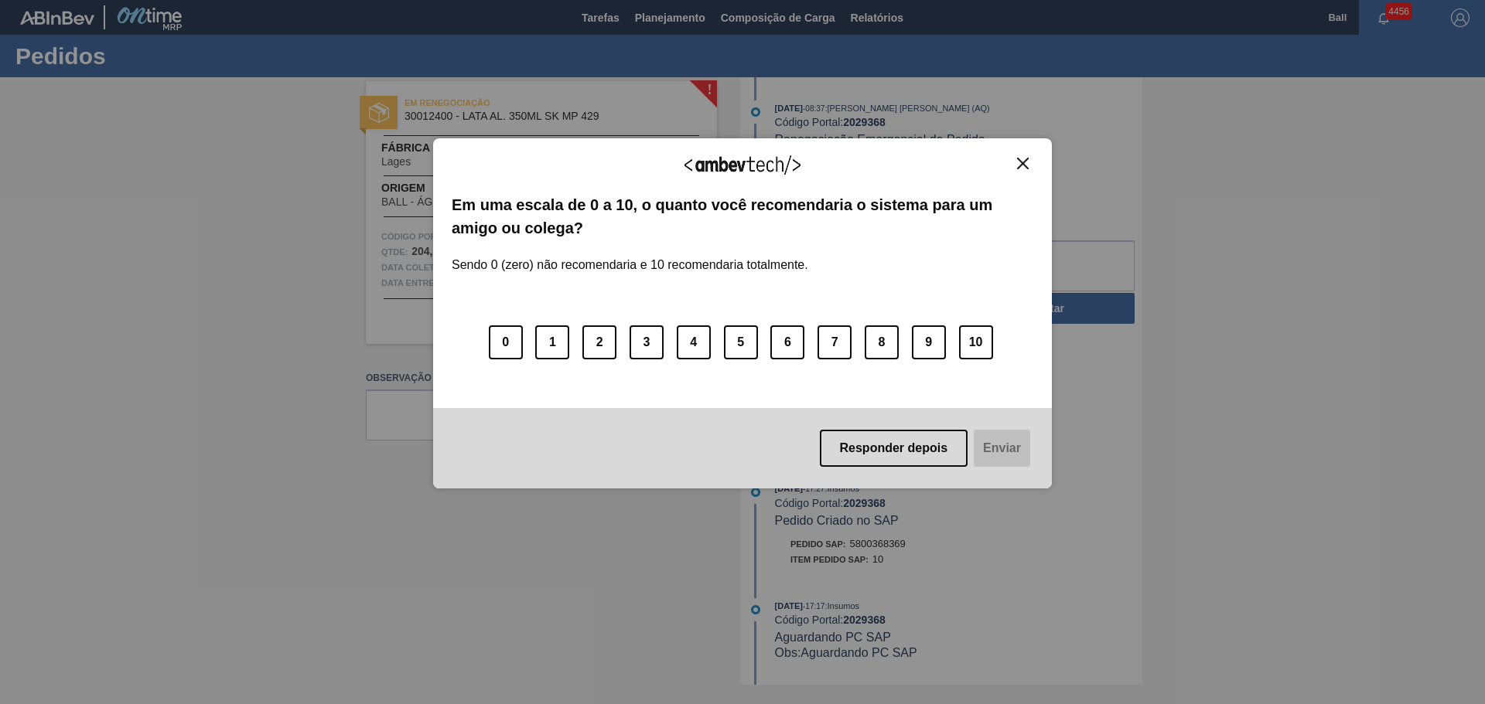
click at [1024, 167] on img "Close" at bounding box center [1023, 164] width 12 height 12
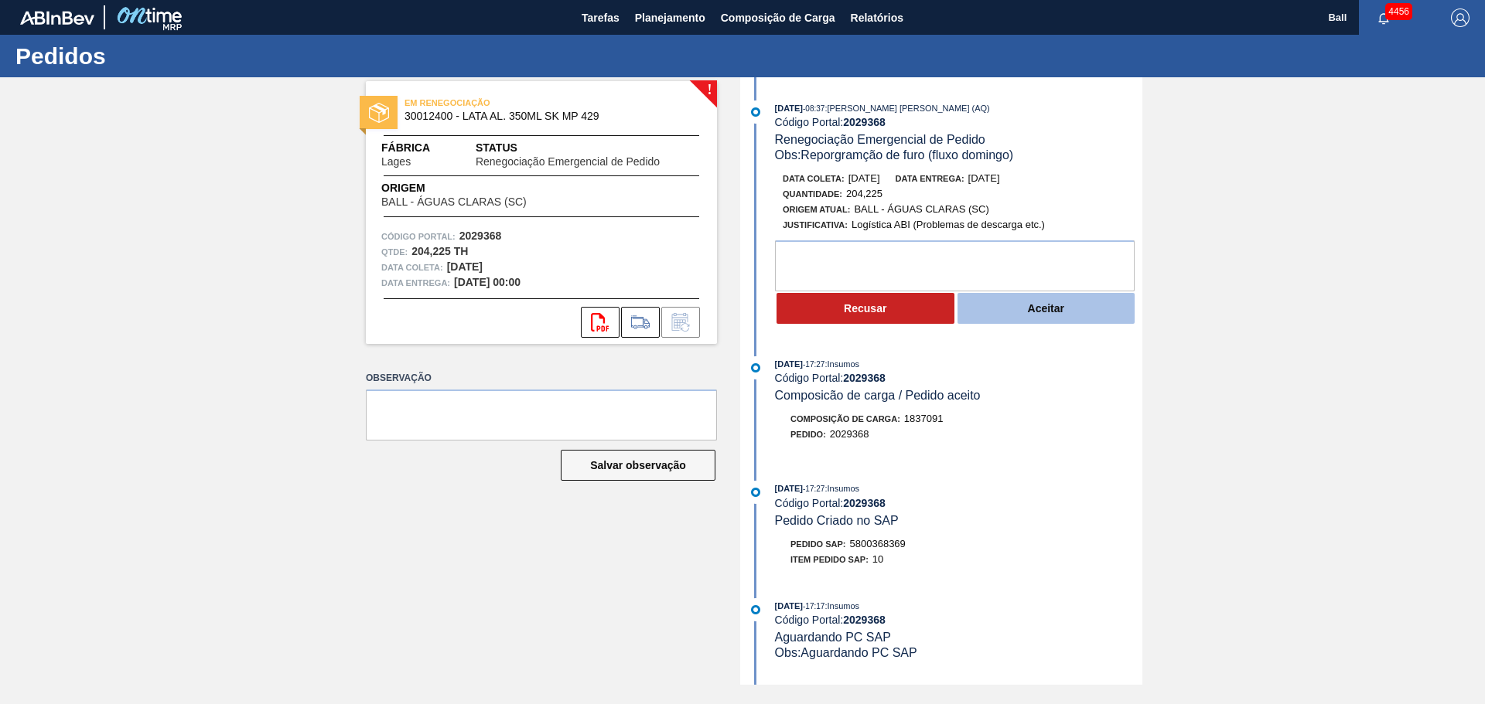
click at [1048, 298] on button "Aceitar" at bounding box center [1046, 308] width 178 height 31
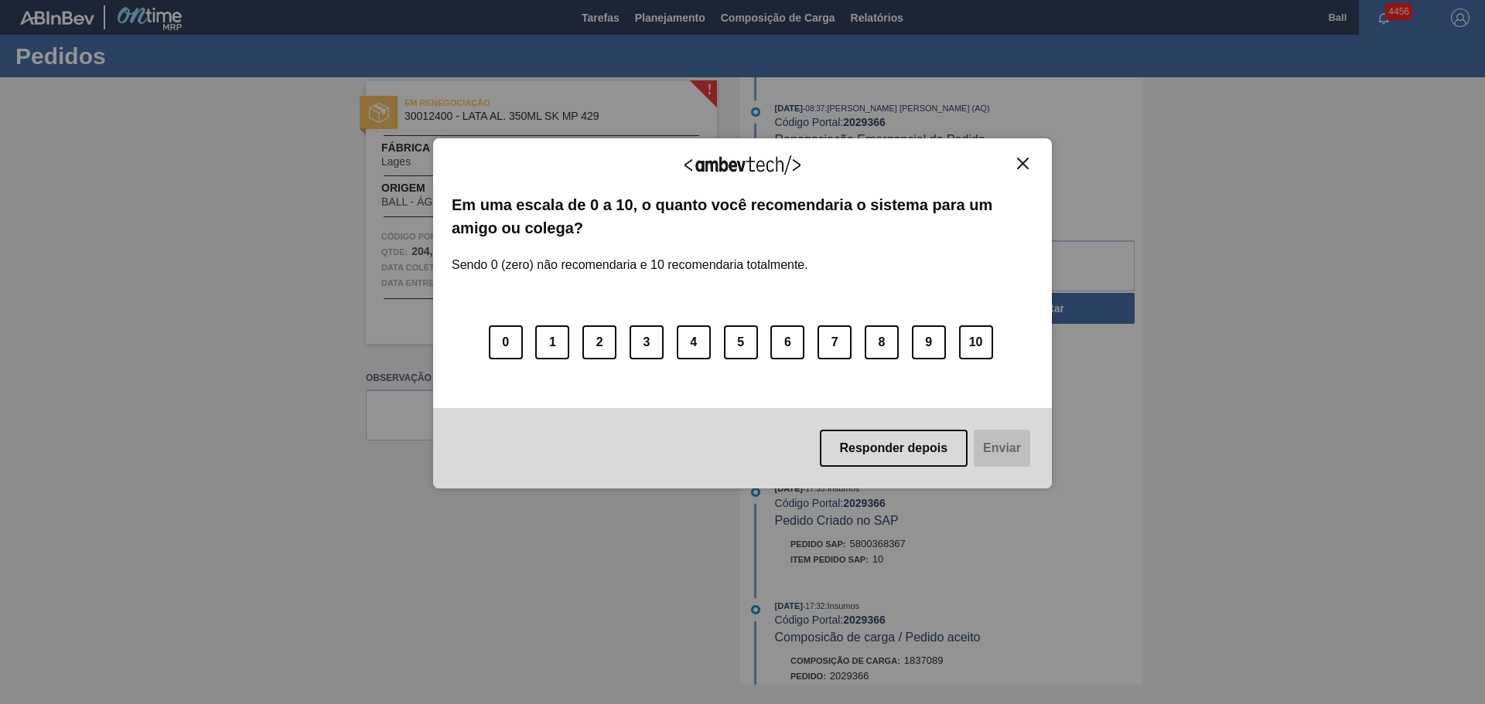
click at [1026, 163] on img "Close" at bounding box center [1023, 164] width 12 height 12
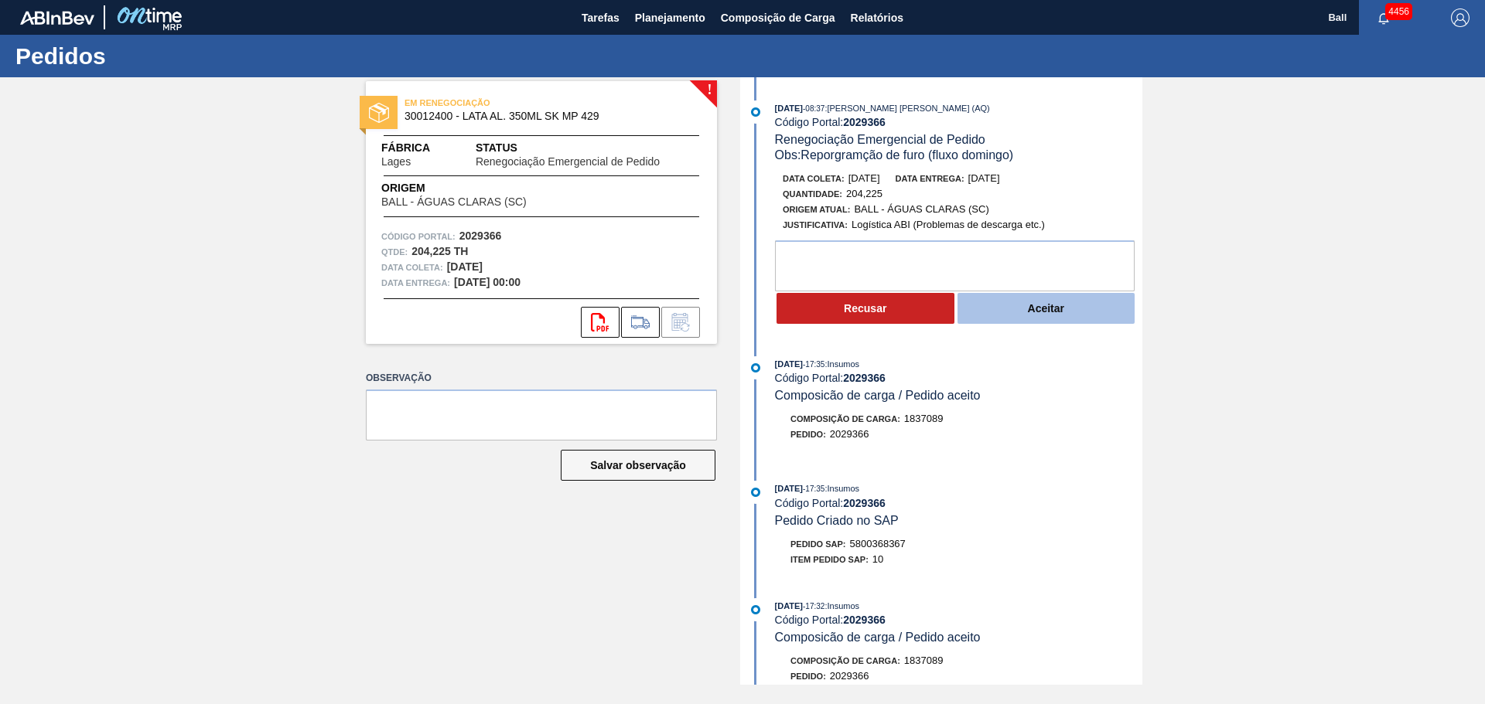
click at [1041, 297] on button "Aceitar" at bounding box center [1046, 308] width 178 height 31
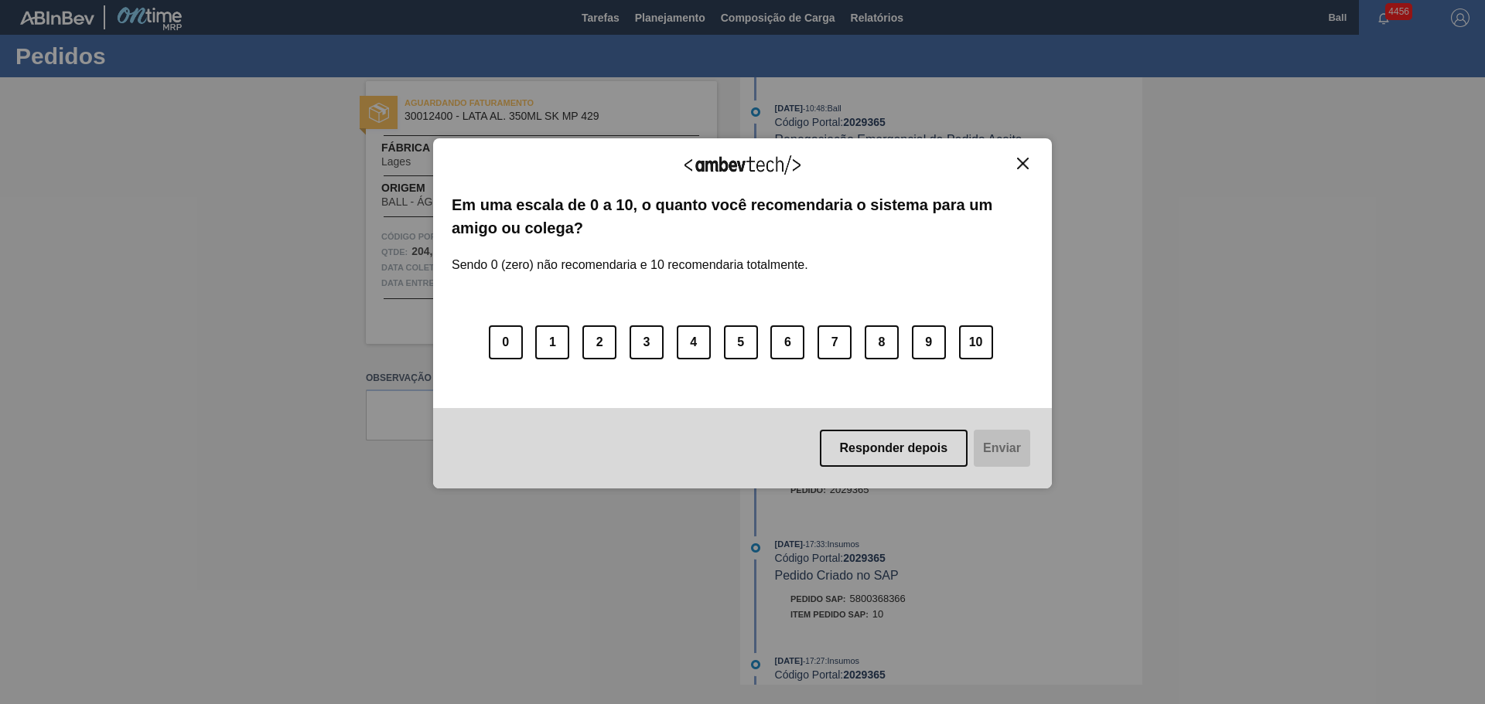
click at [1017, 167] on img "Close" at bounding box center [1023, 164] width 12 height 12
click at [1020, 160] on img "Close" at bounding box center [1023, 164] width 12 height 12
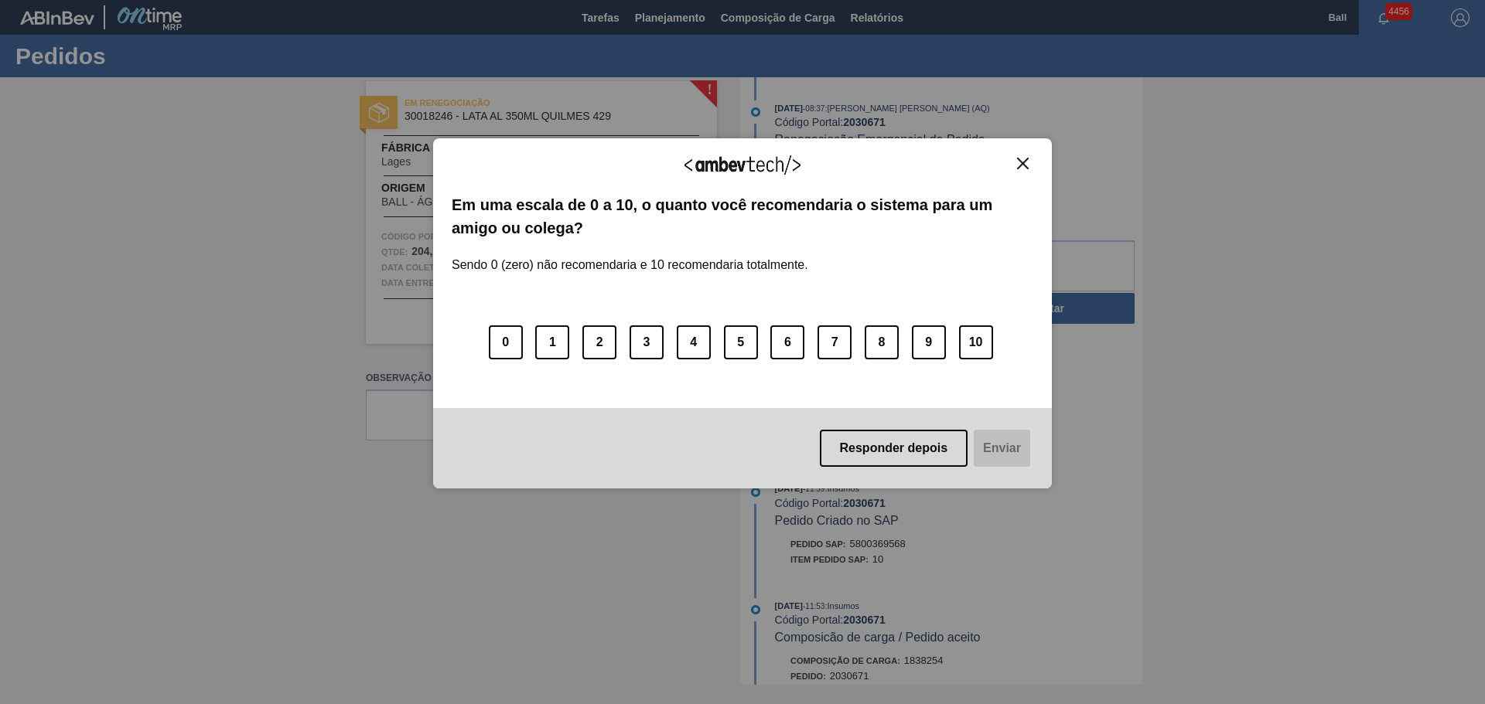
click at [1021, 170] on div "Agradecemos seu feedback!" at bounding box center [742, 175] width 581 height 36
click at [1027, 159] on img "Close" at bounding box center [1023, 164] width 12 height 12
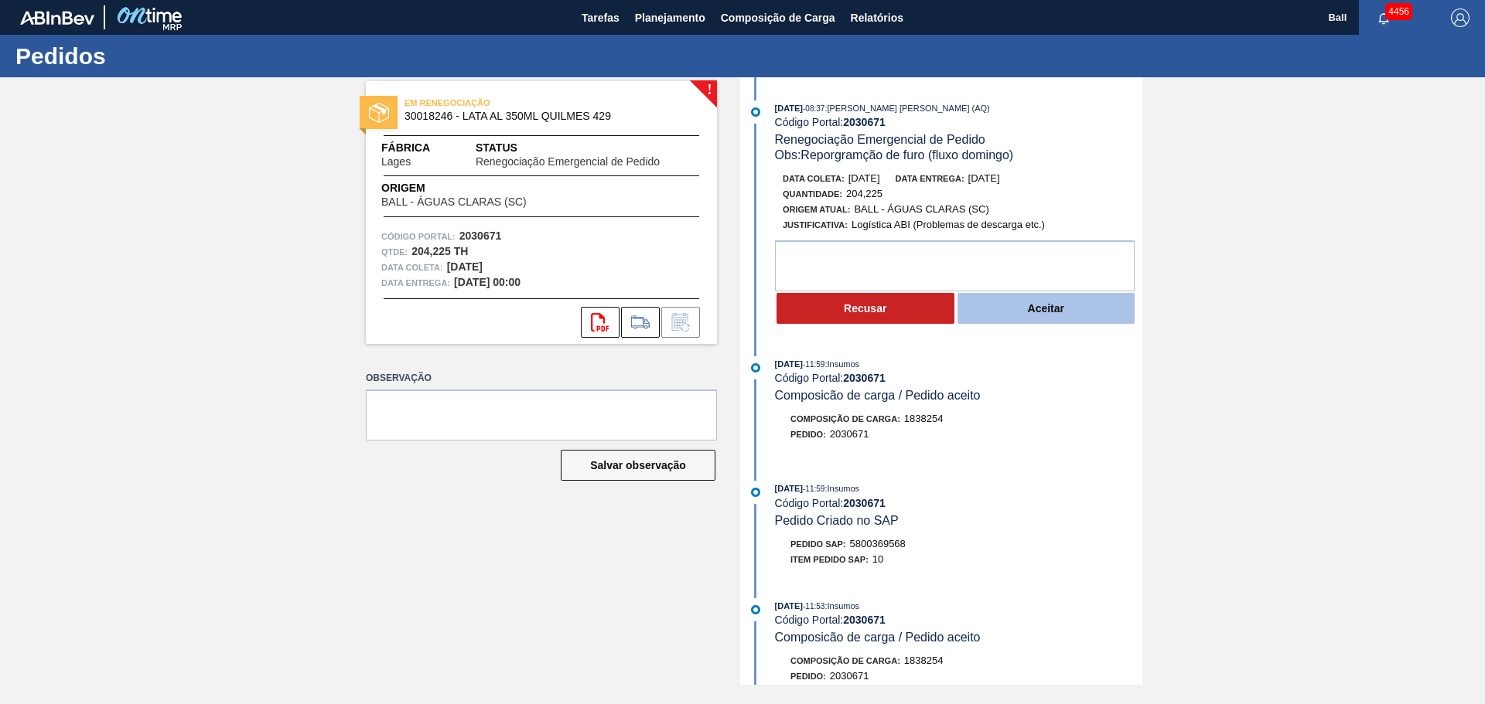
click at [1043, 314] on button "Aceitar" at bounding box center [1046, 308] width 178 height 31
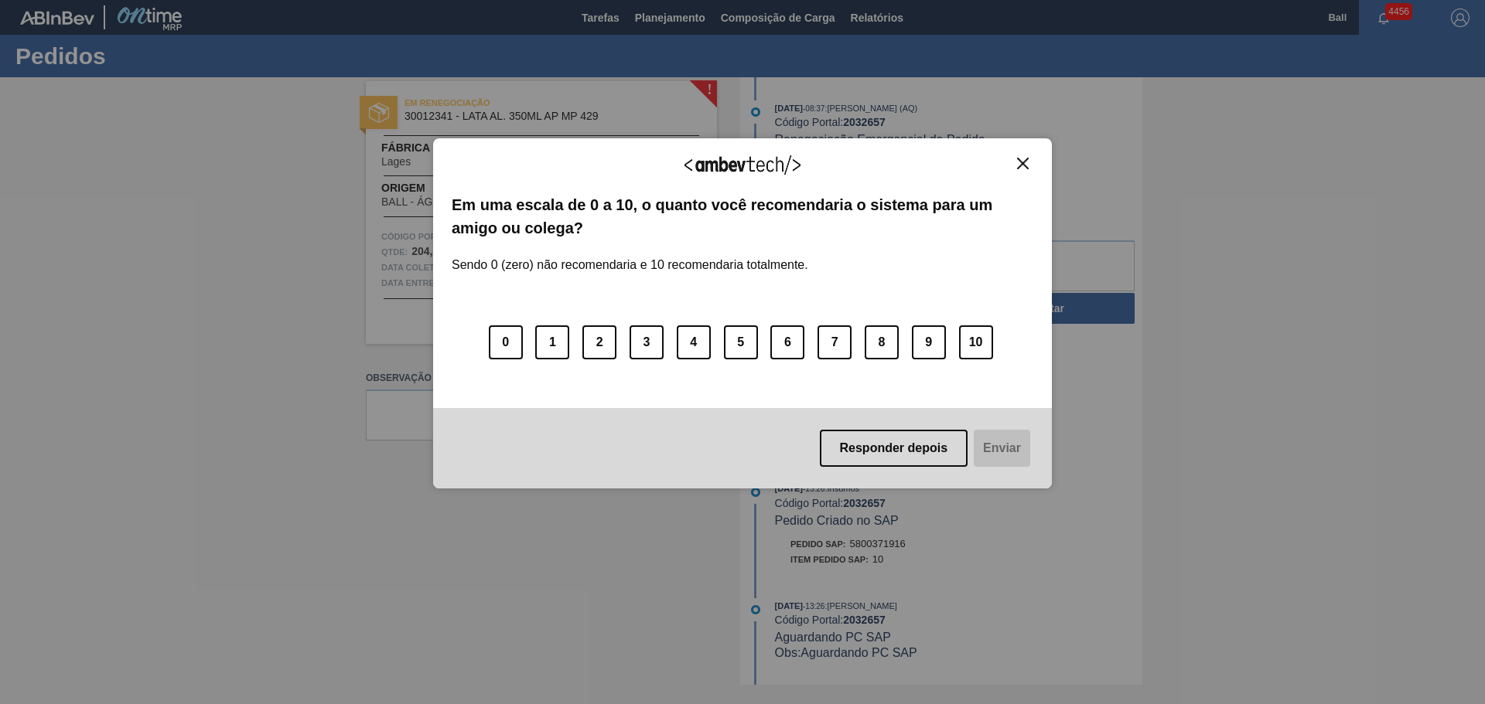
click at [1021, 157] on button "Close" at bounding box center [1022, 163] width 21 height 13
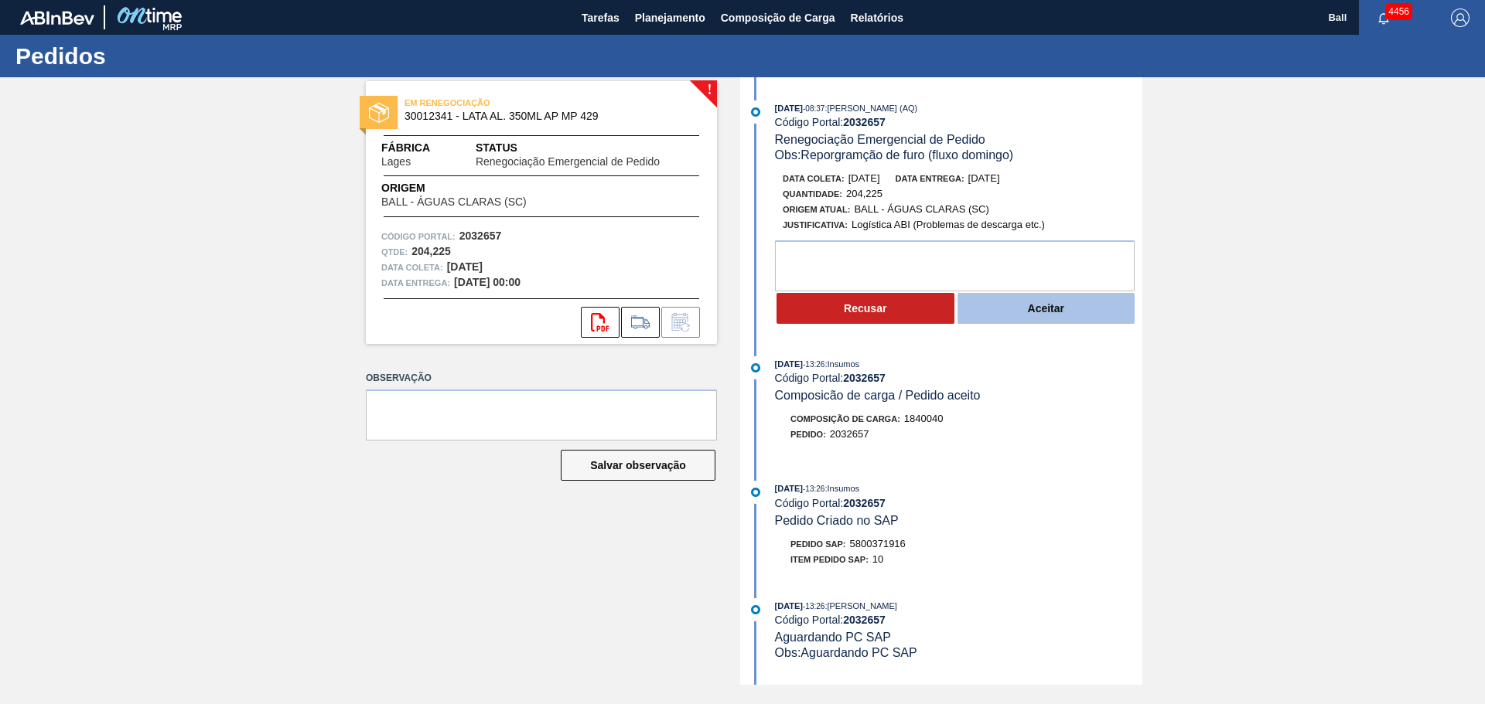
click at [1023, 310] on button "Aceitar" at bounding box center [1046, 308] width 178 height 31
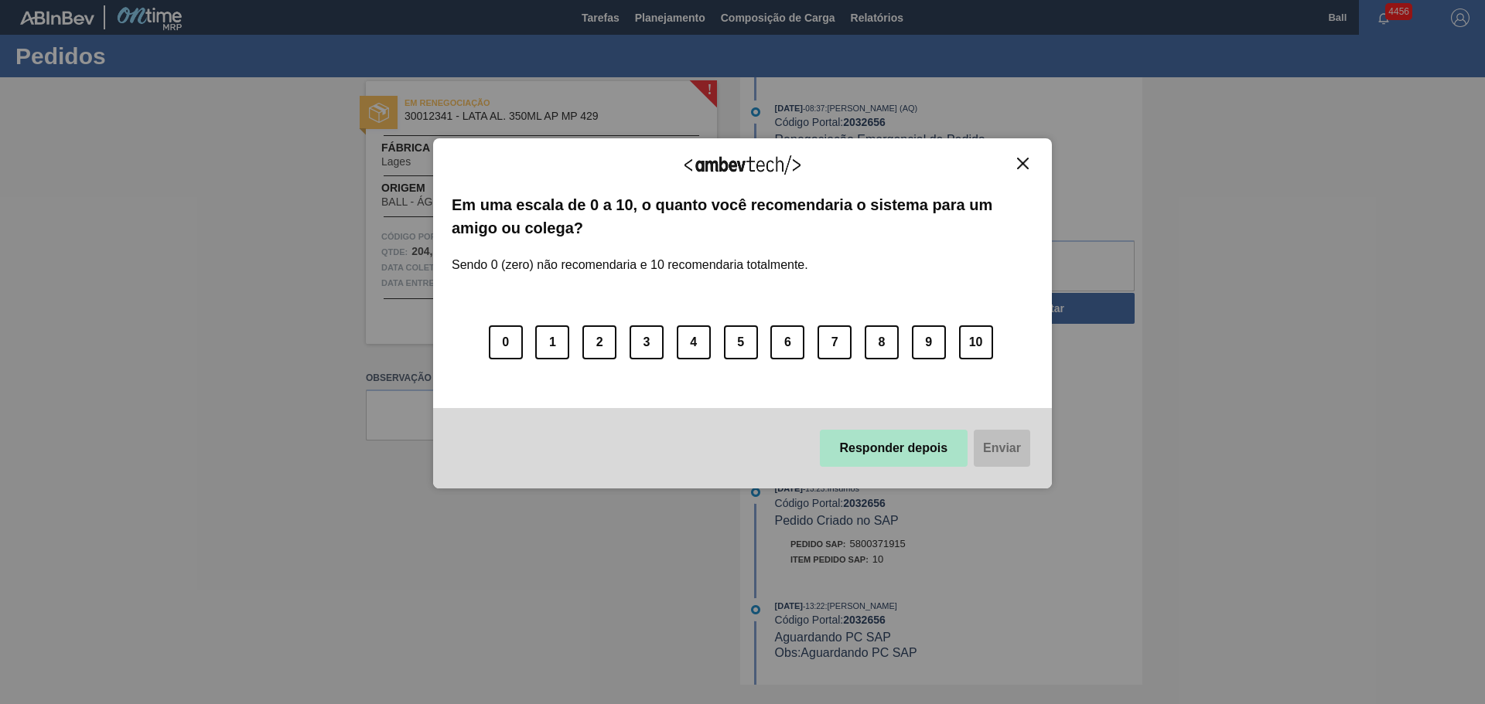
click at [903, 442] on button "Responder depois" at bounding box center [894, 448] width 148 height 37
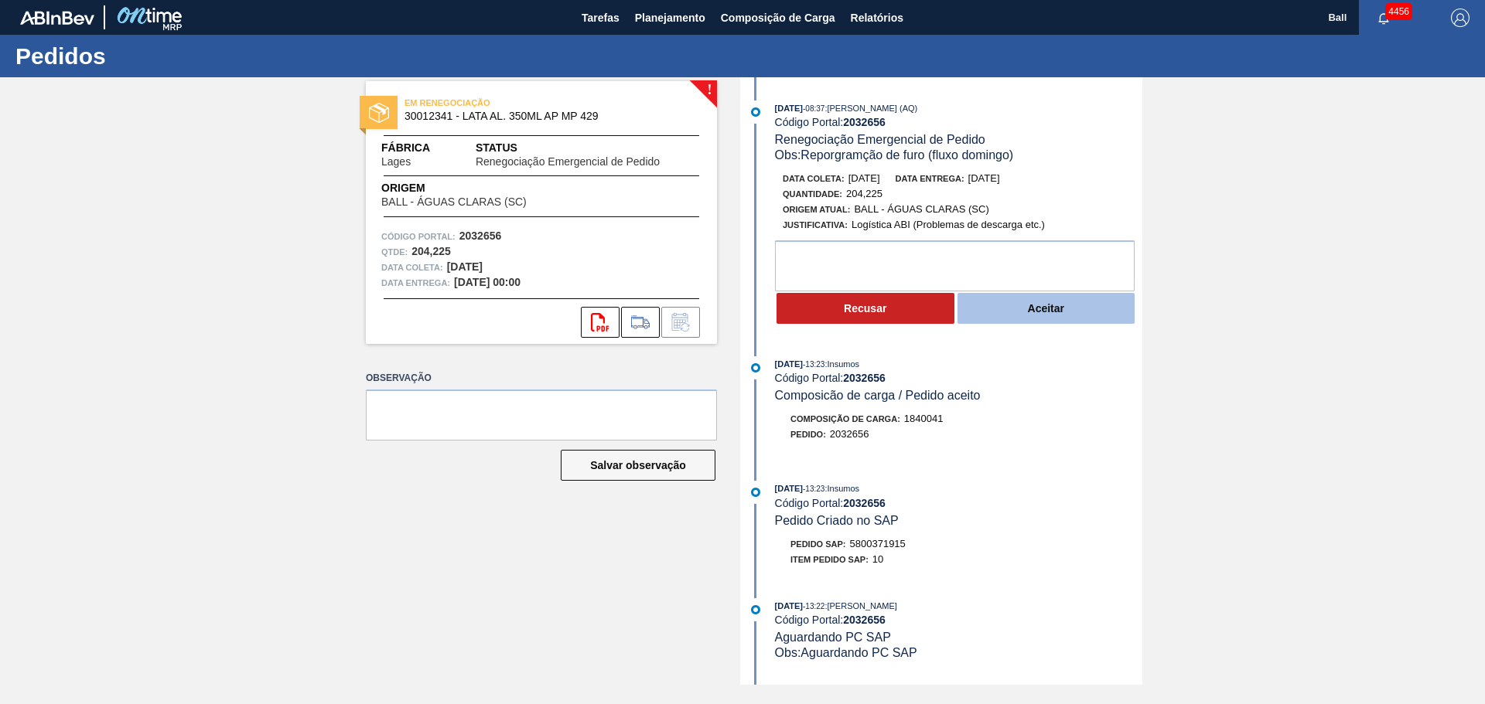
click at [1033, 303] on button "Aceitar" at bounding box center [1046, 308] width 178 height 31
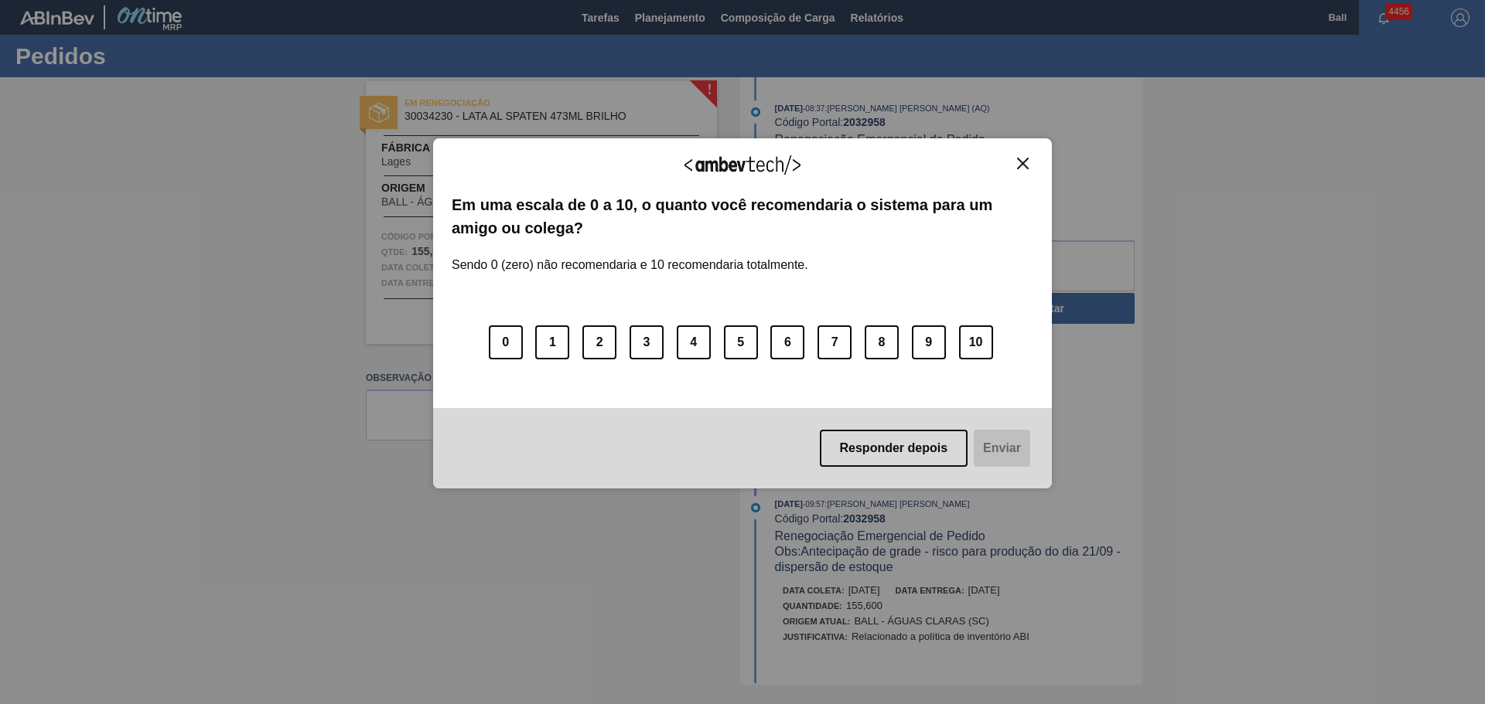
click at [1025, 159] on img "Close" at bounding box center [1023, 164] width 12 height 12
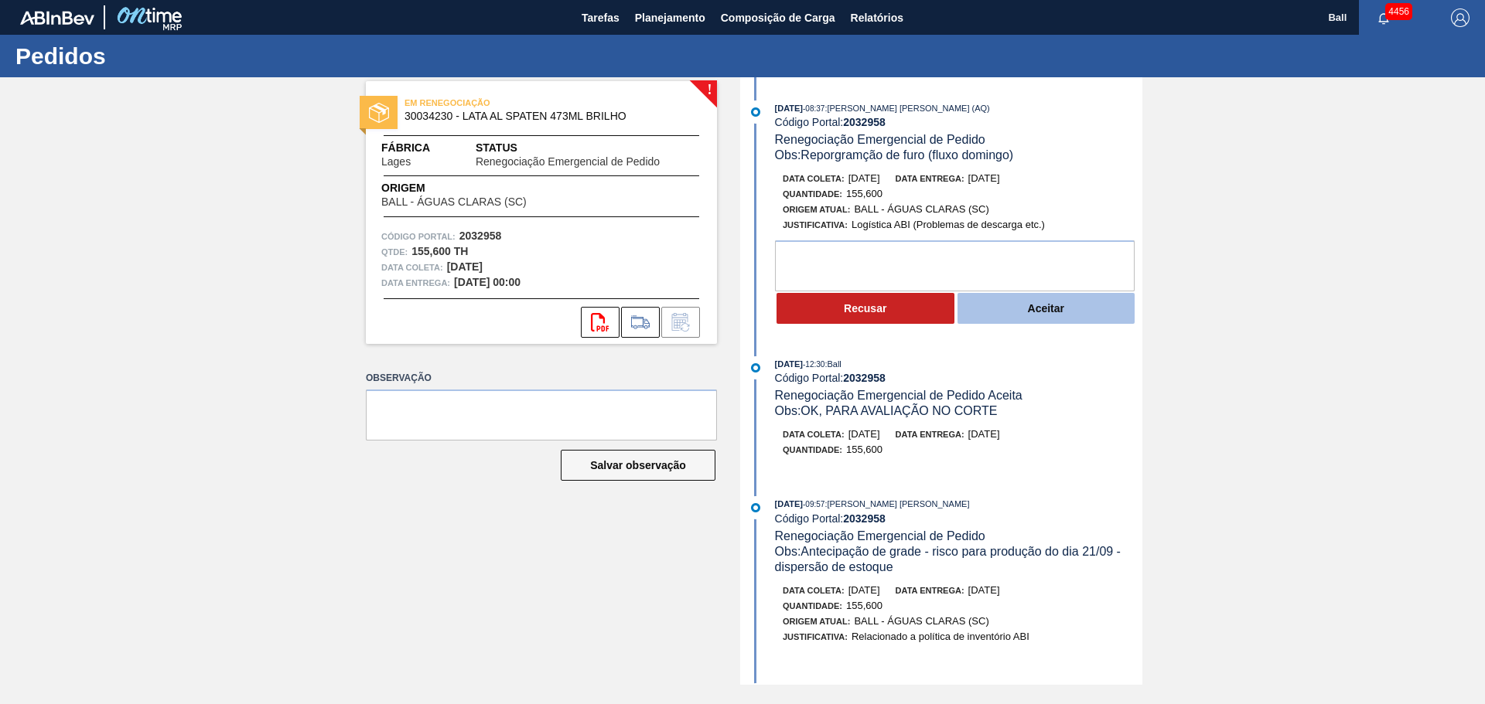
click at [1025, 302] on button "Aceitar" at bounding box center [1046, 308] width 178 height 31
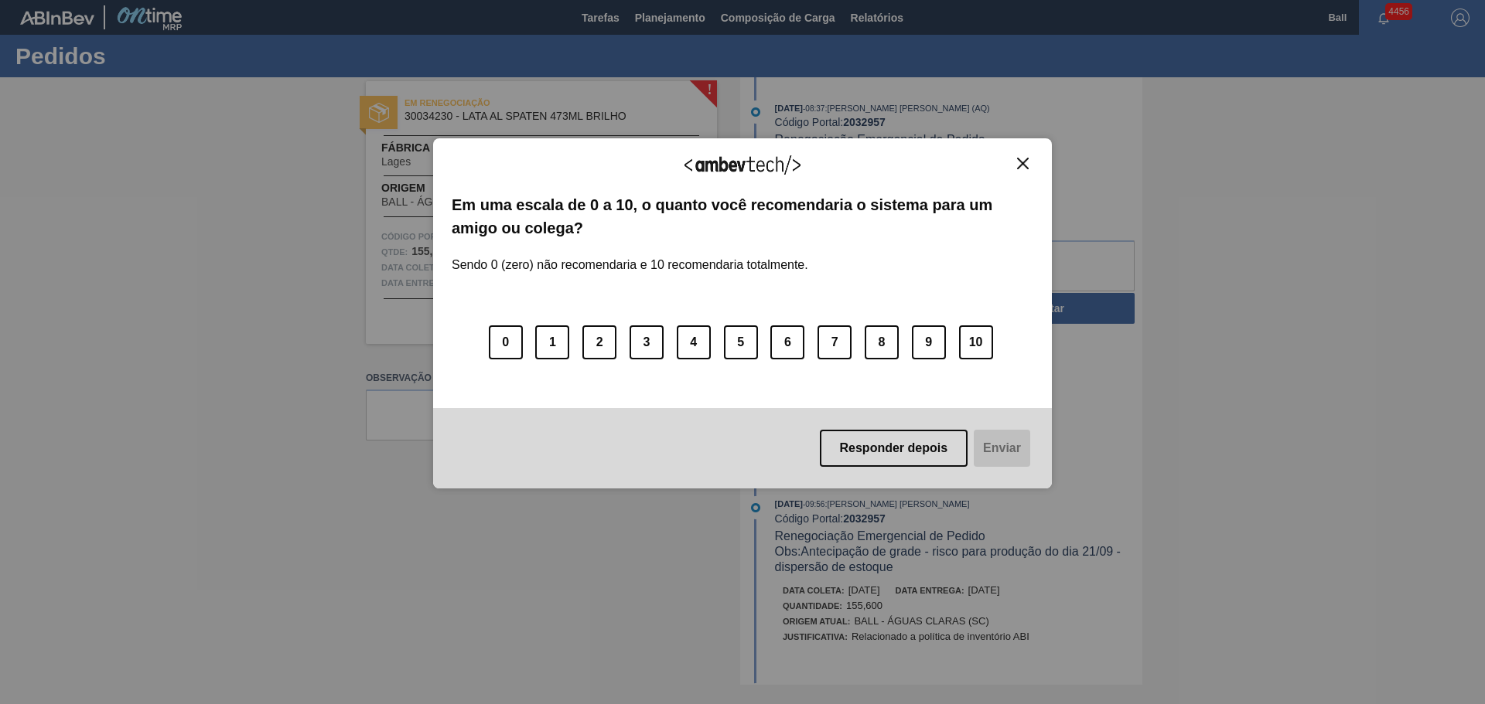
click at [1021, 167] on img "Close" at bounding box center [1023, 164] width 12 height 12
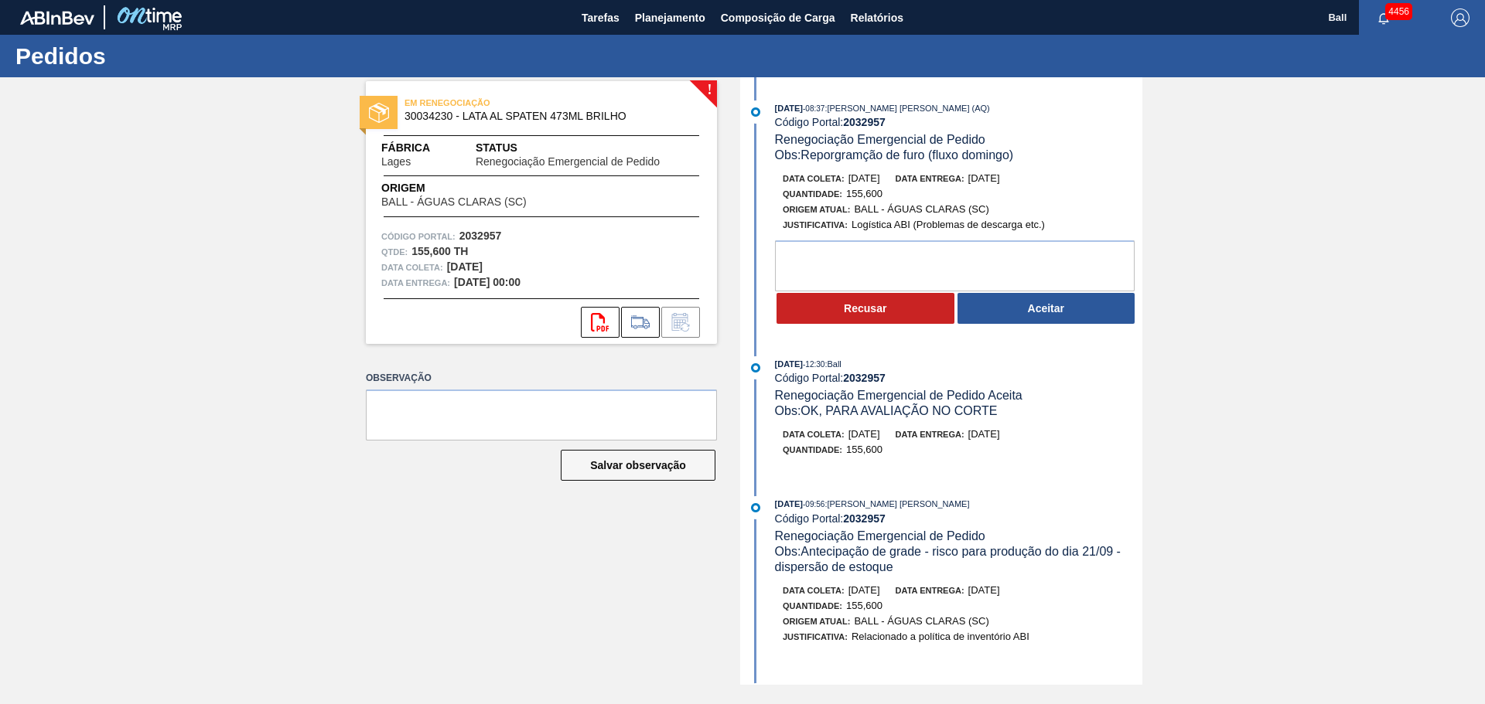
click at [1080, 303] on button "Aceitar" at bounding box center [1046, 308] width 178 height 31
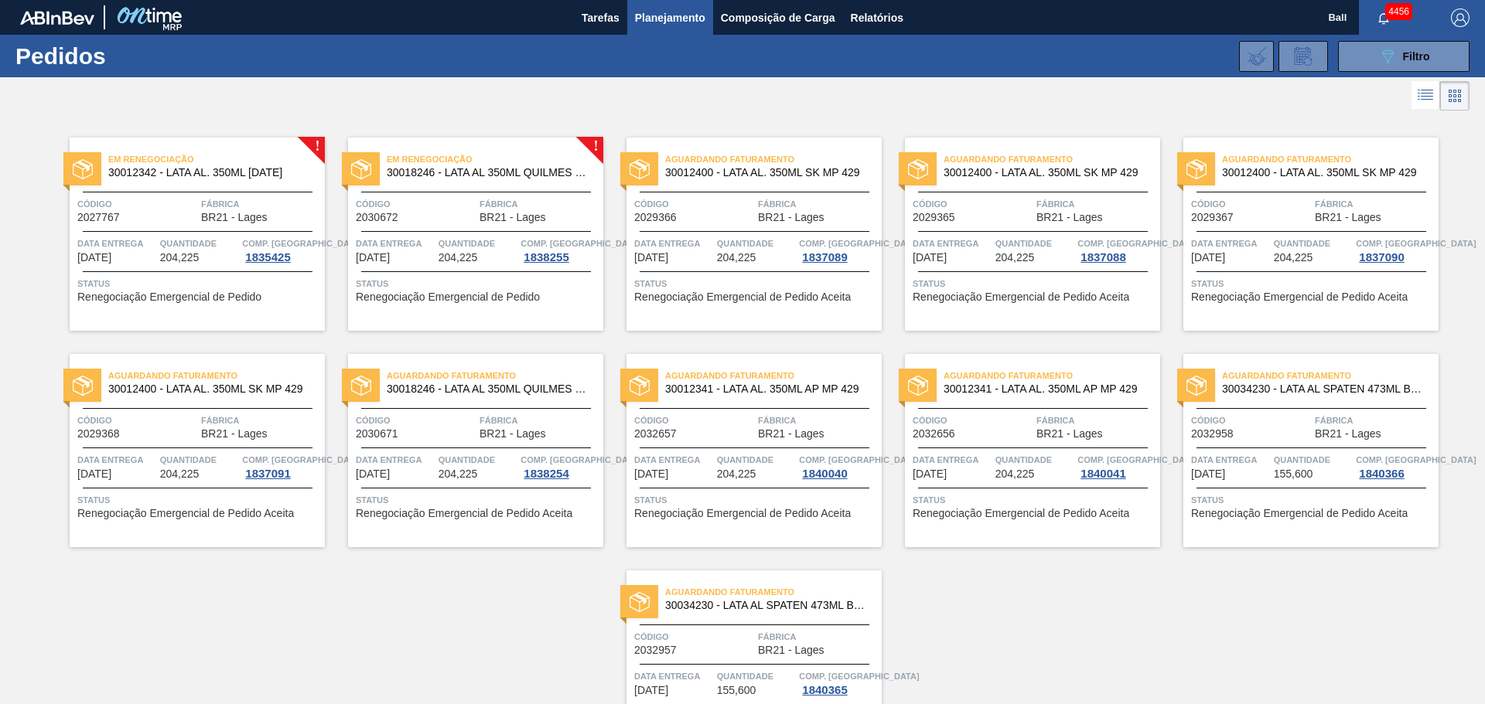
click at [201, 187] on div "Em renegociação 30012342 - LATA AL. 350ML [DATE] Código 2027767 Fábrica BR21 - …" at bounding box center [197, 234] width 255 height 193
click at [425, 178] on span "30018246 - LATA AL 350ML QUILMES 429" at bounding box center [489, 173] width 204 height 12
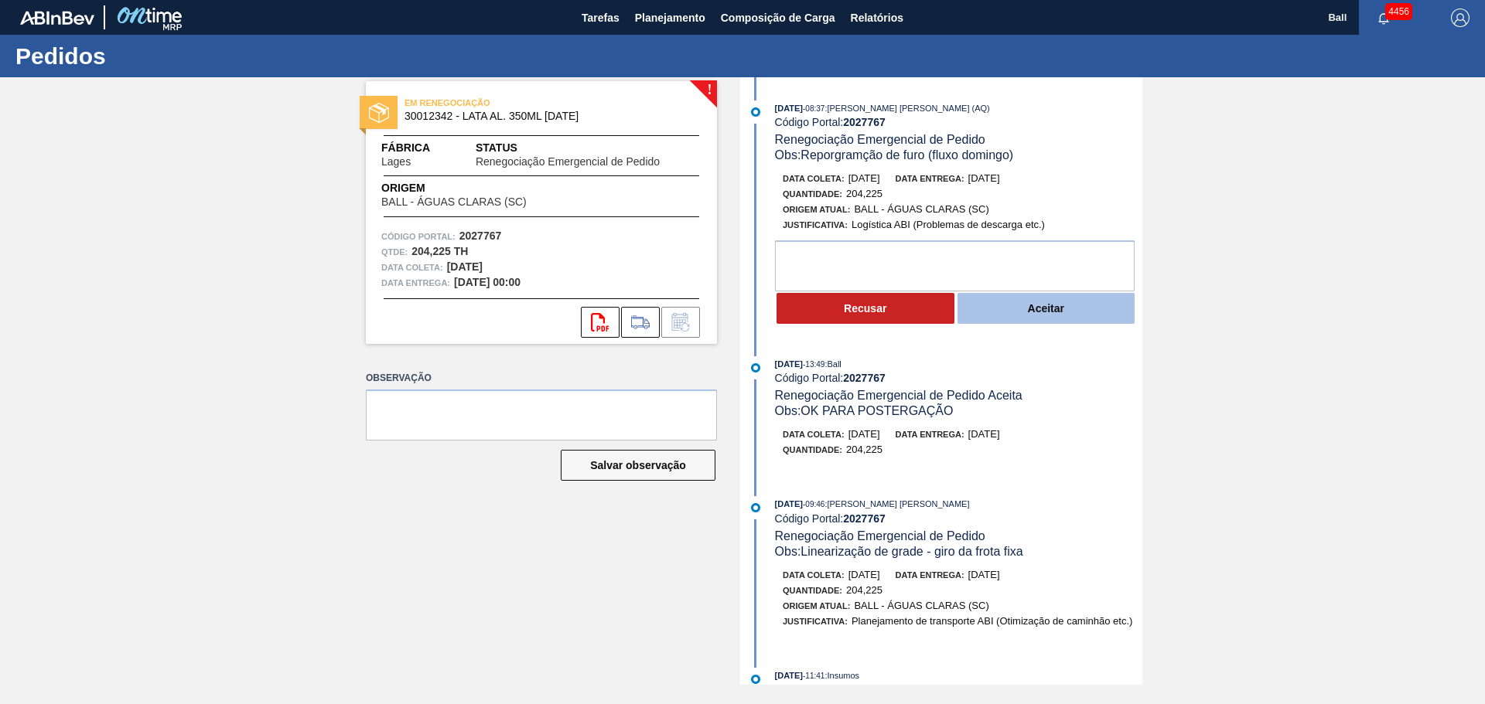
click at [1045, 311] on button "Aceitar" at bounding box center [1046, 308] width 178 height 31
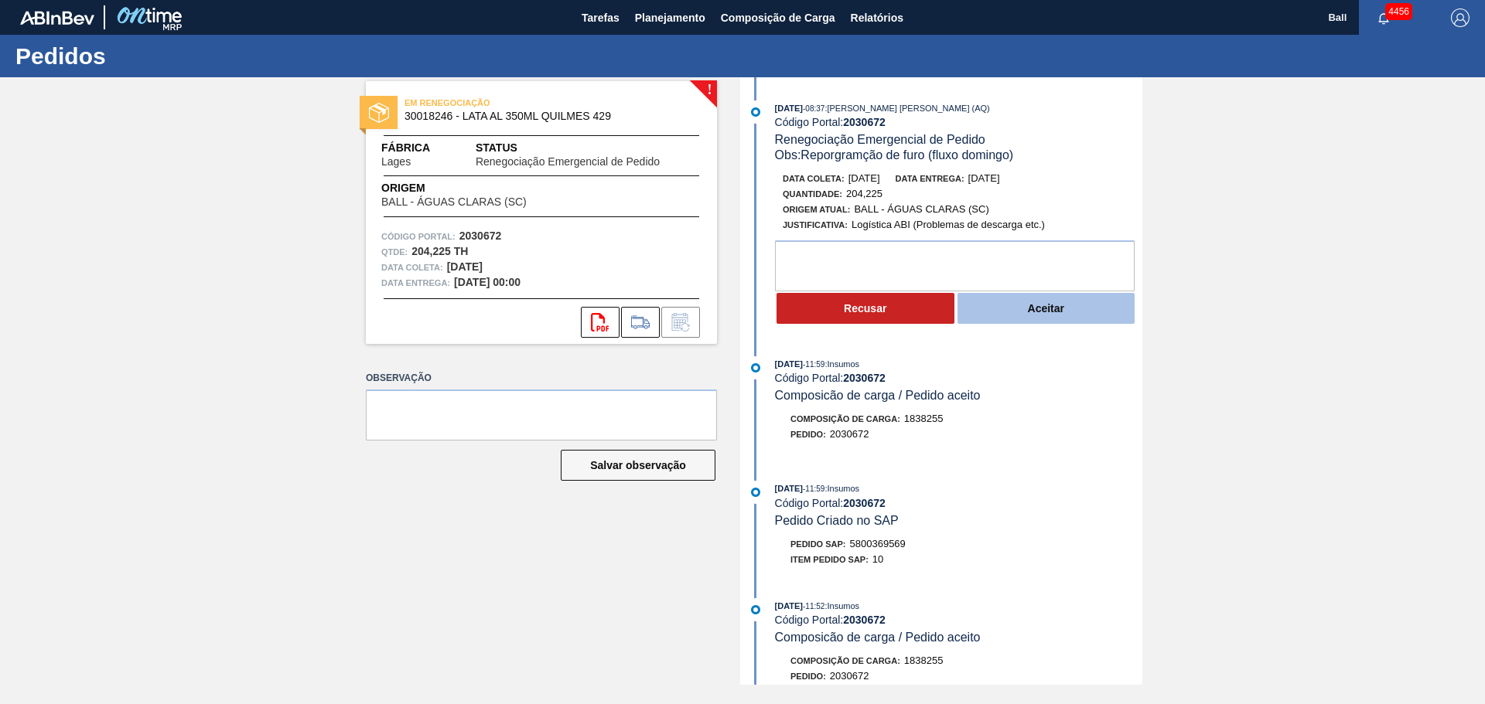
click at [1058, 312] on button "Aceitar" at bounding box center [1046, 308] width 178 height 31
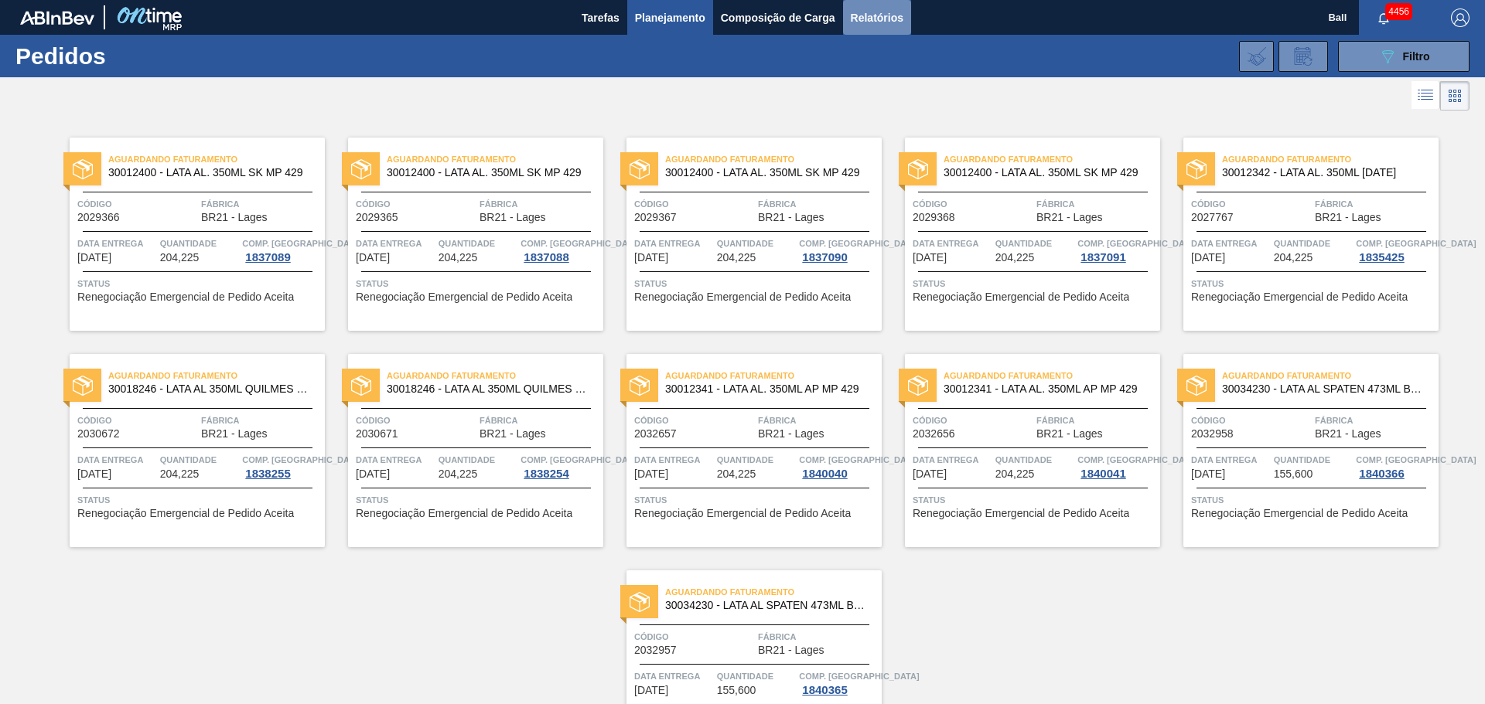
click at [881, 19] on span "Relatórios" at bounding box center [877, 18] width 53 height 19
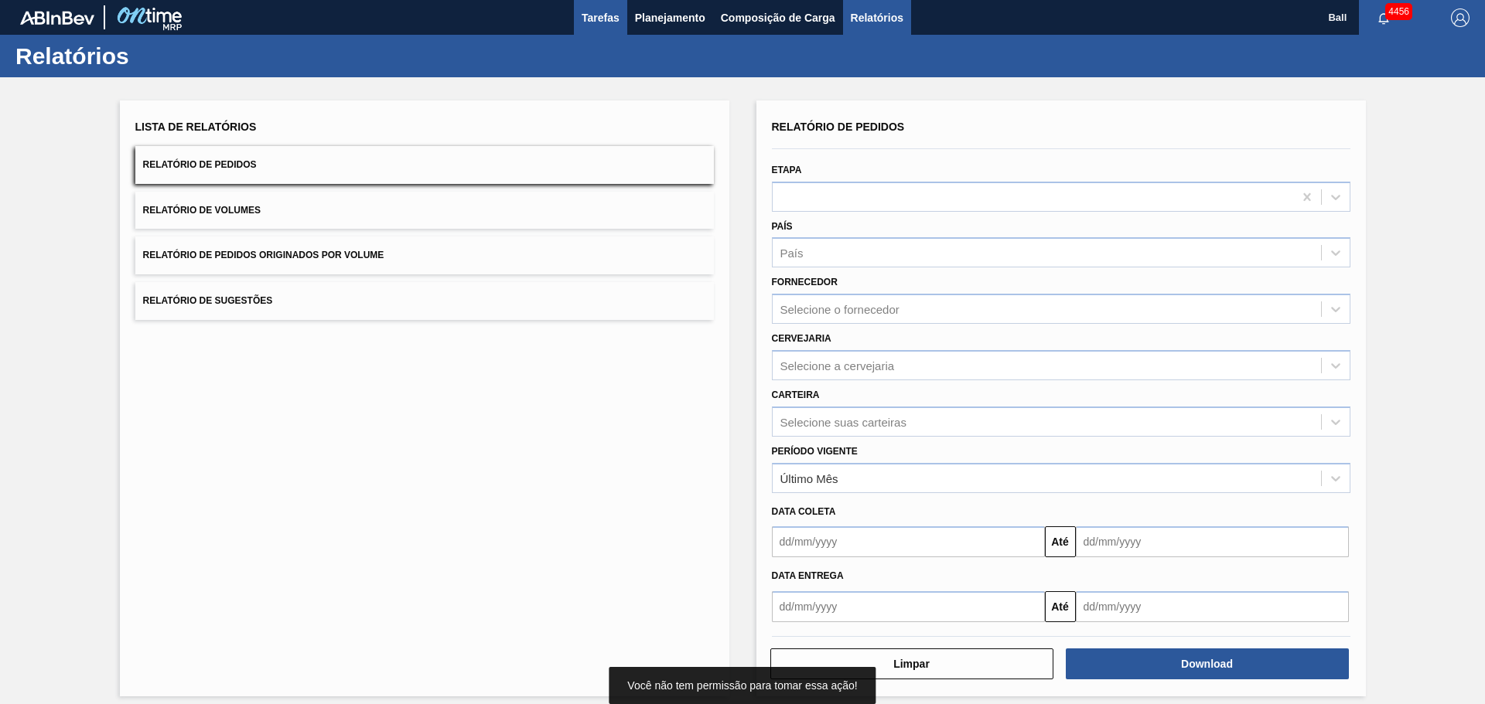
click at [611, 22] on span "Tarefas" at bounding box center [600, 18] width 38 height 19
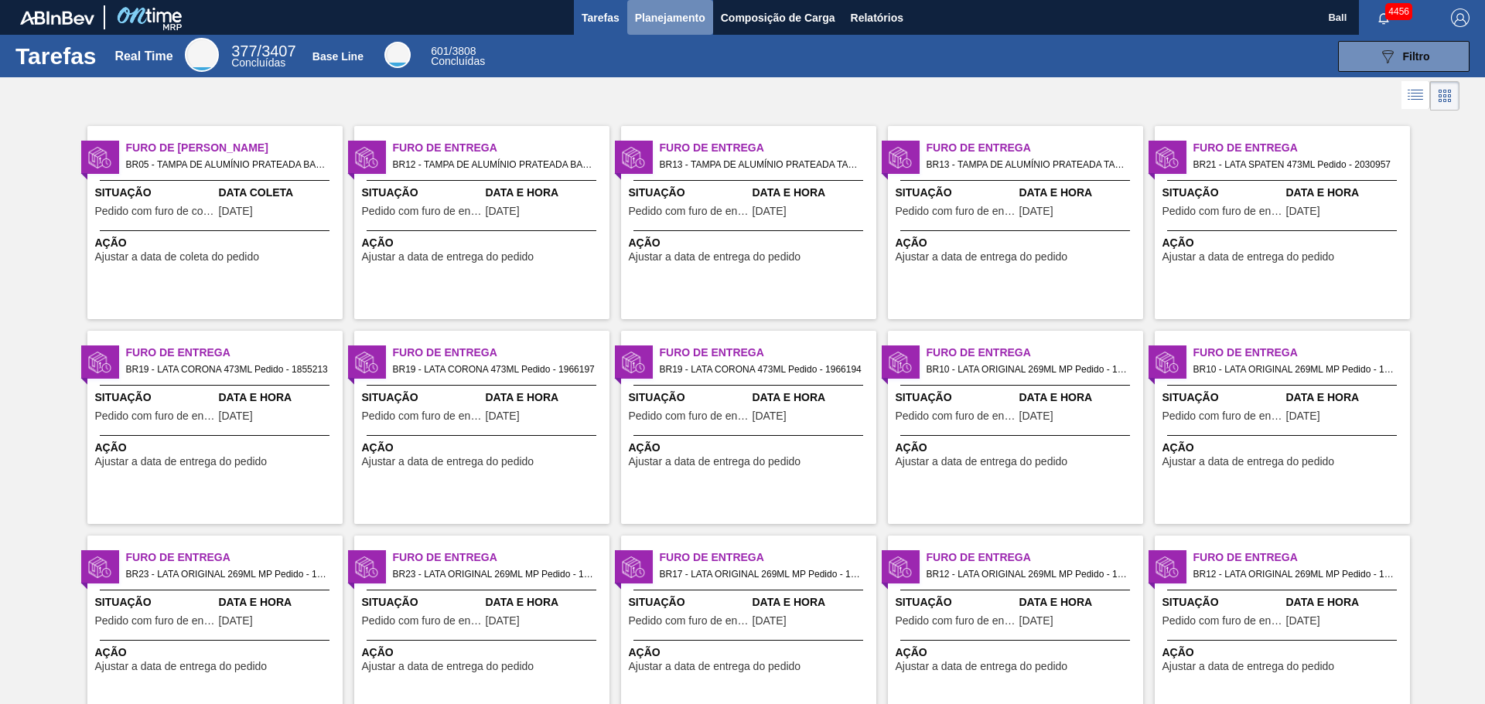
click at [673, 26] on span "Planejamento" at bounding box center [670, 18] width 70 height 19
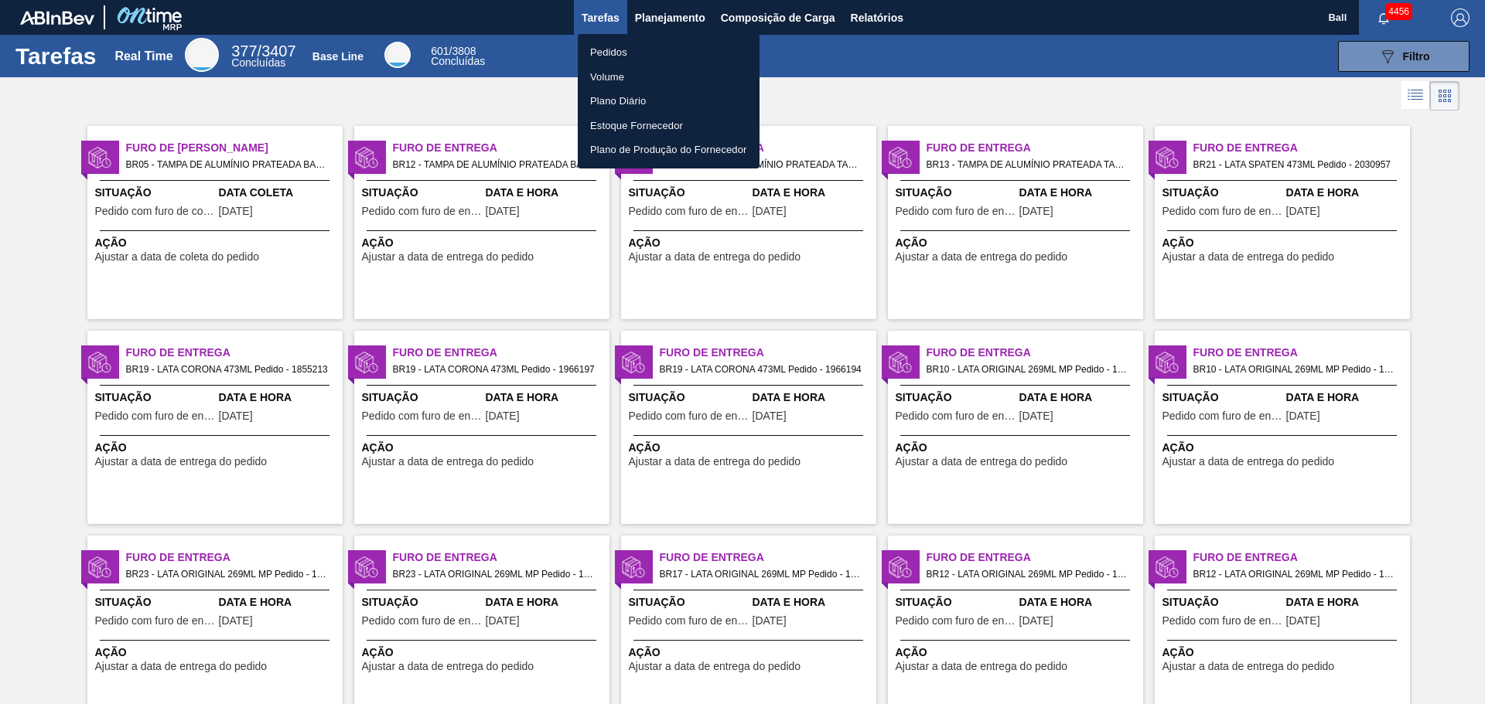
click at [645, 45] on li "Pedidos" at bounding box center [669, 52] width 182 height 25
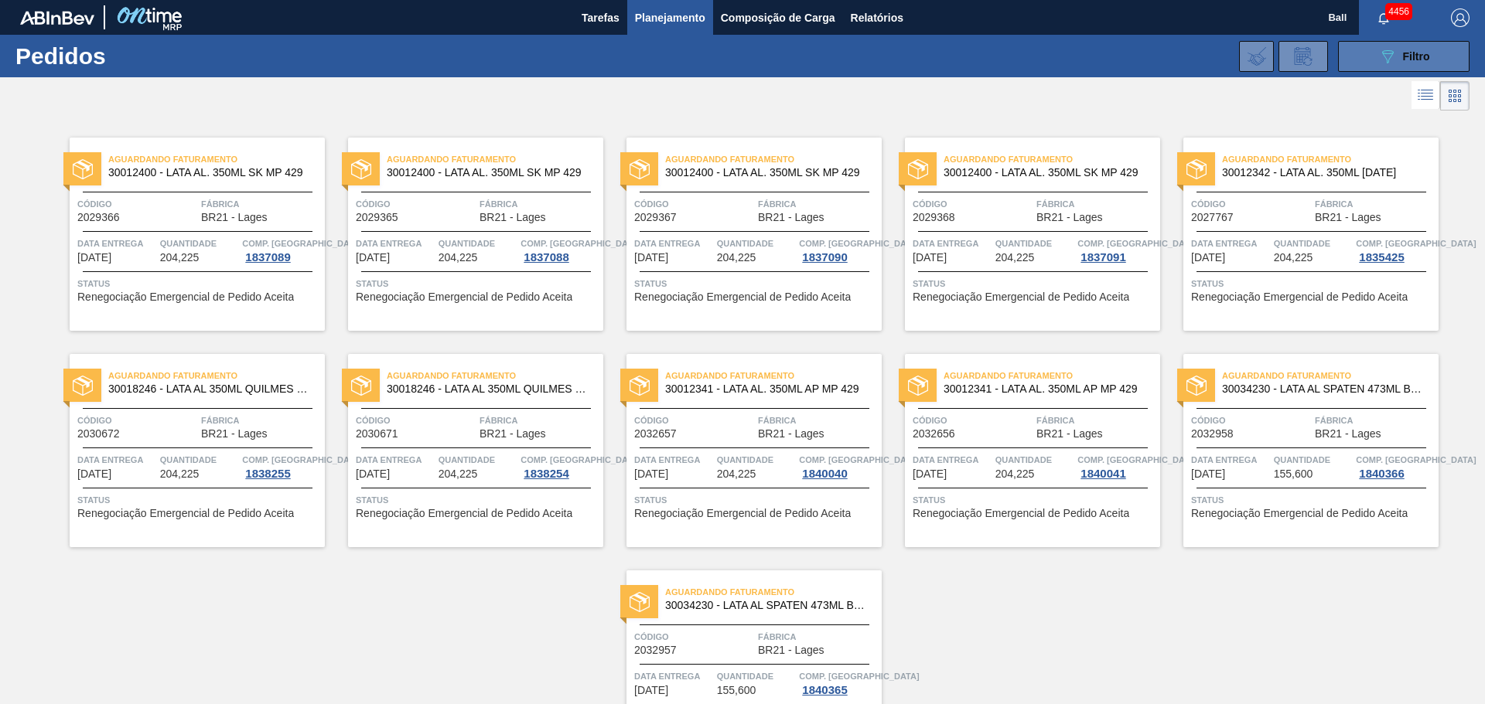
click at [1387, 50] on icon at bounding box center [1388, 56] width 12 height 13
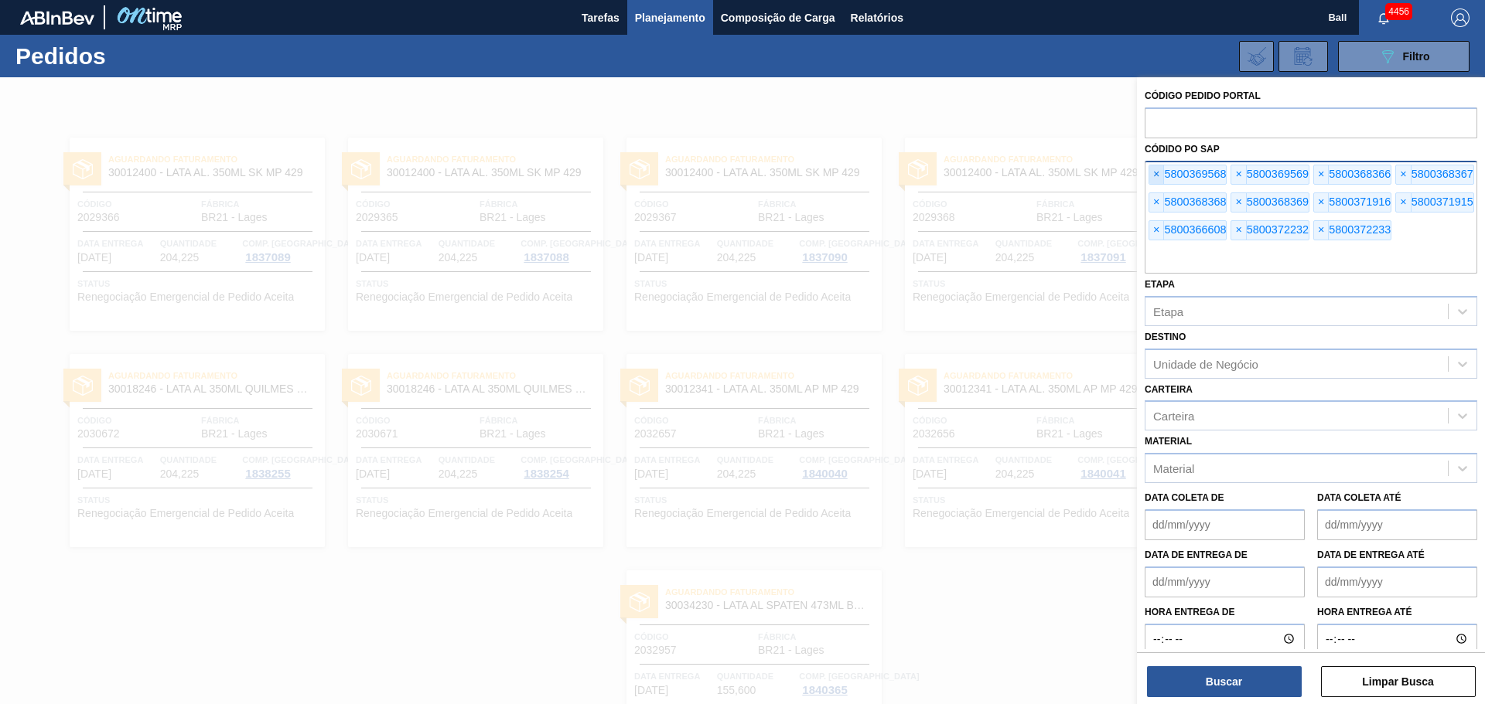
click at [1158, 172] on span "×" at bounding box center [1156, 174] width 15 height 19
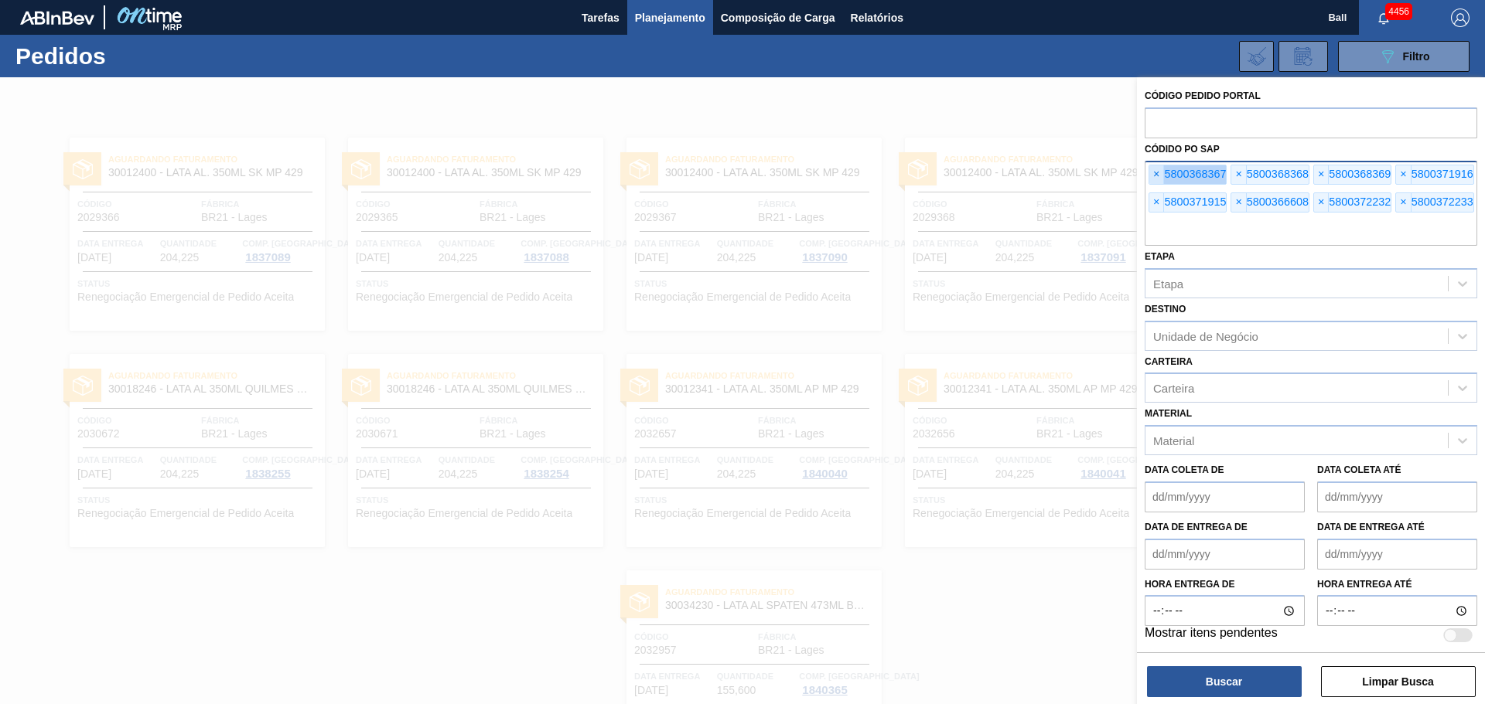
click at [1158, 172] on span "×" at bounding box center [1156, 174] width 15 height 19
click at [1157, 172] on span "×" at bounding box center [1156, 174] width 15 height 19
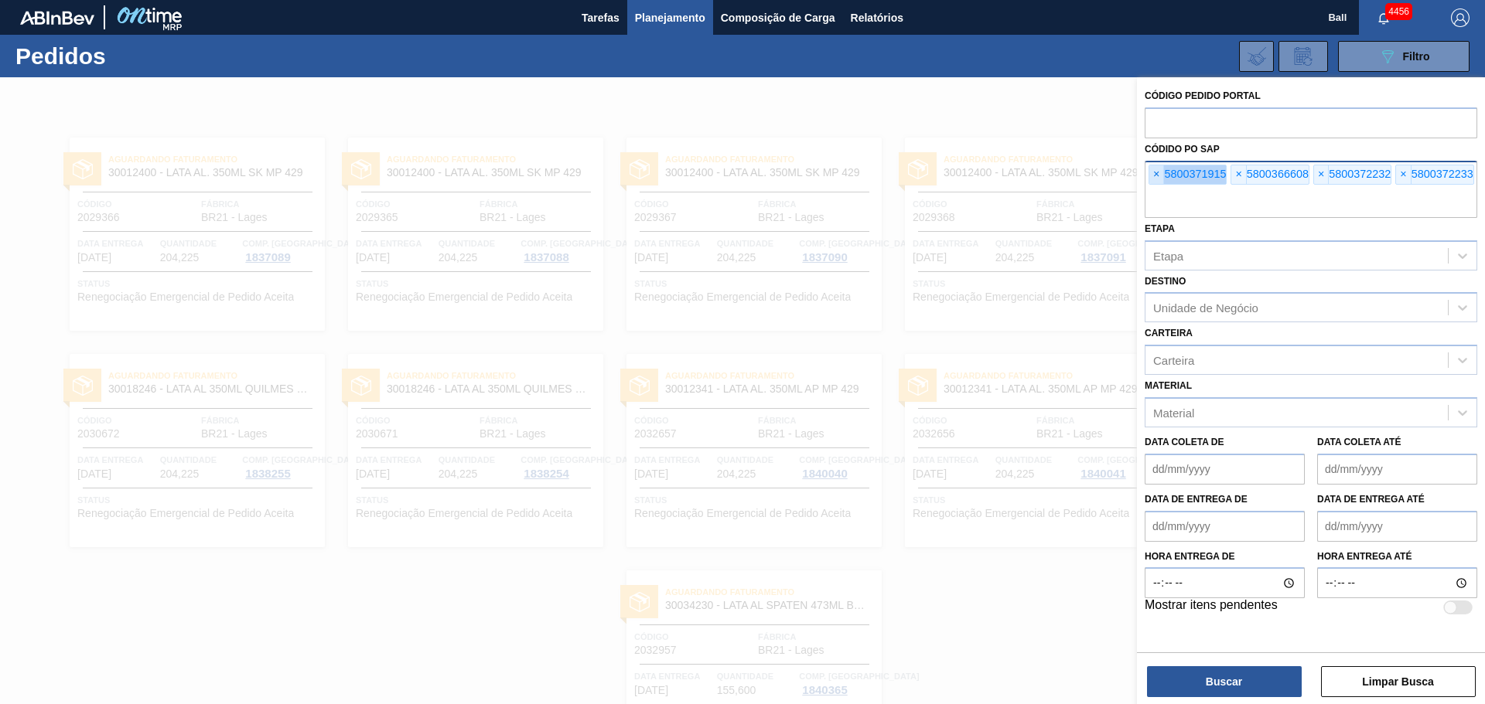
click at [1157, 172] on span "×" at bounding box center [1156, 174] width 15 height 19
click at [1156, 172] on span "×" at bounding box center [1156, 174] width 15 height 19
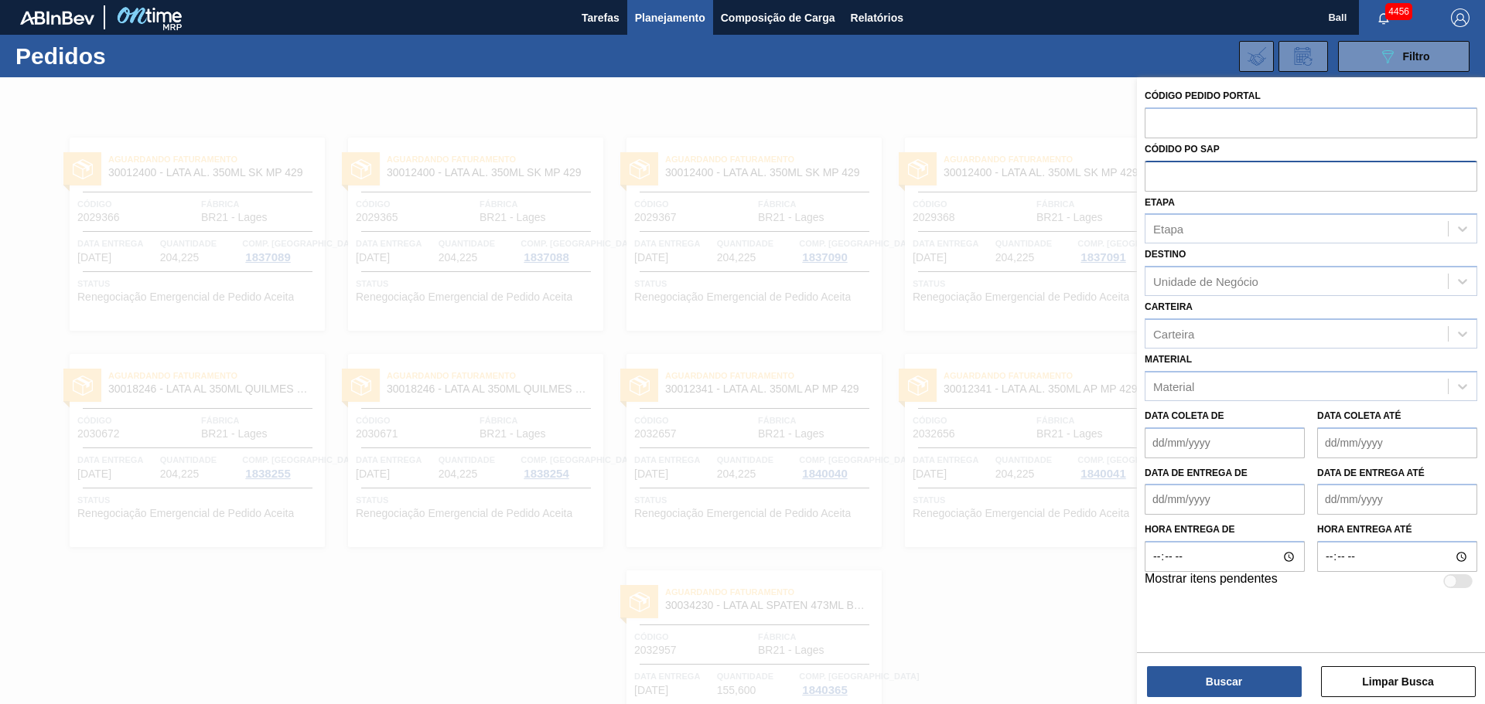
paste input "5800370582"
type input "5800370582"
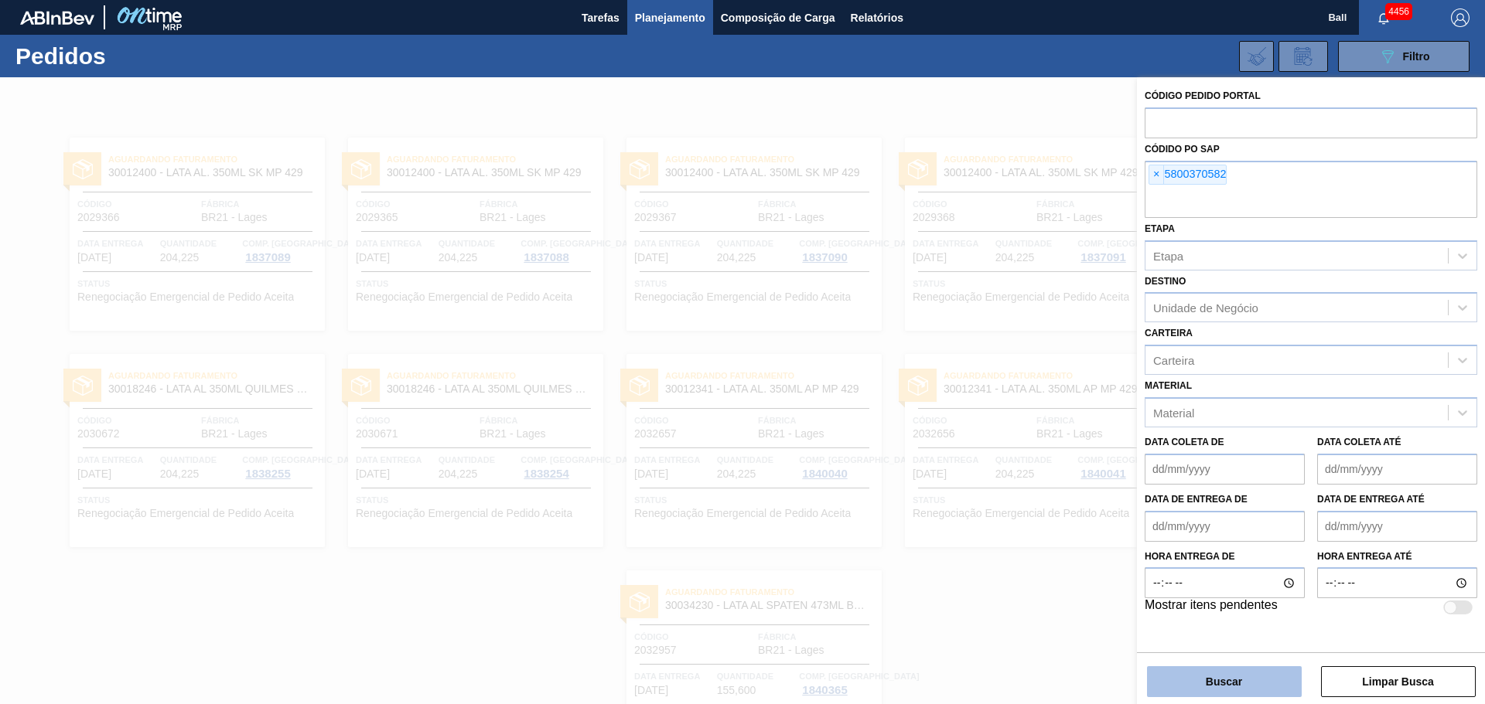
click at [1215, 674] on button "Buscar" at bounding box center [1224, 682] width 155 height 31
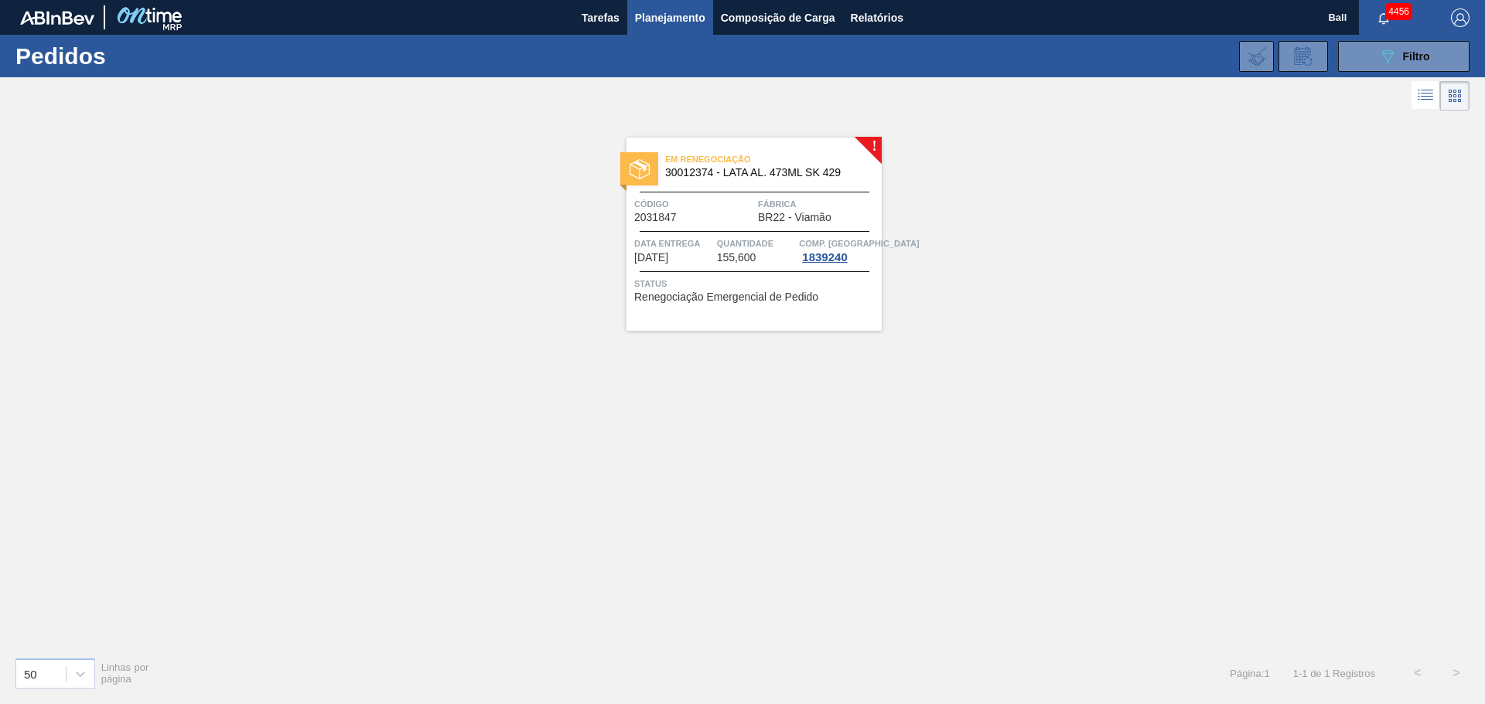
click at [721, 176] on span "30012374 - LATA AL. 473ML SK 429" at bounding box center [767, 173] width 204 height 12
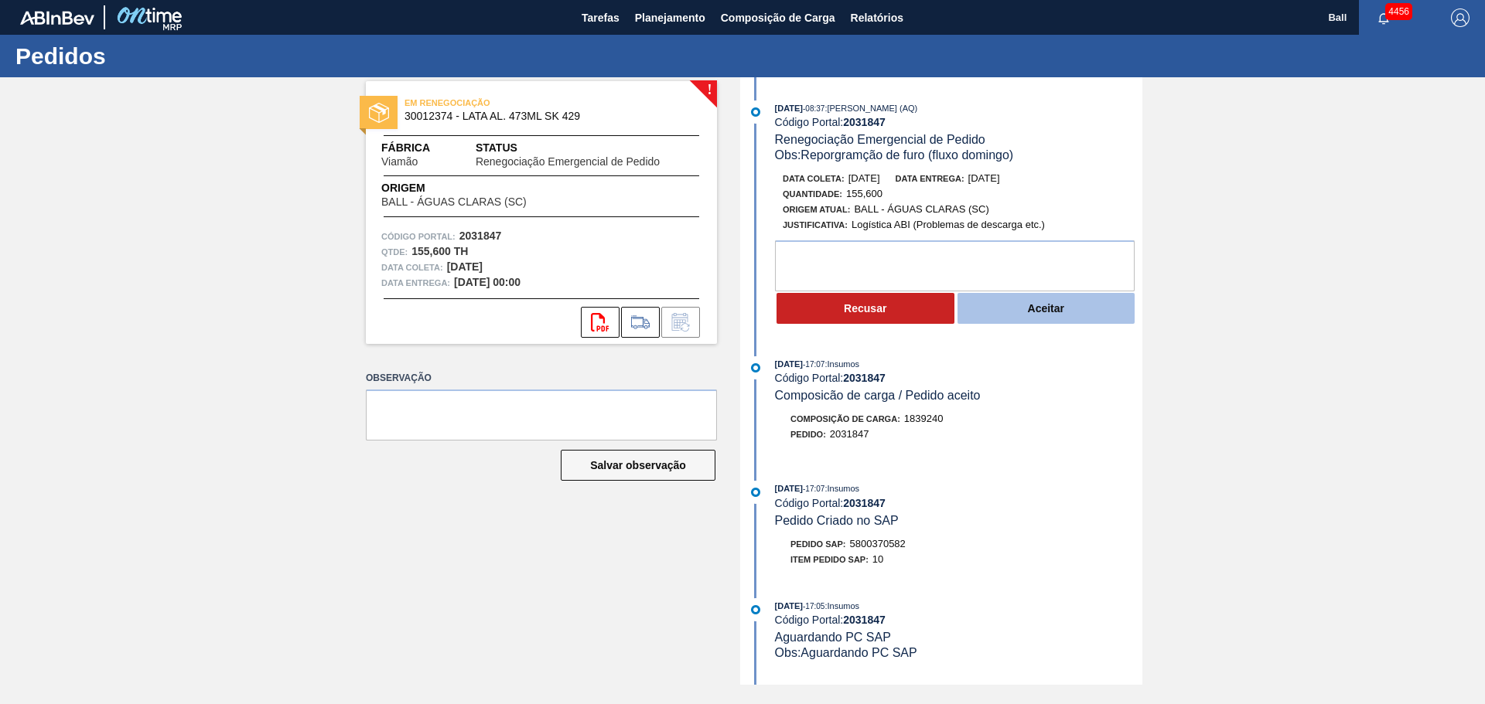
click at [997, 305] on button "Aceitar" at bounding box center [1046, 308] width 178 height 31
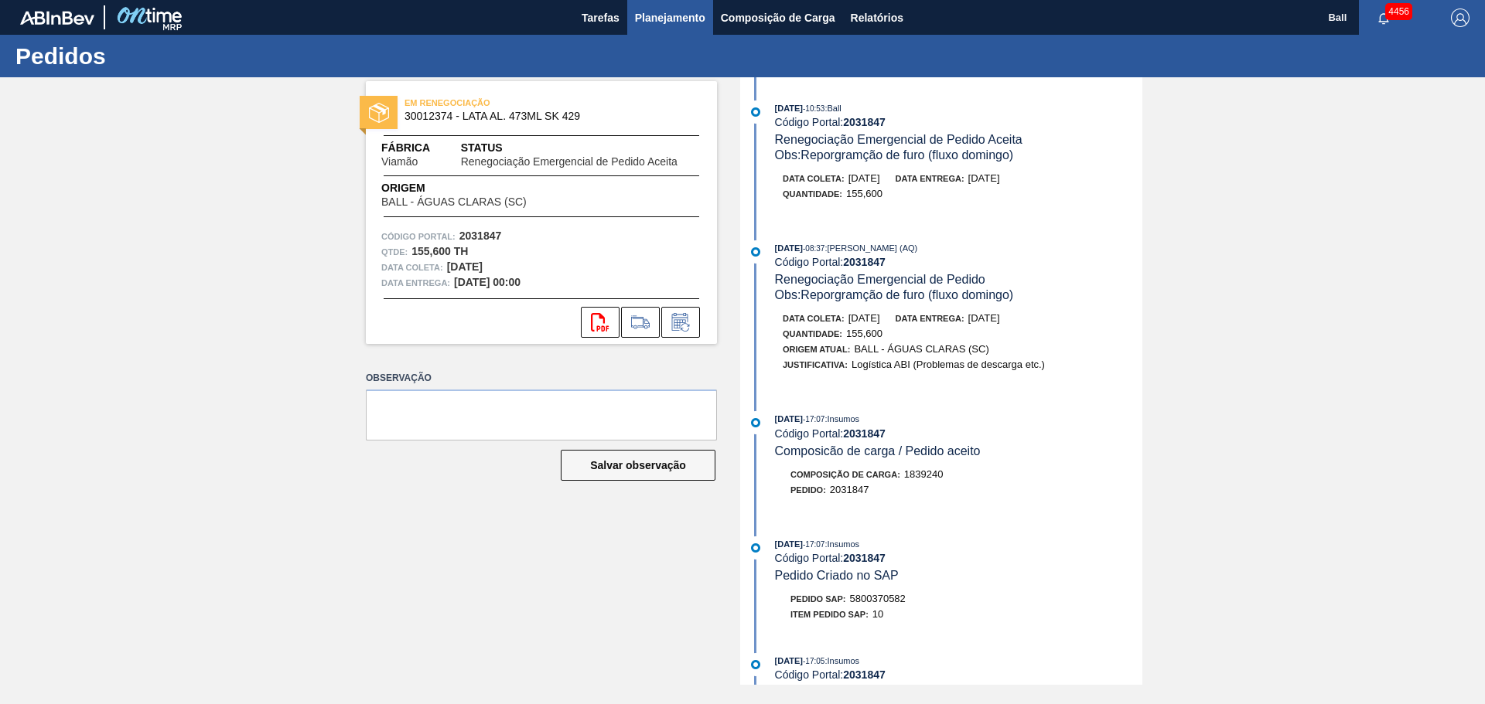
click at [680, 18] on span "Planejamento" at bounding box center [670, 18] width 70 height 19
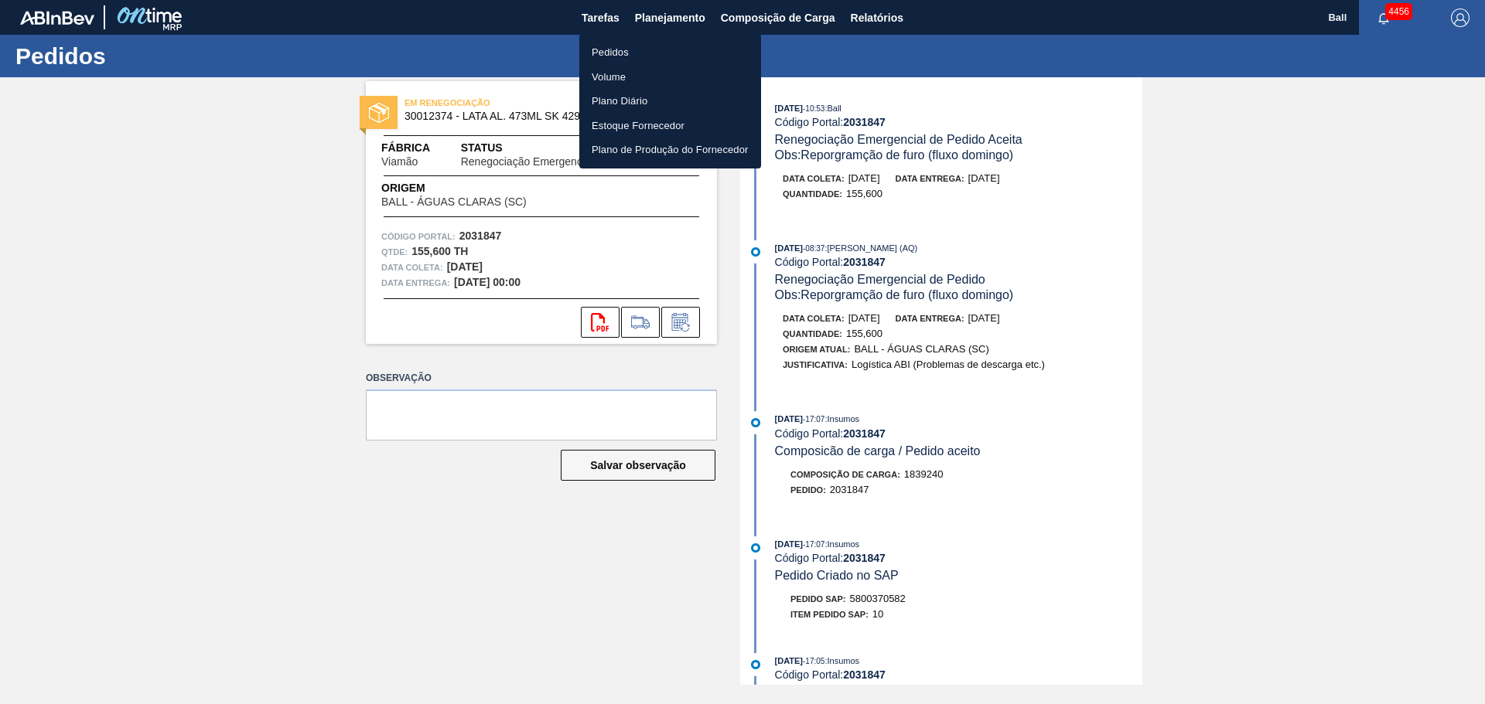
click at [600, 58] on li "Pedidos" at bounding box center [670, 52] width 182 height 25
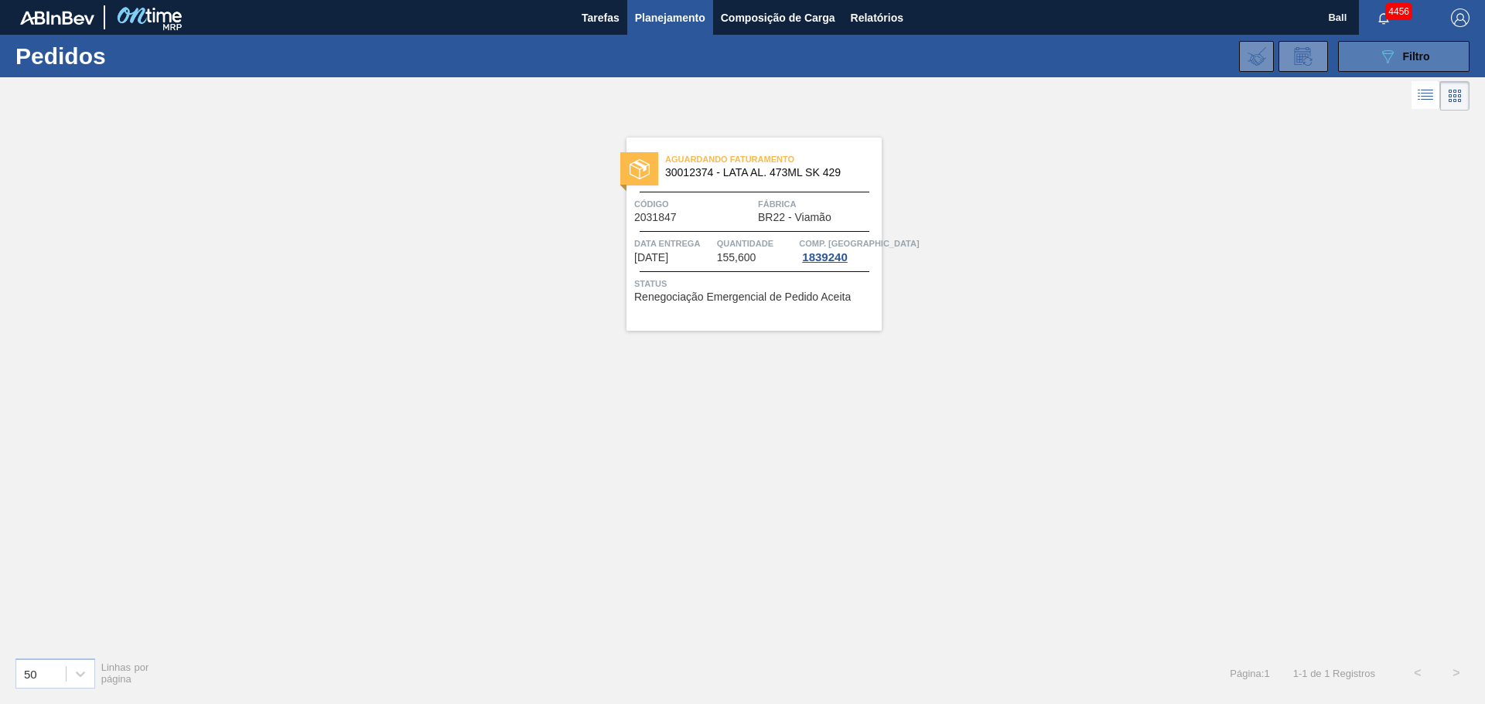
click at [1428, 50] on span "Filtro" at bounding box center [1416, 56] width 27 height 12
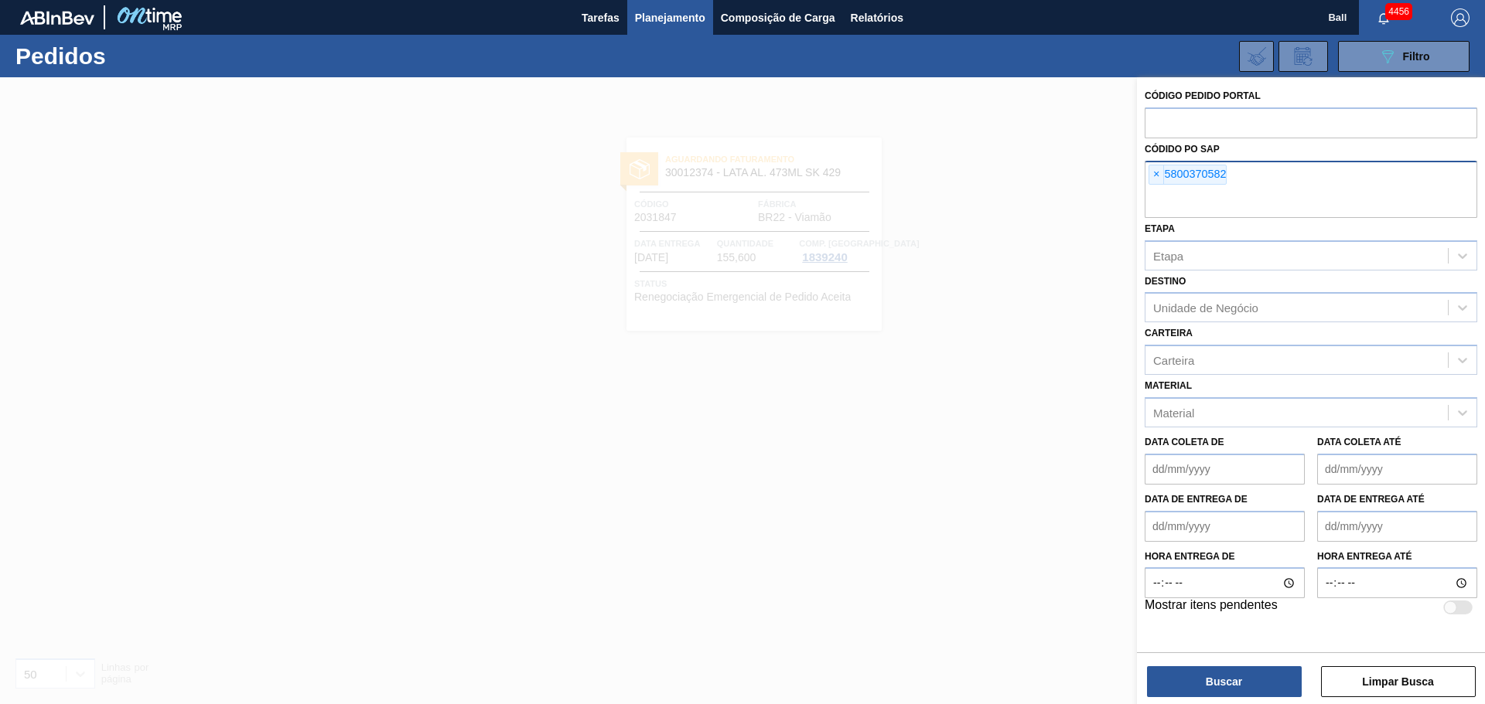
drag, startPoint x: 1155, startPoint y: 176, endPoint x: 1171, endPoint y: 176, distance: 15.5
click at [1154, 176] on span "×" at bounding box center [1156, 174] width 15 height 19
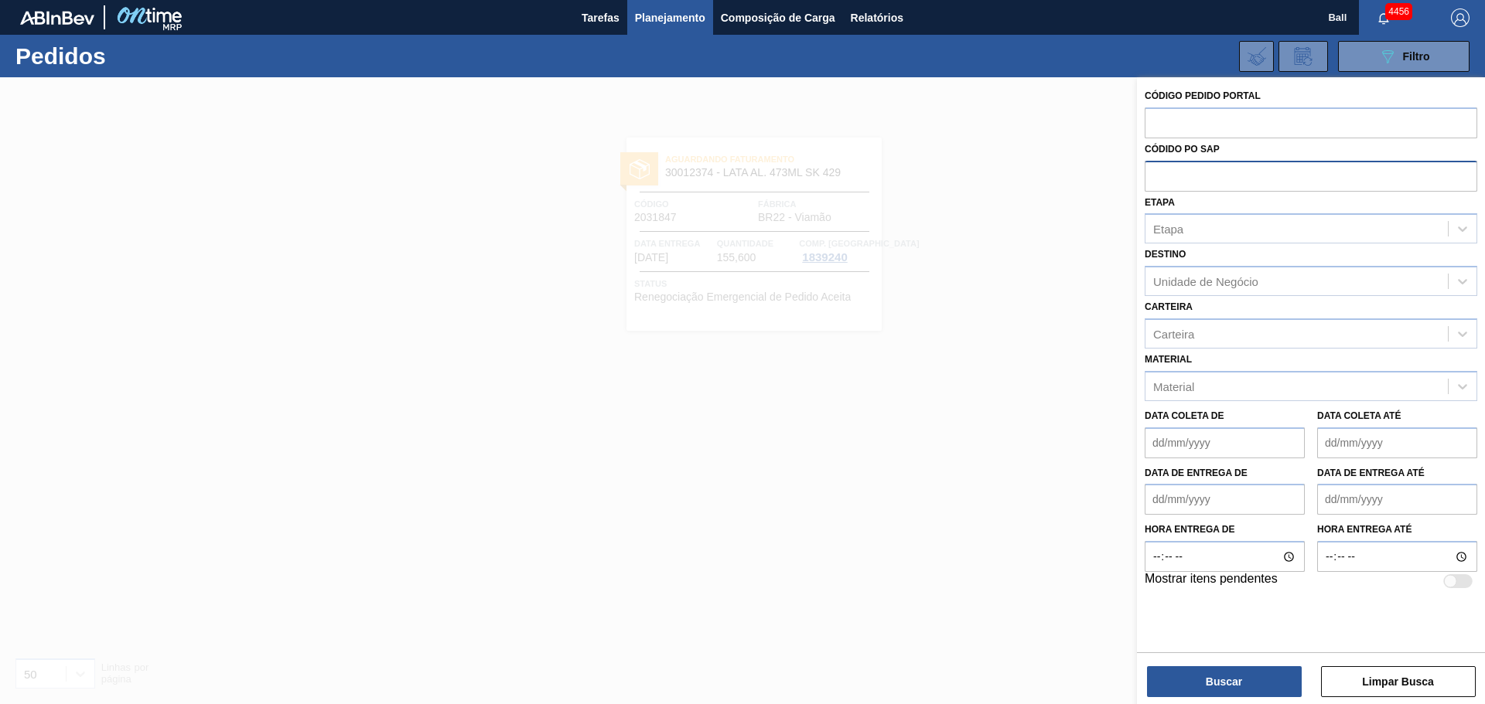
click at [1194, 177] on input "text" at bounding box center [1310, 175] width 332 height 29
paste input "5800374987"
type input "5800374987"
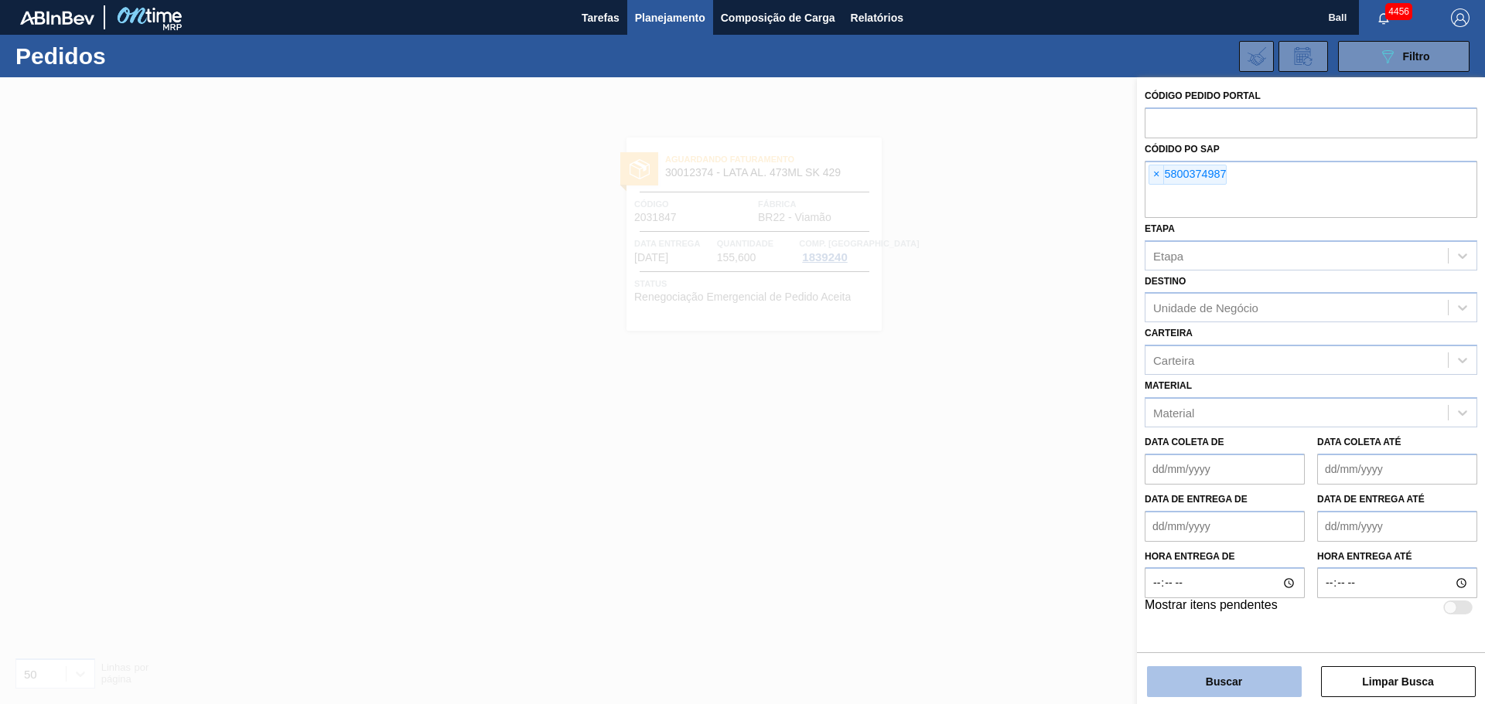
click at [1229, 677] on button "Buscar" at bounding box center [1224, 682] width 155 height 31
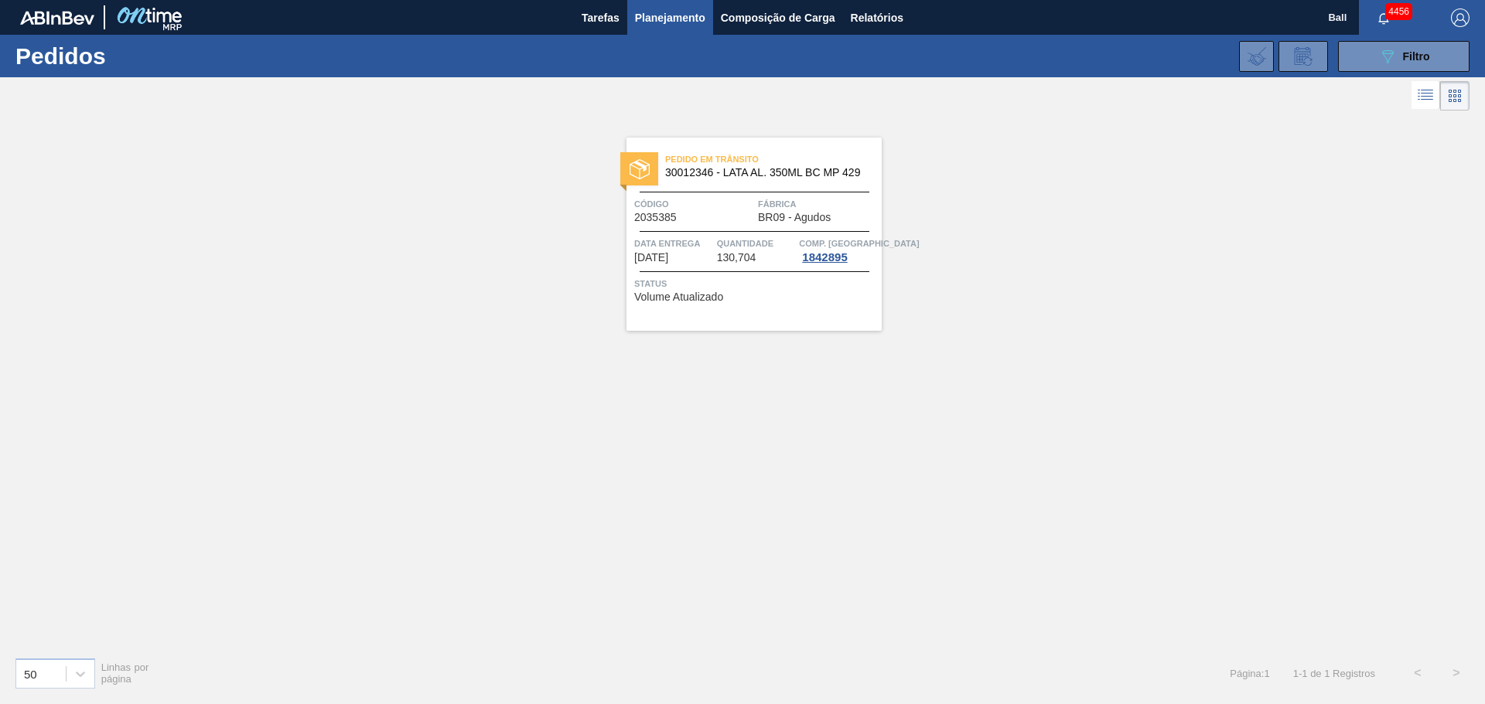
click at [670, 213] on span "2035385" at bounding box center [655, 218] width 43 height 12
